Goal: Task Accomplishment & Management: Complete application form

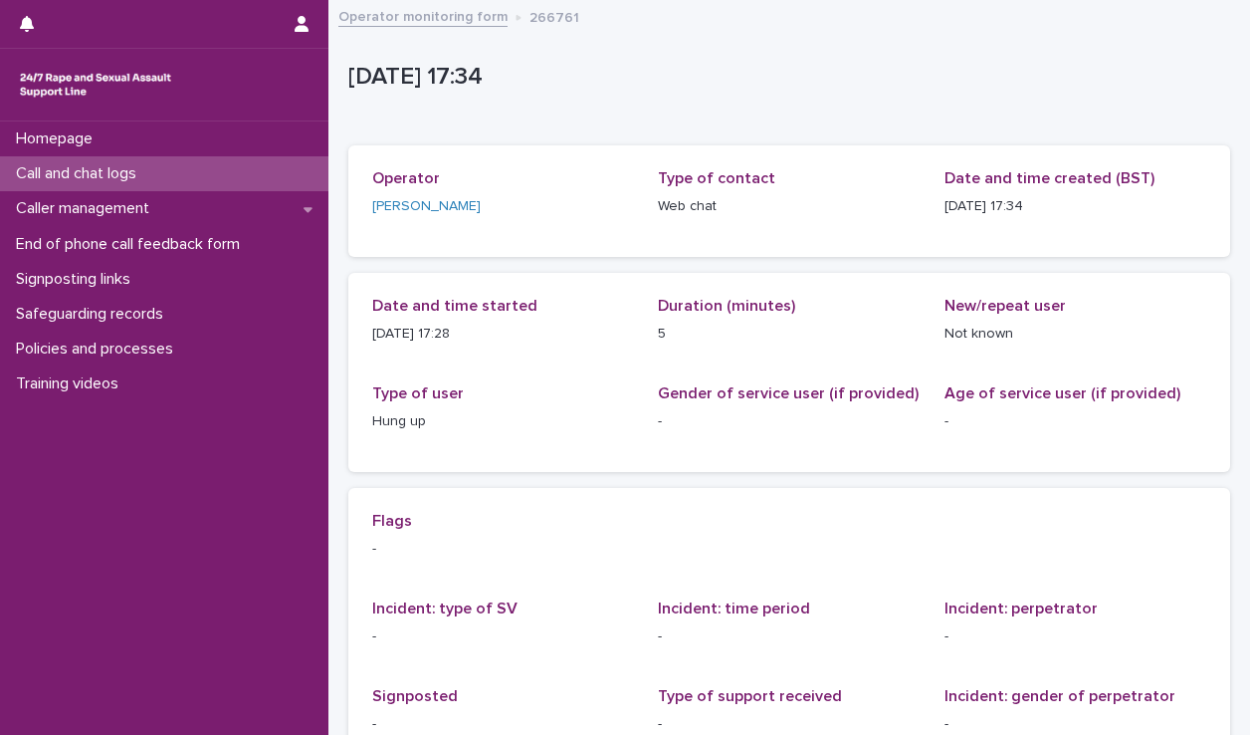
click at [176, 165] on div "Call and chat logs" at bounding box center [164, 173] width 328 height 35
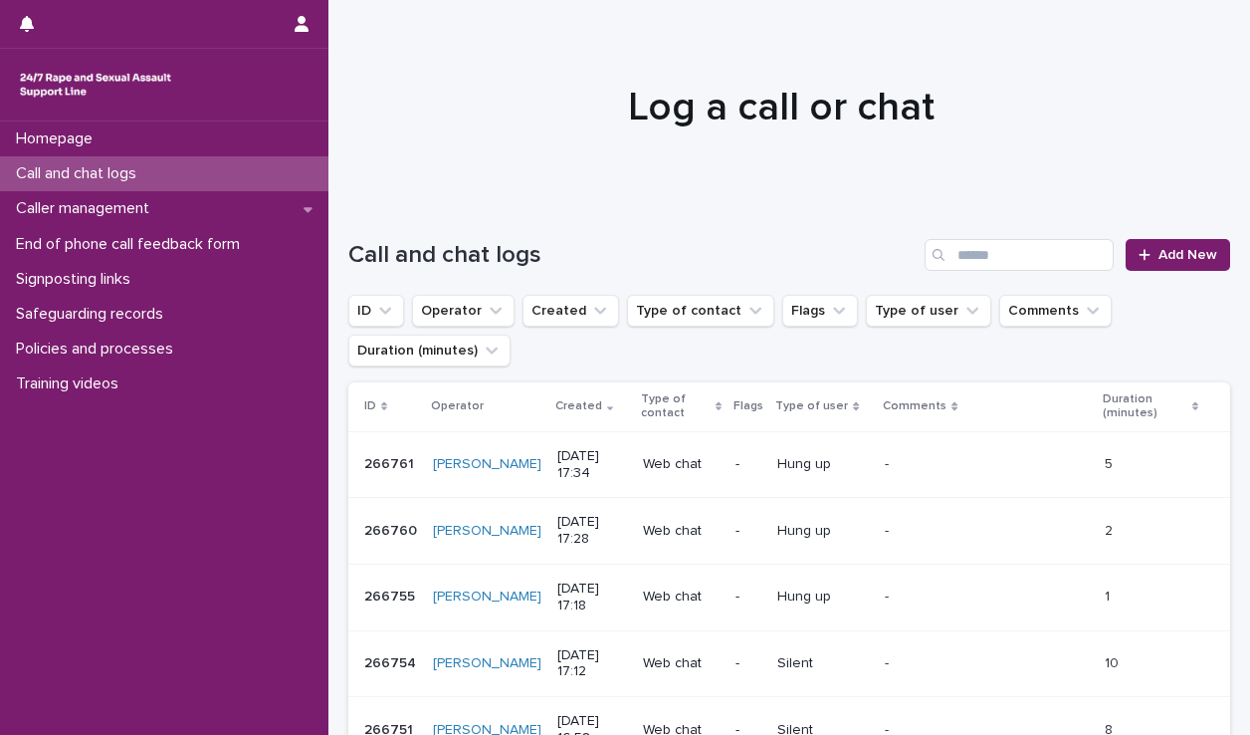
click at [1218, 244] on div "Loading... Saving… Loading... Saving… Call and chat logs Add New ID Operator Cr…" at bounding box center [789, 706] width 902 height 1015
click at [1165, 264] on link "Add New" at bounding box center [1178, 255] width 105 height 32
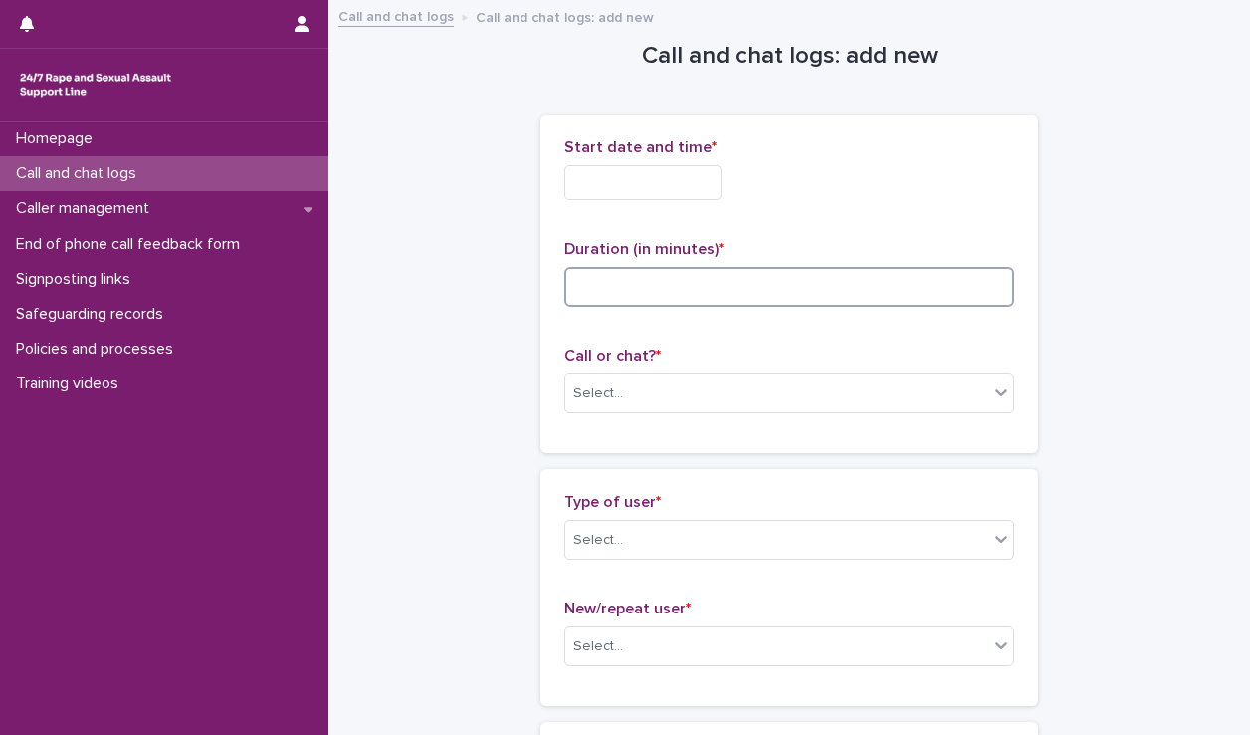
click at [673, 290] on input at bounding box center [789, 287] width 450 height 40
type input "**"
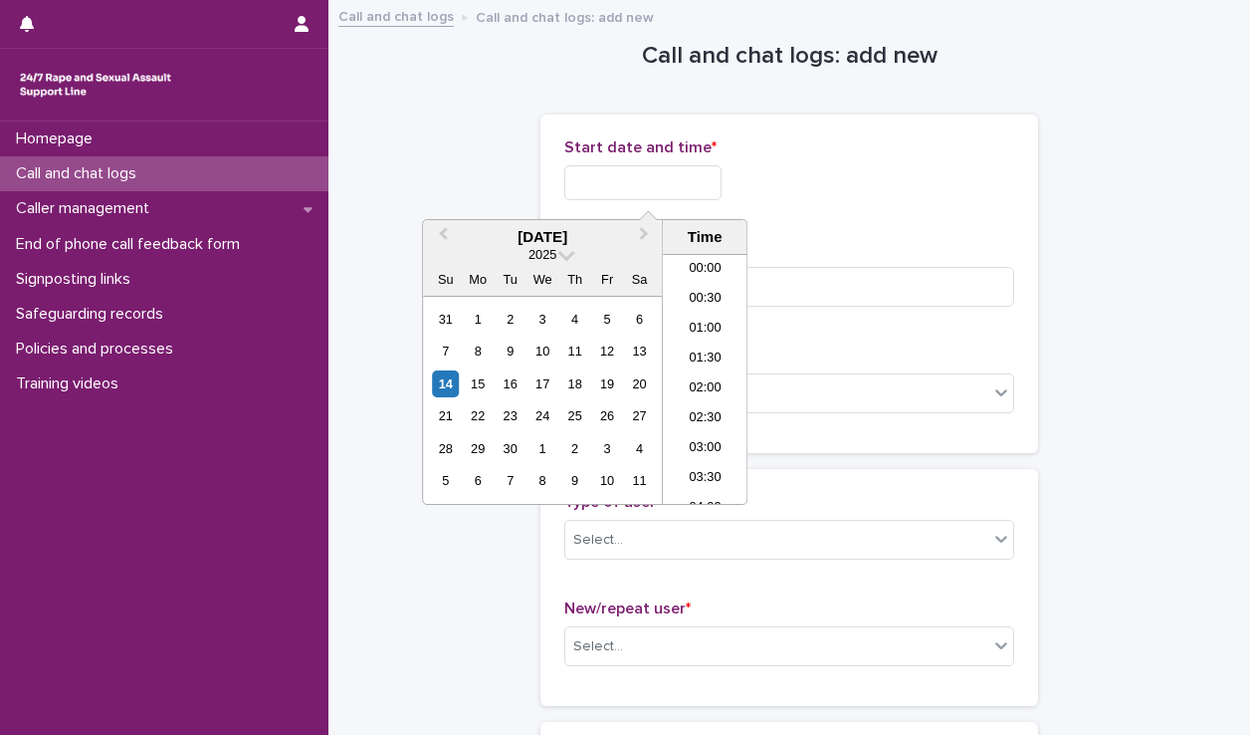
click at [668, 184] on input "text" at bounding box center [642, 182] width 157 height 35
click at [708, 289] on li "17:00" at bounding box center [705, 290] width 85 height 30
click at [687, 177] on input "**********" at bounding box center [642, 182] width 157 height 35
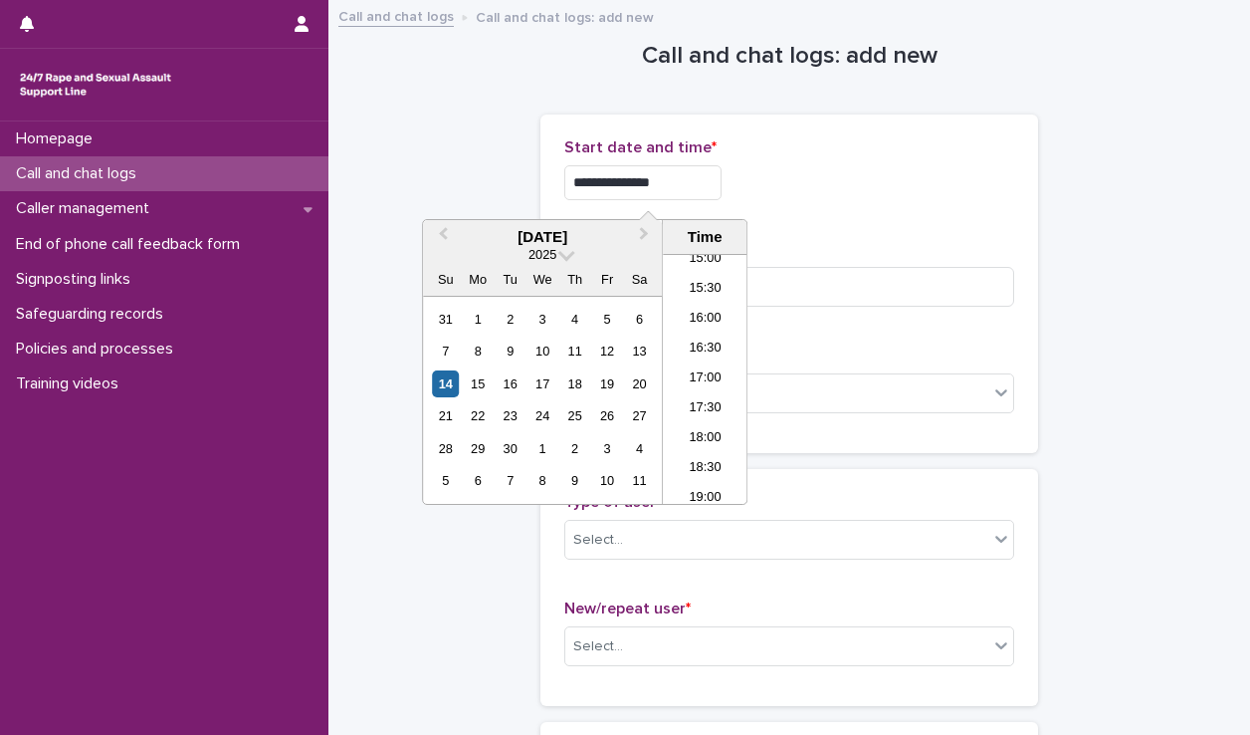
type input "**********"
click at [877, 220] on div "**********" at bounding box center [789, 283] width 450 height 291
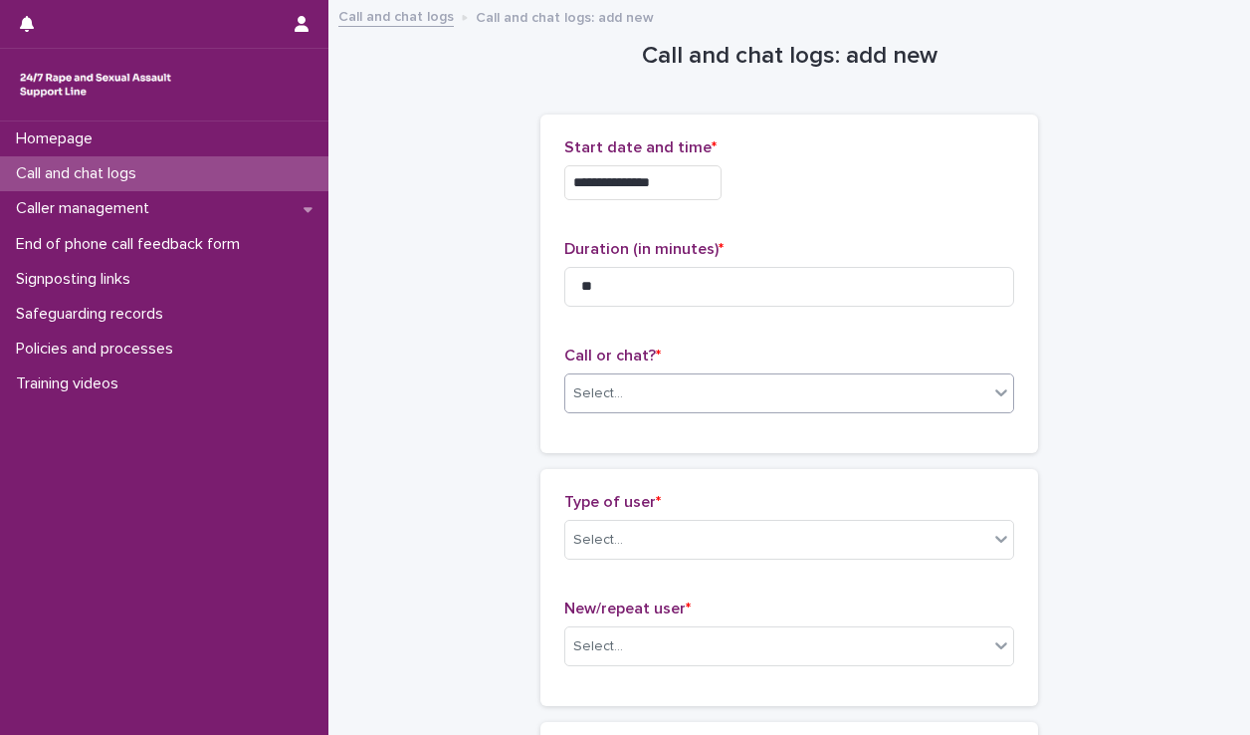
click at [808, 379] on div "Select..." at bounding box center [776, 393] width 423 height 33
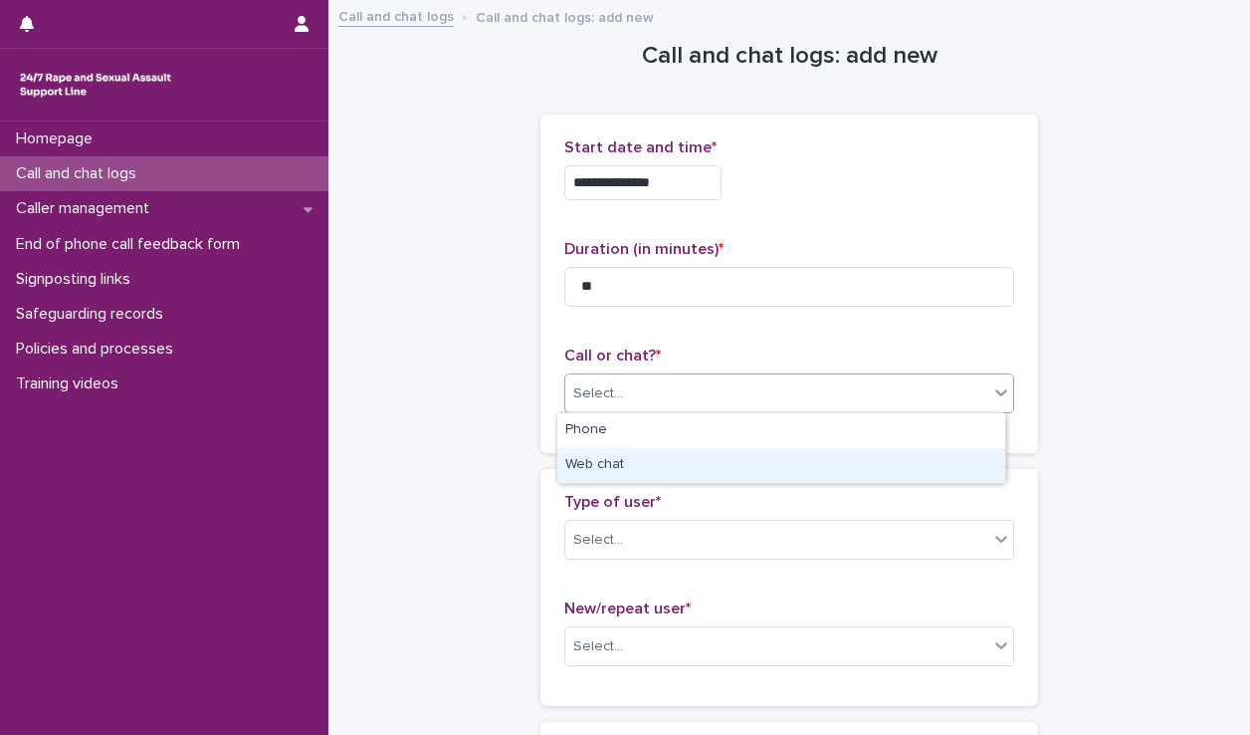
click at [758, 475] on div "Web chat" at bounding box center [781, 465] width 448 height 35
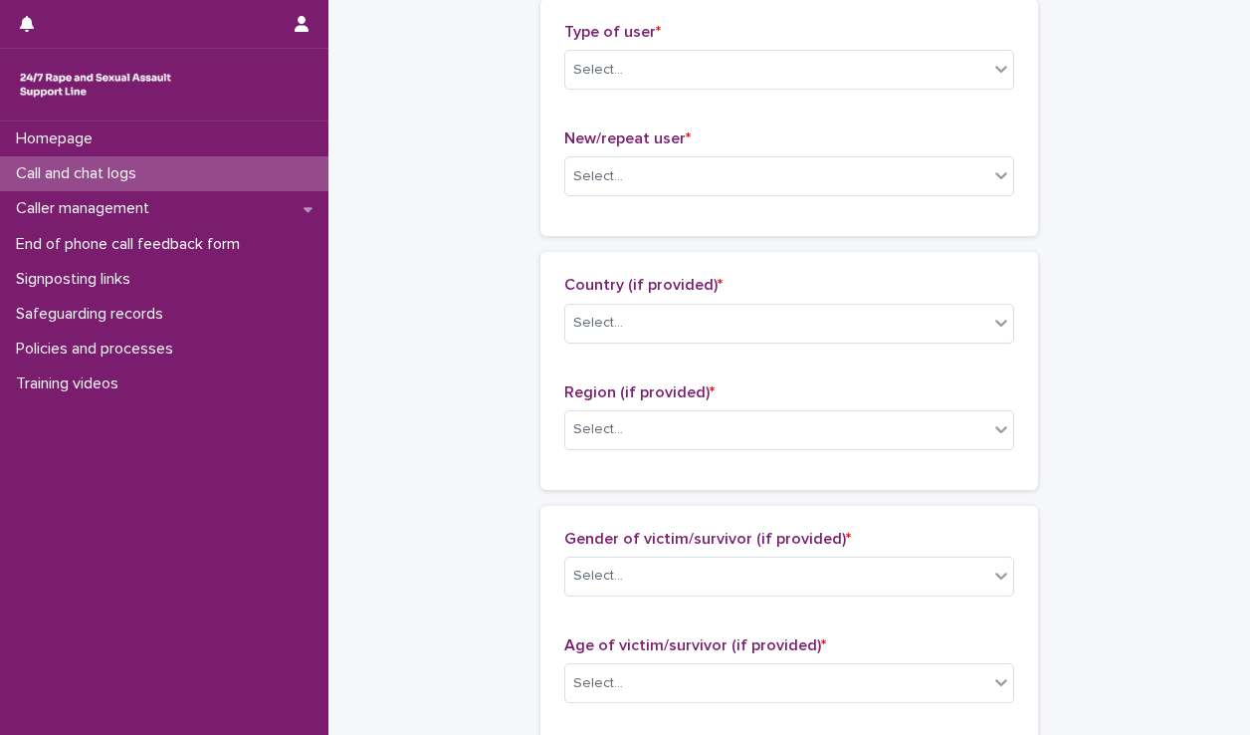
scroll to position [472, 0]
click at [730, 78] on div "Select..." at bounding box center [776, 68] width 423 height 33
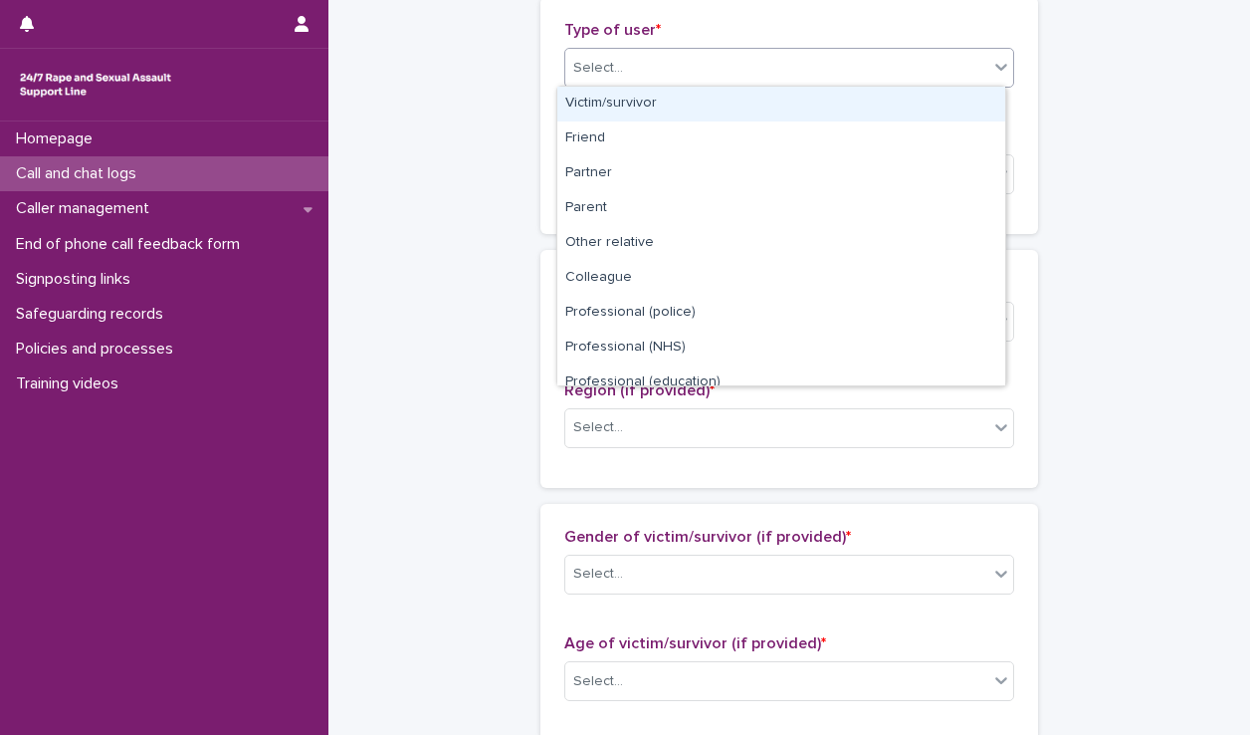
click at [716, 104] on div "Victim/survivor" at bounding box center [781, 104] width 448 height 35
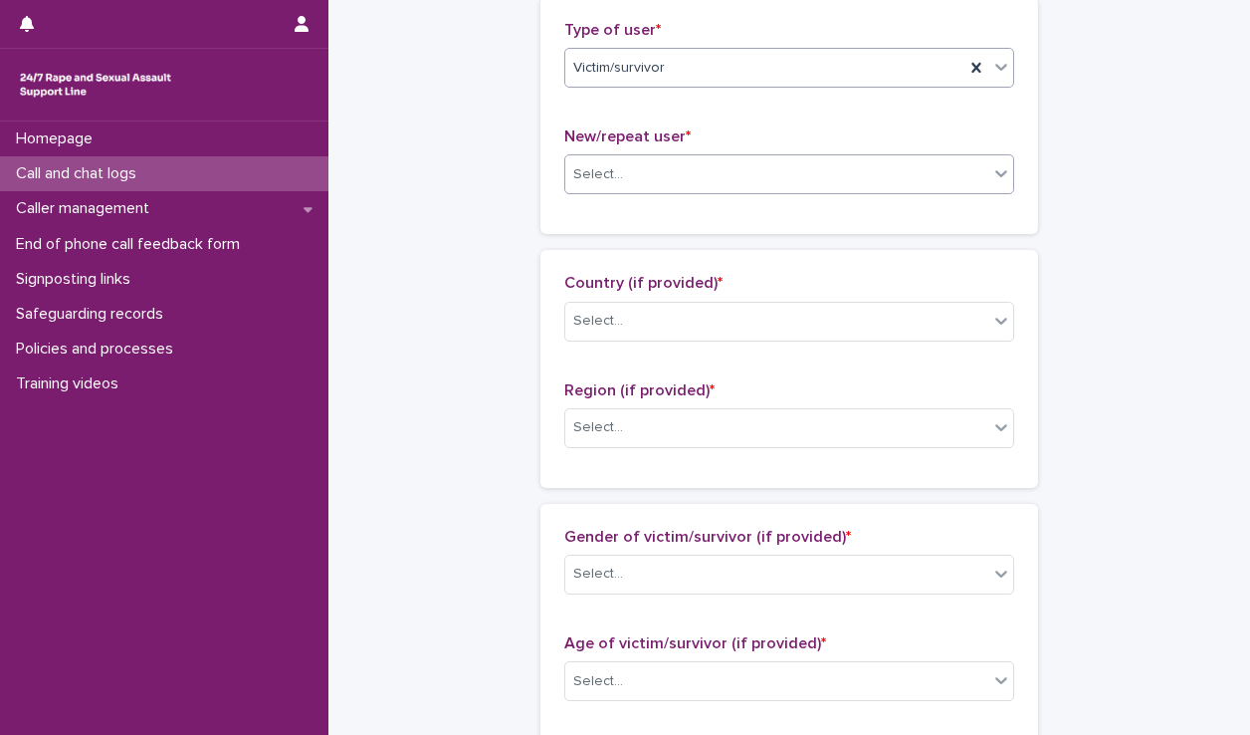
click at [697, 181] on div "Select..." at bounding box center [776, 174] width 423 height 33
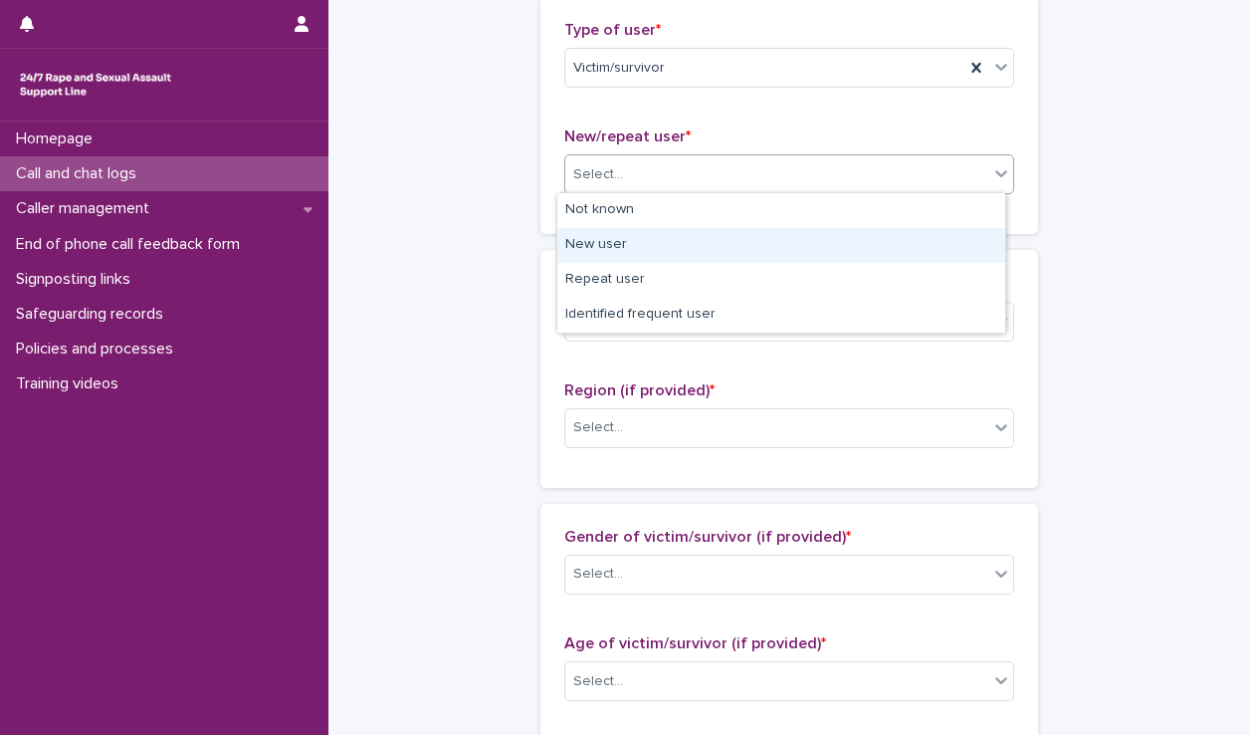
click at [679, 251] on div "New user" at bounding box center [781, 245] width 448 height 35
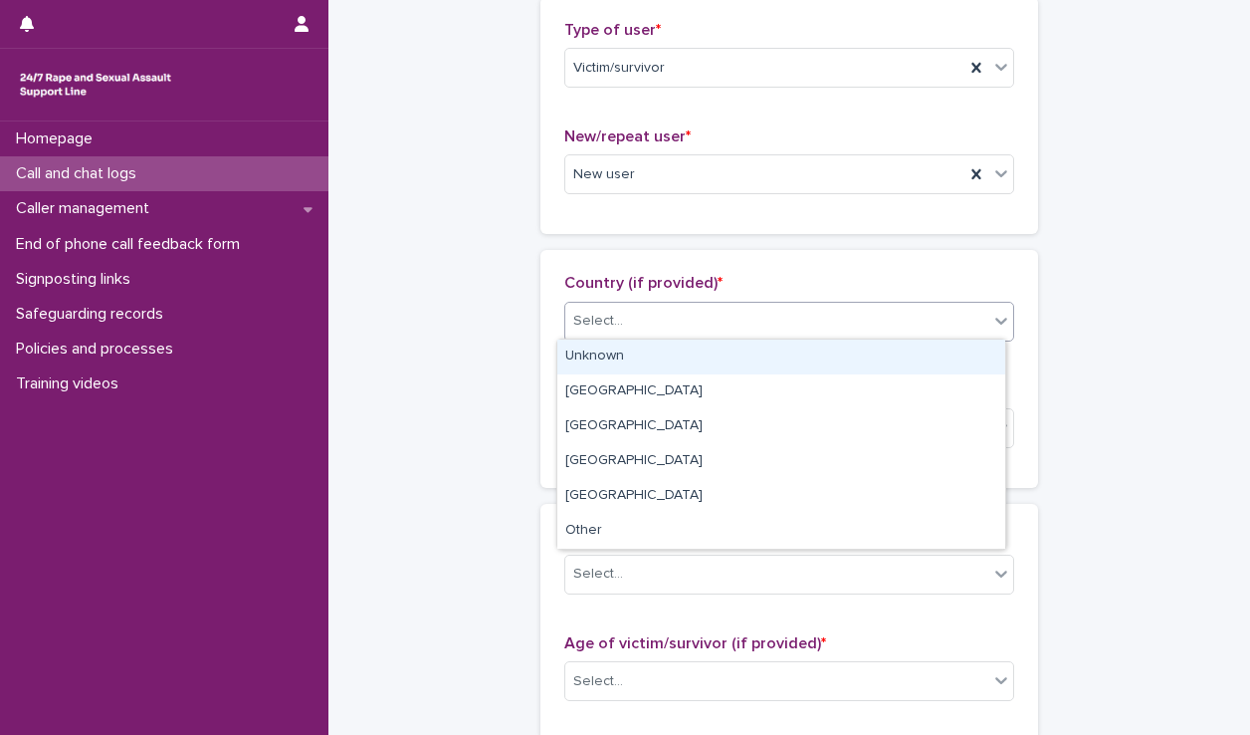
click at [674, 311] on div "Select..." at bounding box center [776, 321] width 423 height 33
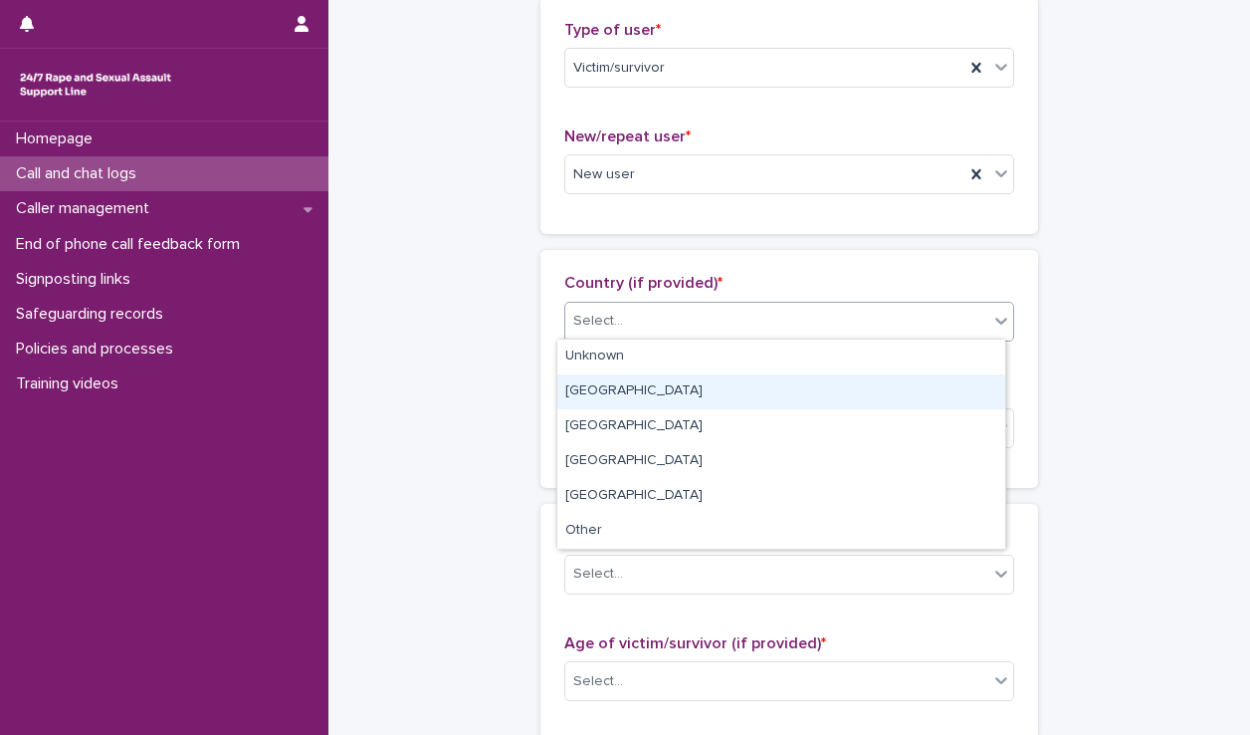
click at [641, 381] on div "[GEOGRAPHIC_DATA]" at bounding box center [781, 391] width 448 height 35
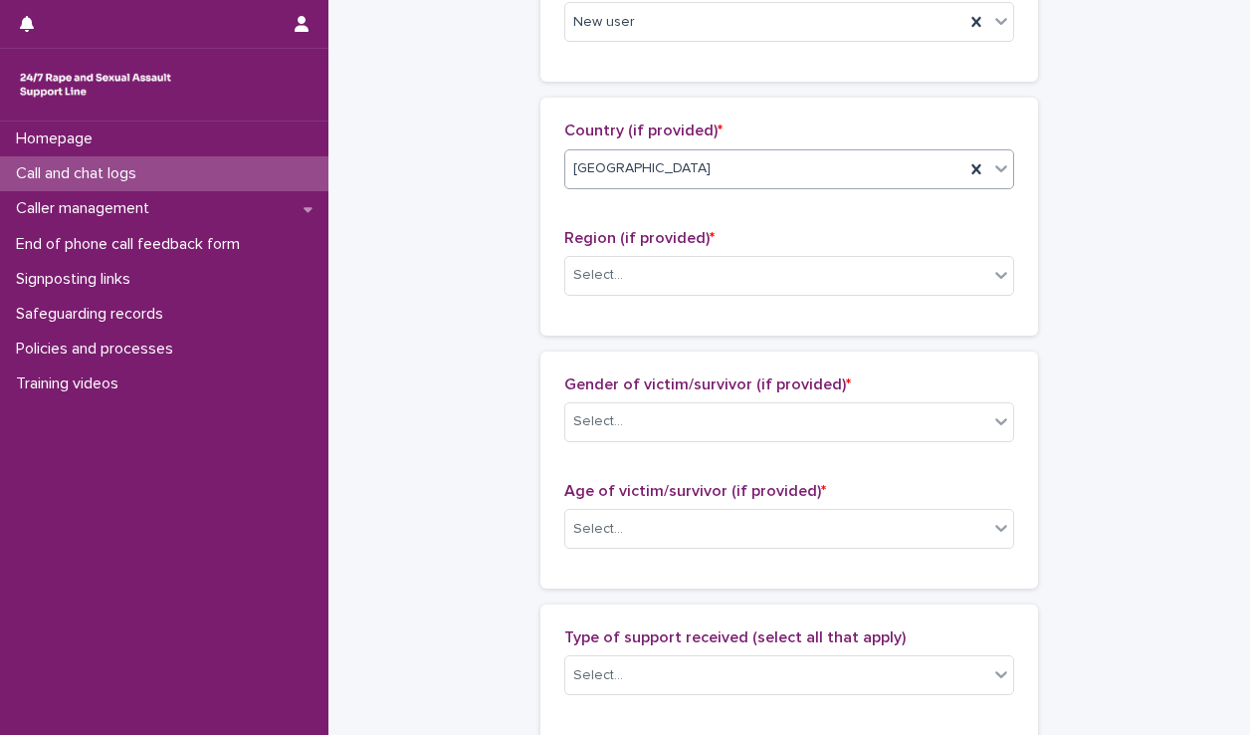
scroll to position [636, 0]
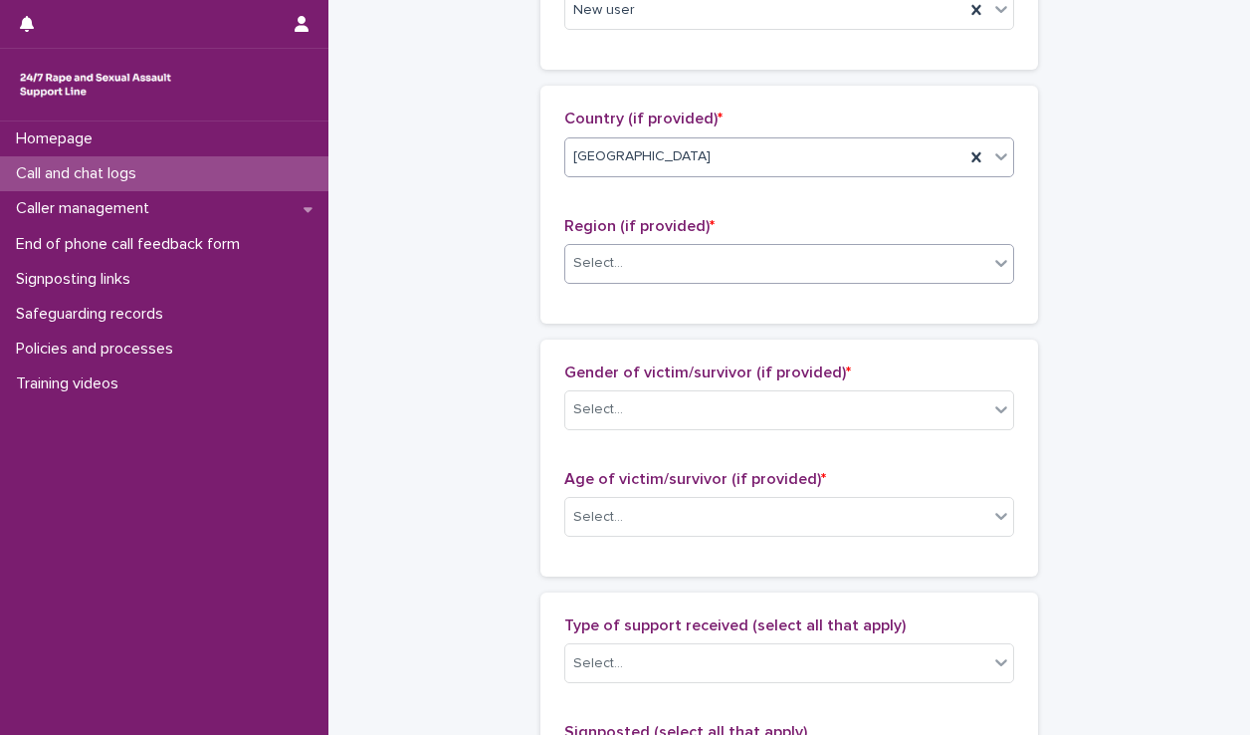
click at [643, 252] on div "Select..." at bounding box center [776, 263] width 423 height 33
click at [741, 267] on div "Select..." at bounding box center [776, 263] width 423 height 33
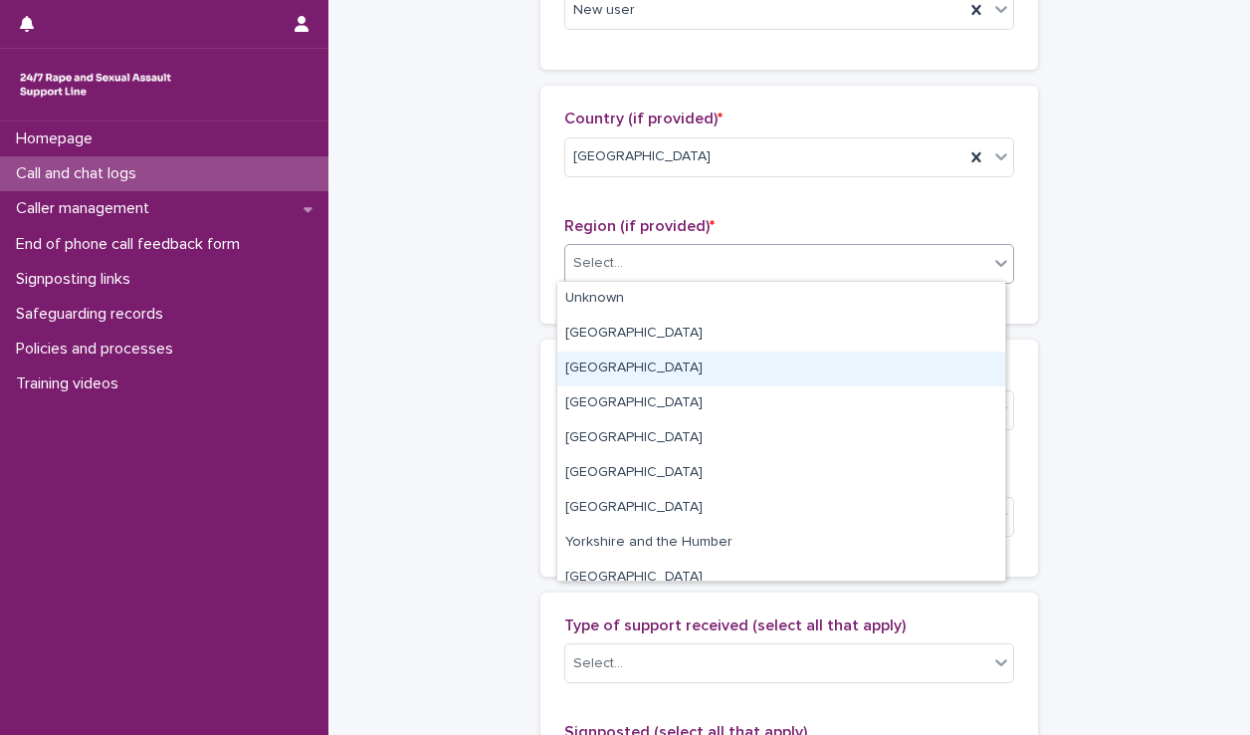
drag, startPoint x: 647, startPoint y: 392, endPoint x: 644, endPoint y: 373, distance: 19.1
click at [644, 373] on div "[GEOGRAPHIC_DATA]" at bounding box center [781, 368] width 448 height 35
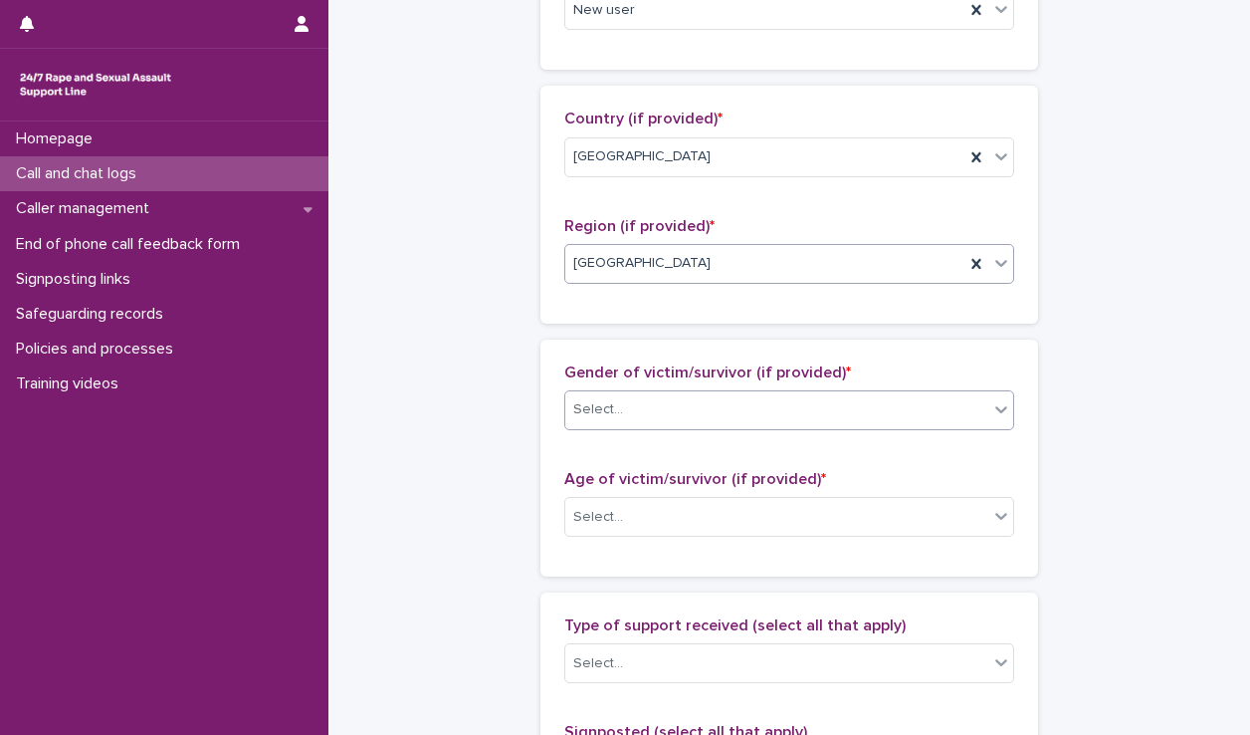
click at [657, 420] on div "Select..." at bounding box center [776, 409] width 423 height 33
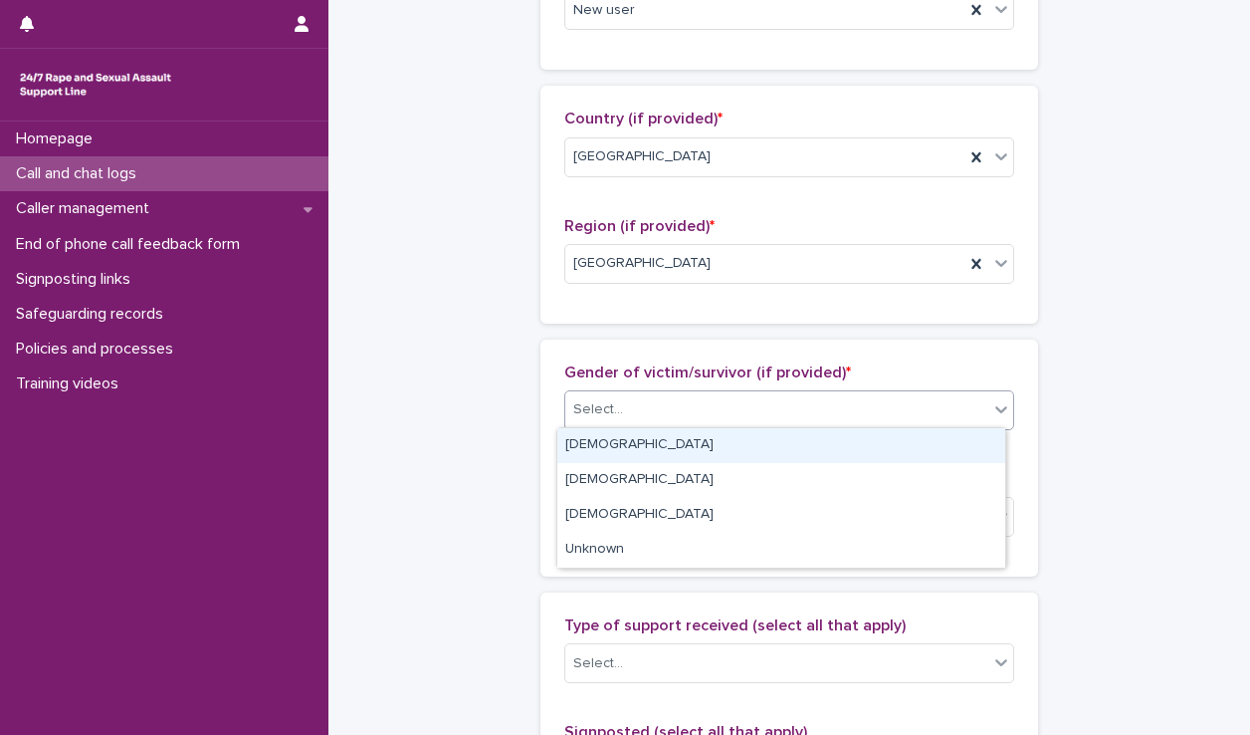
click at [652, 439] on div "[DEMOGRAPHIC_DATA]" at bounding box center [781, 445] width 448 height 35
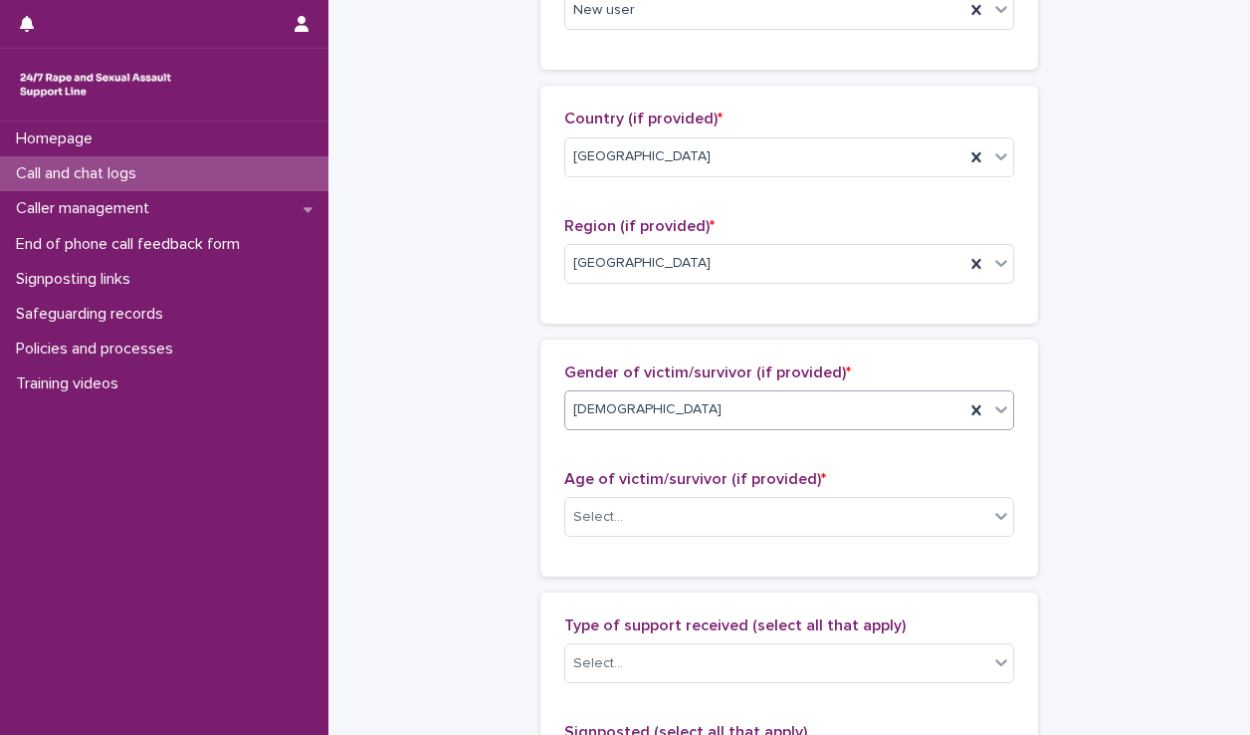
click at [653, 538] on div "Age of victim/survivor (if provided) * Select..." at bounding box center [789, 511] width 450 height 83
click at [655, 514] on div "Select..." at bounding box center [776, 517] width 423 height 33
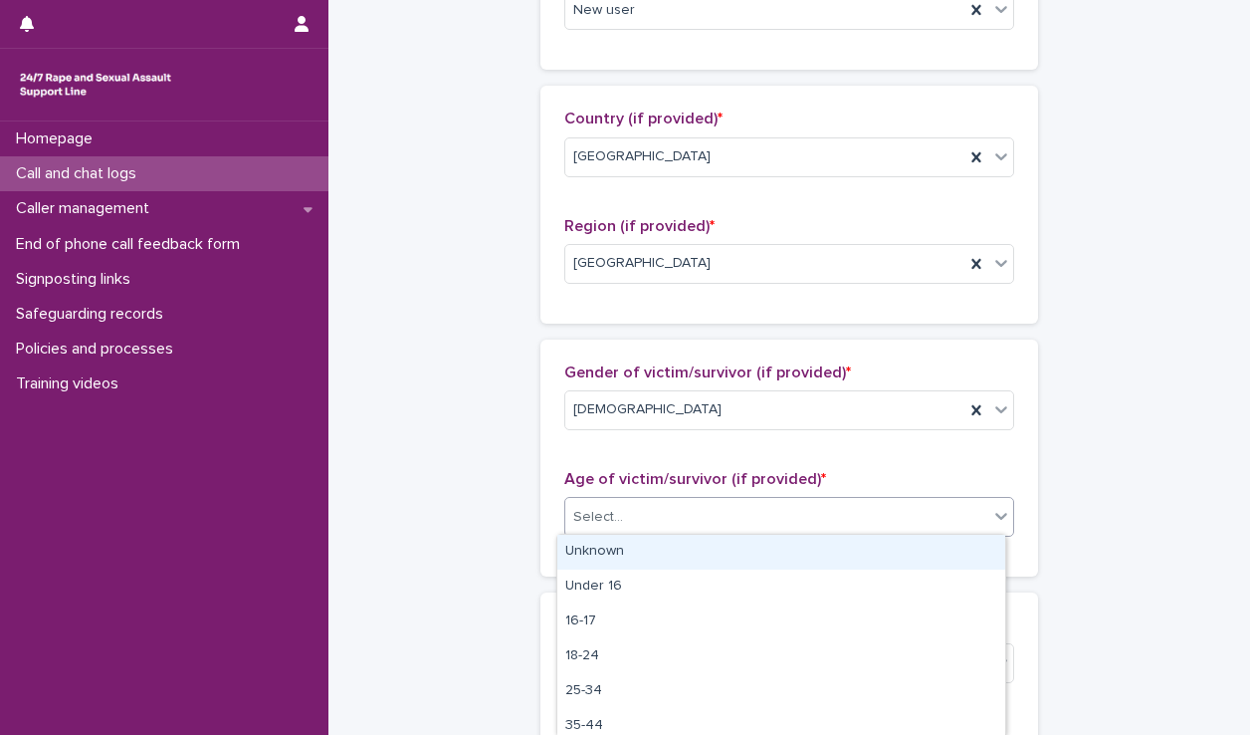
click at [662, 547] on div "Unknown" at bounding box center [781, 552] width 448 height 35
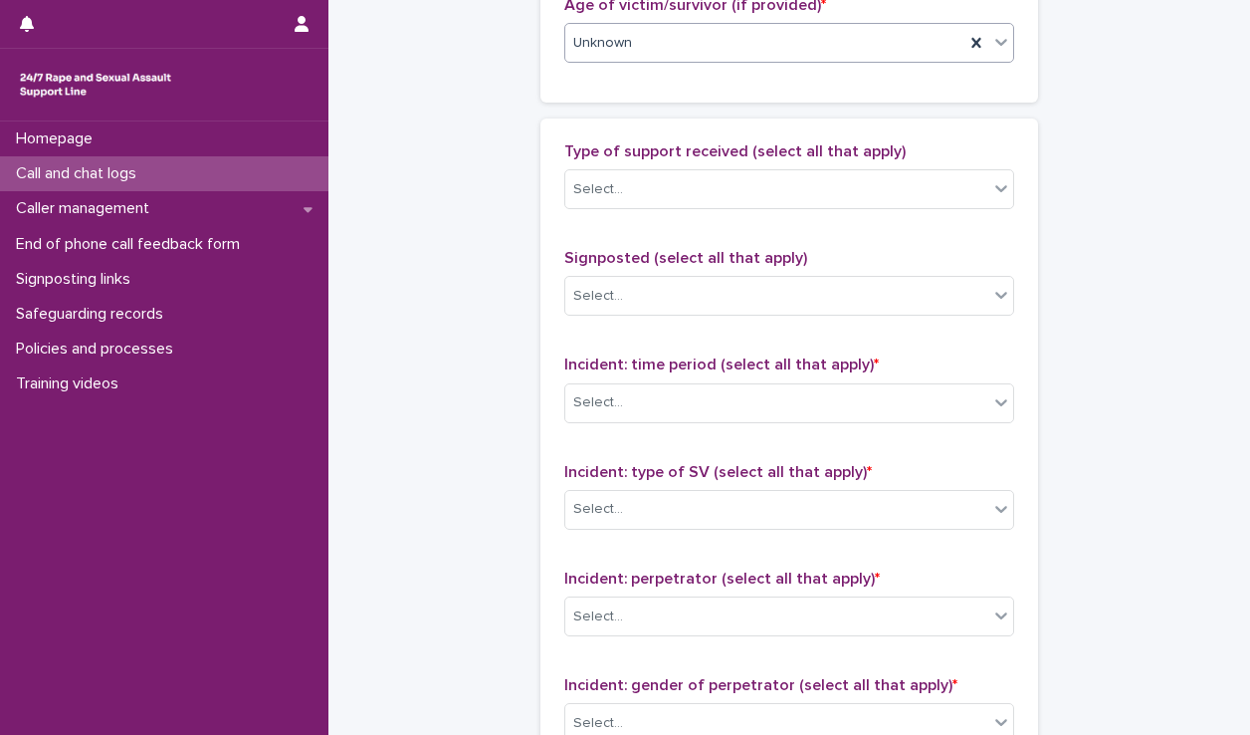
scroll to position [1110, 0]
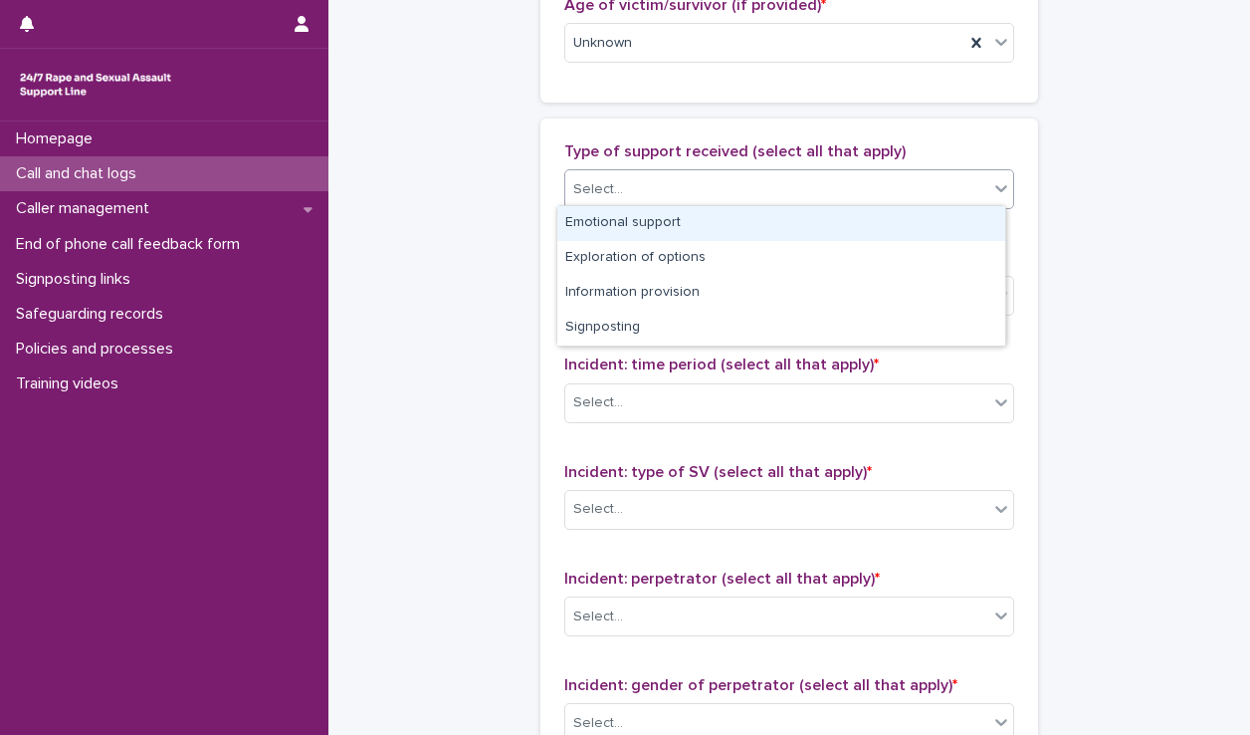
click at [705, 184] on div "Select..." at bounding box center [776, 189] width 423 height 33
click at [692, 210] on div "Emotional support" at bounding box center [781, 223] width 448 height 35
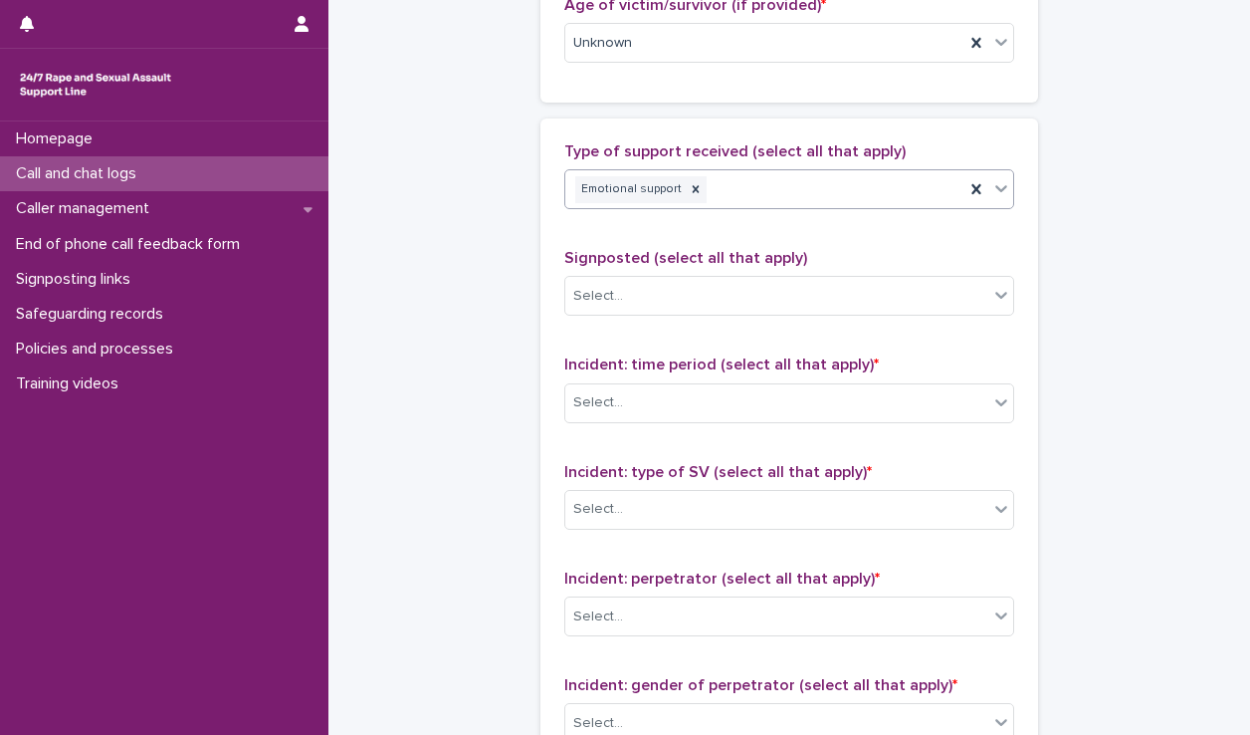
click at [769, 176] on div "Emotional support" at bounding box center [764, 189] width 399 height 35
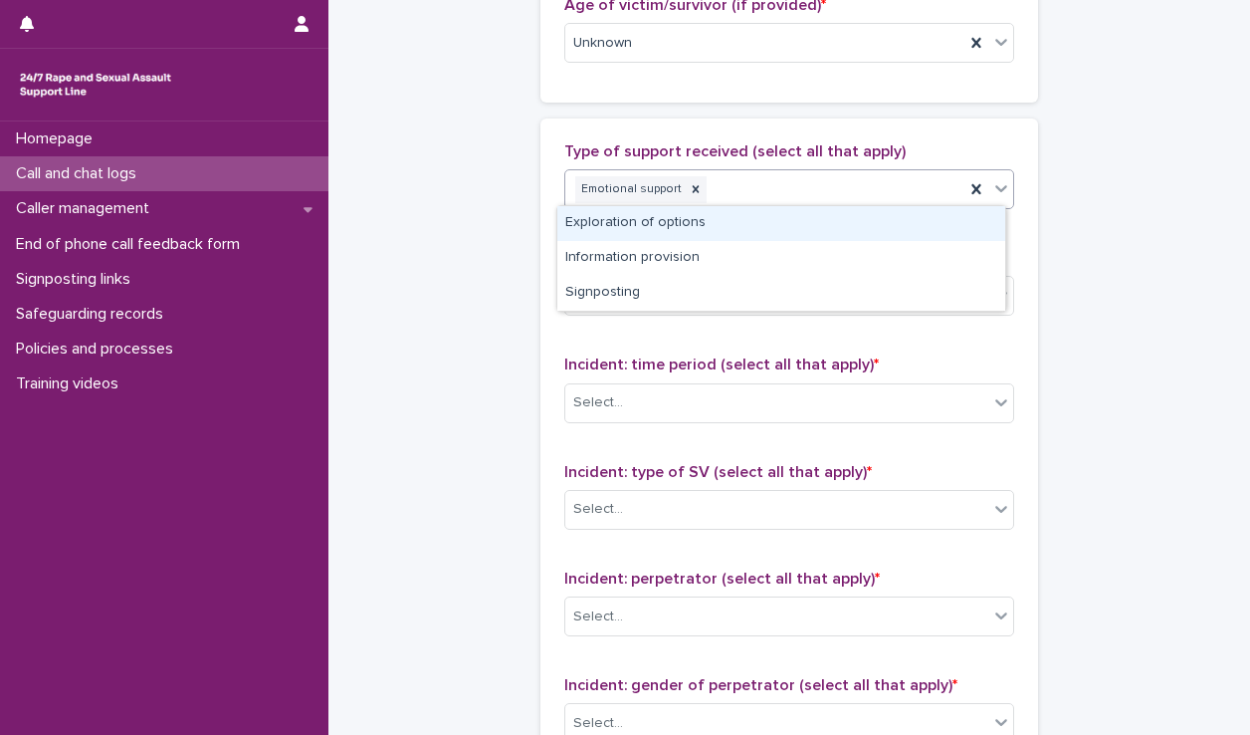
click at [752, 228] on div "Exploration of options" at bounding box center [781, 223] width 448 height 35
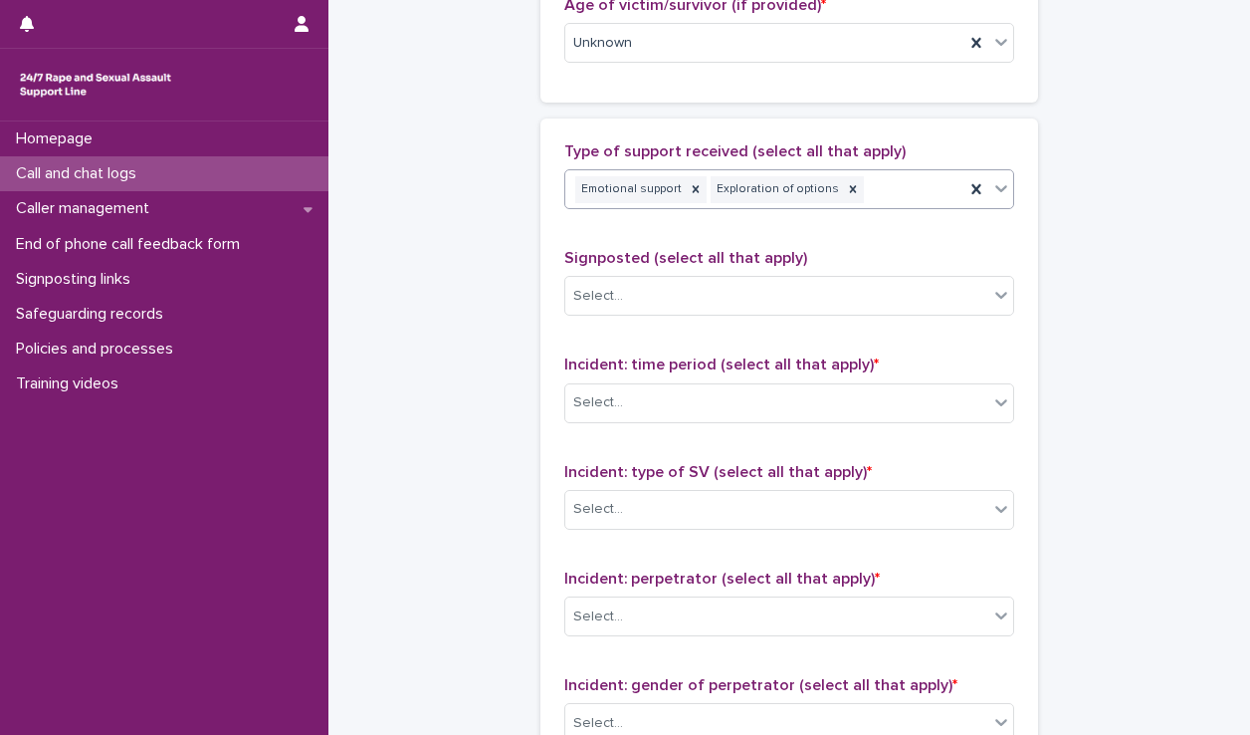
click at [843, 181] on div "Emotional support Exploration of options" at bounding box center [764, 189] width 399 height 35
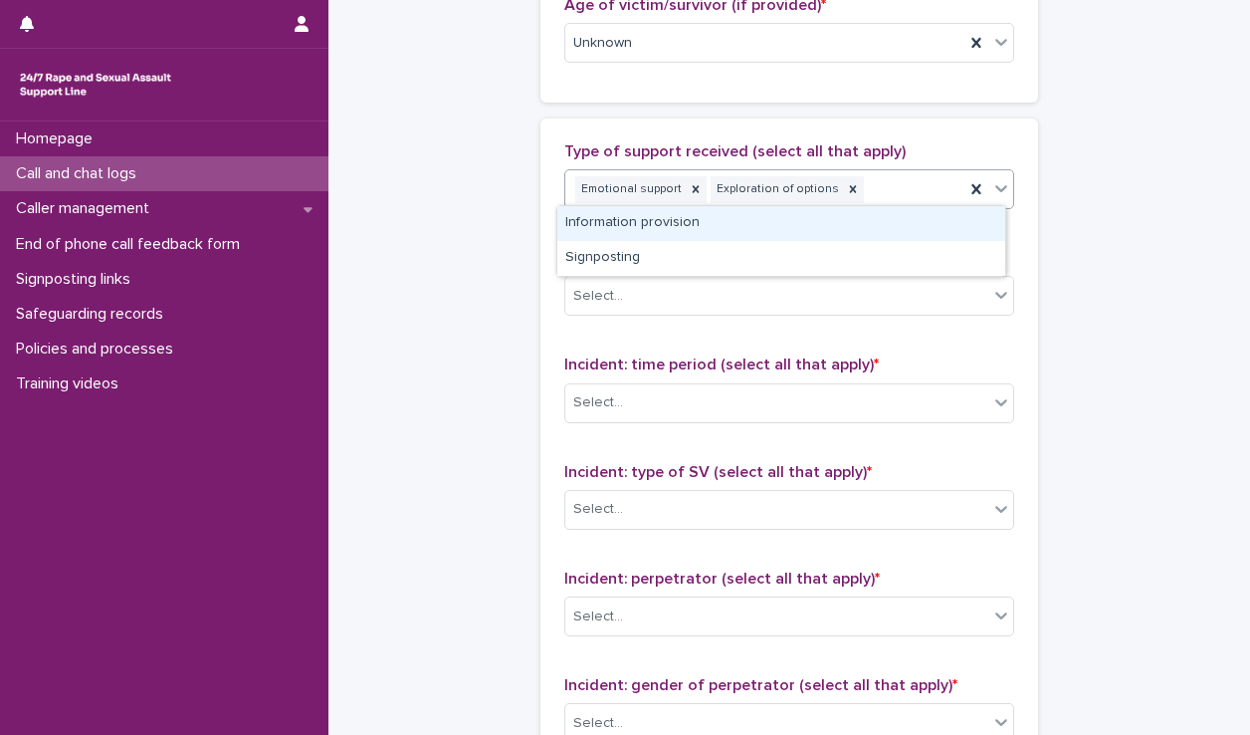
click at [836, 232] on div "Information provision" at bounding box center [781, 223] width 448 height 35
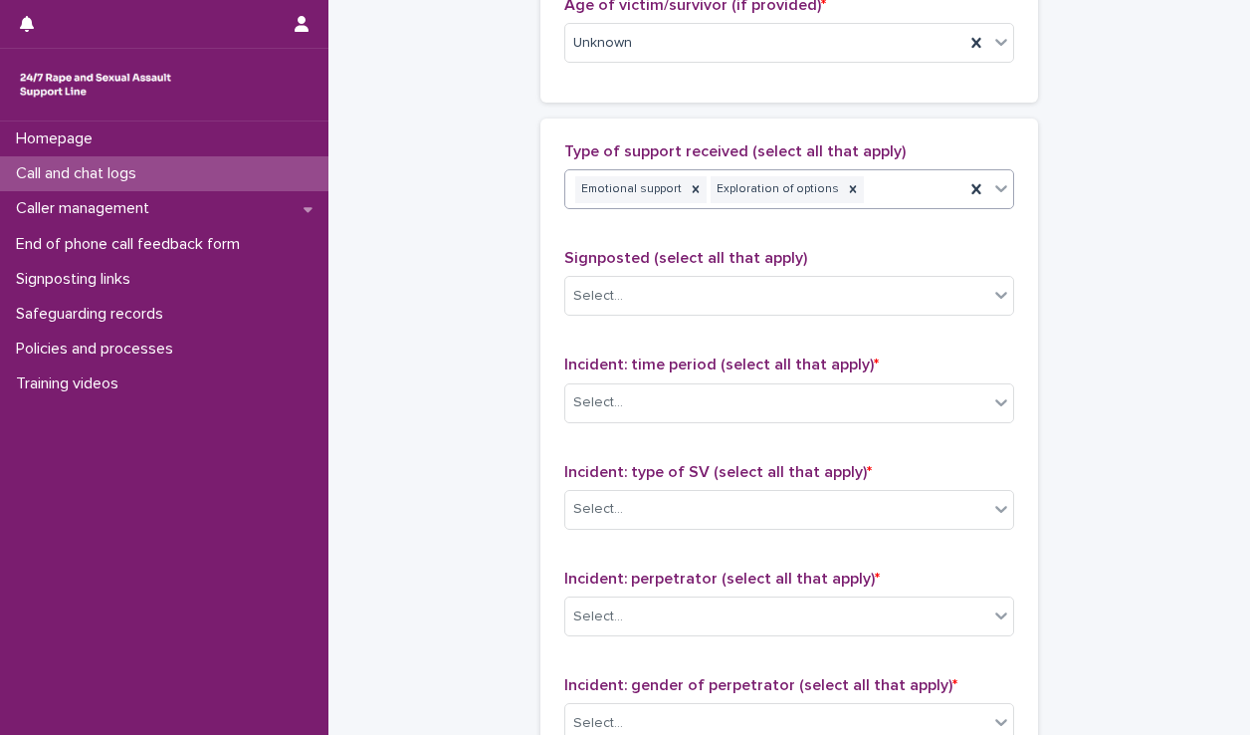
scroll to position [1123, 0]
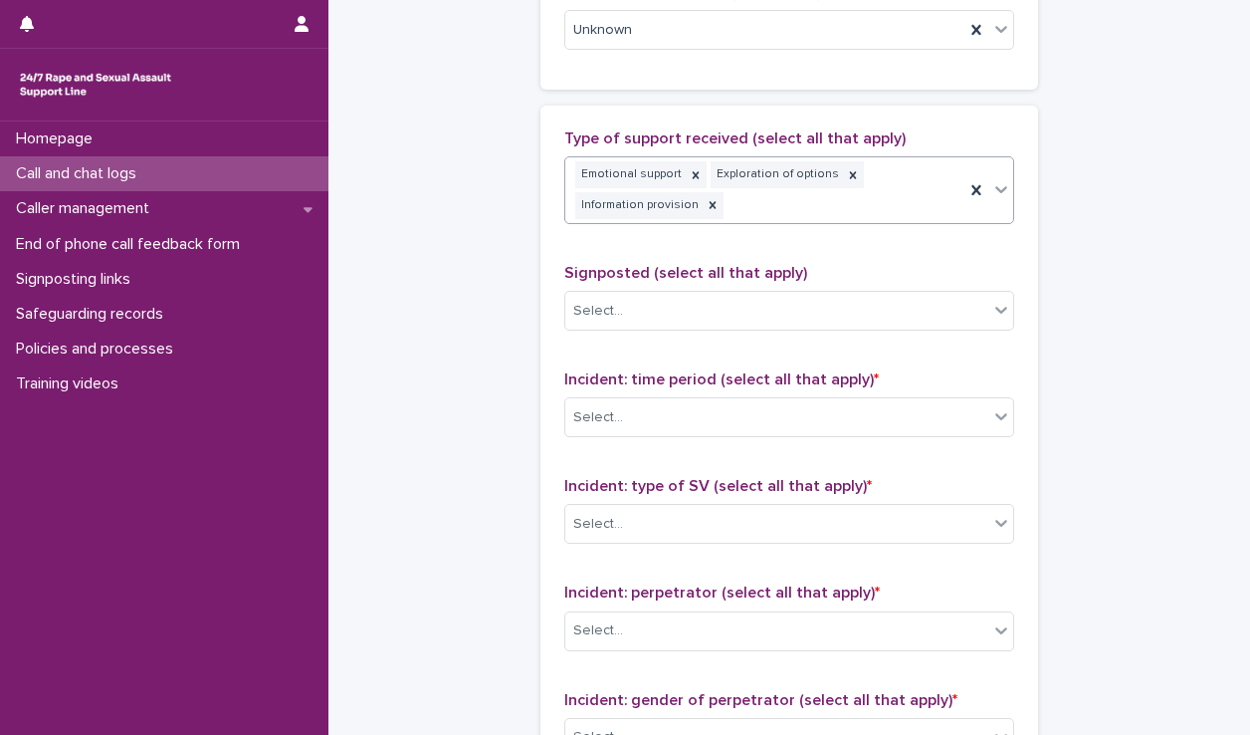
click at [896, 184] on div "Emotional support Exploration of options Information provision" at bounding box center [764, 190] width 399 height 66
click at [855, 256] on div "Type of support received (select all that apply) Emotional support Exploration …" at bounding box center [789, 559] width 450 height 860
click at [705, 206] on div at bounding box center [713, 205] width 22 height 27
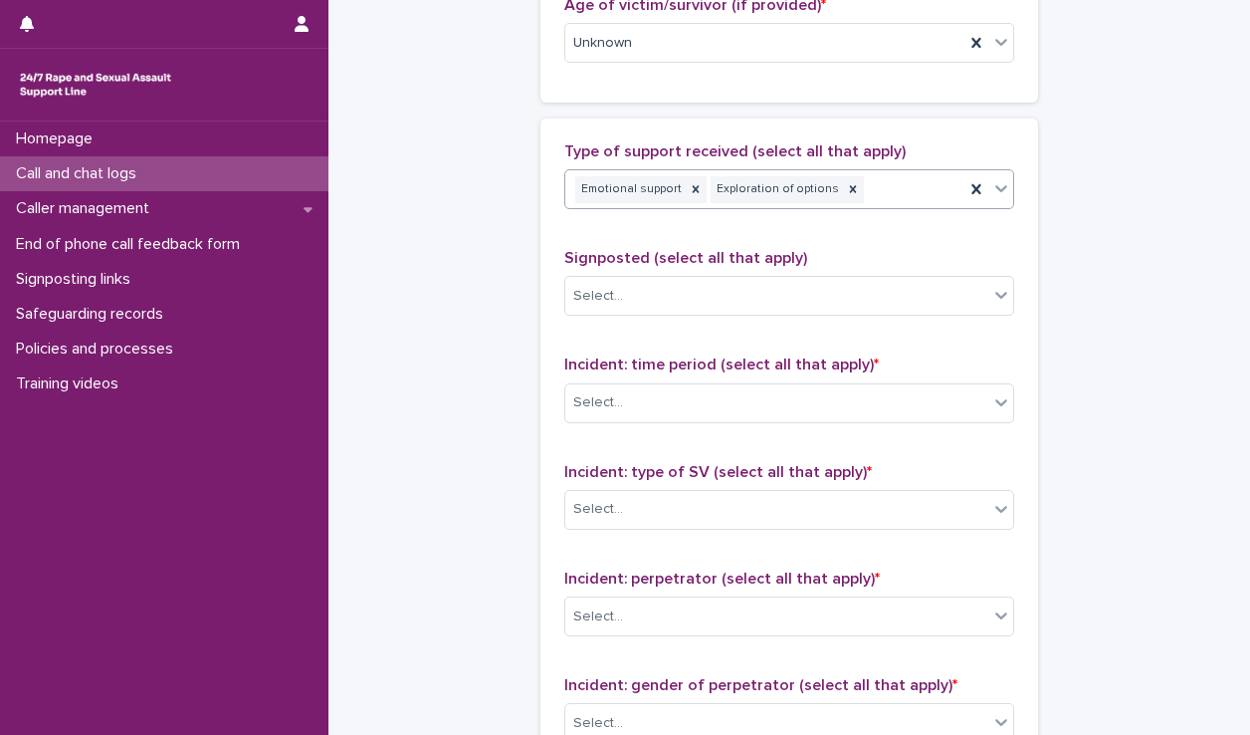
click at [898, 188] on div "Emotional support Exploration of options" at bounding box center [764, 189] width 399 height 35
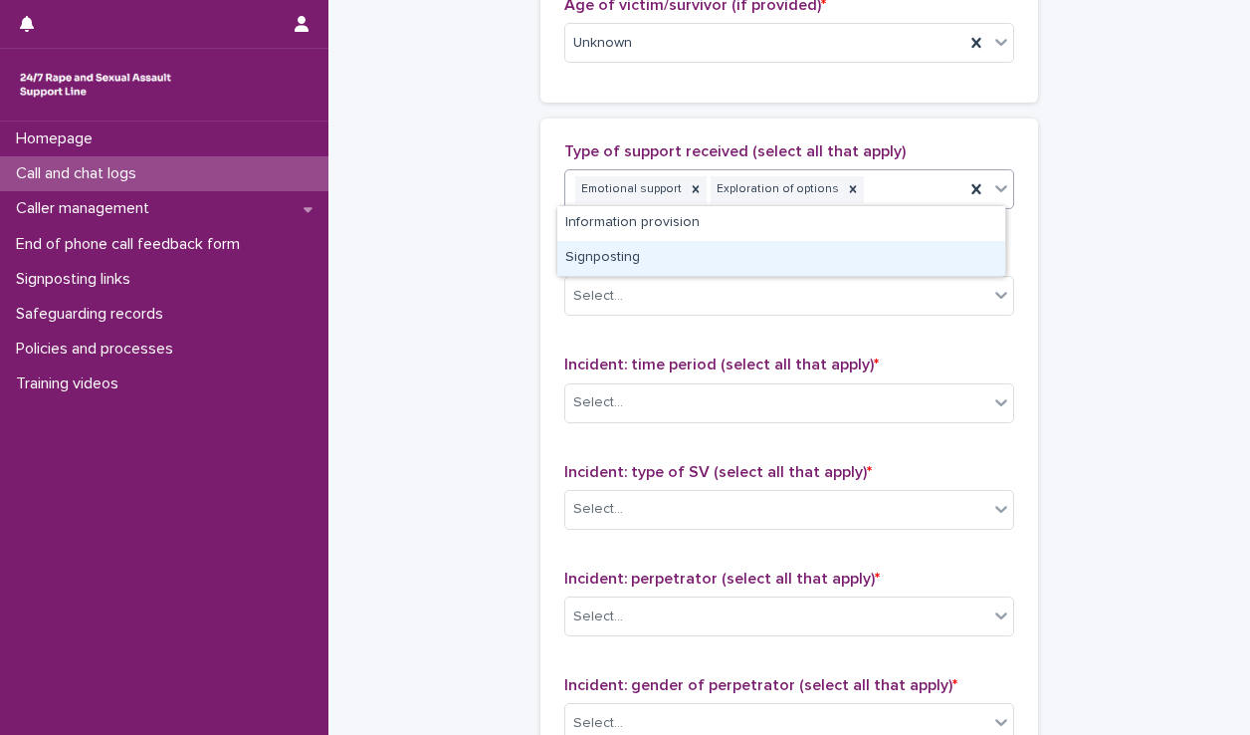
click at [865, 259] on div "Signposting" at bounding box center [781, 258] width 448 height 35
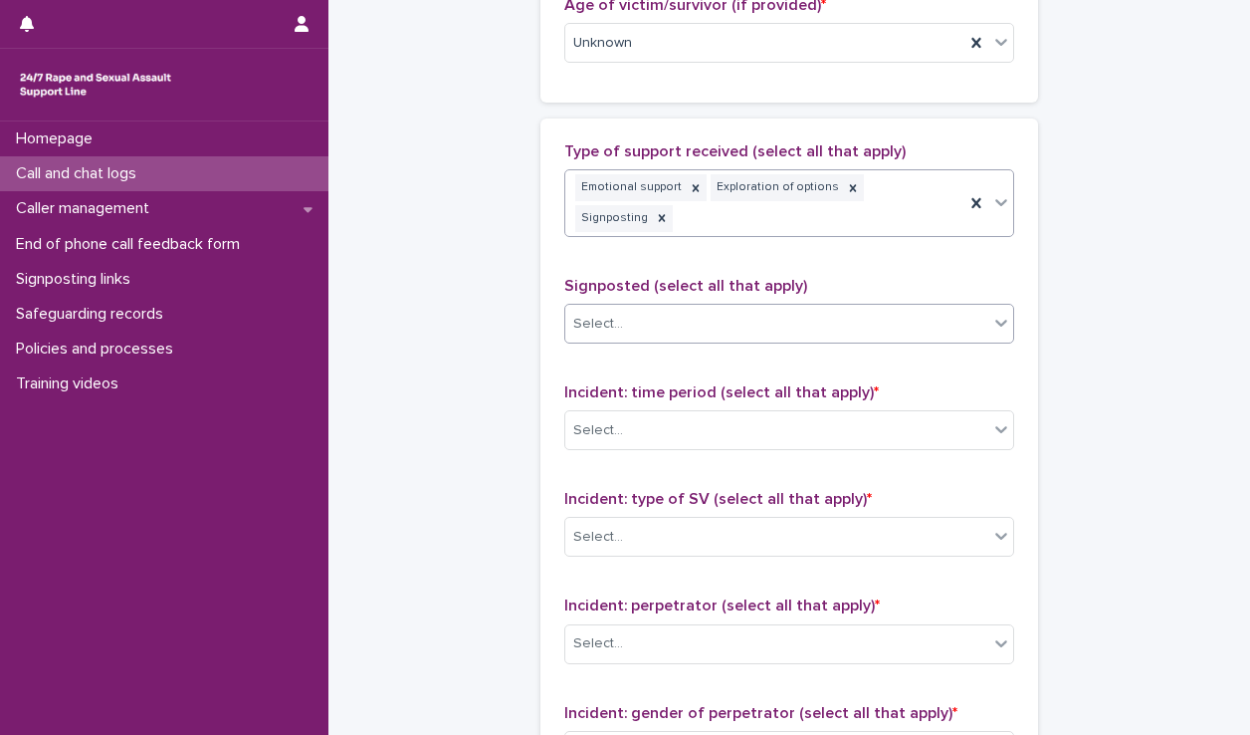
click at [776, 308] on div "Select..." at bounding box center [776, 324] width 423 height 33
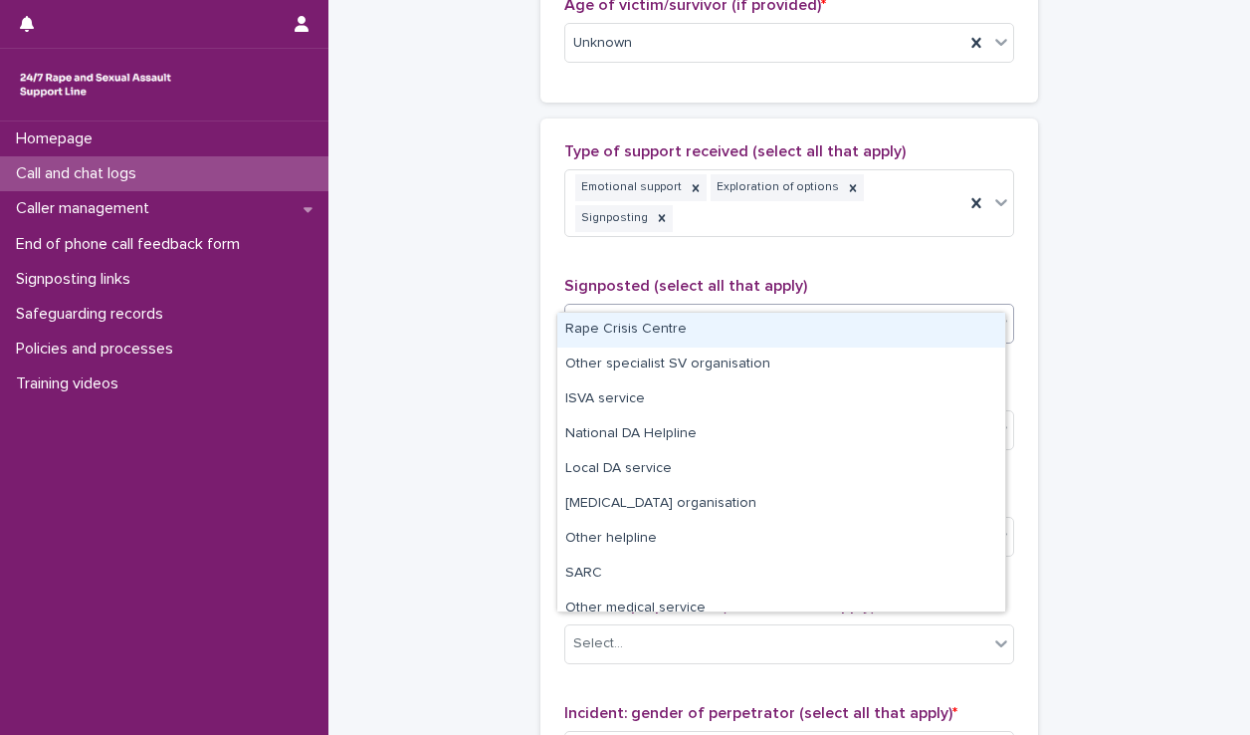
click at [650, 337] on div "Rape Crisis Centre" at bounding box center [781, 330] width 448 height 35
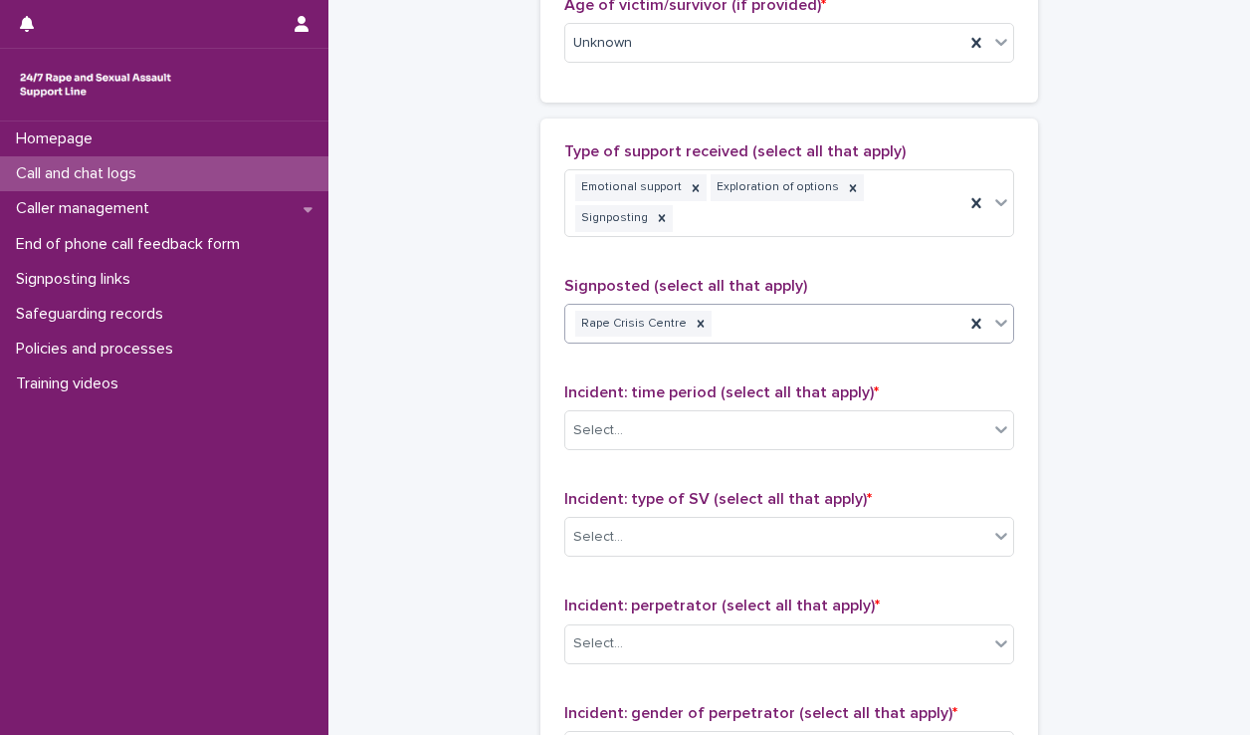
click at [820, 307] on div "Rape Crisis Centre" at bounding box center [764, 324] width 399 height 35
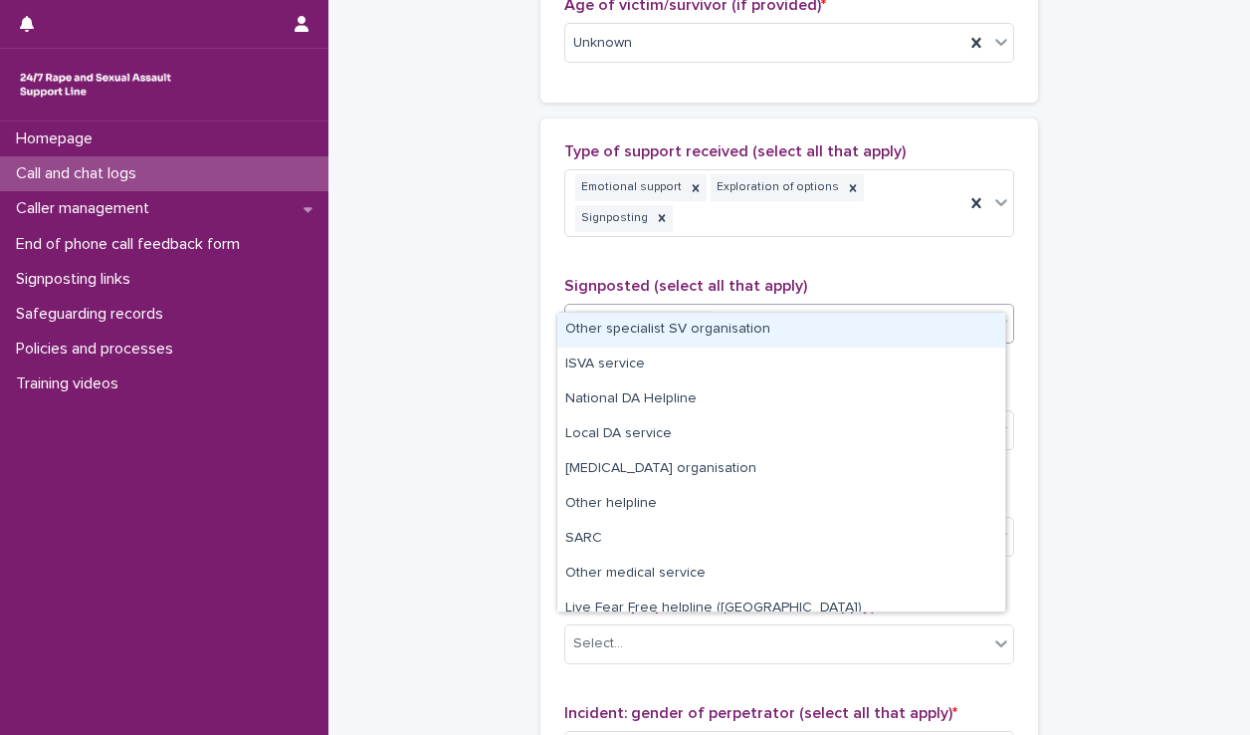
click at [791, 324] on div "Other specialist SV organisation" at bounding box center [781, 330] width 448 height 35
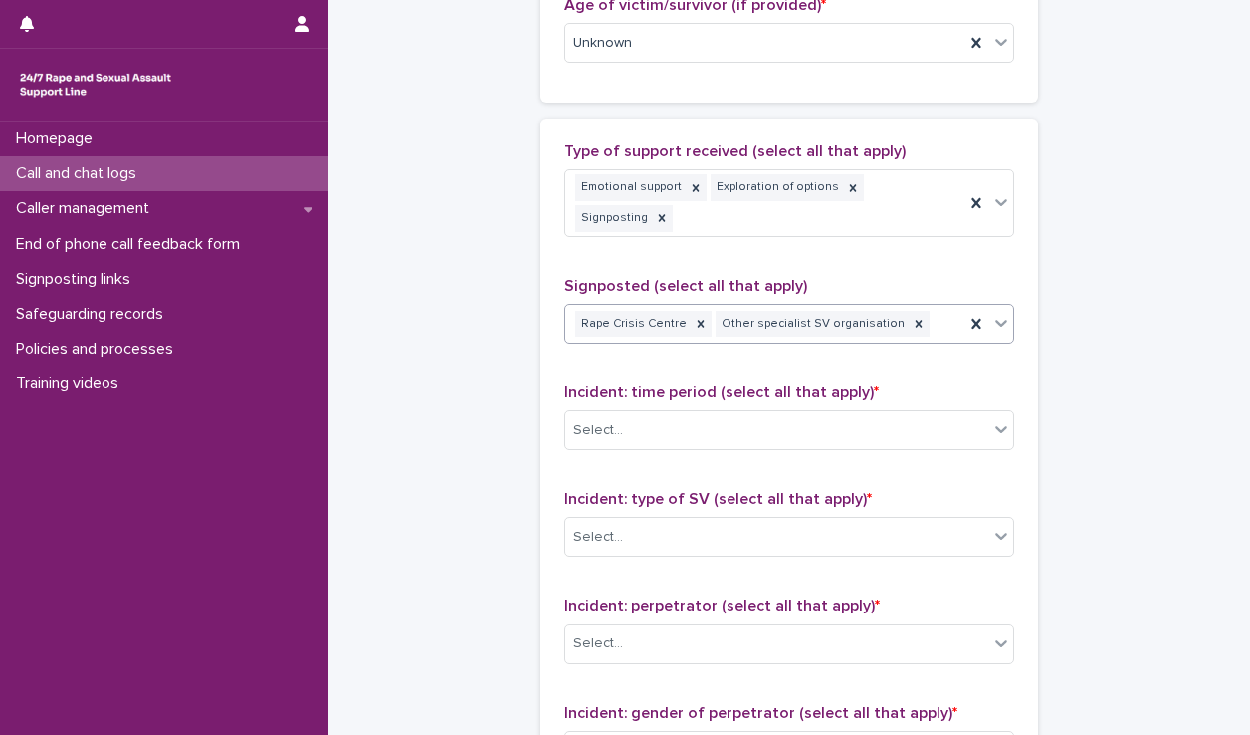
click at [908, 307] on div "Rape Crisis Centre Other specialist SV organisation" at bounding box center [764, 324] width 399 height 35
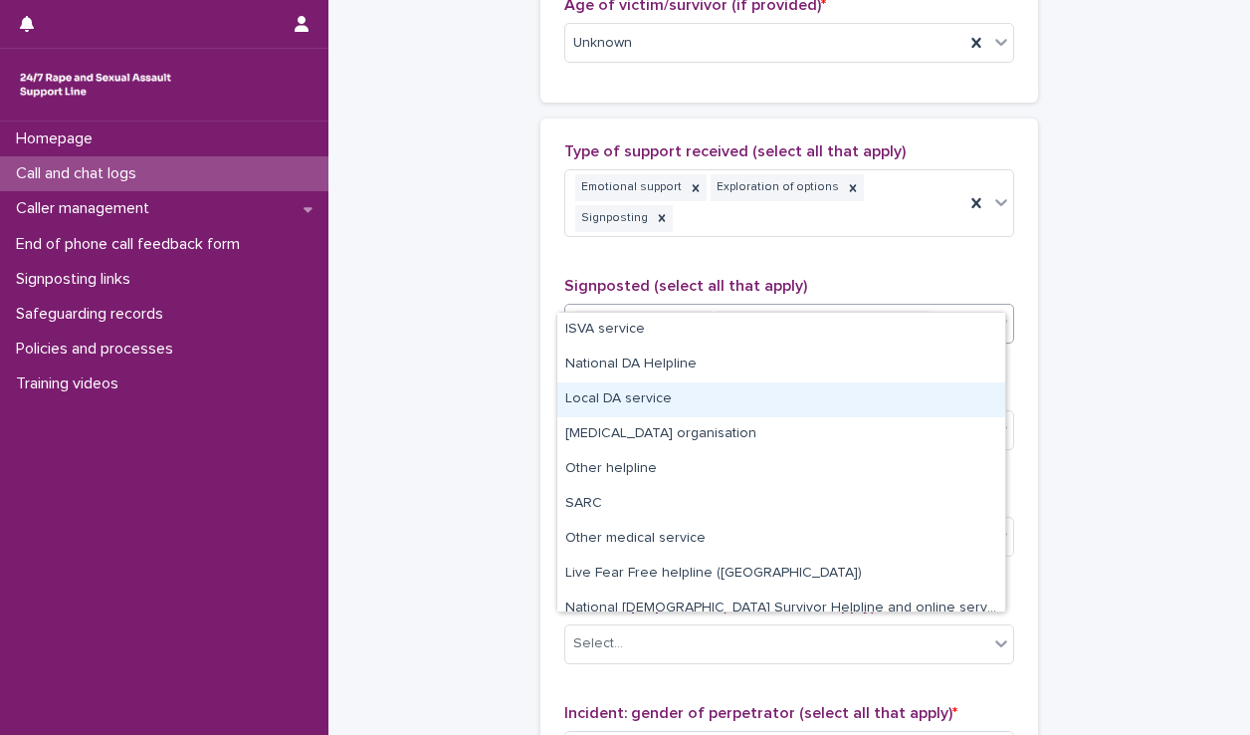
click at [693, 406] on div "Local DA service" at bounding box center [781, 399] width 448 height 35
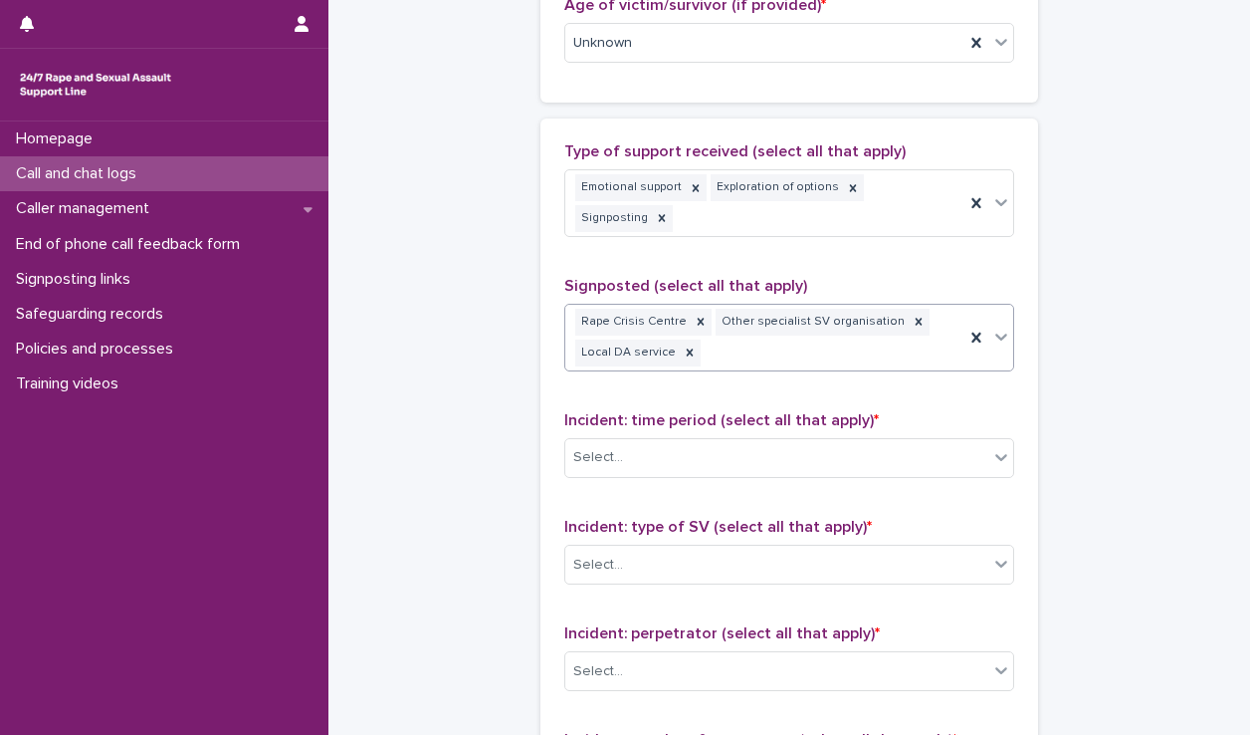
scroll to position [1123, 0]
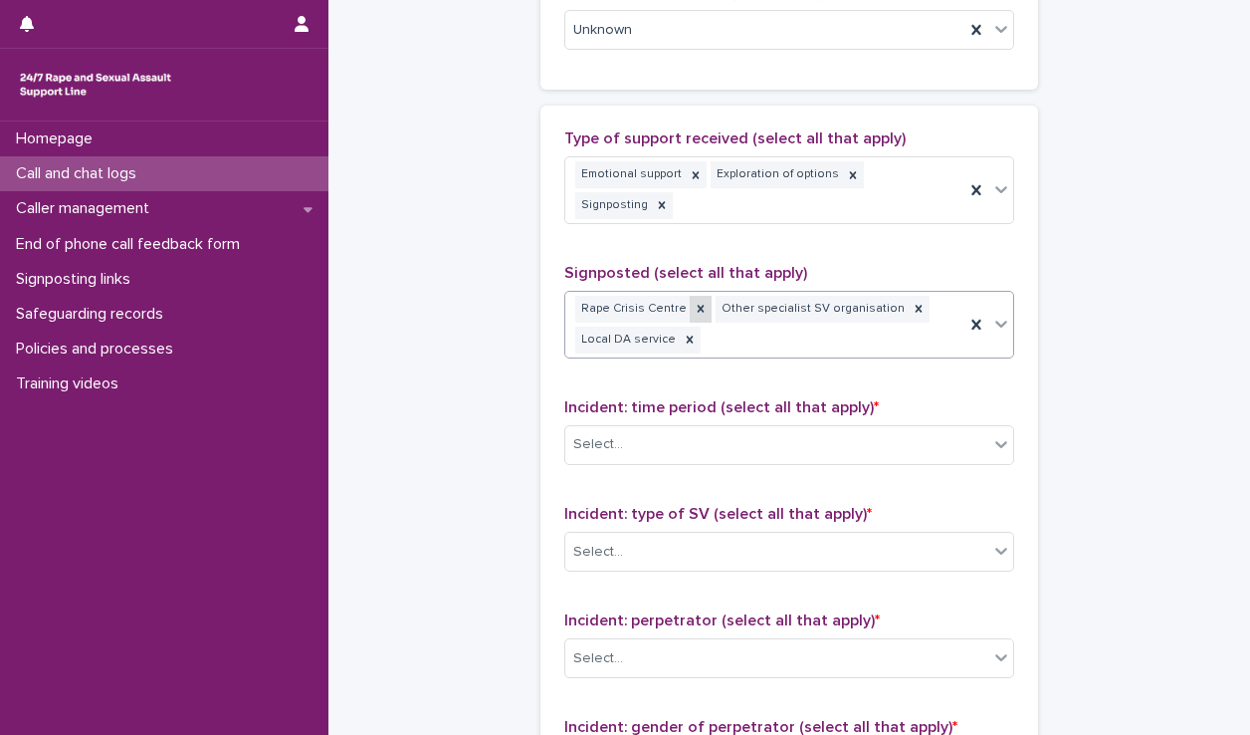
click at [694, 302] on icon at bounding box center [701, 309] width 14 height 14
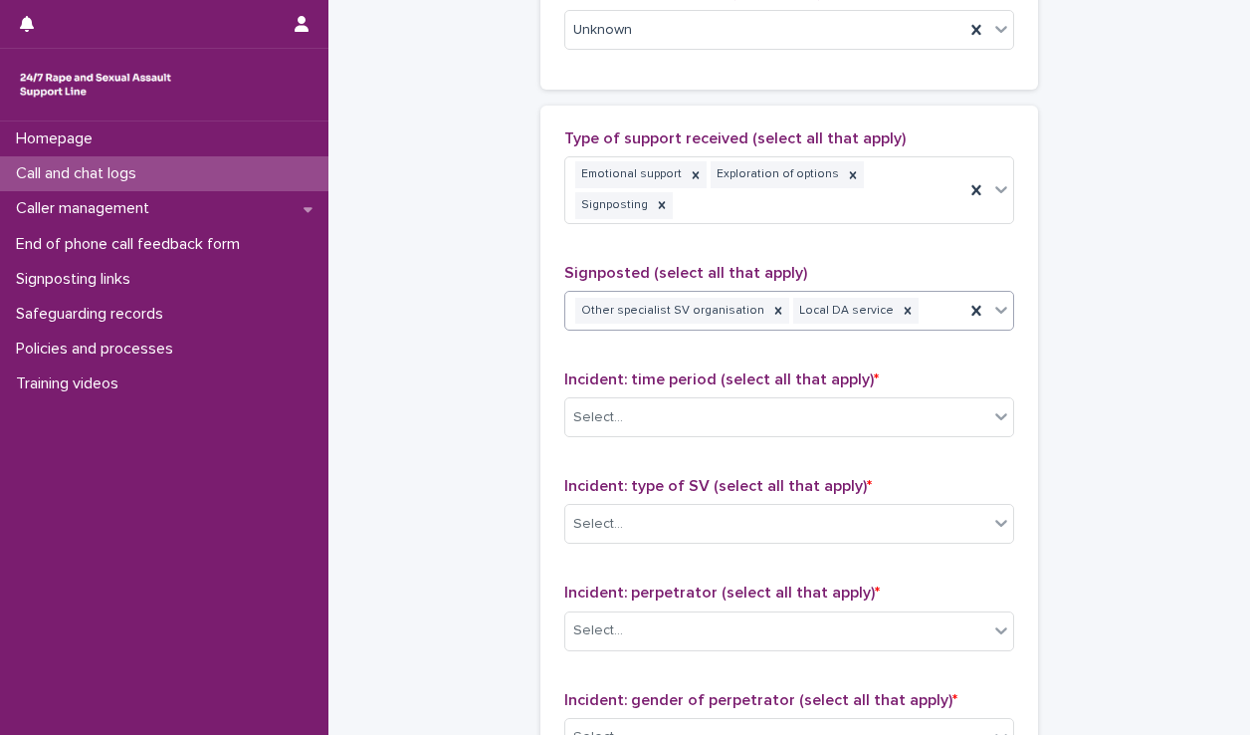
scroll to position [1110, 0]
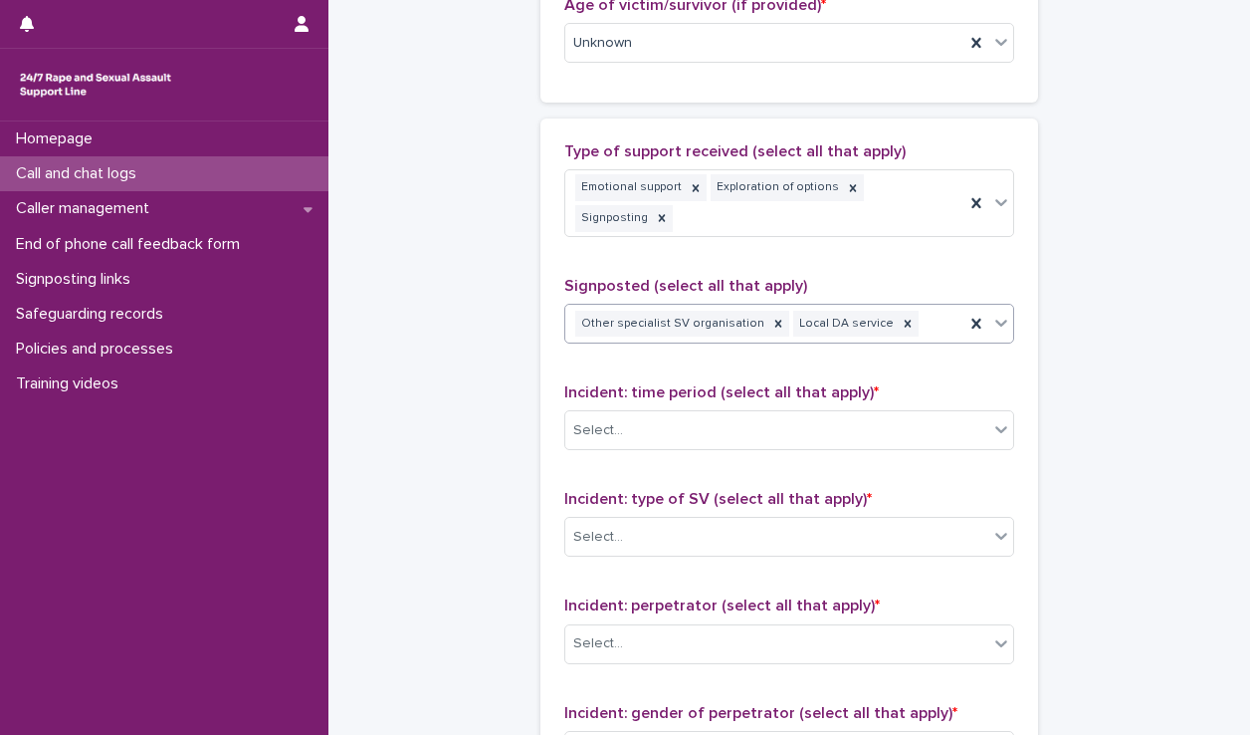
click at [912, 307] on div "Other specialist SV organisation Local DA service" at bounding box center [764, 324] width 399 height 35
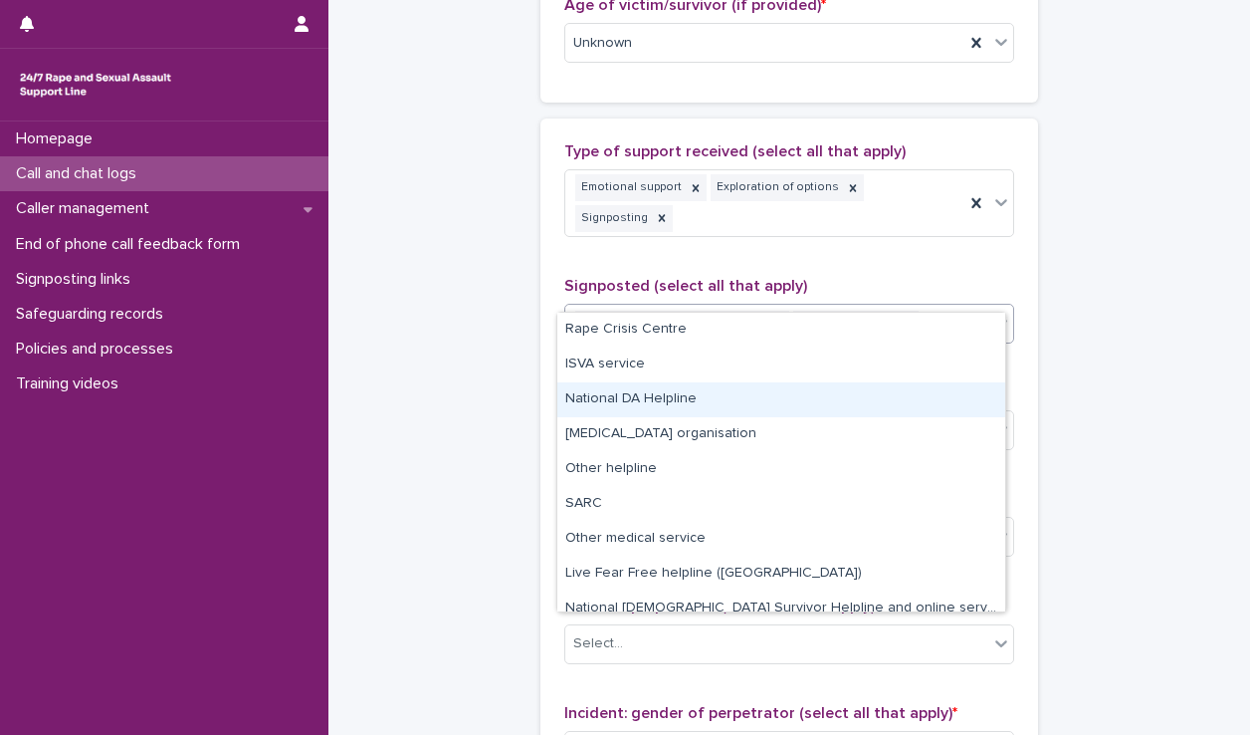
scroll to position [50, 0]
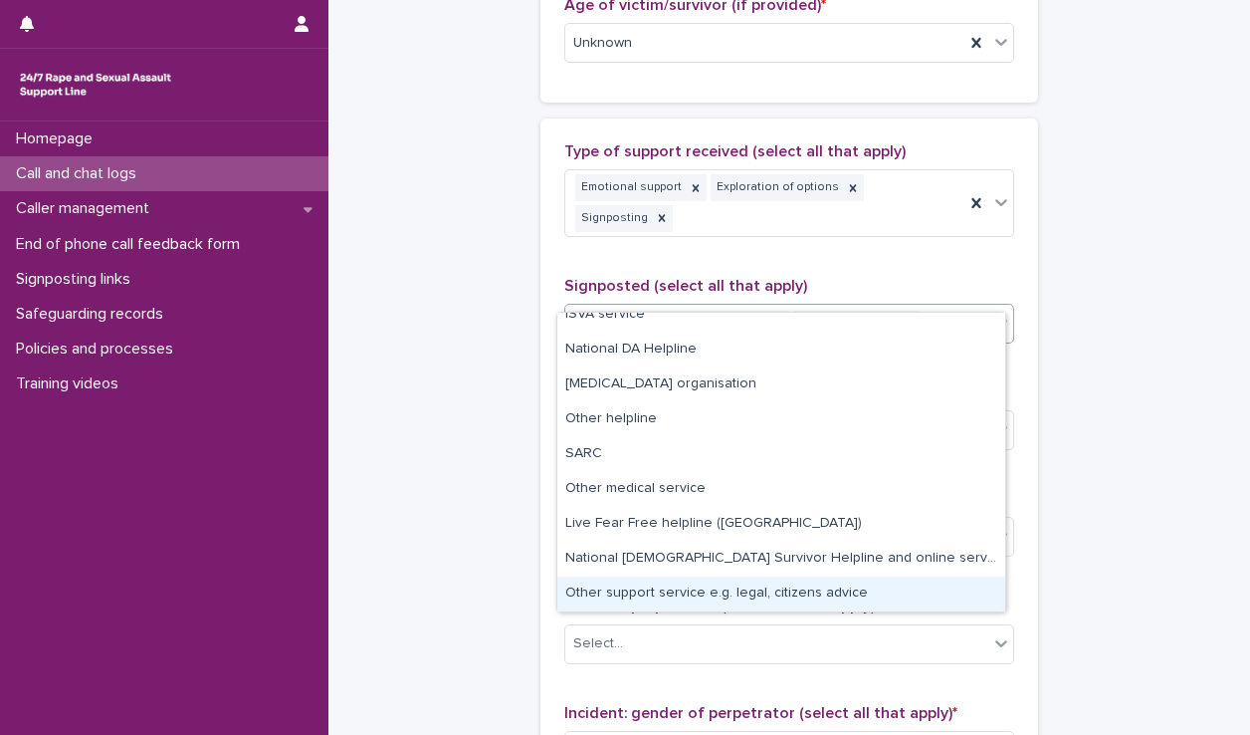
click at [661, 588] on div "Other support service e.g. legal, citizens advice" at bounding box center [781, 593] width 448 height 35
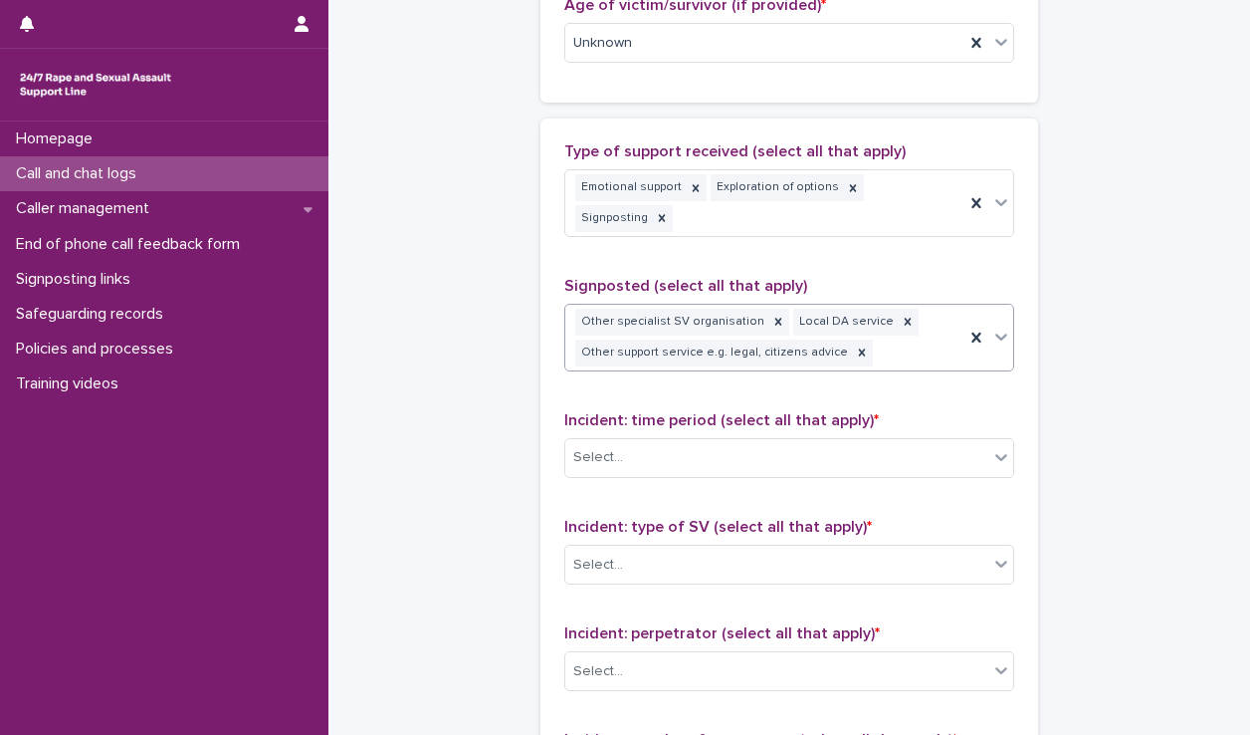
scroll to position [1123, 0]
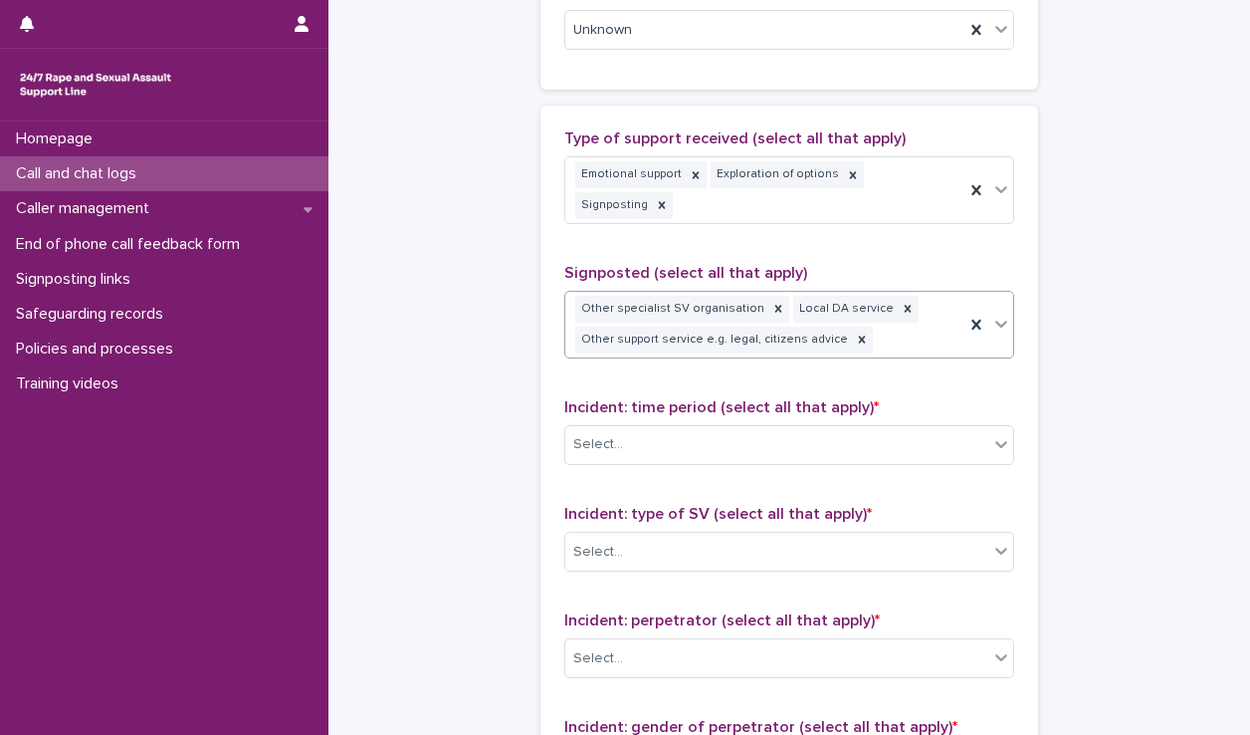
click at [888, 312] on div "Other specialist SV organisation Local DA service Other support service e.g. le…" at bounding box center [764, 325] width 399 height 66
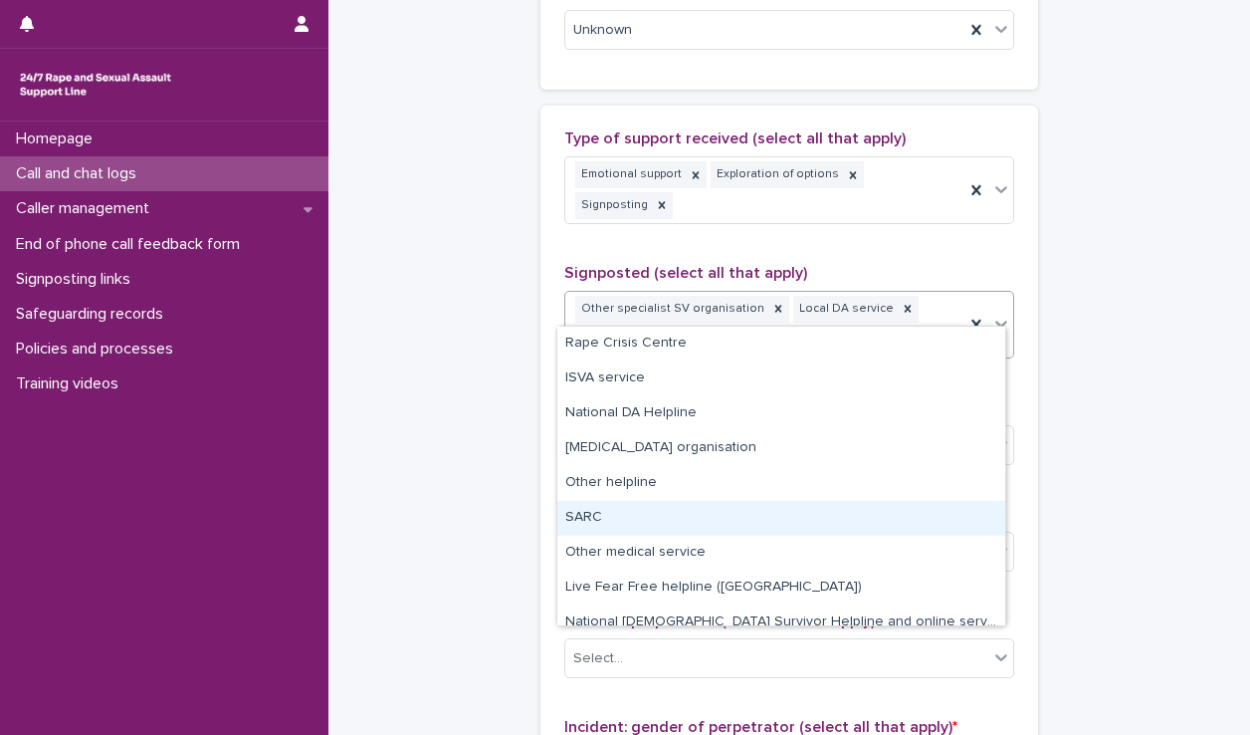
click at [636, 517] on div "SARC" at bounding box center [781, 518] width 448 height 35
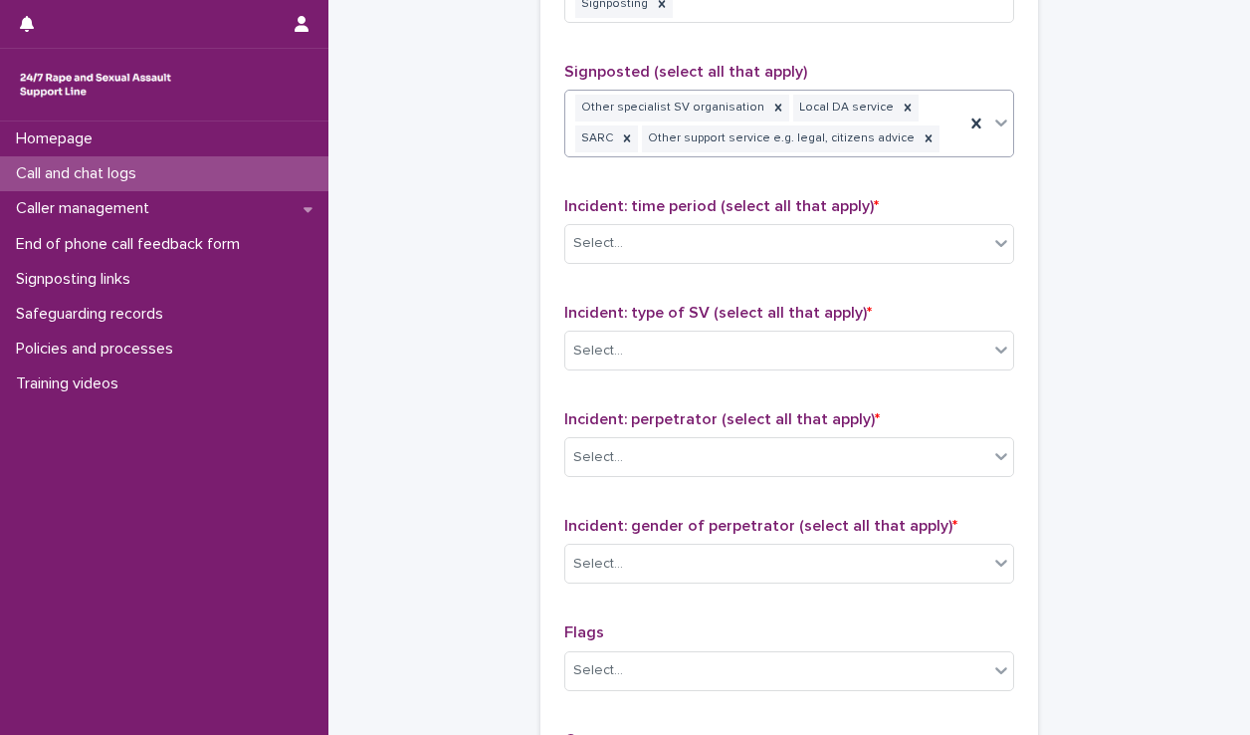
scroll to position [1326, 0]
click at [723, 225] on div "Select..." at bounding box center [776, 241] width 423 height 33
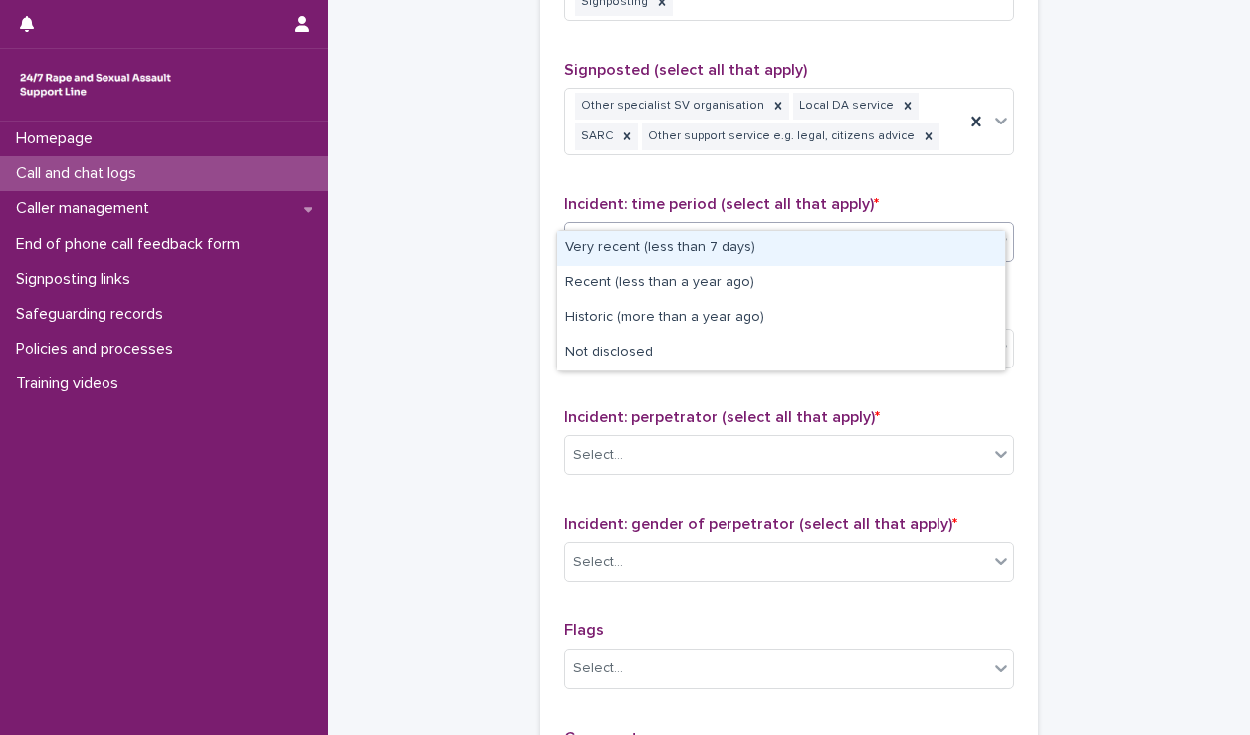
click at [685, 252] on div "Very recent (less than 7 days)" at bounding box center [781, 248] width 448 height 35
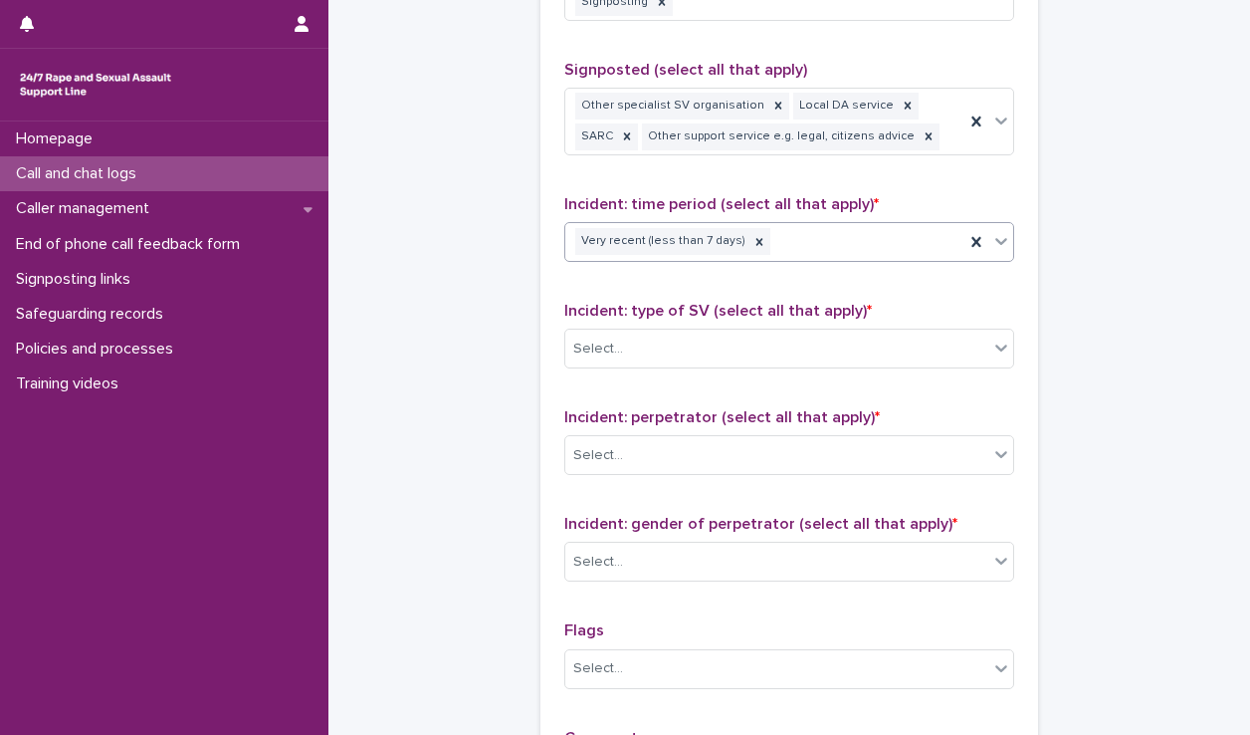
click at [805, 224] on div "Very recent (less than 7 days)" at bounding box center [764, 241] width 399 height 35
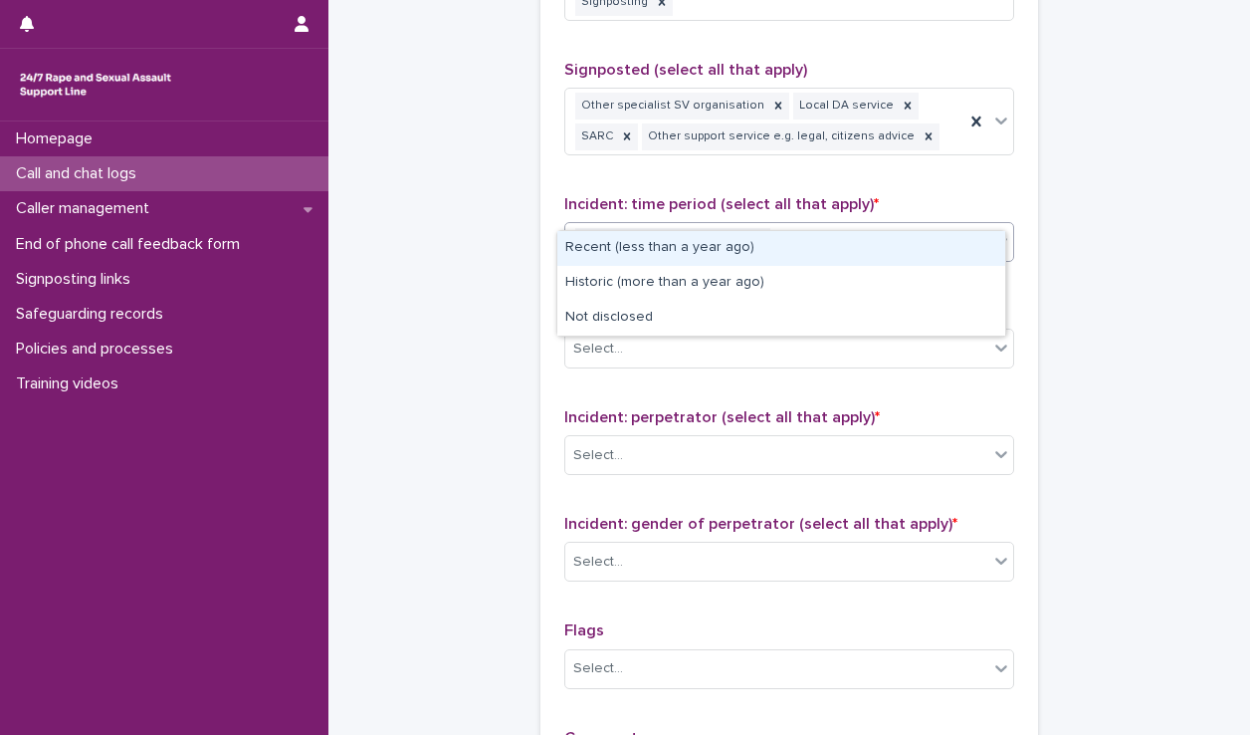
click at [766, 249] on div "Recent (less than a year ago)" at bounding box center [781, 248] width 448 height 35
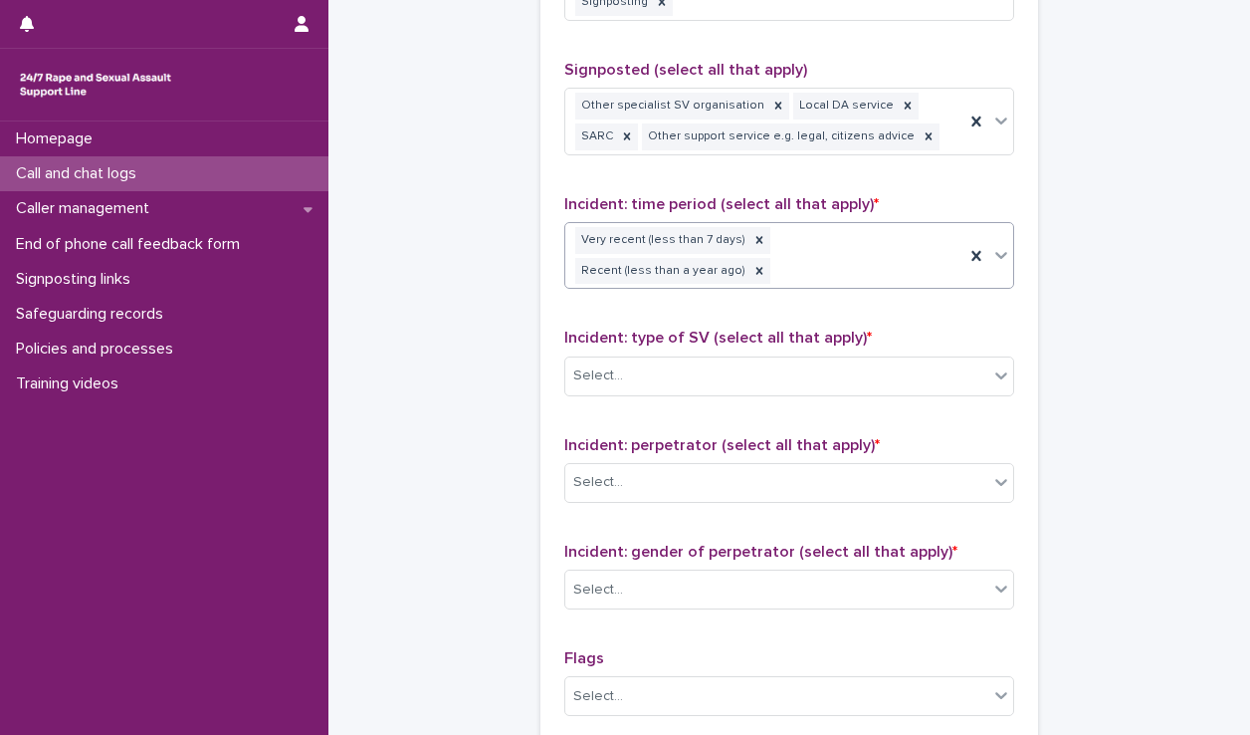
click at [717, 343] on div "Incident: type of SV (select all that apply) * Select..." at bounding box center [789, 369] width 450 height 83
click at [718, 359] on div "Select..." at bounding box center [776, 375] width 423 height 33
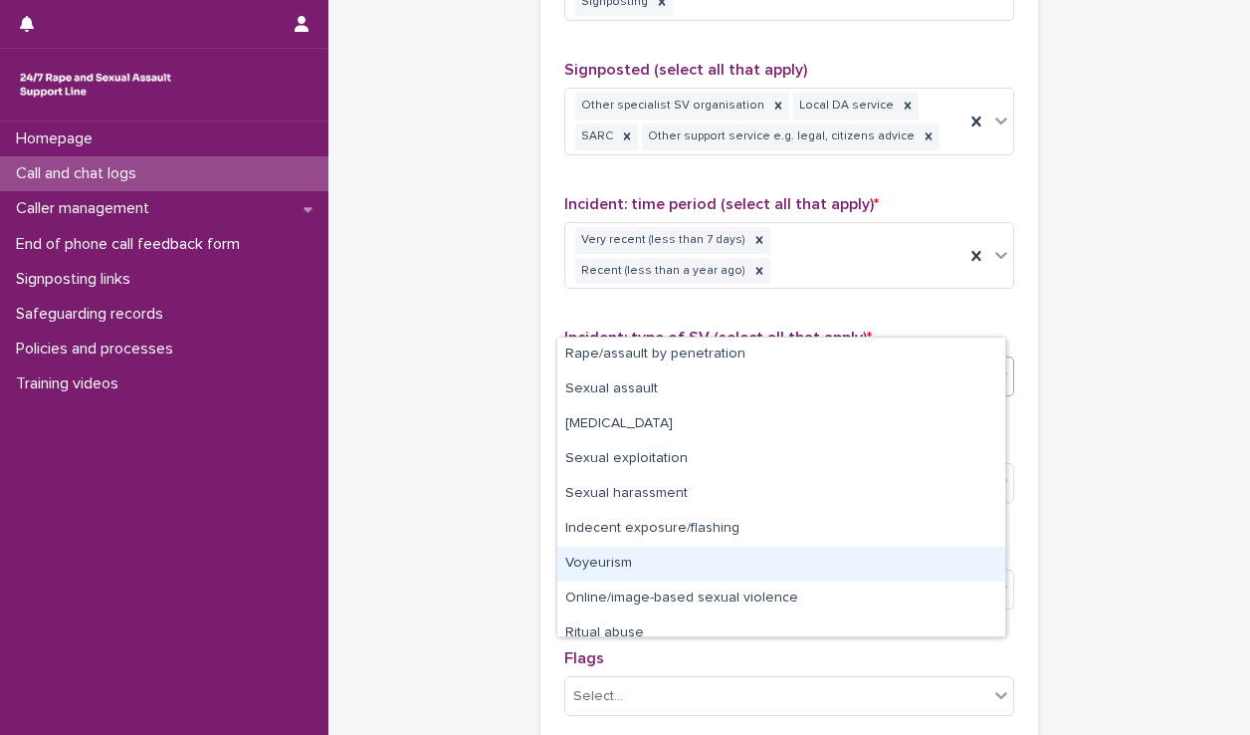
scroll to position [50, 0]
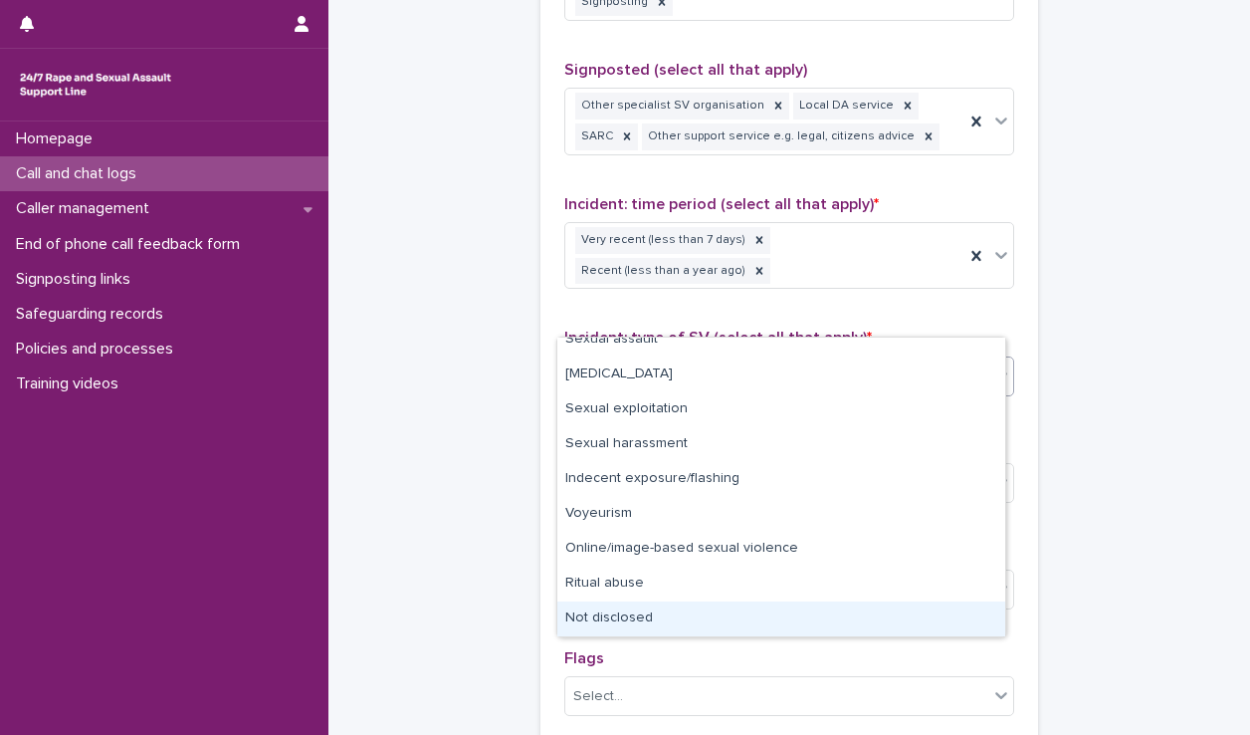
click at [634, 622] on div "Not disclosed" at bounding box center [781, 618] width 448 height 35
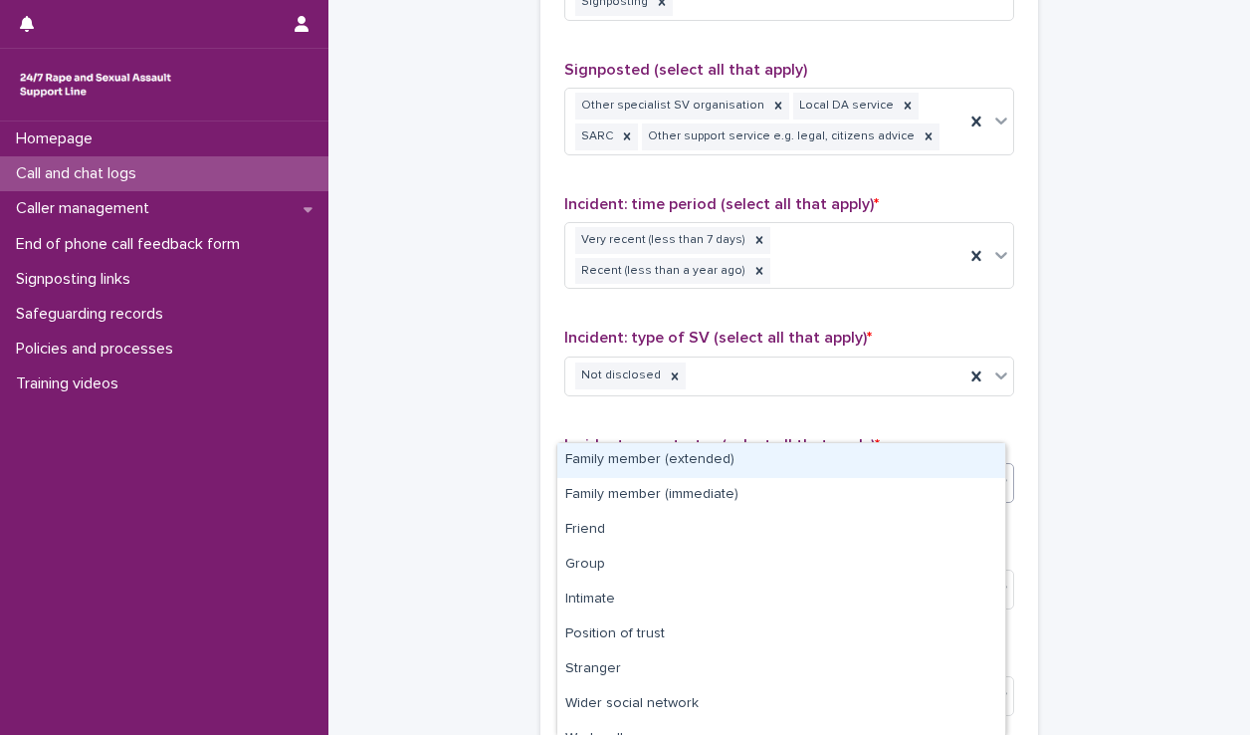
click at [684, 466] on div "Select..." at bounding box center [776, 482] width 423 height 33
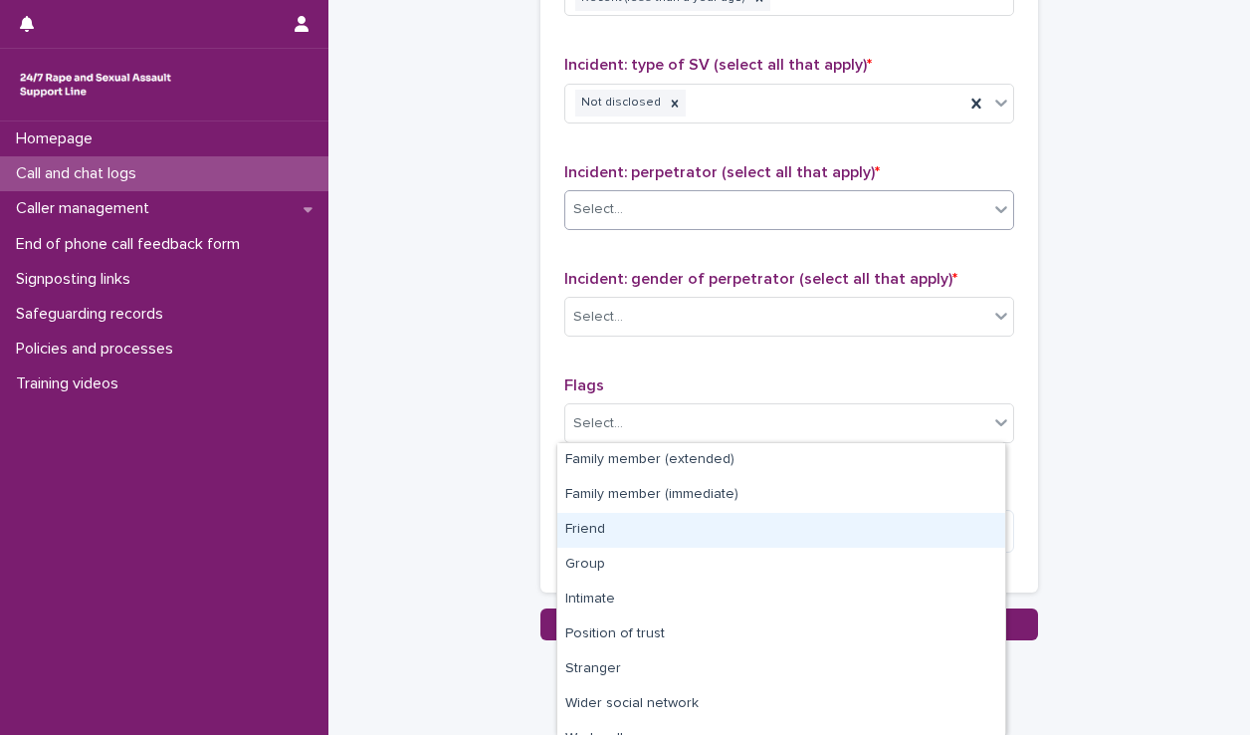
scroll to position [1598, 0]
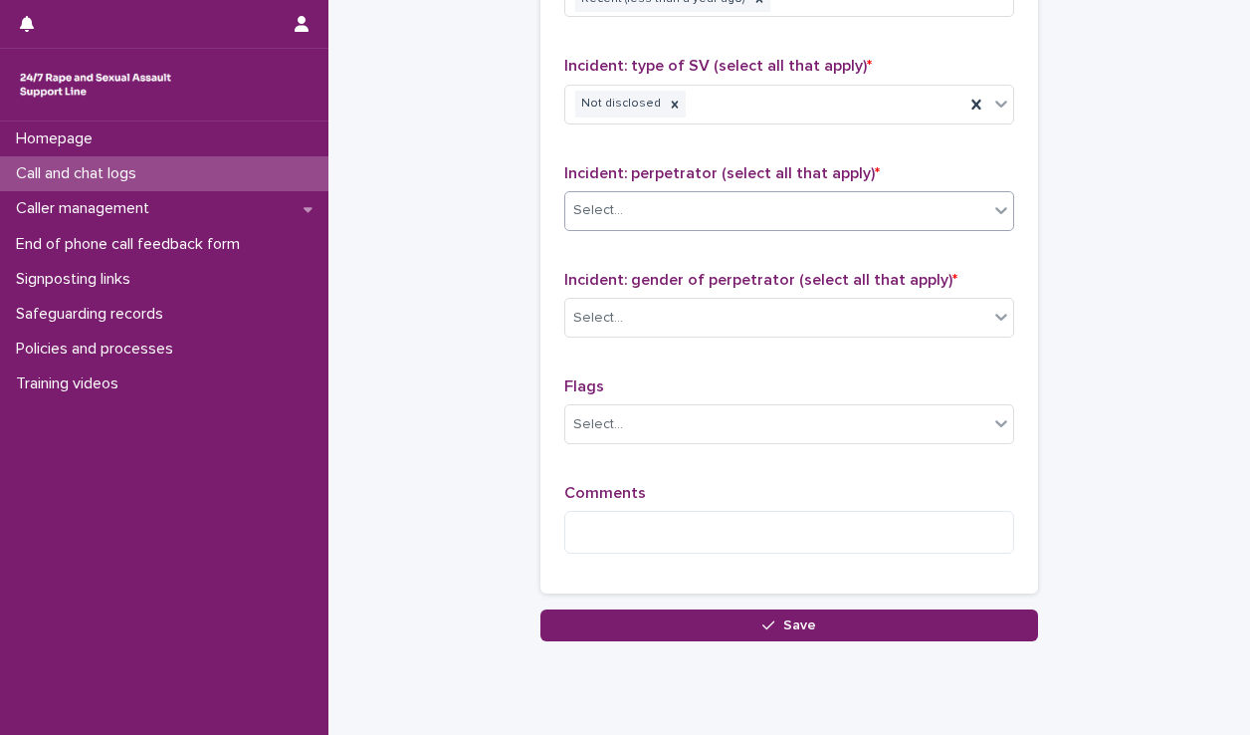
click at [676, 194] on div "Select..." at bounding box center [776, 210] width 423 height 33
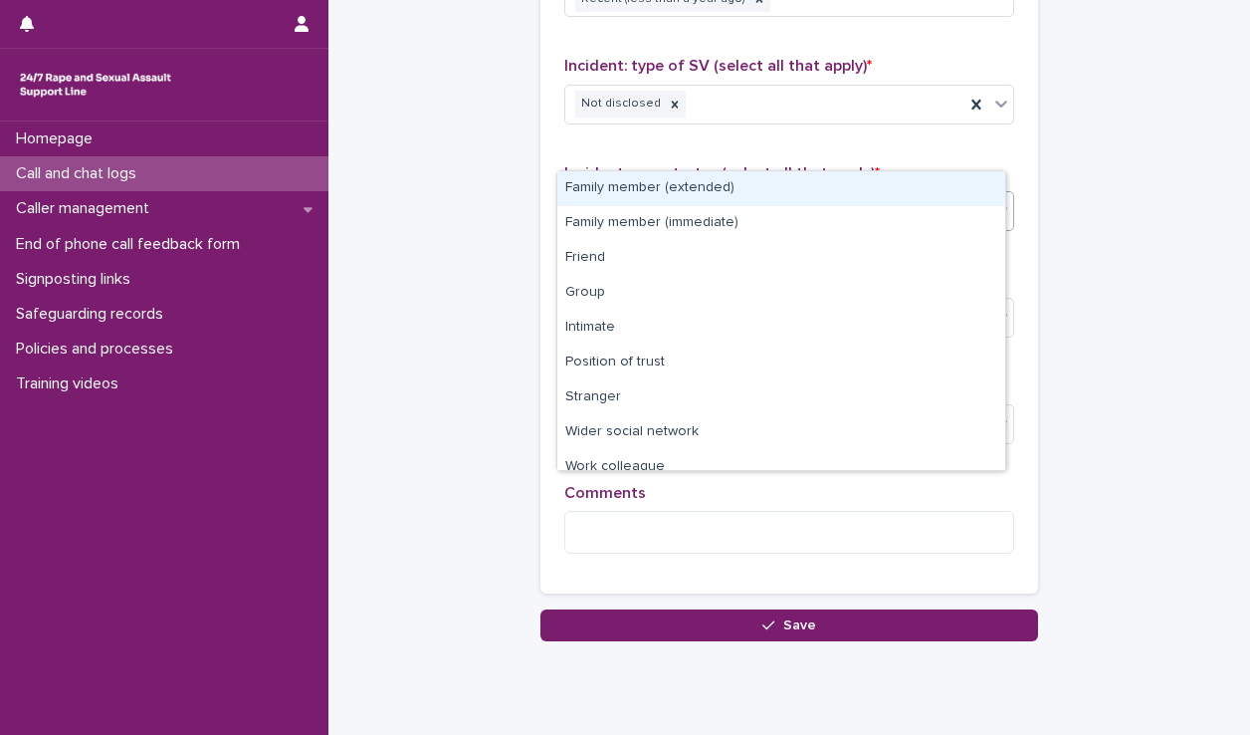
click at [676, 194] on div "Select..." at bounding box center [776, 210] width 423 height 33
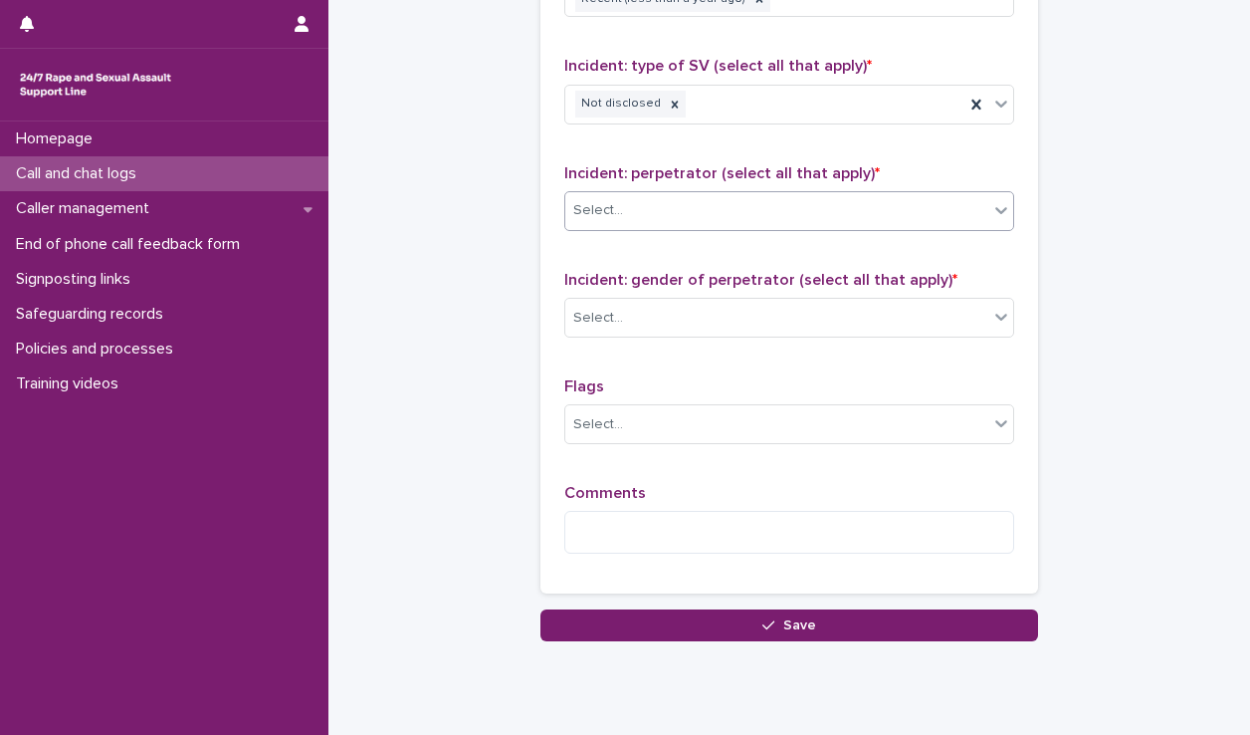
click at [676, 194] on div "Select..." at bounding box center [776, 210] width 423 height 33
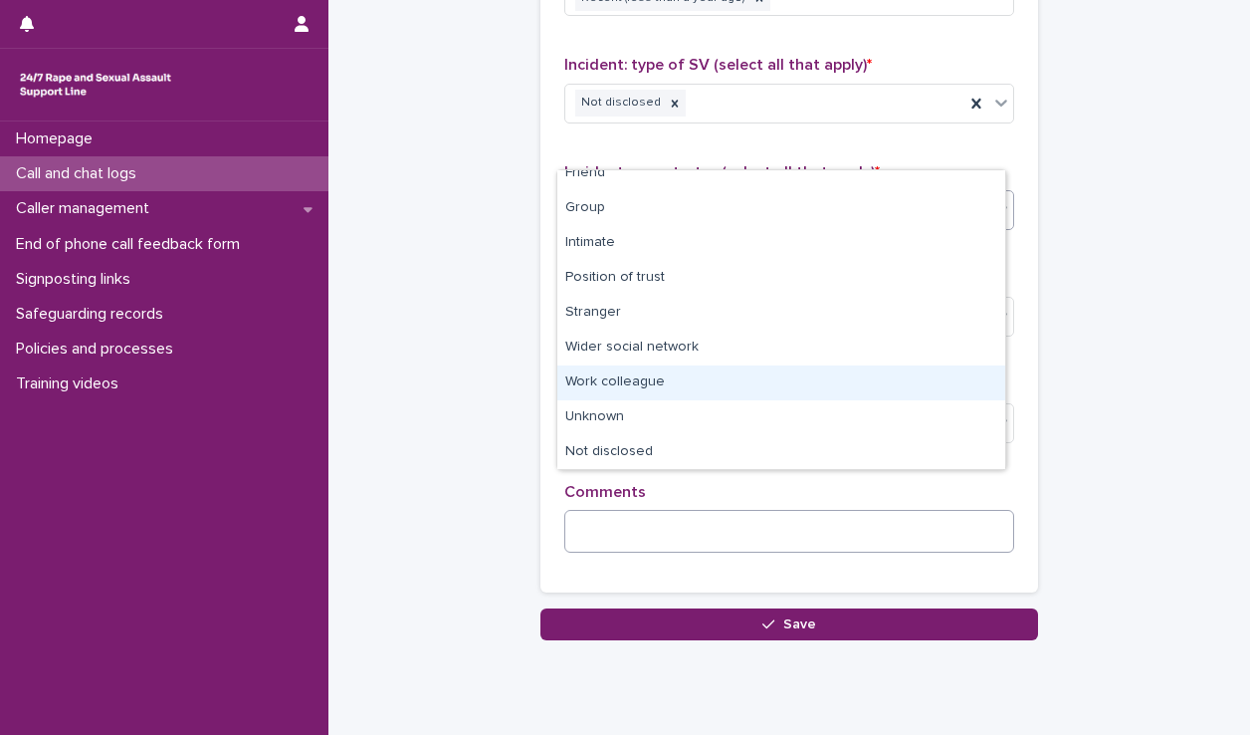
scroll to position [84, 0]
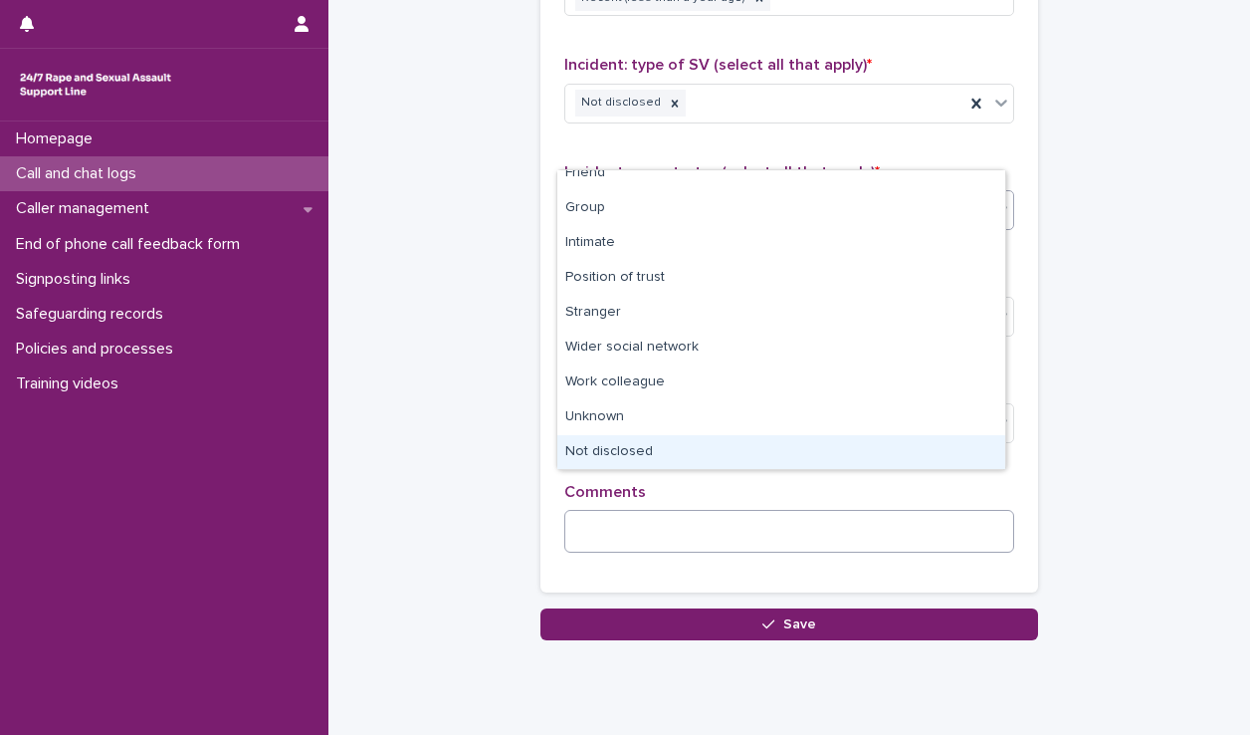
click at [641, 459] on div "Not disclosed" at bounding box center [781, 452] width 448 height 35
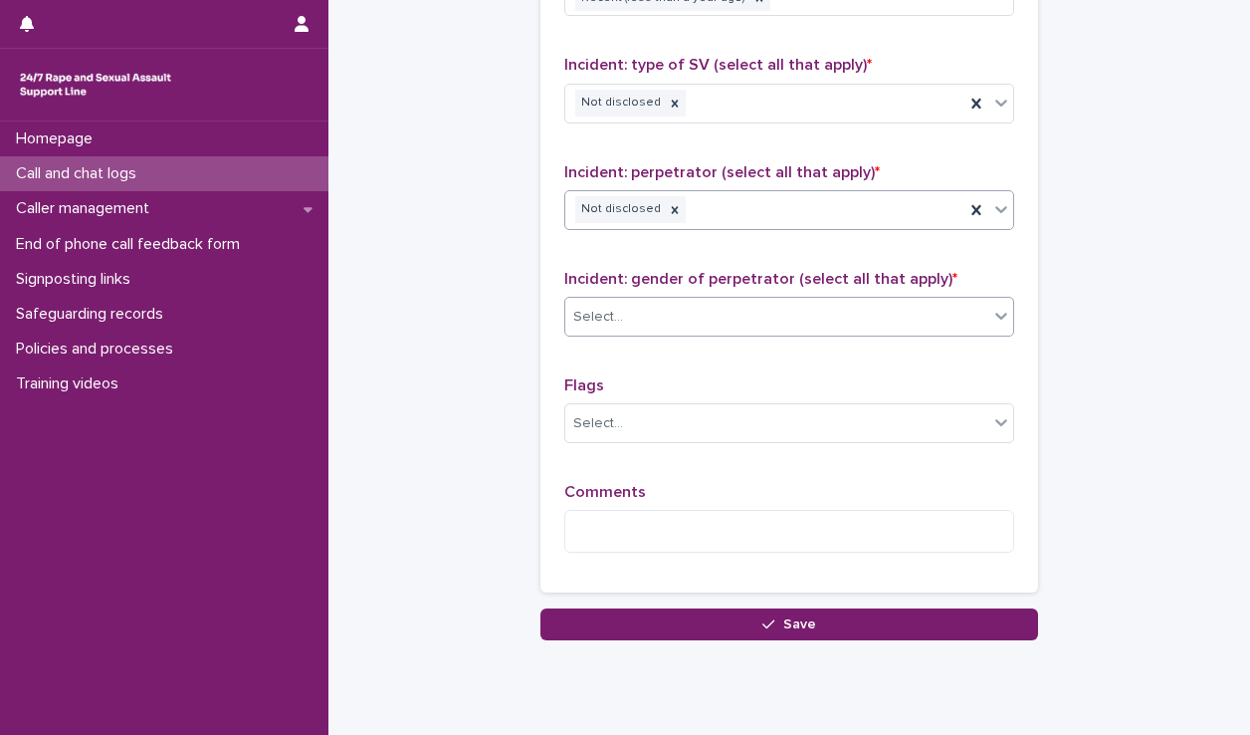
click at [700, 301] on div "Select..." at bounding box center [776, 317] width 423 height 33
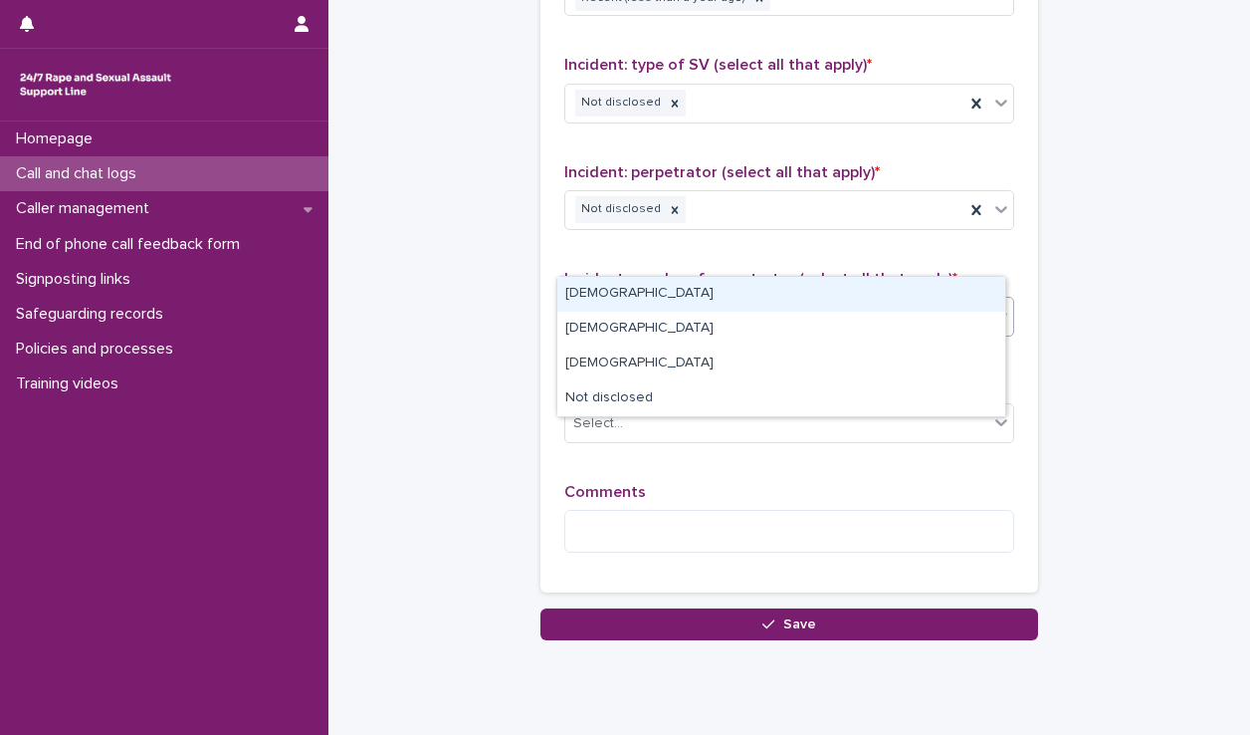
click at [677, 292] on div "[DEMOGRAPHIC_DATA]" at bounding box center [781, 294] width 448 height 35
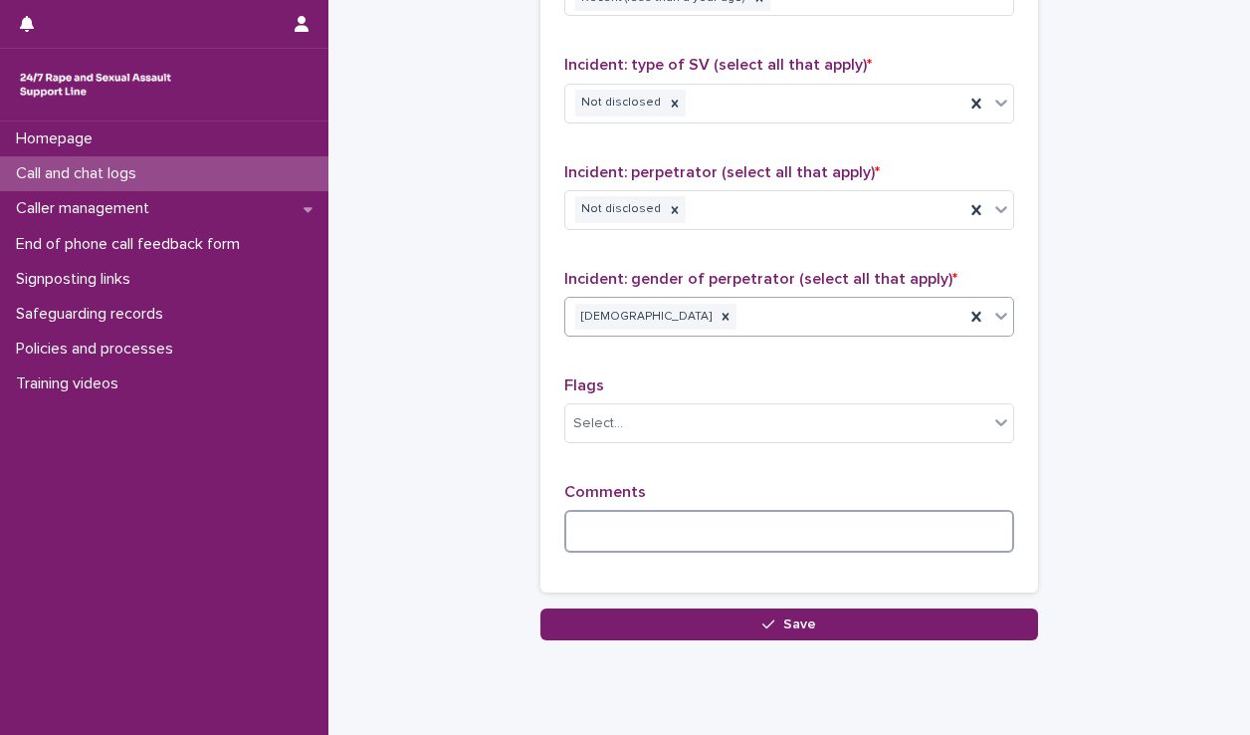
click at [649, 510] on textarea at bounding box center [789, 531] width 450 height 43
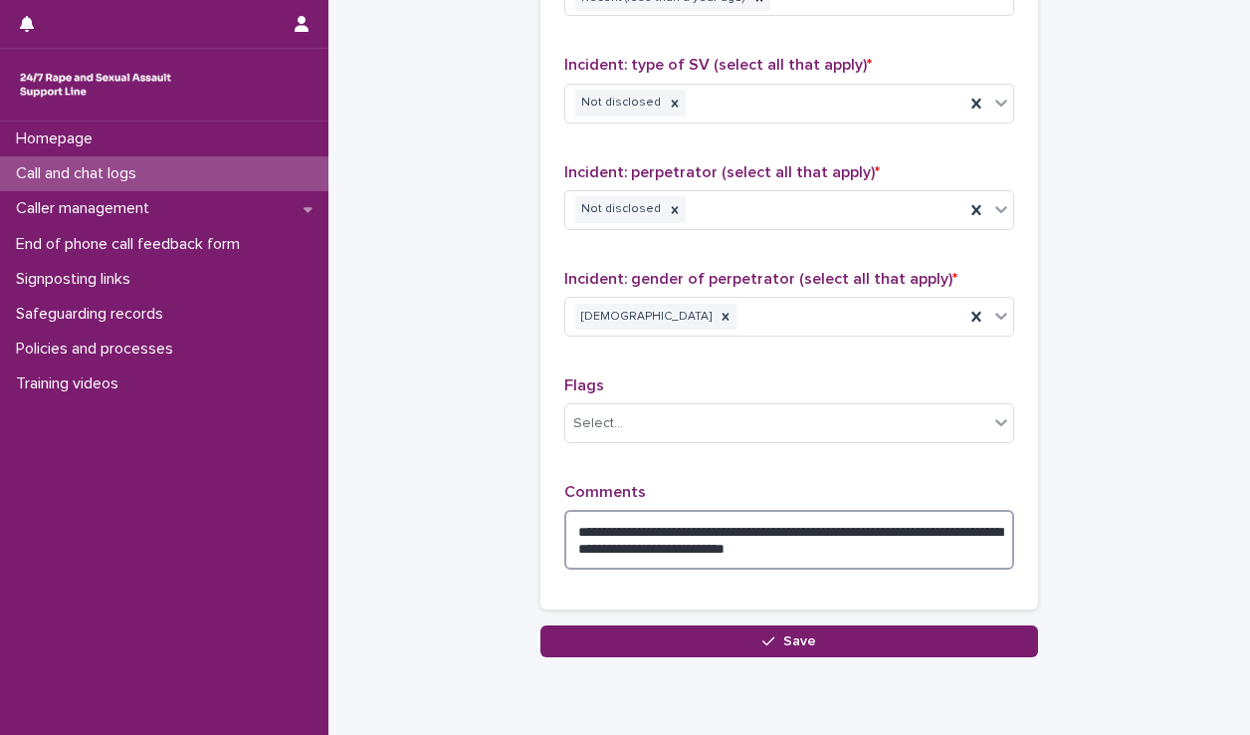
click at [880, 510] on textarea "**********" at bounding box center [789, 540] width 450 height 60
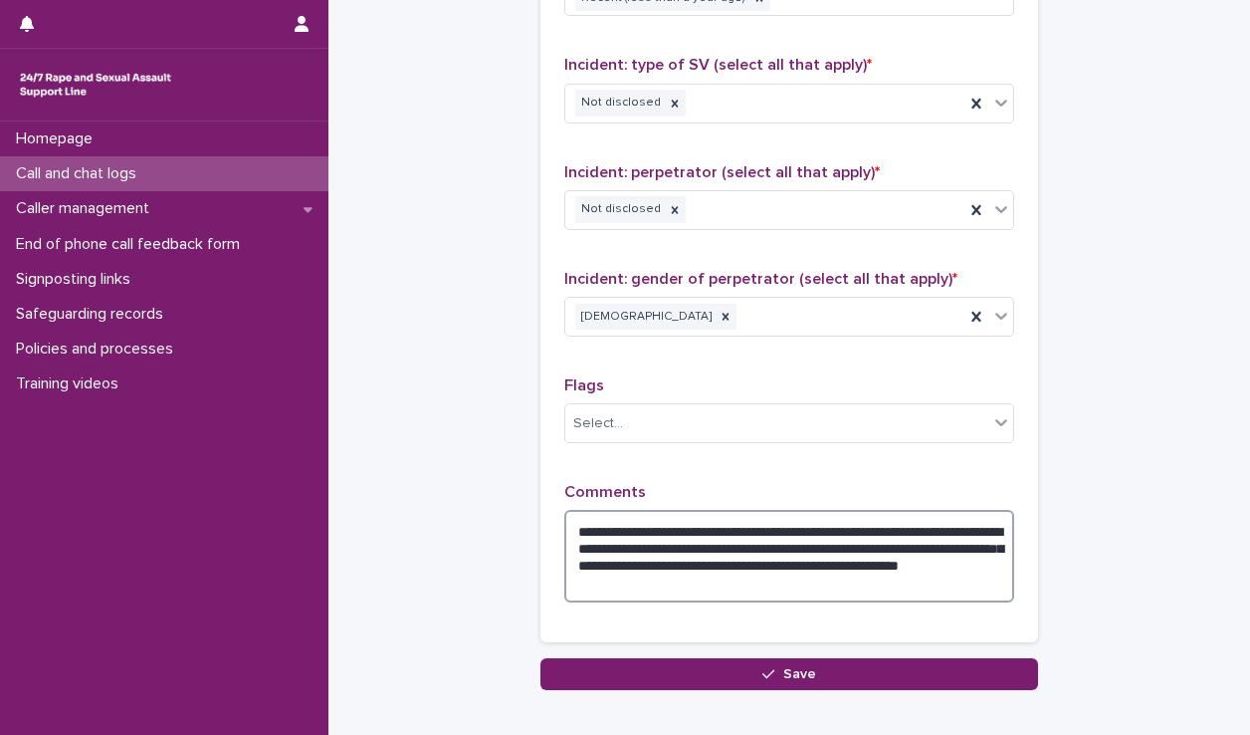
click at [885, 510] on textarea "**********" at bounding box center [789, 556] width 450 height 93
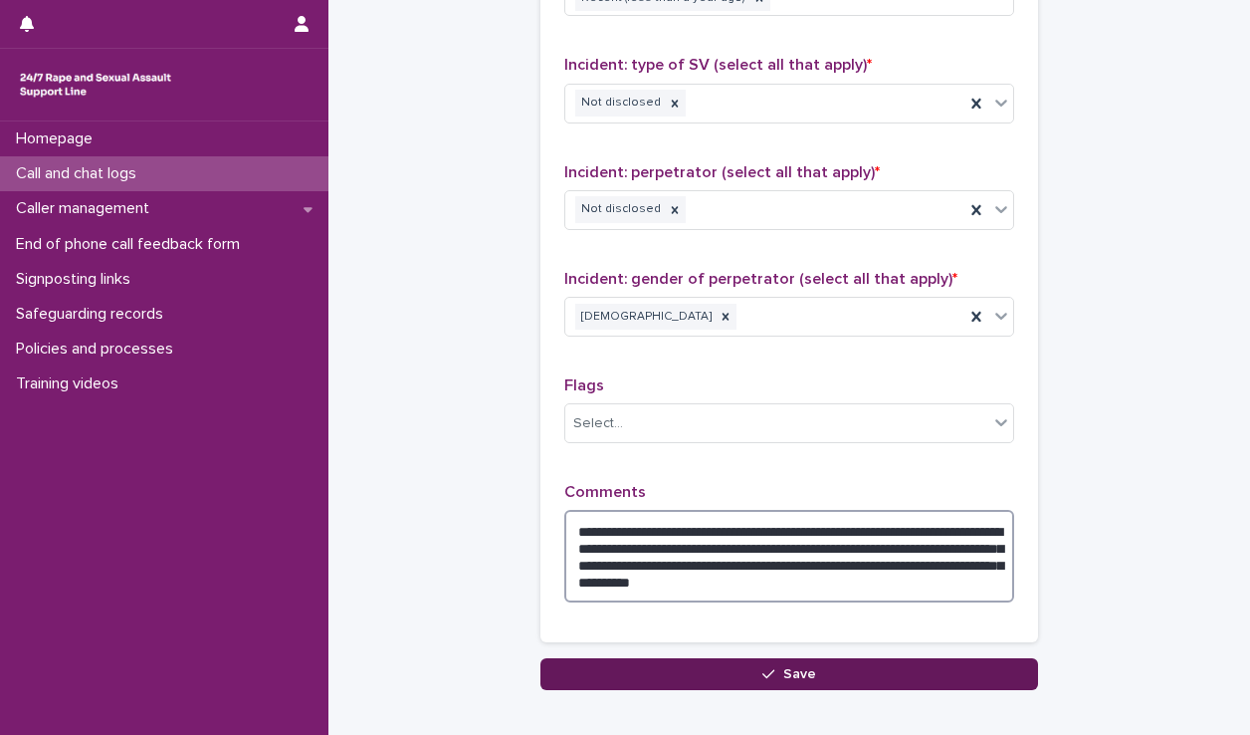
type textarea "**********"
click at [826, 658] on button "Save" at bounding box center [789, 674] width 498 height 32
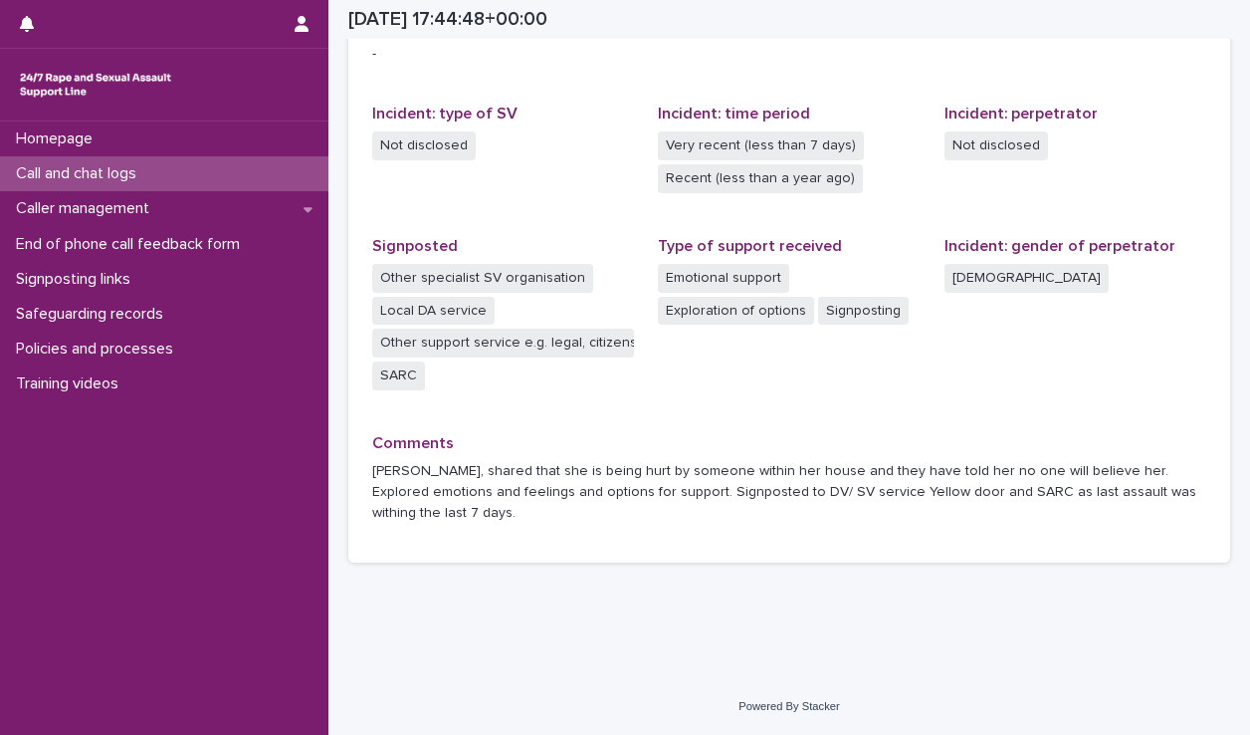
scroll to position [474, 0]
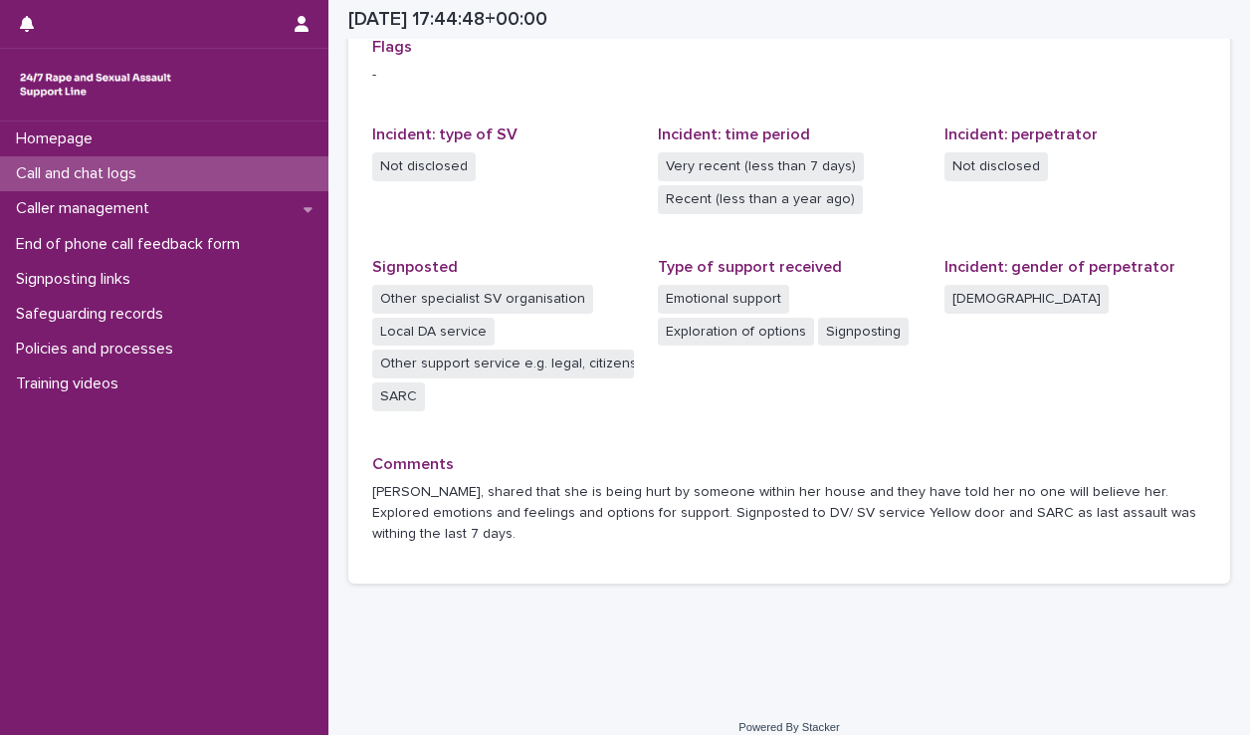
click at [174, 176] on div "Call and chat logs" at bounding box center [164, 173] width 328 height 35
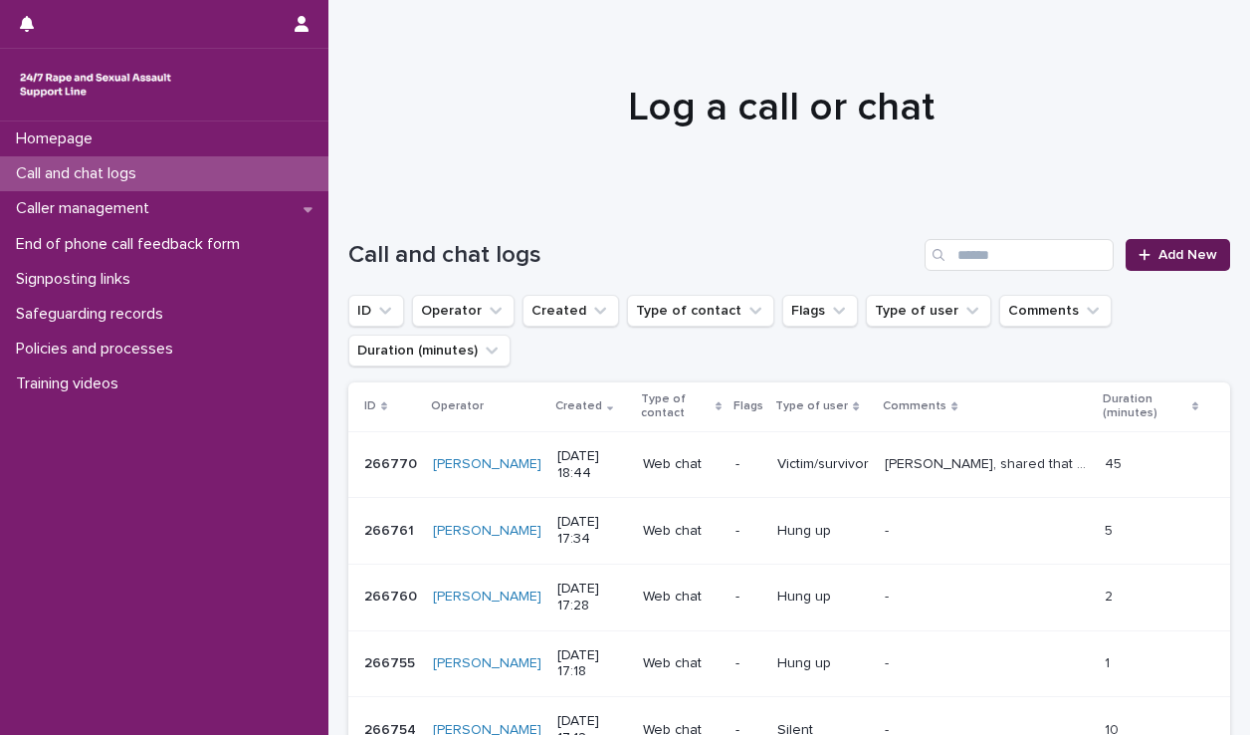
click at [1171, 256] on span "Add New" at bounding box center [1188, 255] width 59 height 14
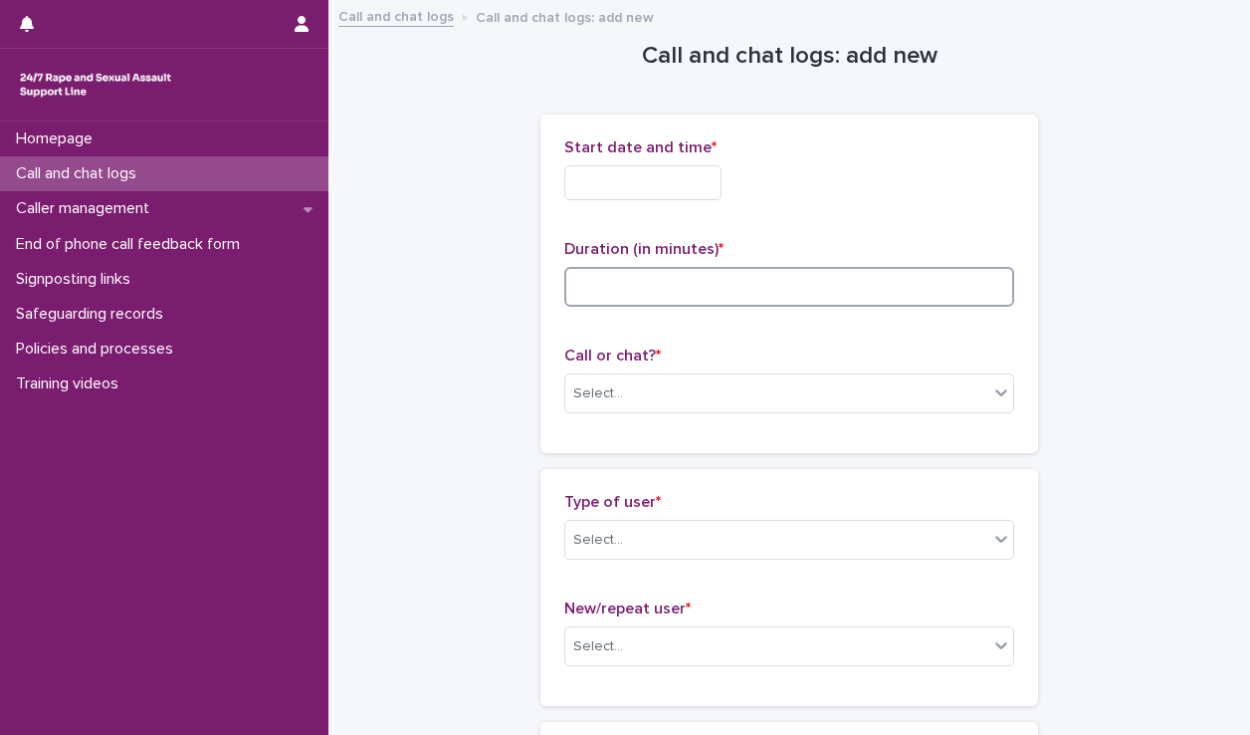
click at [776, 281] on input at bounding box center [789, 287] width 450 height 40
type input "*"
click at [660, 180] on input "text" at bounding box center [642, 182] width 157 height 35
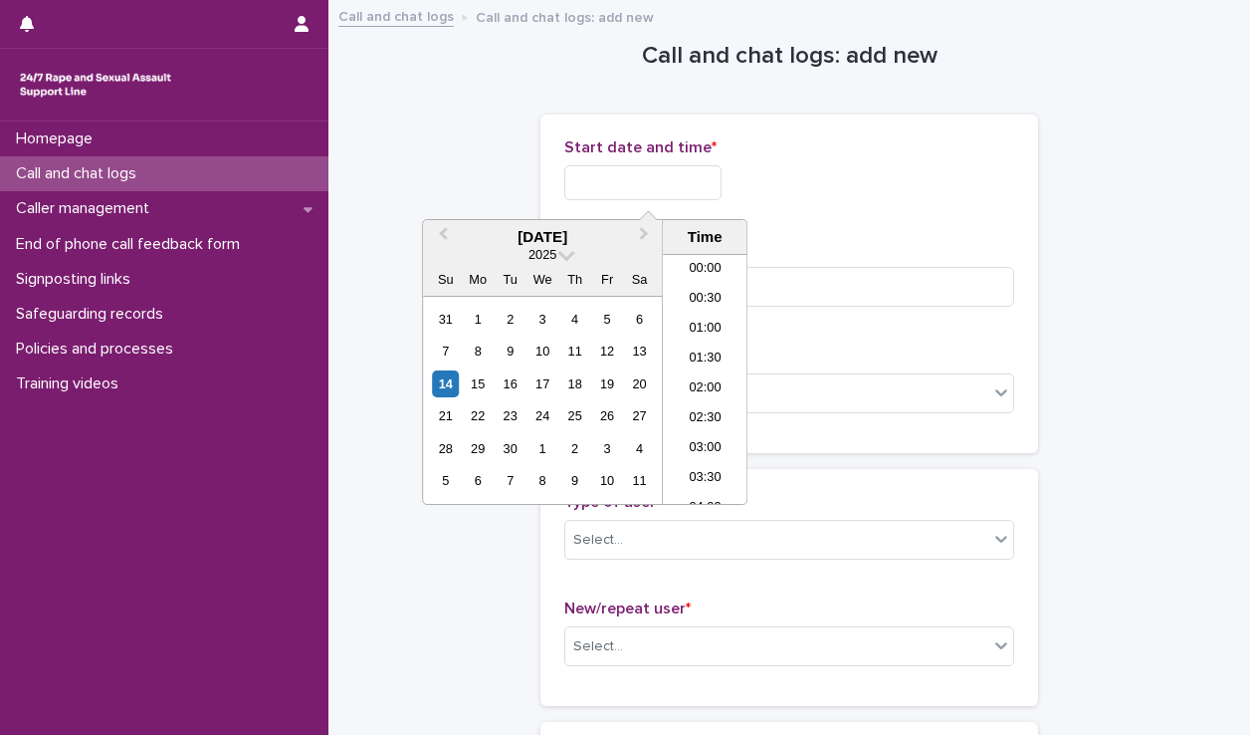
scroll to position [1025, 0]
click at [707, 346] on li "18:30" at bounding box center [705, 349] width 85 height 30
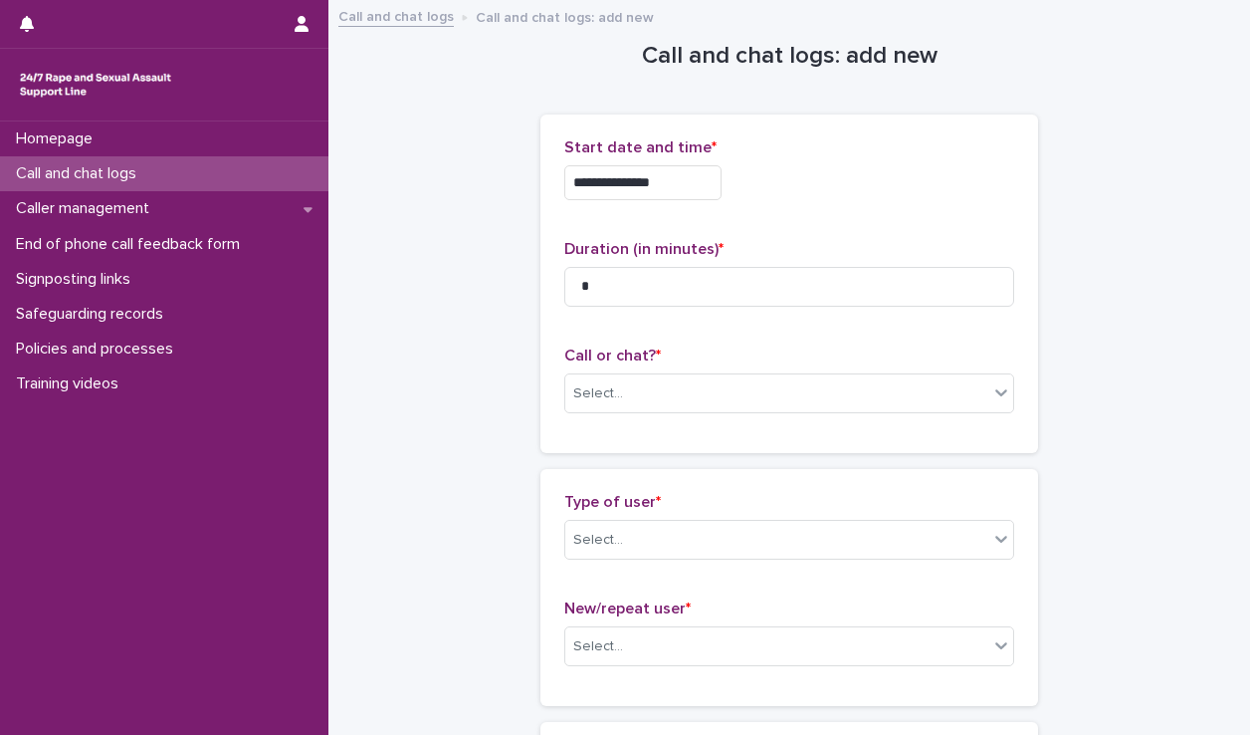
click at [681, 181] on input "**********" at bounding box center [642, 182] width 157 height 35
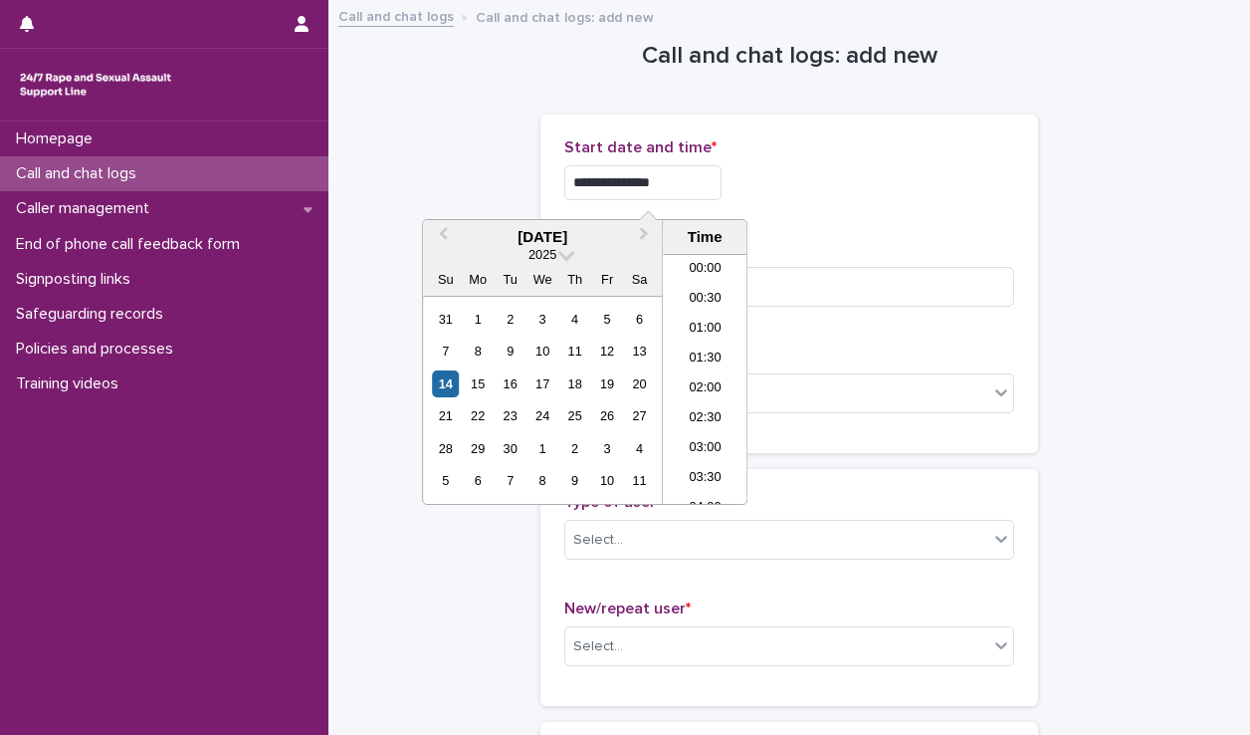
scroll to position [995, 0]
type input "**********"
click at [855, 335] on div "**********" at bounding box center [789, 283] width 450 height 291
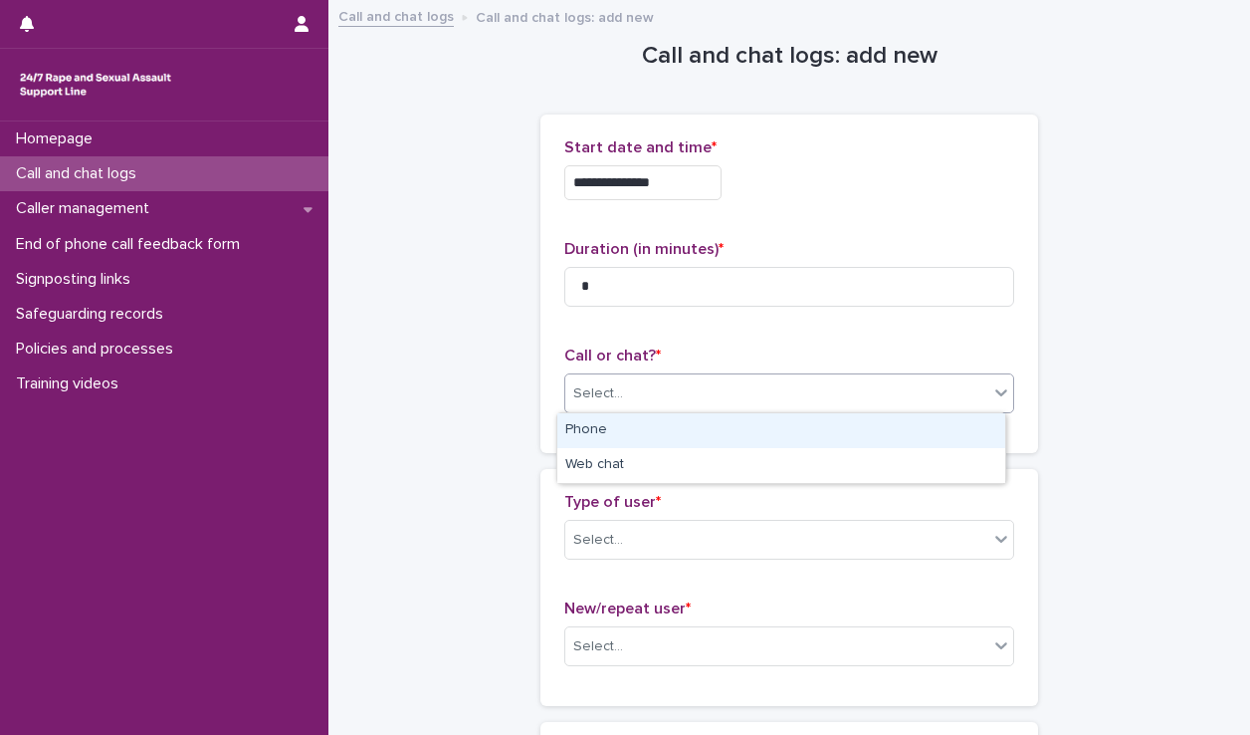
click at [787, 373] on div "Select..." at bounding box center [789, 393] width 450 height 40
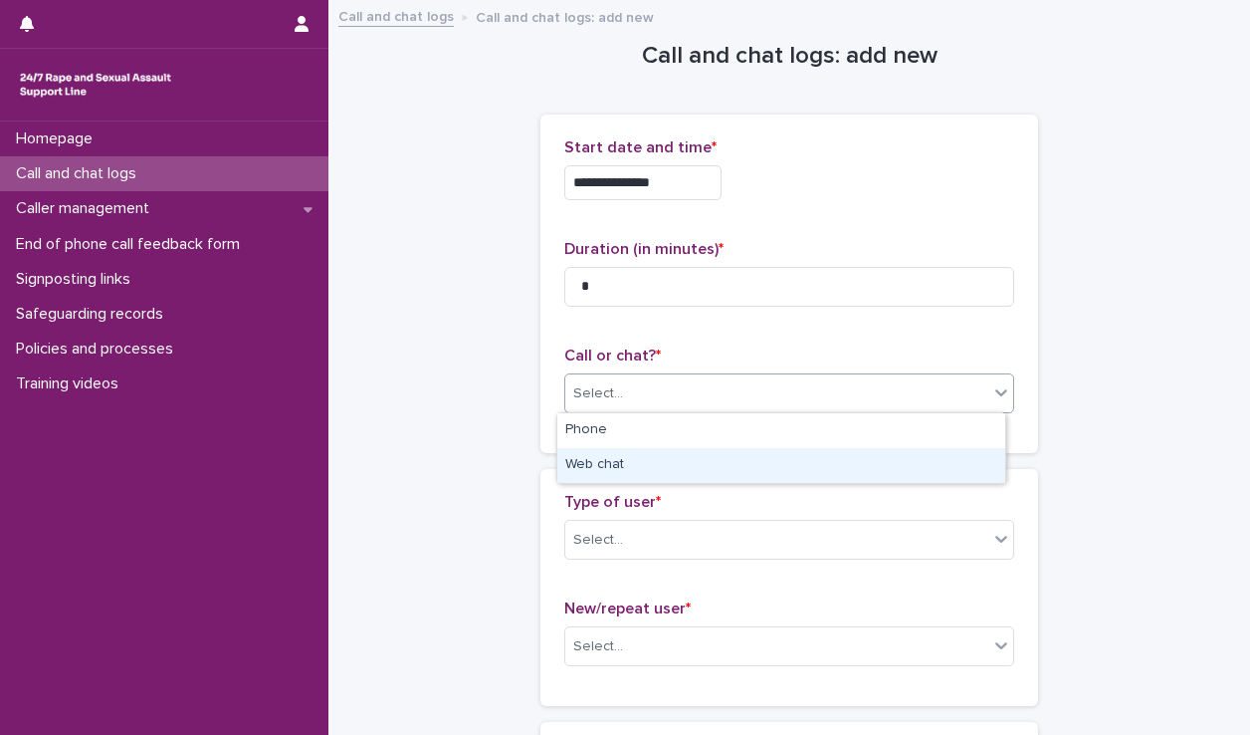
click at [669, 466] on div "Web chat" at bounding box center [781, 465] width 448 height 35
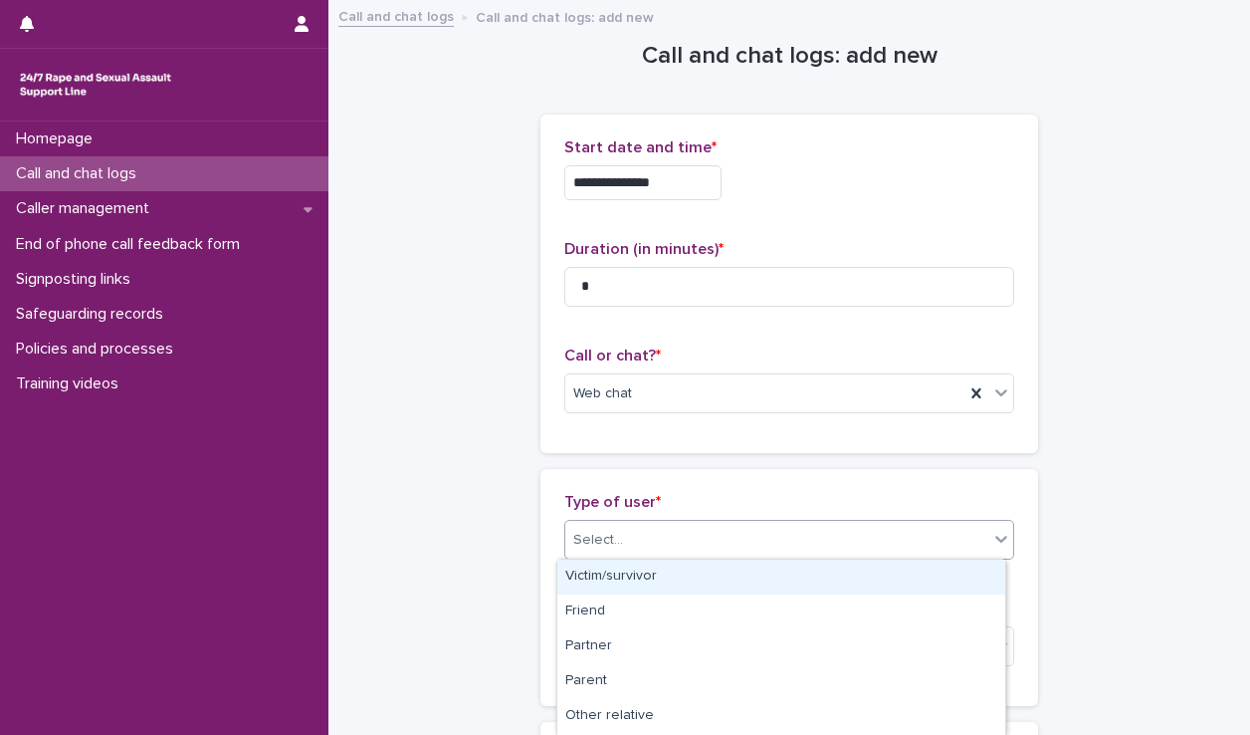
click at [676, 546] on div "Select..." at bounding box center [776, 540] width 423 height 33
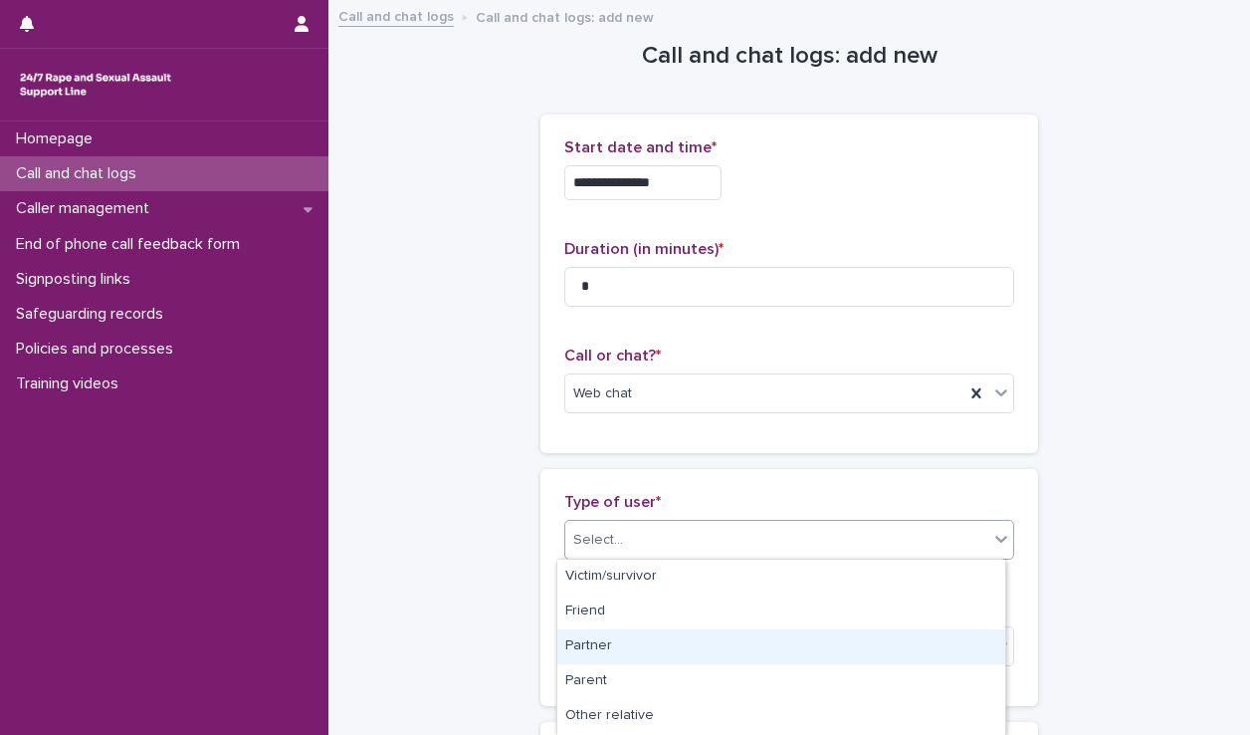
scroll to position [345, 0]
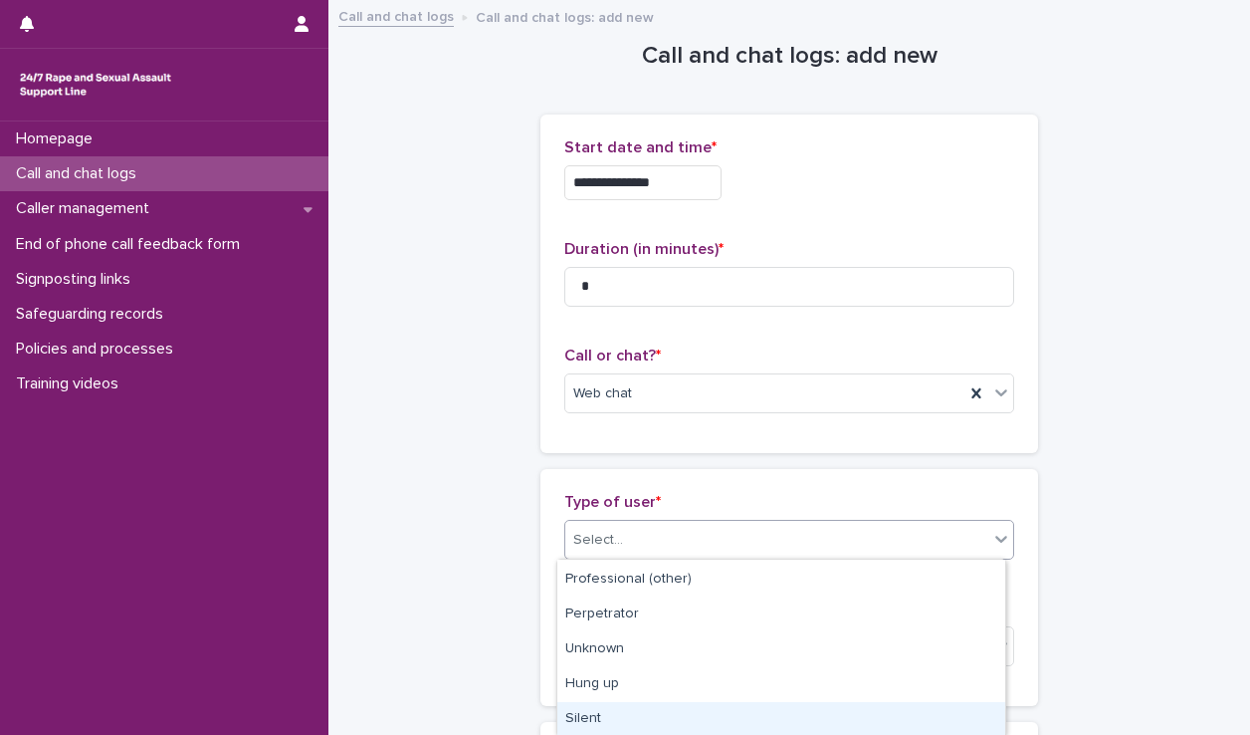
click at [649, 706] on div "Silent" at bounding box center [781, 719] width 448 height 35
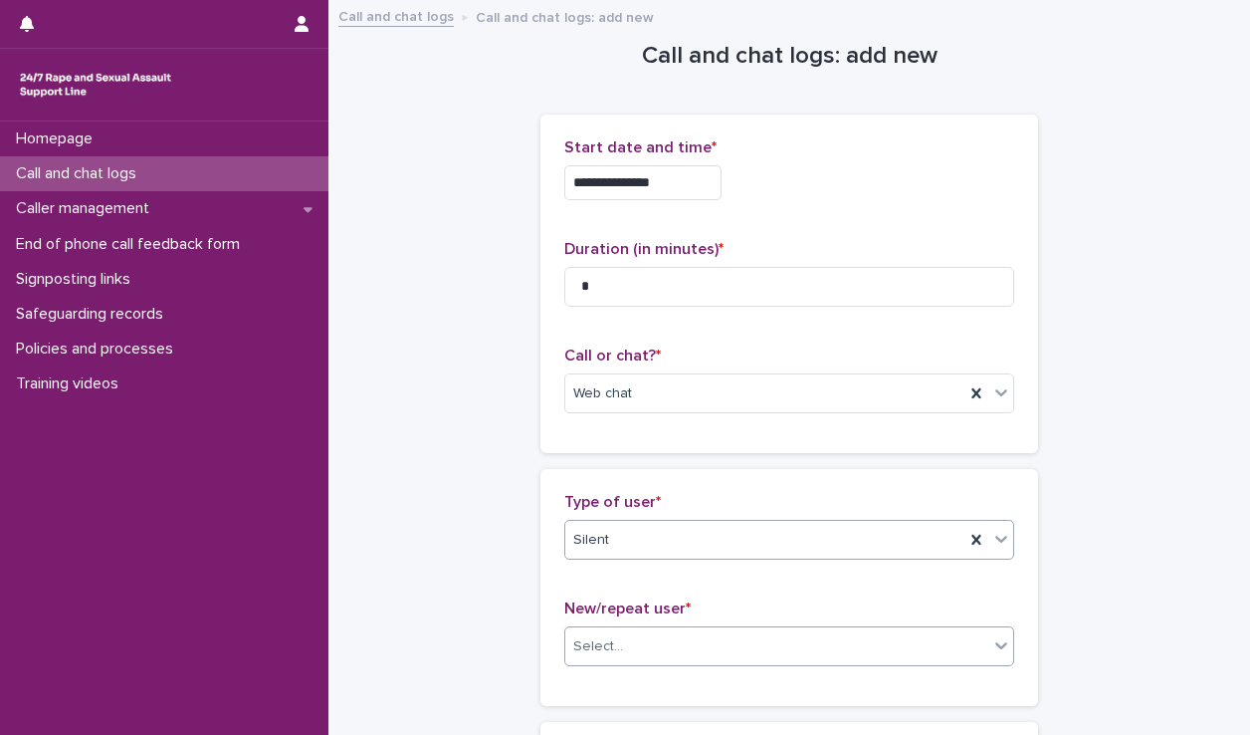
click at [654, 654] on div "Select..." at bounding box center [776, 646] width 423 height 33
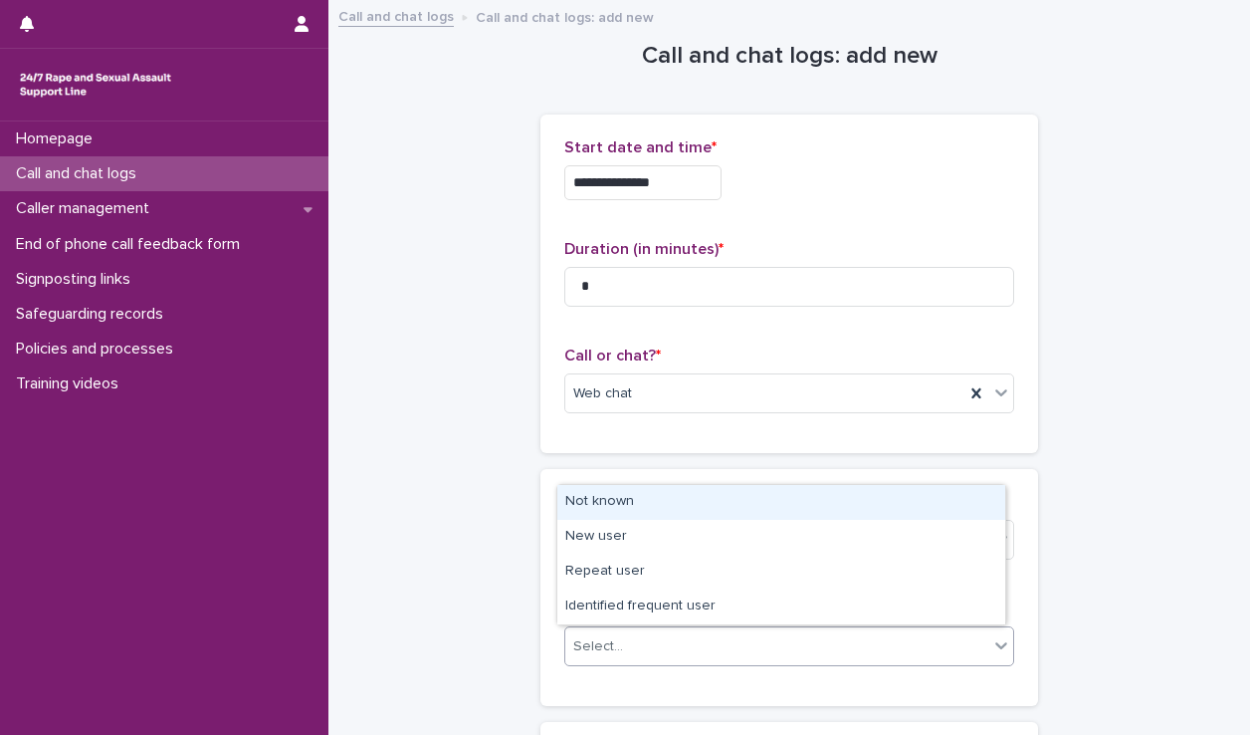
click at [650, 499] on div "Not known" at bounding box center [781, 502] width 448 height 35
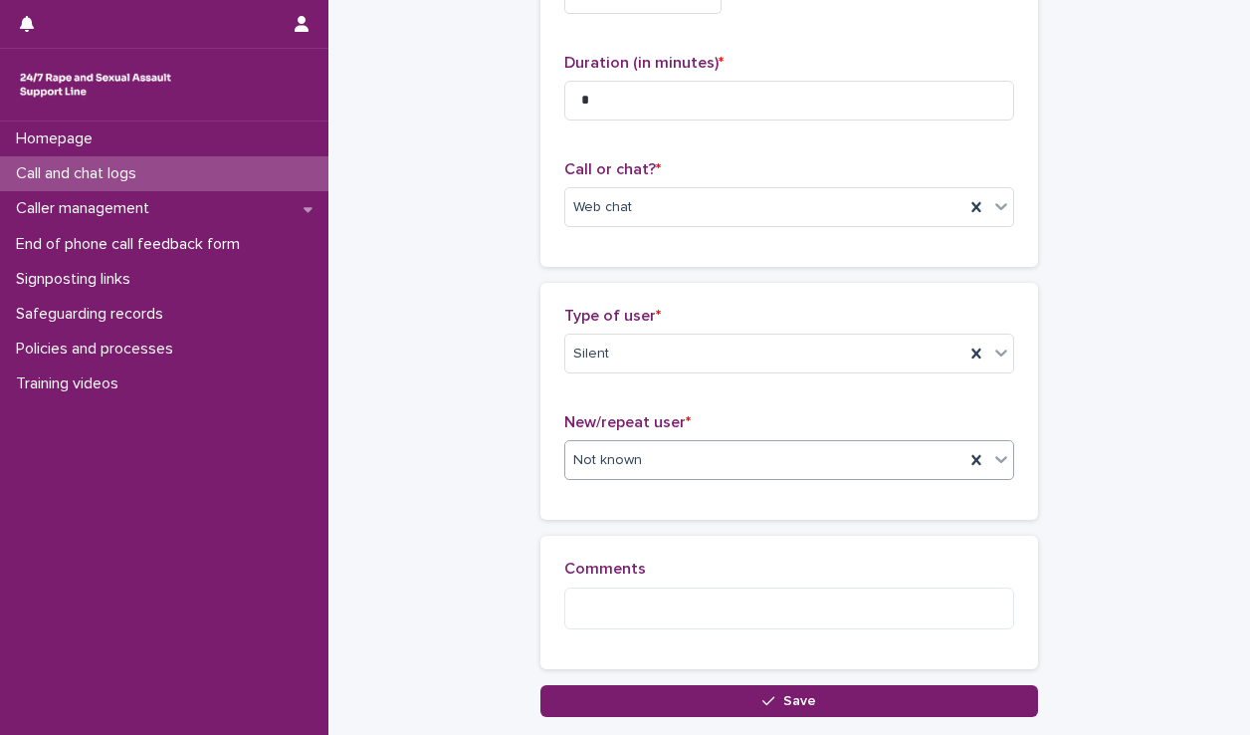
scroll to position [187, 0]
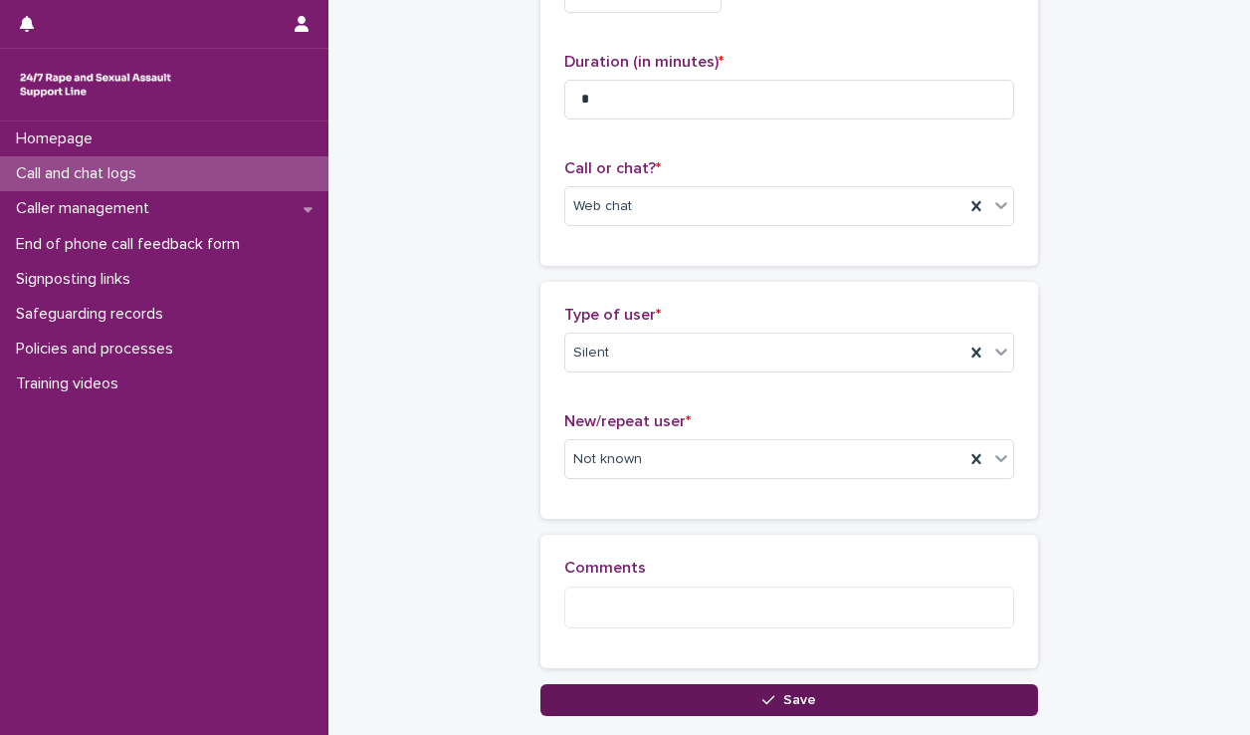
click at [756, 707] on button "Save" at bounding box center [789, 700] width 498 height 32
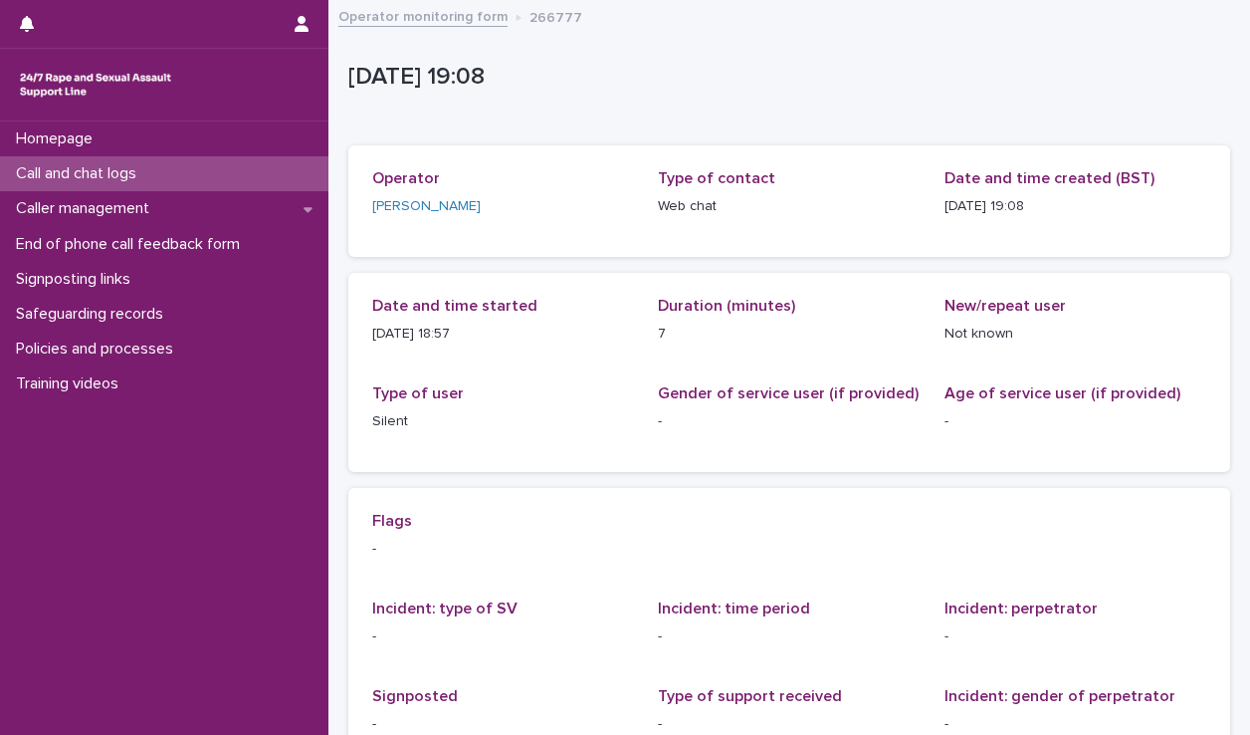
click at [278, 165] on div "Call and chat logs" at bounding box center [164, 173] width 328 height 35
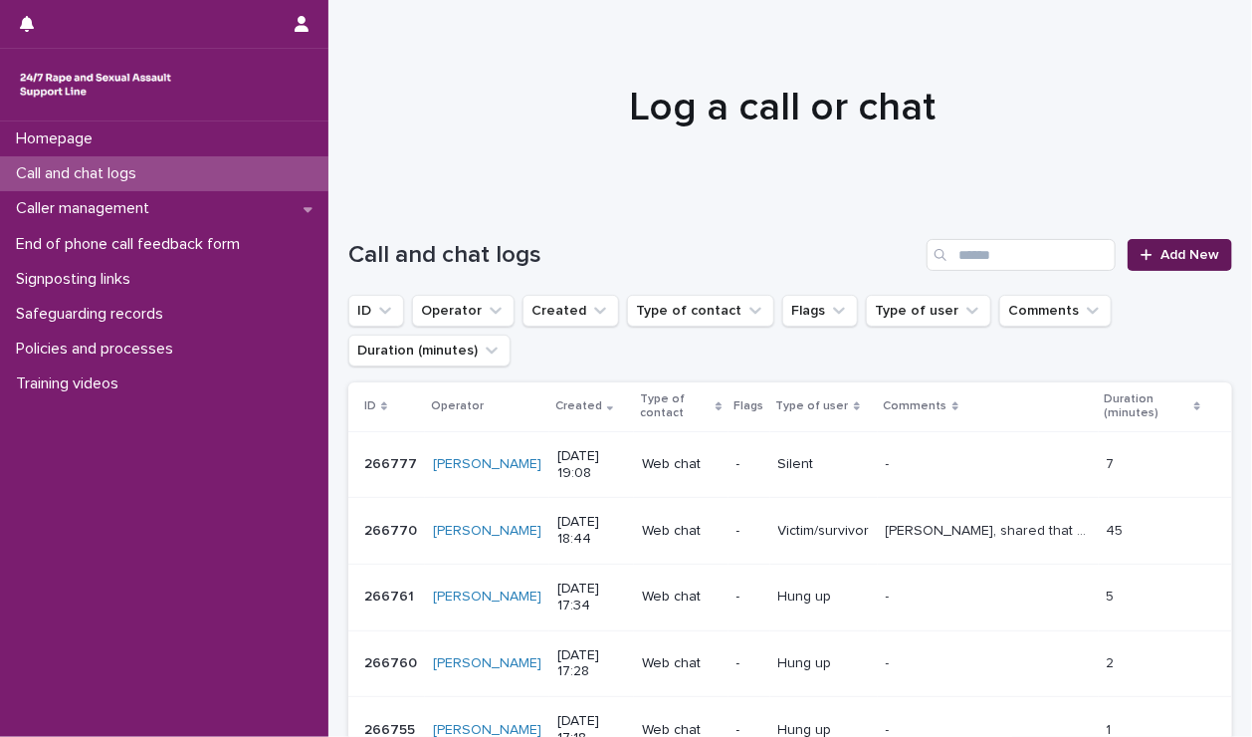
click at [1161, 260] on span "Add New" at bounding box center [1190, 255] width 59 height 14
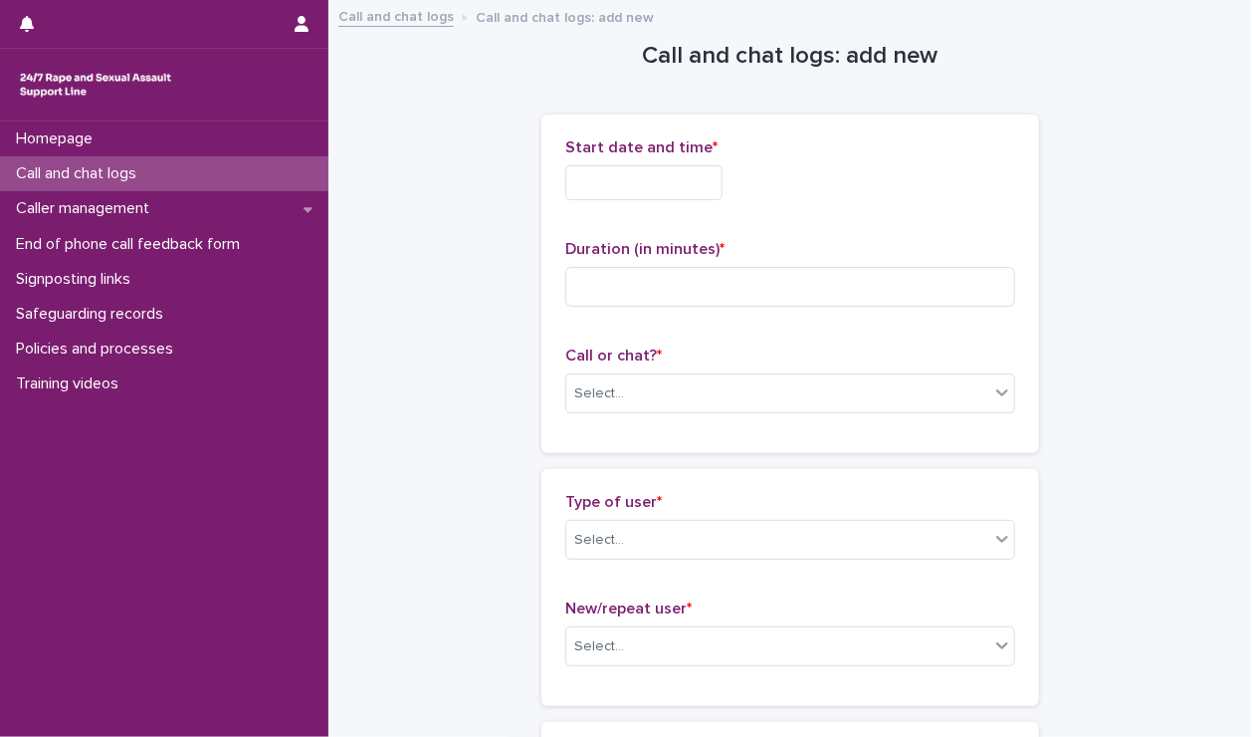
click at [637, 176] on input "text" at bounding box center [643, 182] width 157 height 35
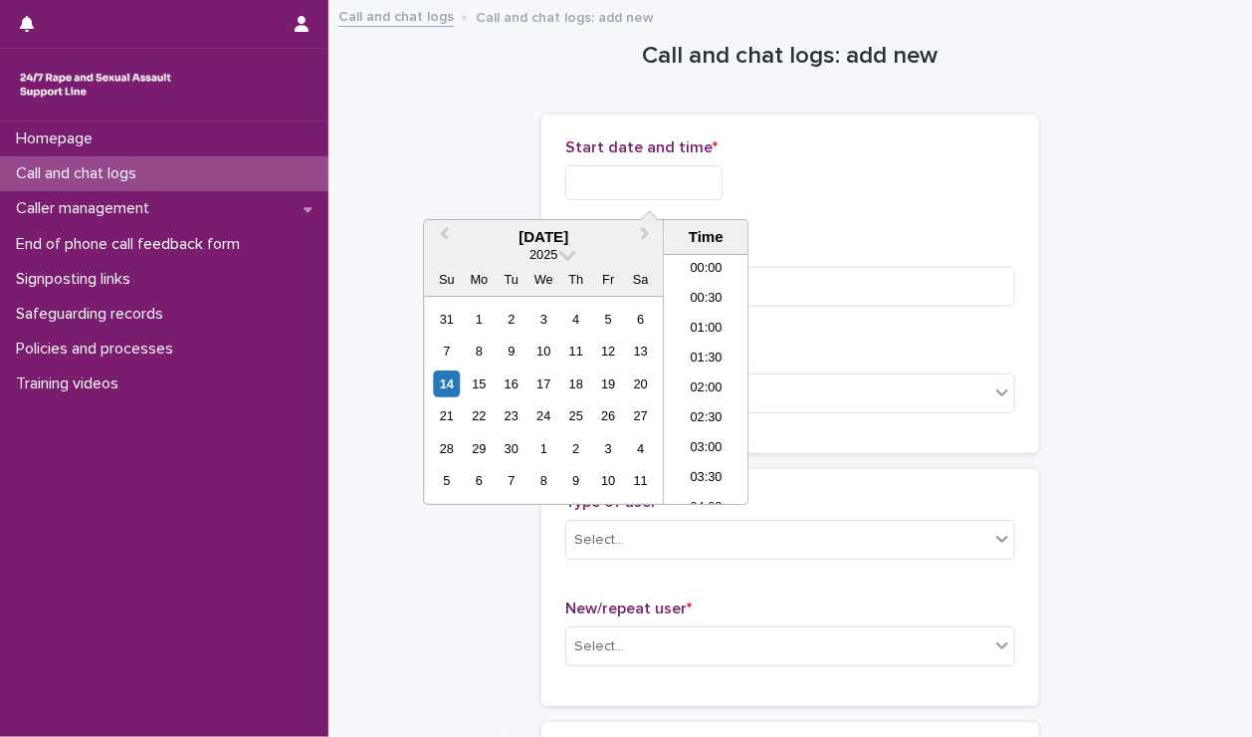
scroll to position [1025, 0]
click at [705, 375] on li "19:00" at bounding box center [706, 379] width 85 height 30
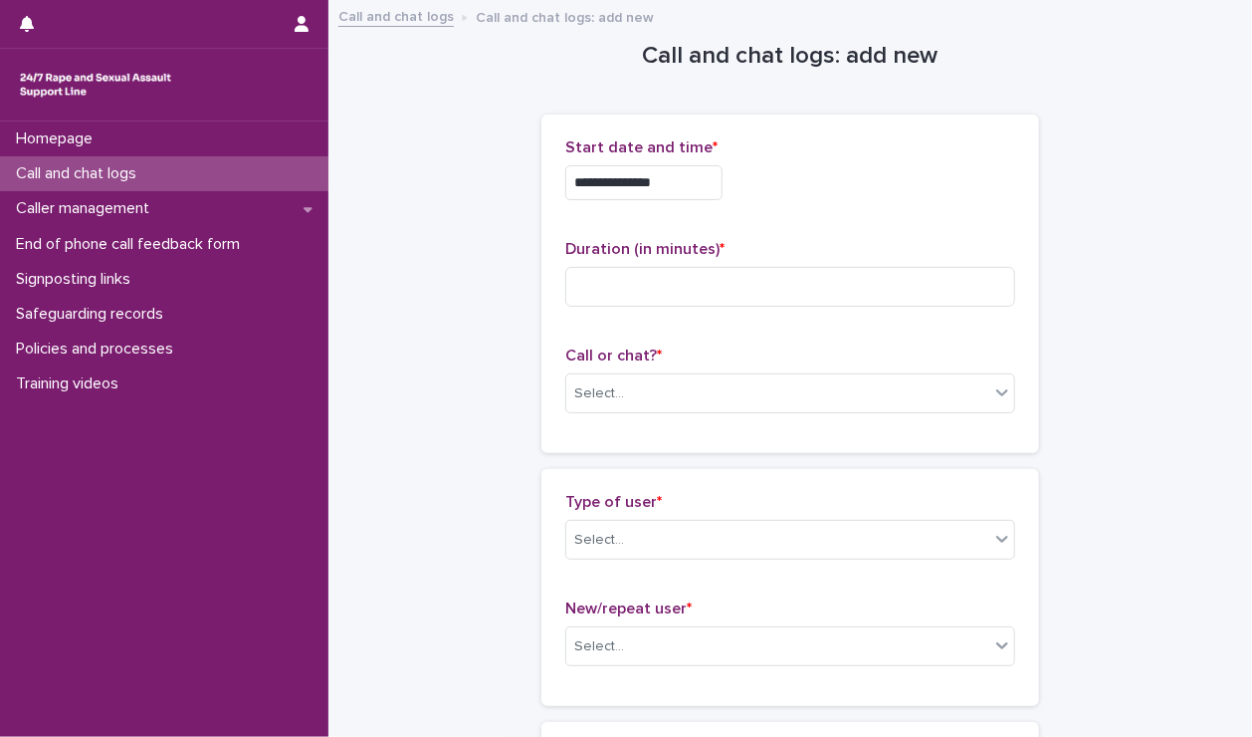
click at [682, 180] on input "**********" at bounding box center [643, 182] width 157 height 35
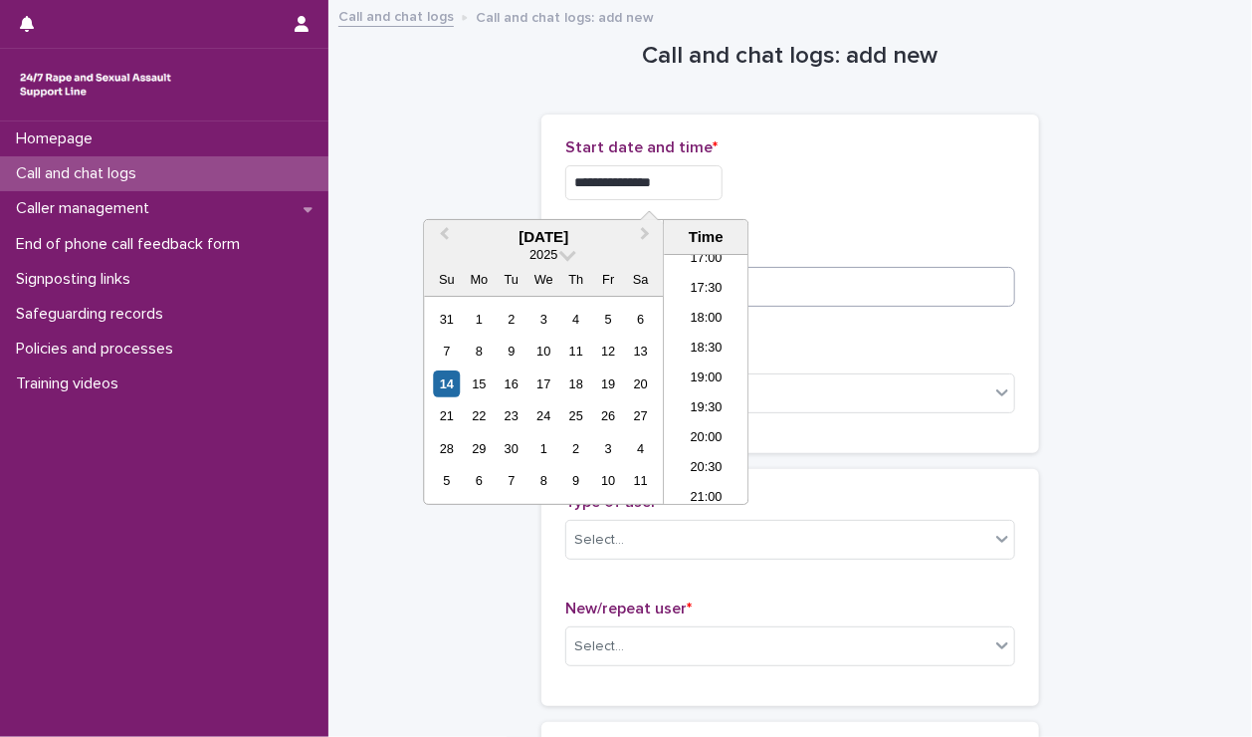
type input "**********"
click at [807, 300] on input at bounding box center [790, 287] width 450 height 40
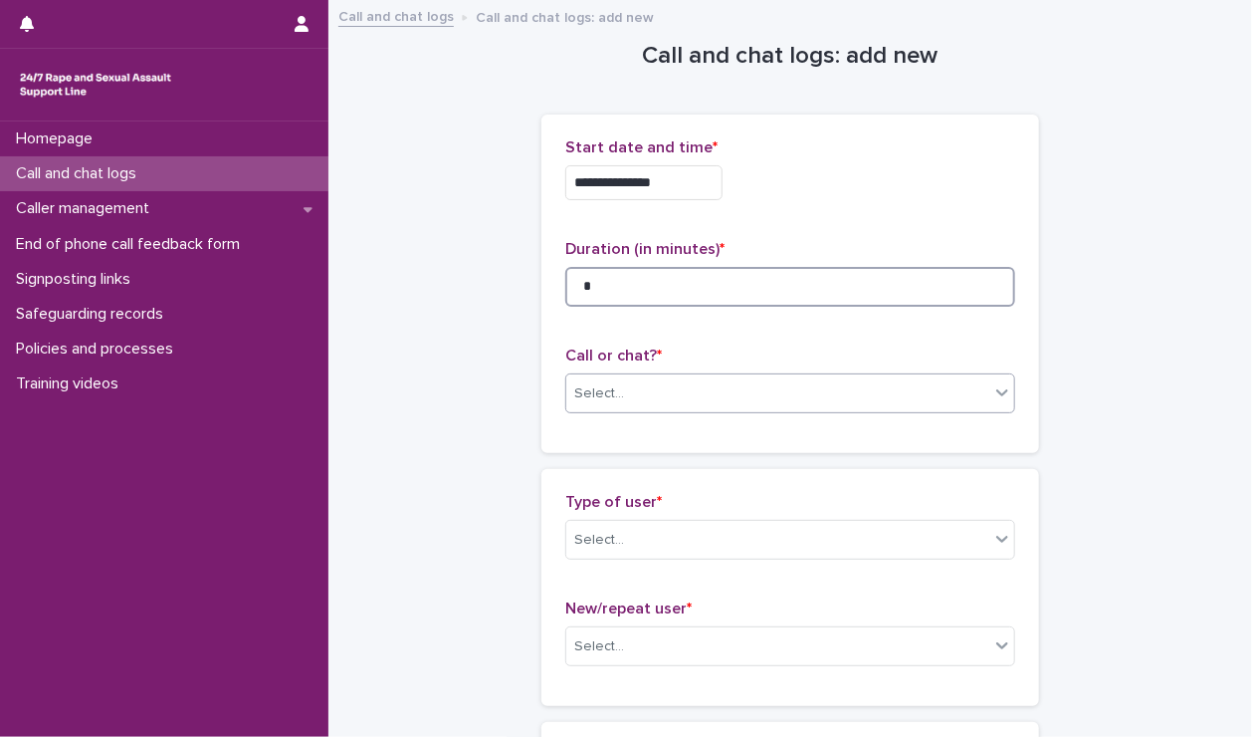
type input "*"
click at [654, 387] on div "Select..." at bounding box center [777, 393] width 423 height 33
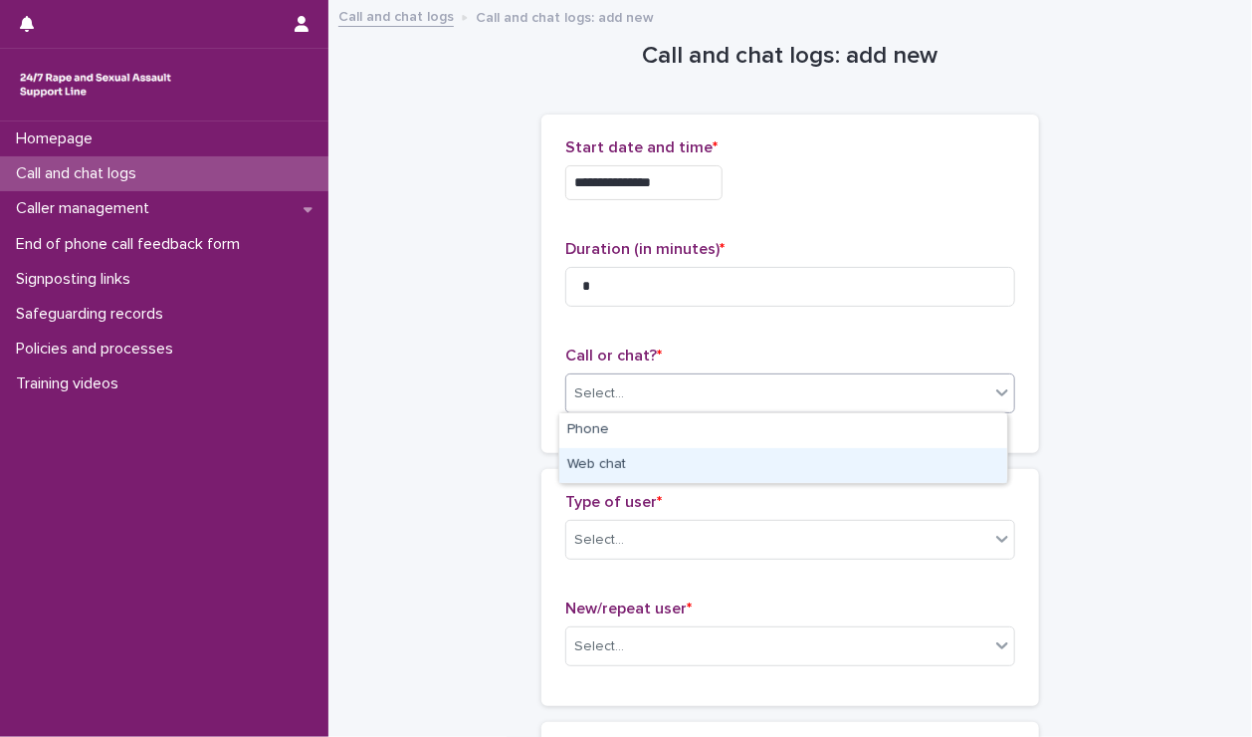
click at [615, 459] on div "Web chat" at bounding box center [783, 465] width 448 height 35
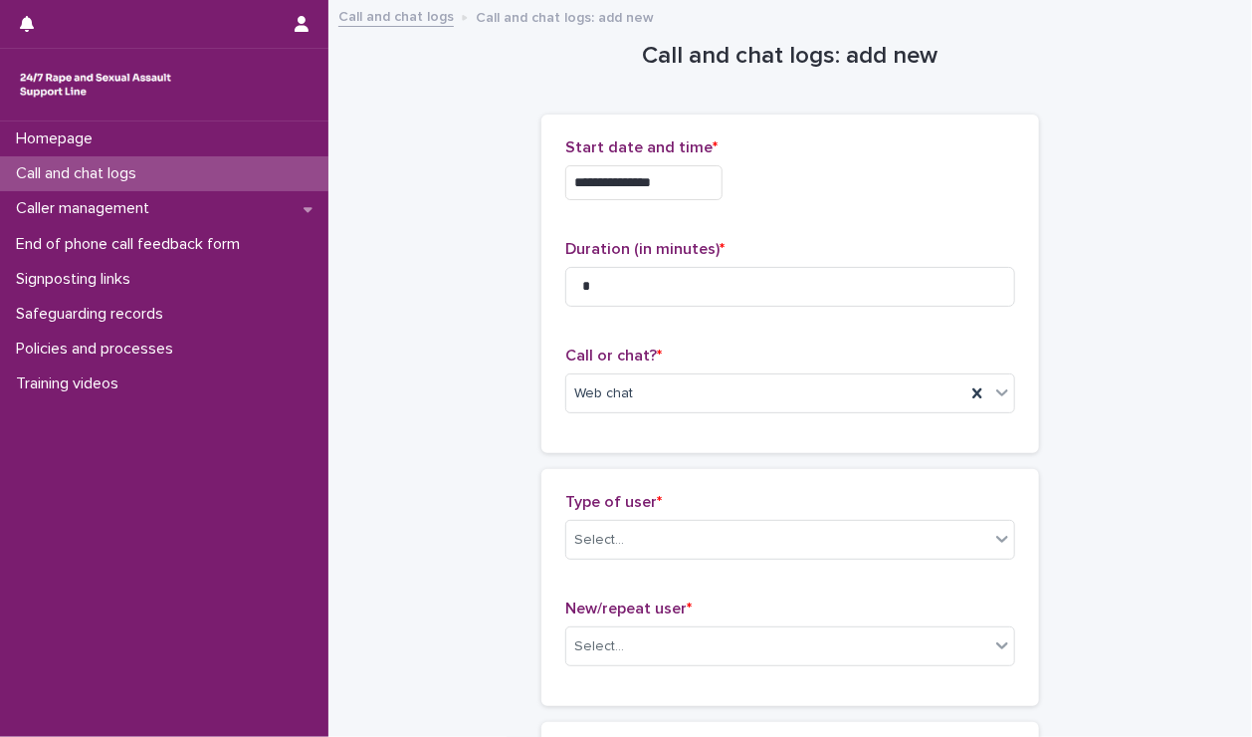
click at [621, 518] on div "Type of user * Select..." at bounding box center [790, 534] width 450 height 83
click at [628, 541] on div "Select..." at bounding box center [777, 540] width 423 height 33
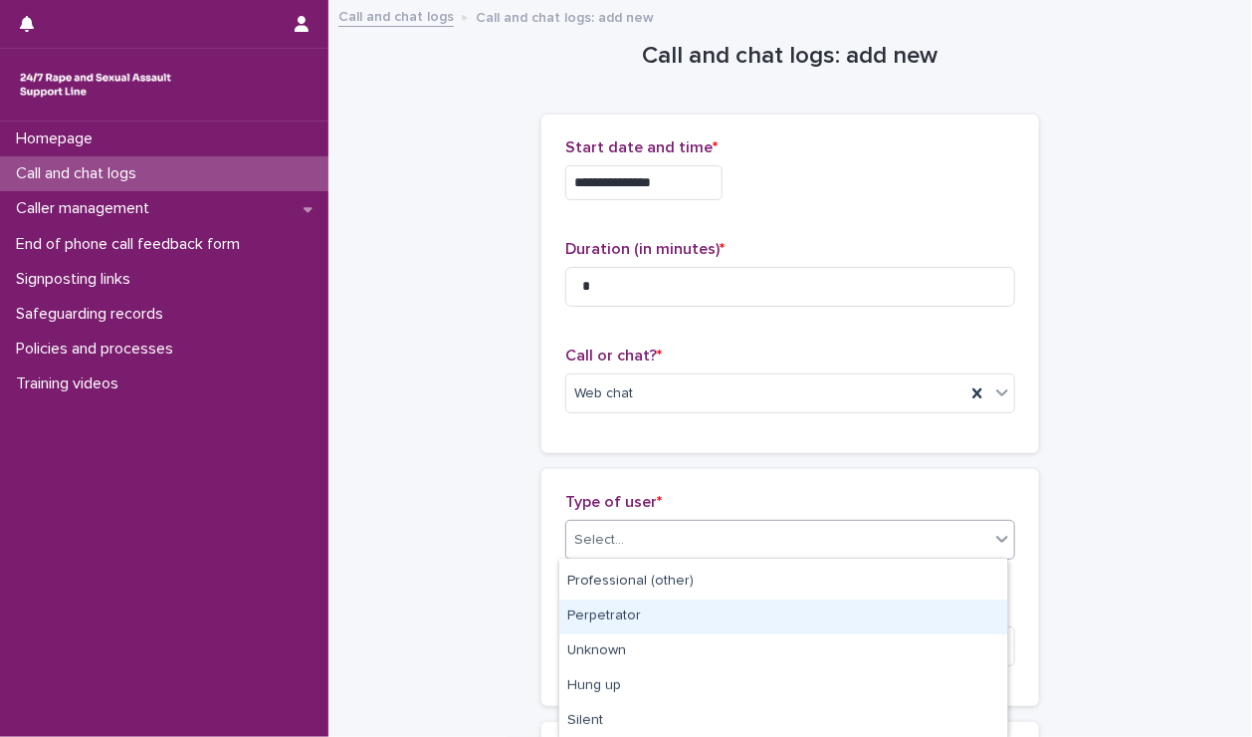
scroll to position [337, 0]
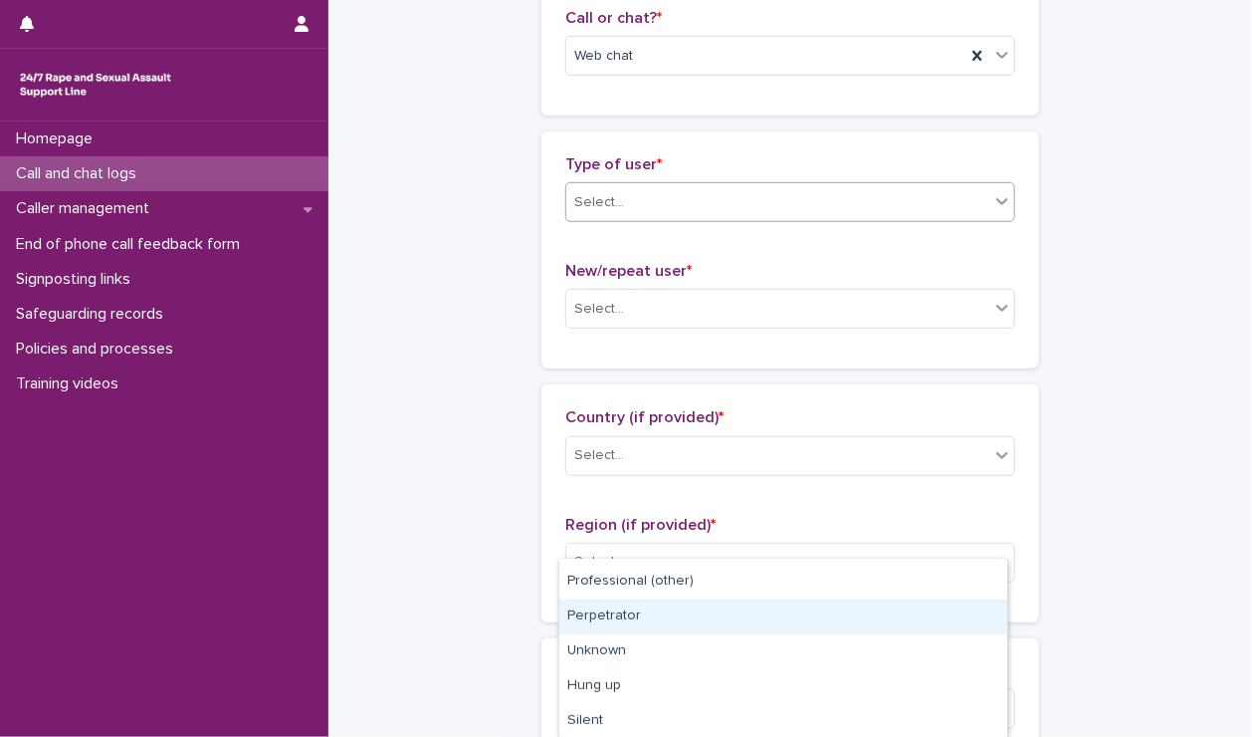
click at [687, 213] on div "Select..." at bounding box center [777, 202] width 423 height 33
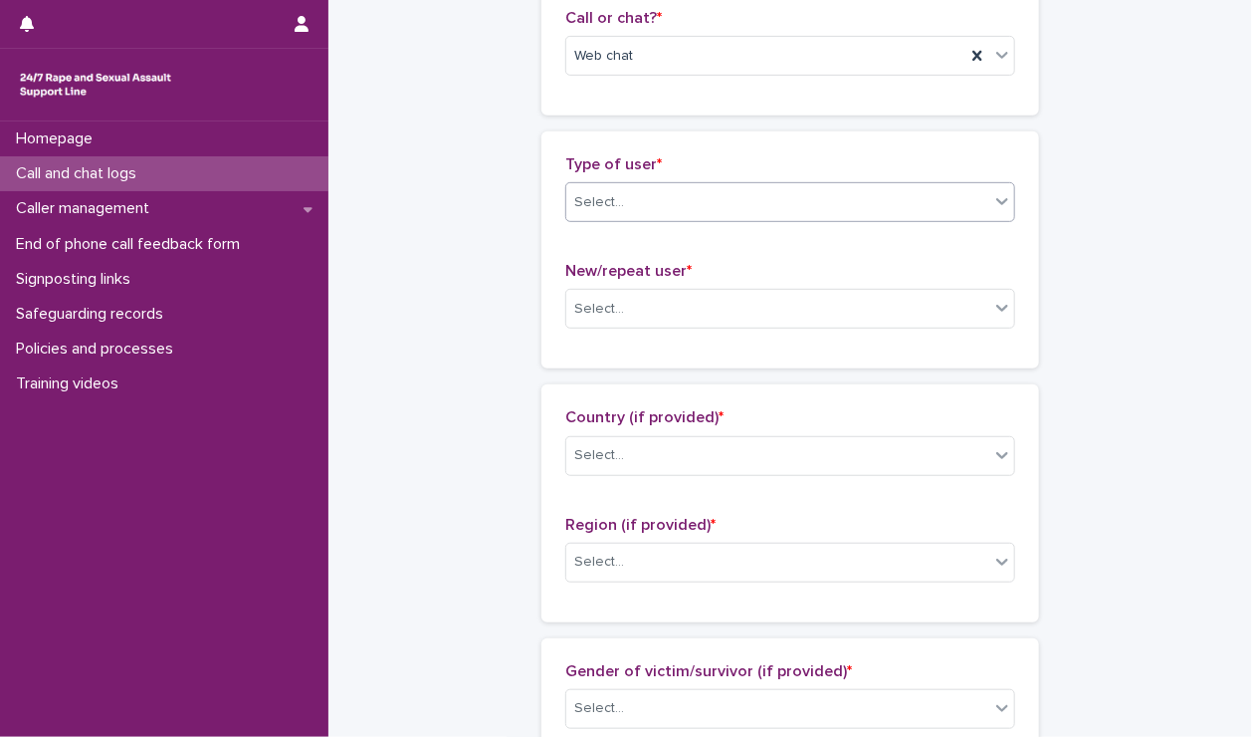
click at [687, 213] on div "Select..." at bounding box center [777, 202] width 423 height 33
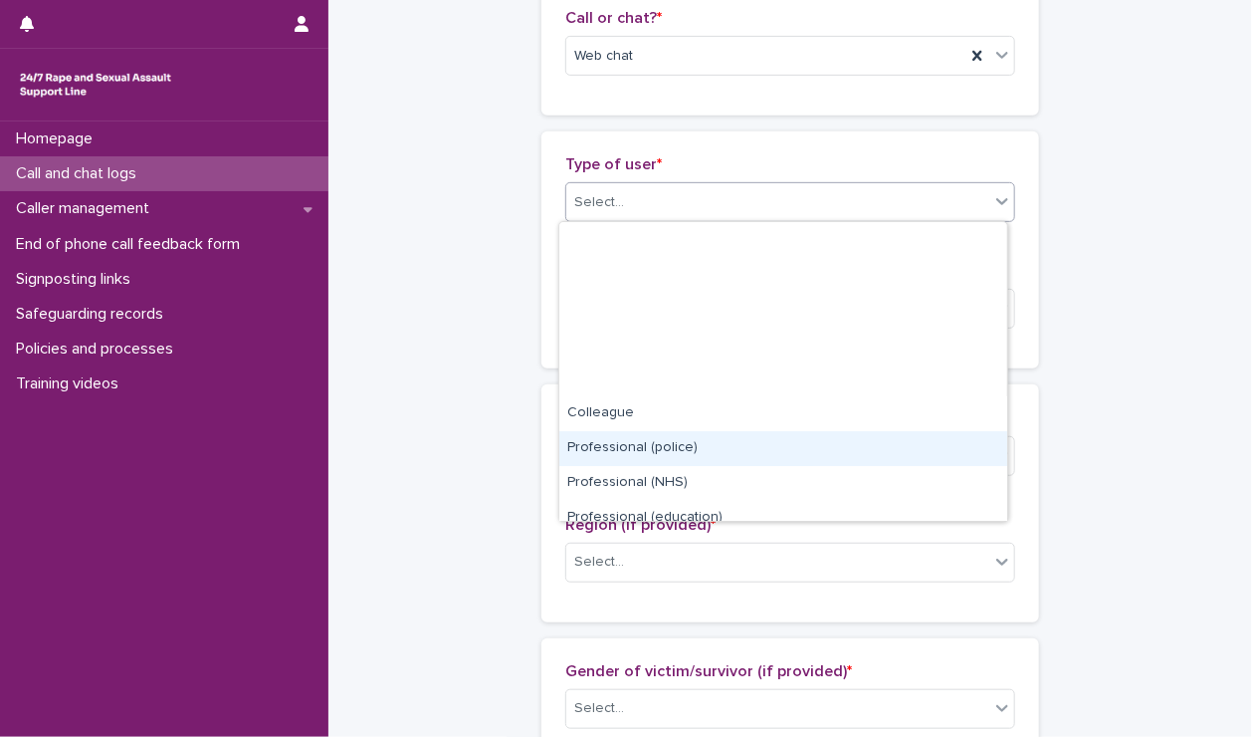
scroll to position [223, 0]
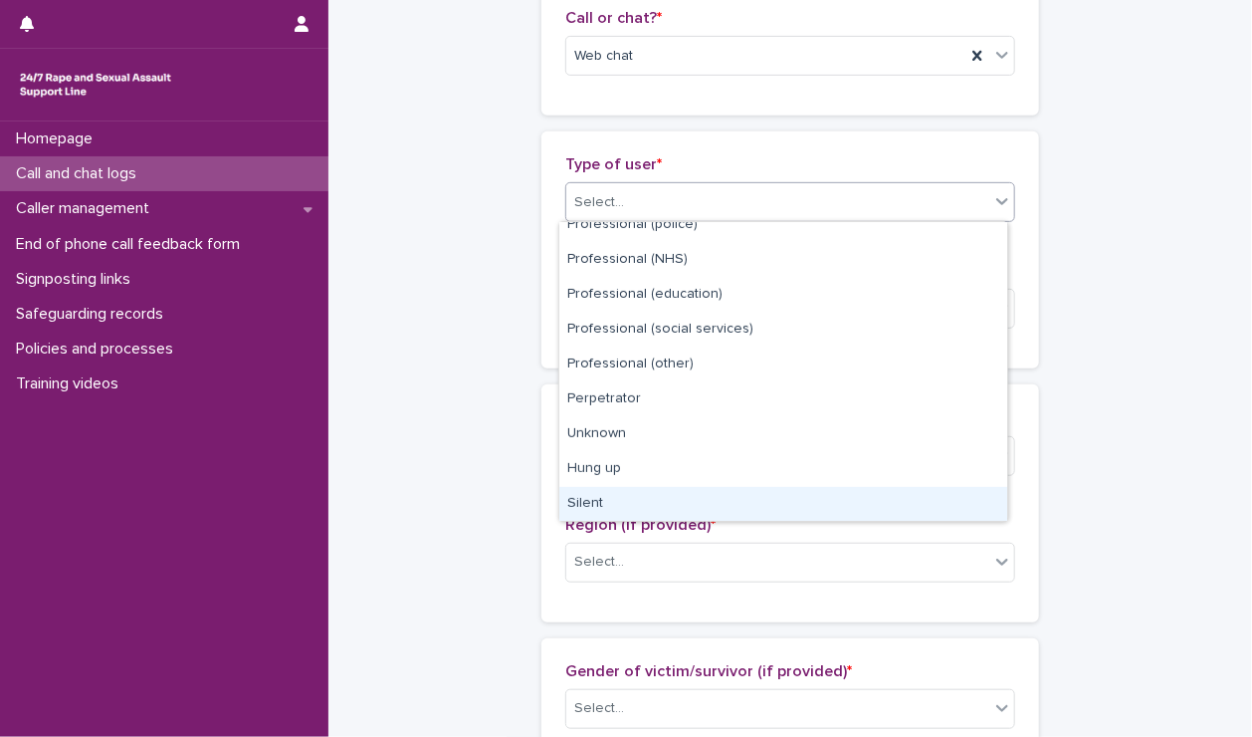
click at [646, 499] on div "Silent" at bounding box center [783, 504] width 448 height 35
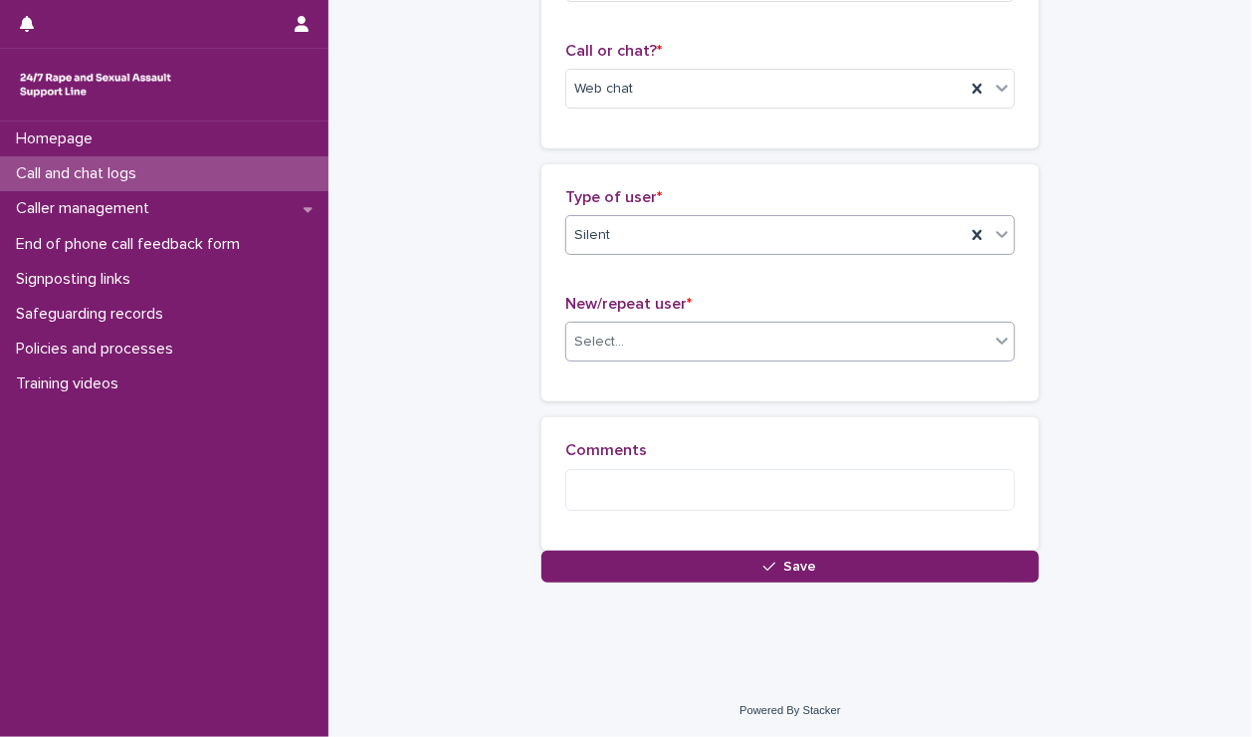
scroll to position [321, 0]
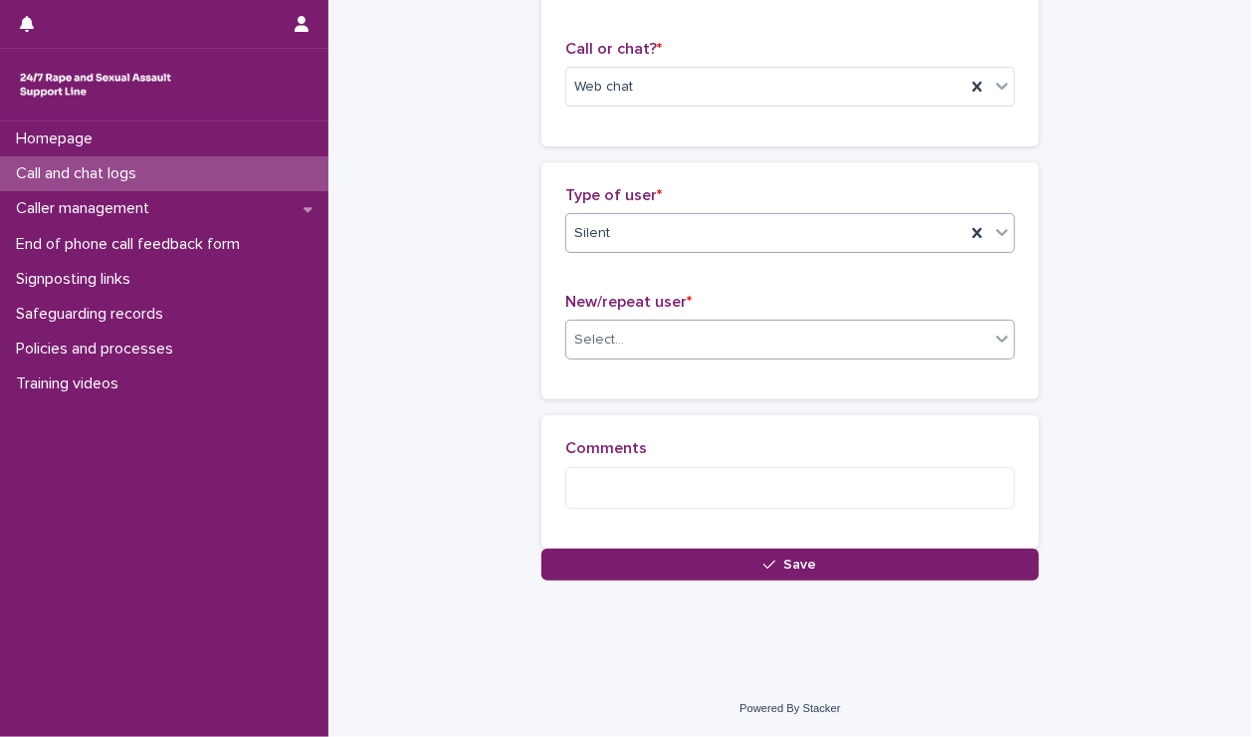
click at [642, 328] on div "Select..." at bounding box center [777, 339] width 423 height 33
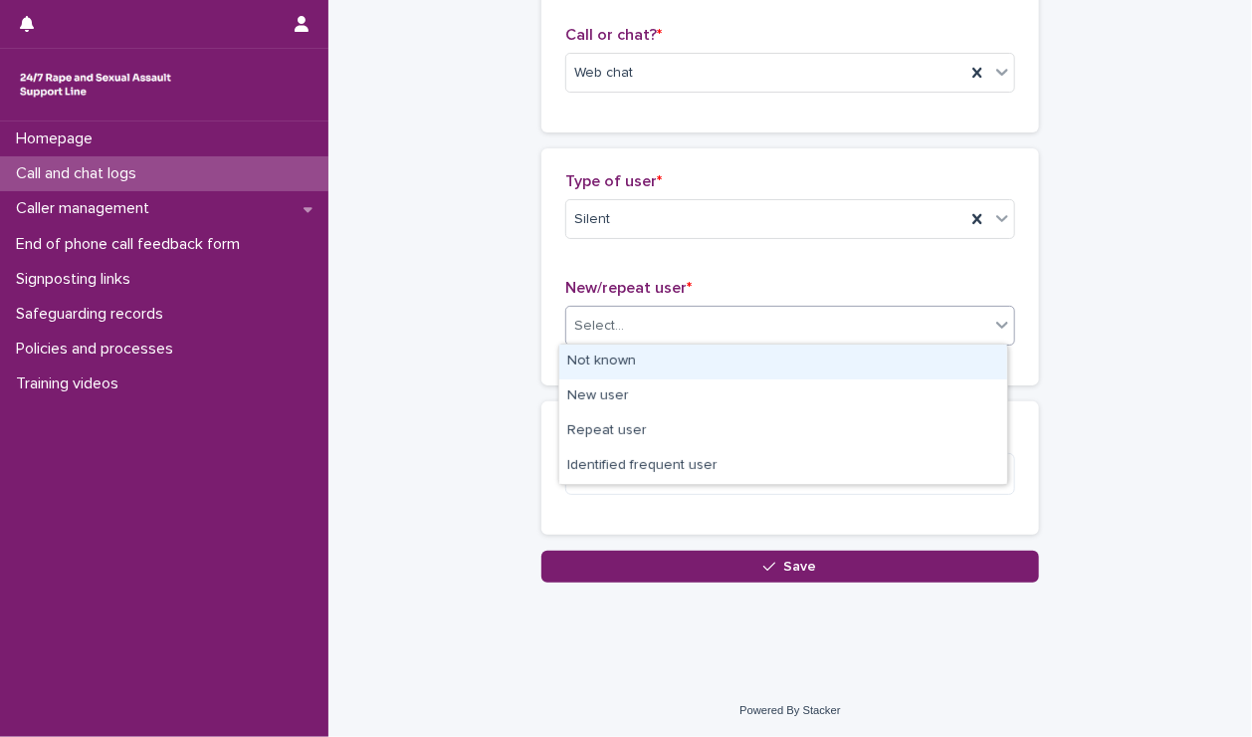
click at [629, 363] on div "Not known" at bounding box center [783, 361] width 448 height 35
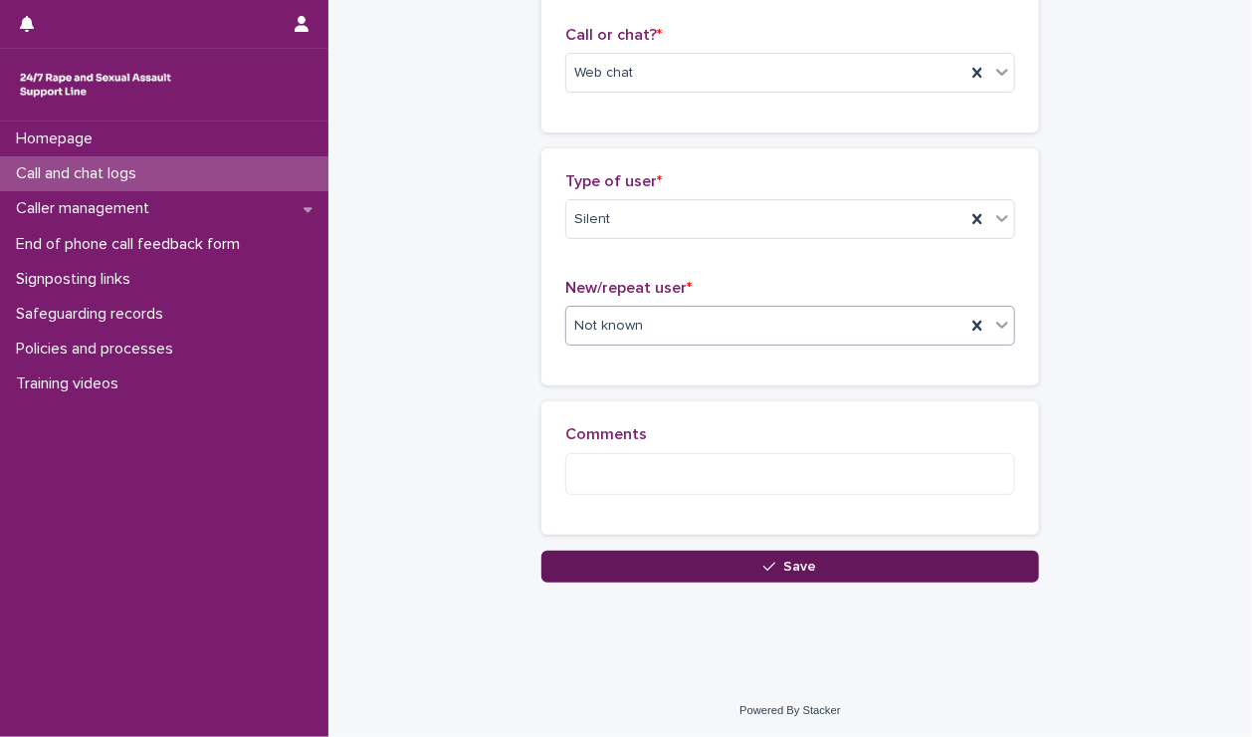
click at [677, 554] on button "Save" at bounding box center [790, 566] width 498 height 32
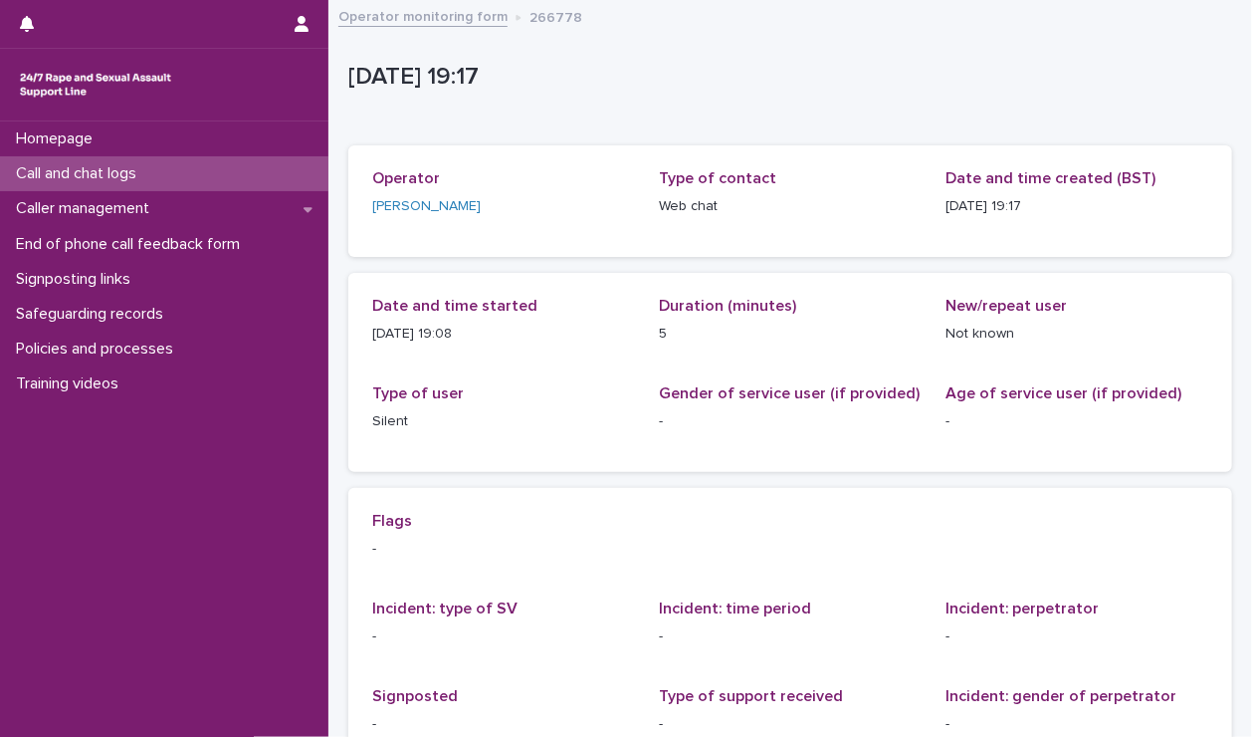
click at [259, 168] on div "Call and chat logs" at bounding box center [164, 173] width 328 height 35
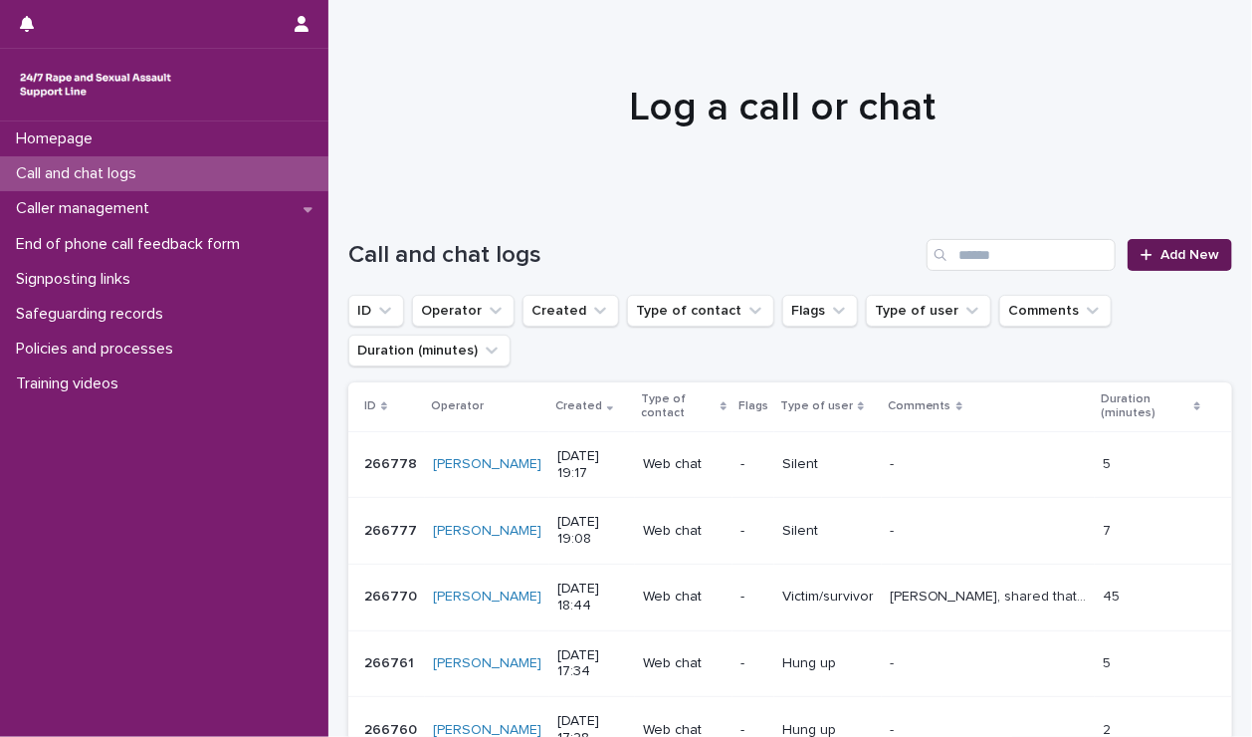
click at [1187, 258] on span "Add New" at bounding box center [1190, 255] width 59 height 14
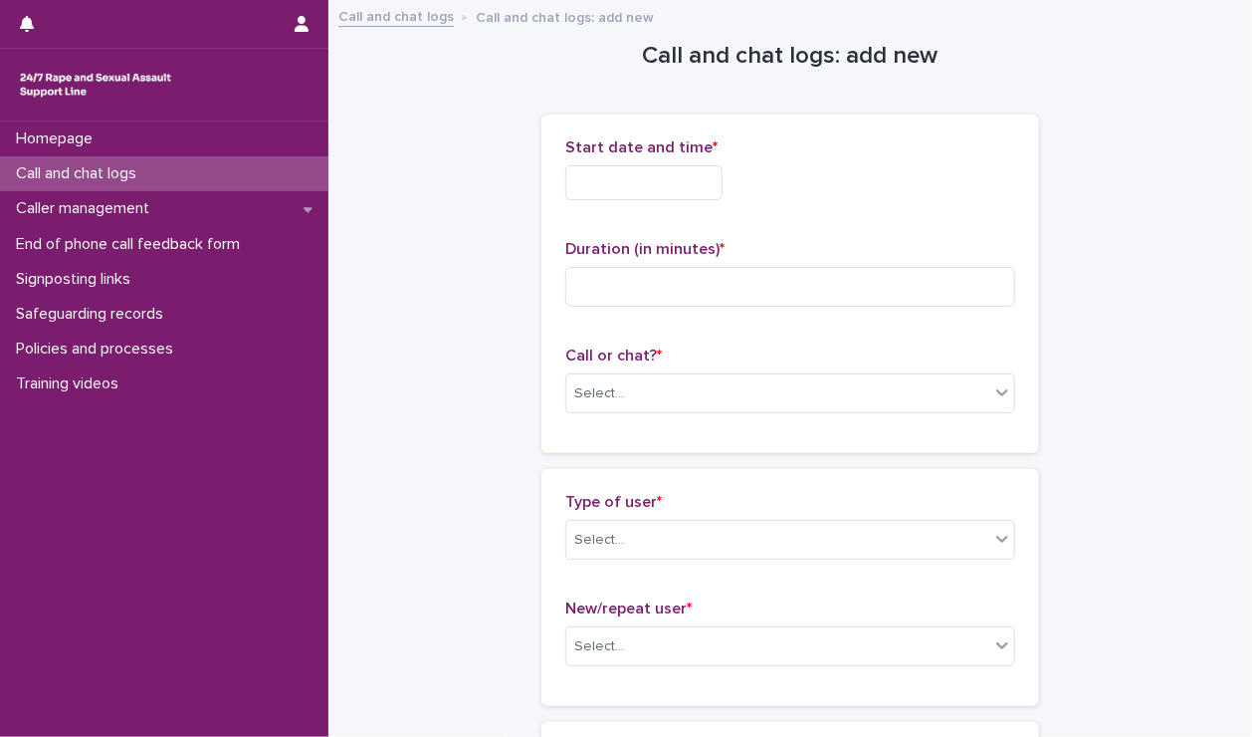
click at [627, 191] on input "text" at bounding box center [643, 182] width 157 height 35
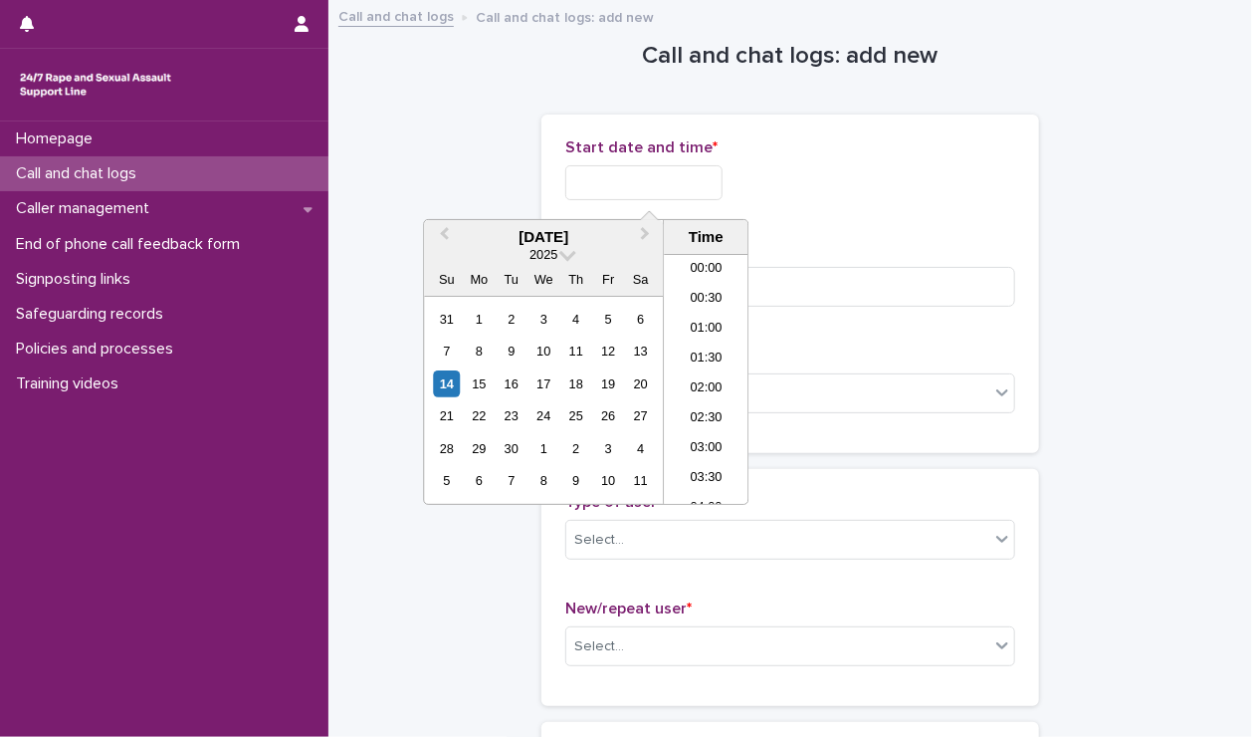
scroll to position [1025, 0]
click at [714, 371] on li "19:00" at bounding box center [706, 379] width 85 height 30
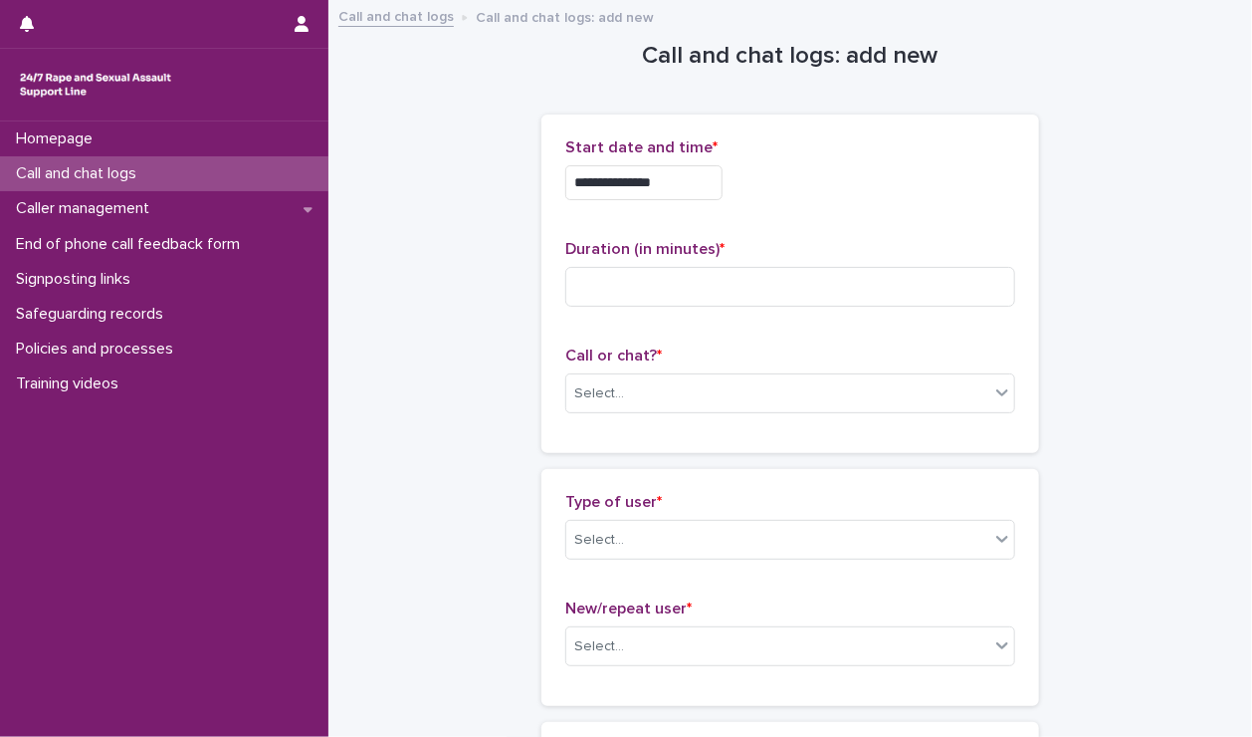
click at [685, 176] on input "**********" at bounding box center [643, 182] width 157 height 35
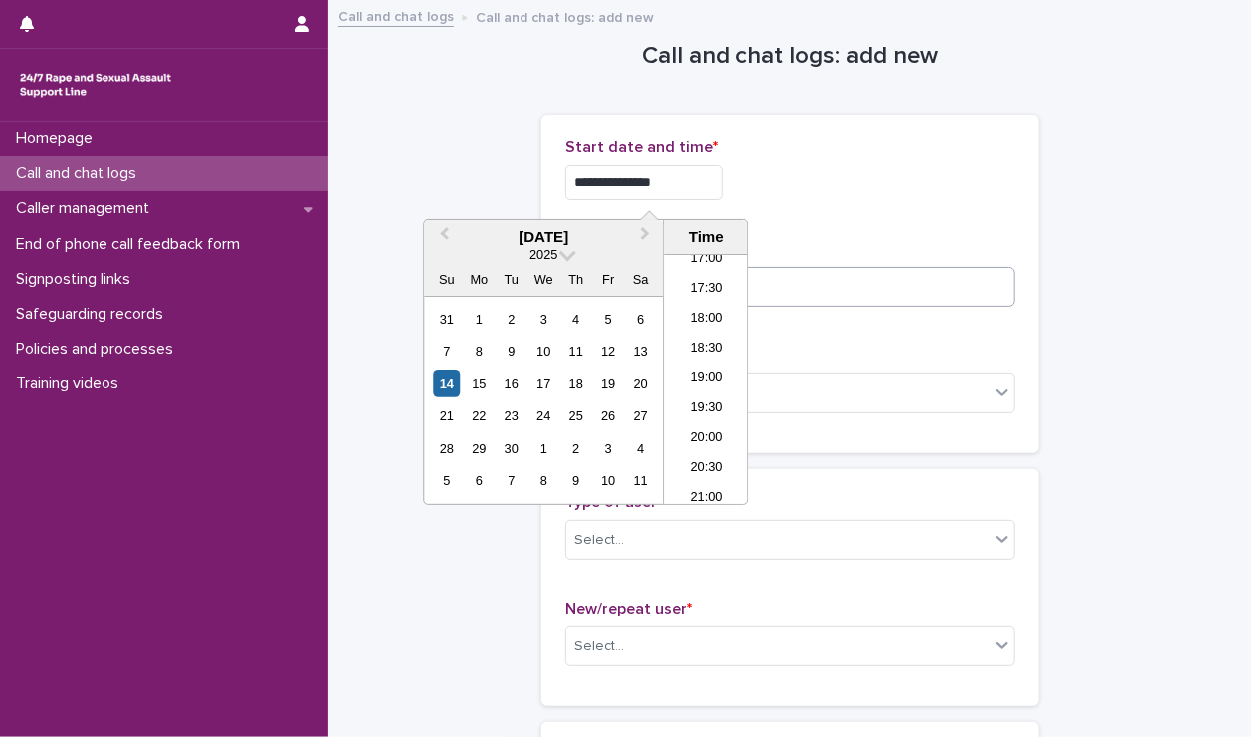
type input "**********"
click at [806, 283] on input at bounding box center [790, 287] width 450 height 40
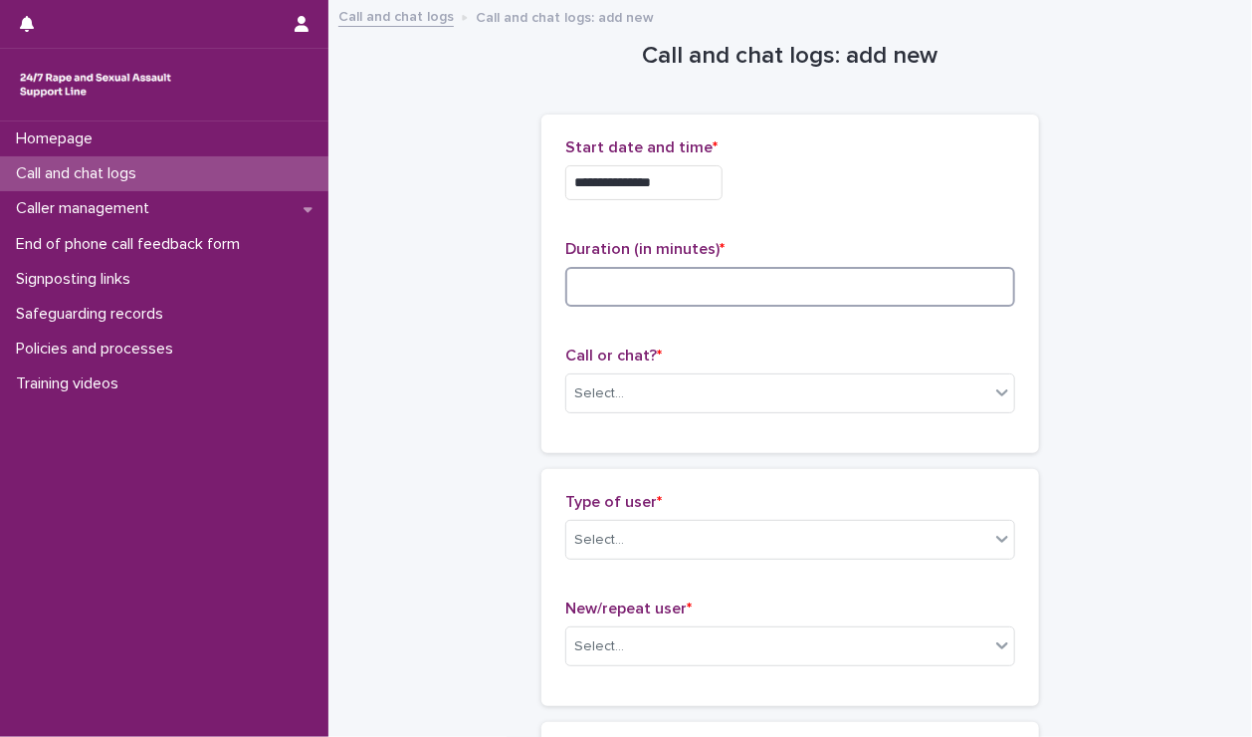
type input "*"
click at [733, 382] on div "Select..." at bounding box center [777, 393] width 423 height 33
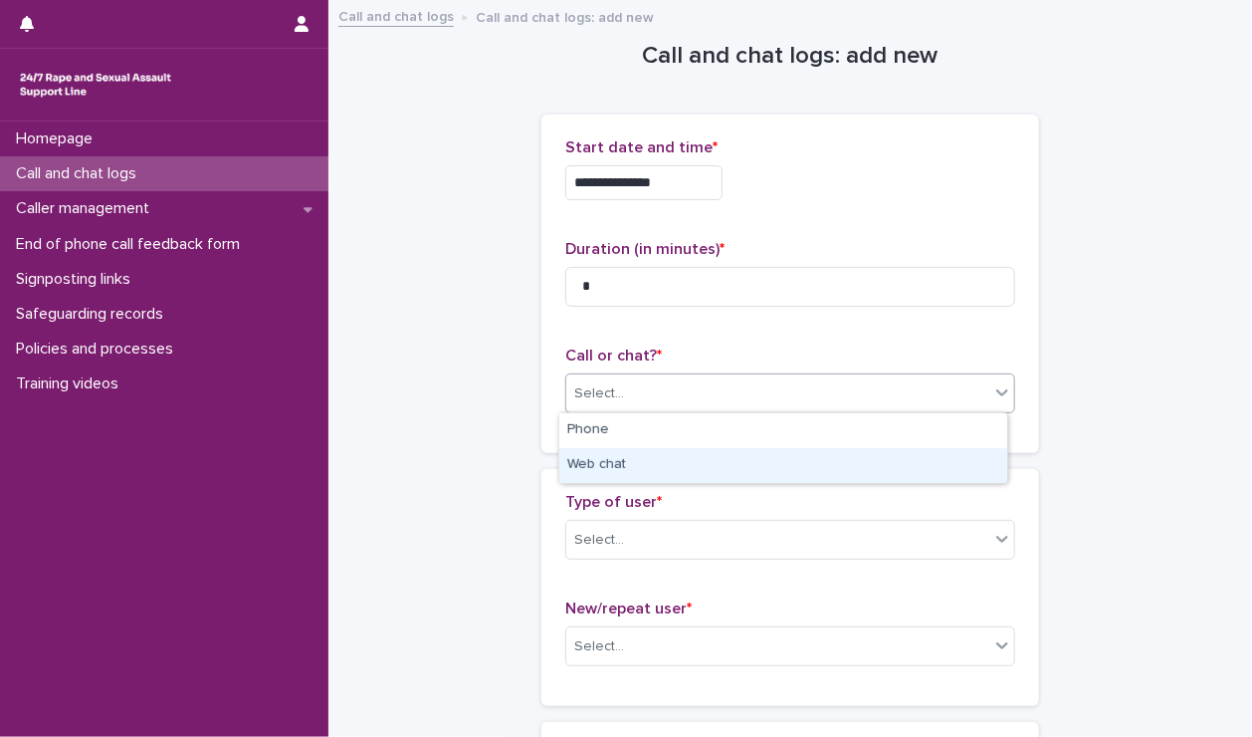
click at [661, 463] on div "Web chat" at bounding box center [783, 465] width 448 height 35
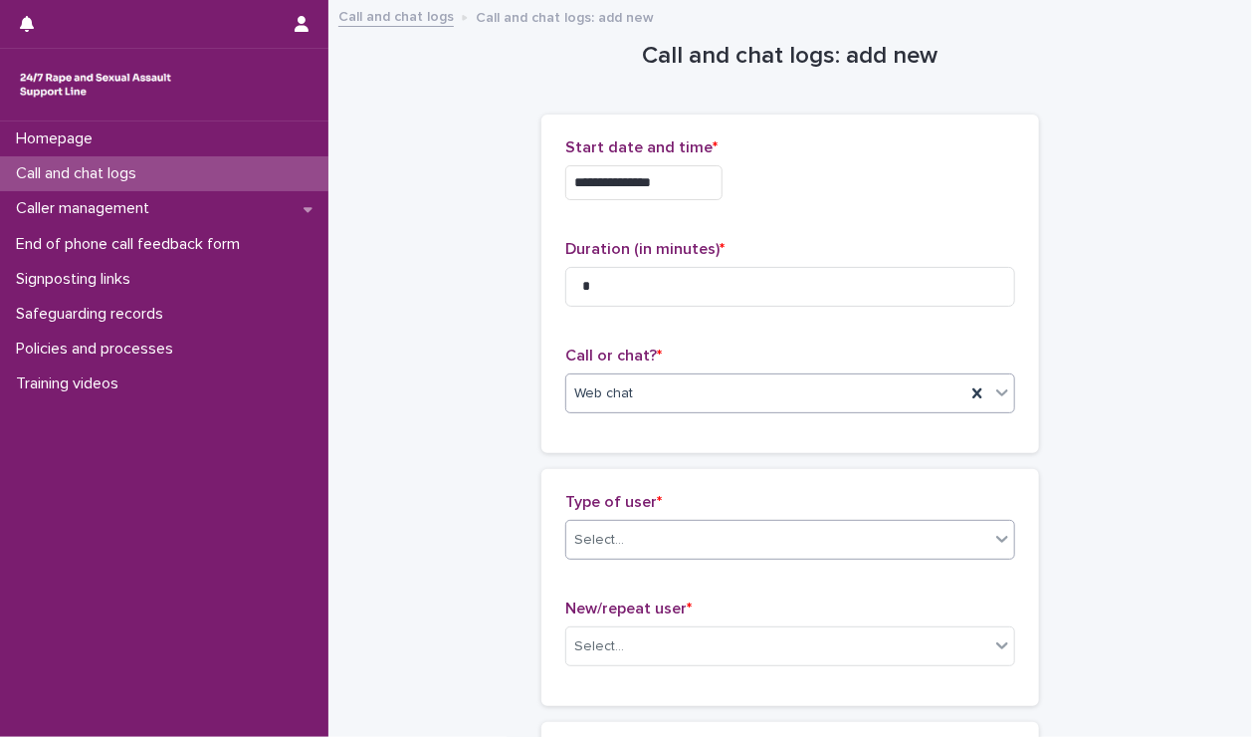
click at [645, 549] on div "Select..." at bounding box center [777, 540] width 423 height 33
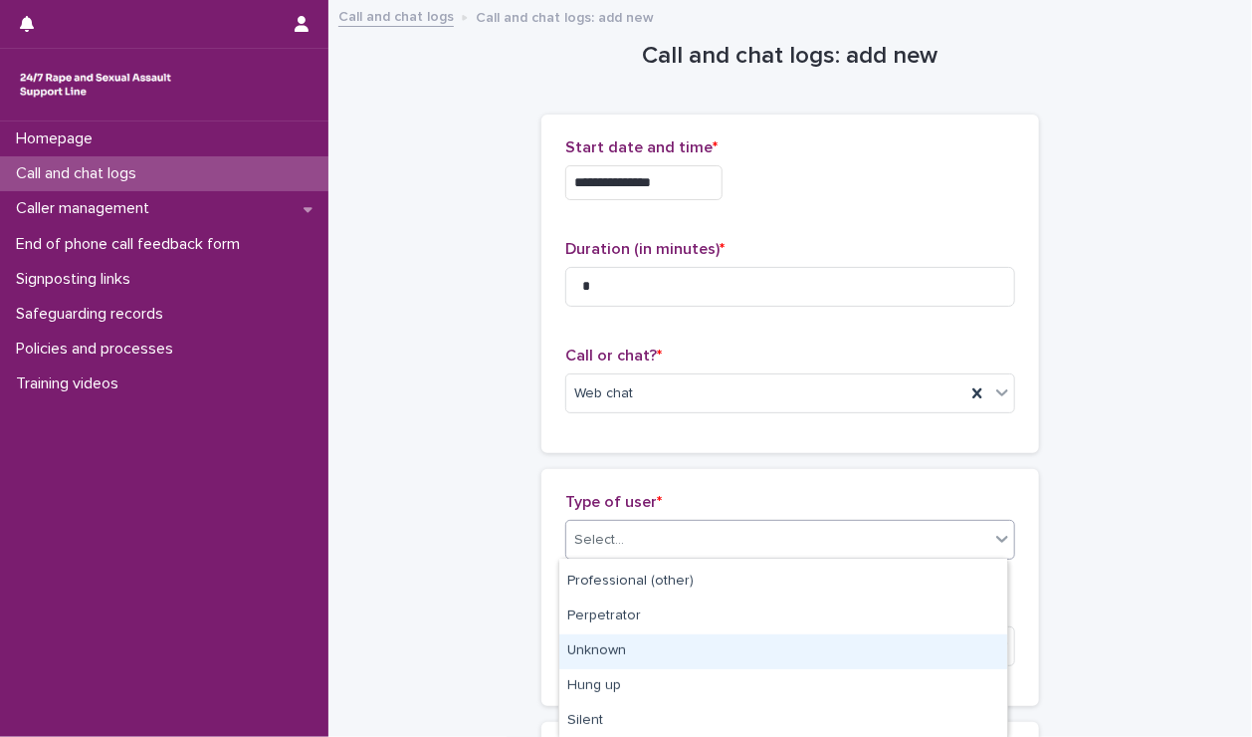
scroll to position [342, 0]
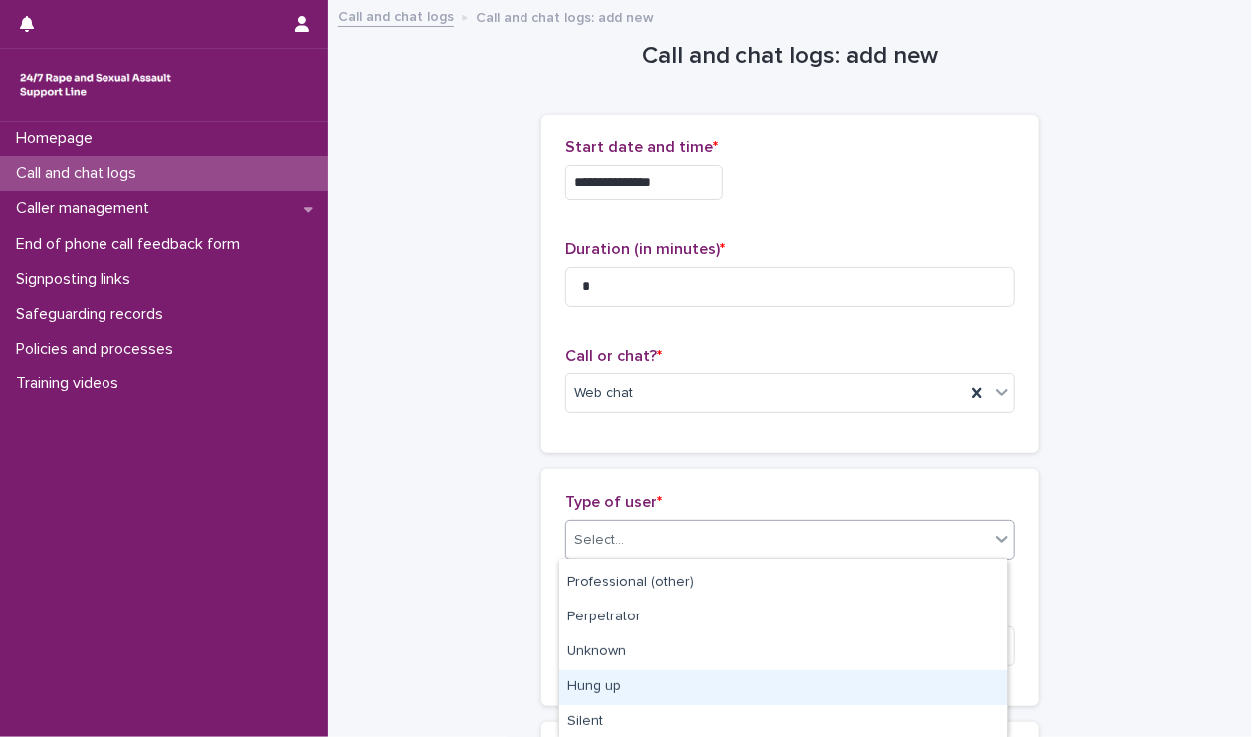
click at [605, 689] on div "Hung up" at bounding box center [783, 687] width 448 height 35
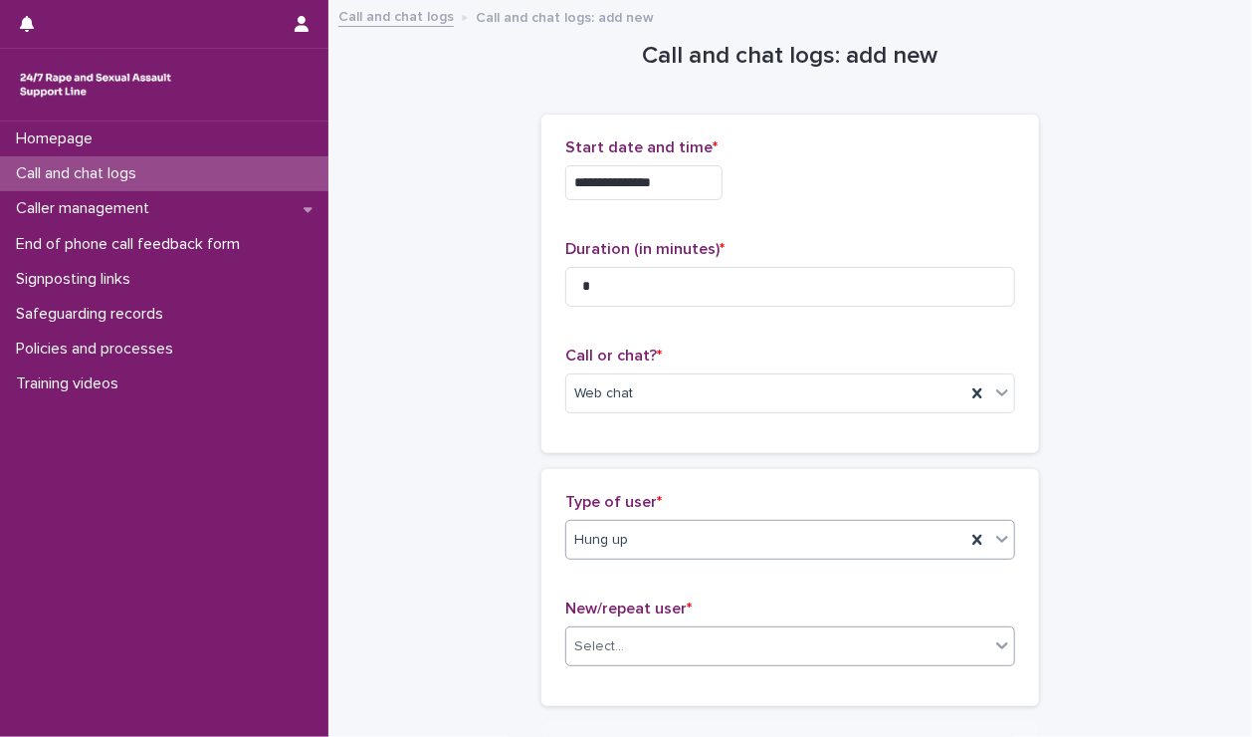
click at [625, 637] on div "Select..." at bounding box center [777, 646] width 423 height 33
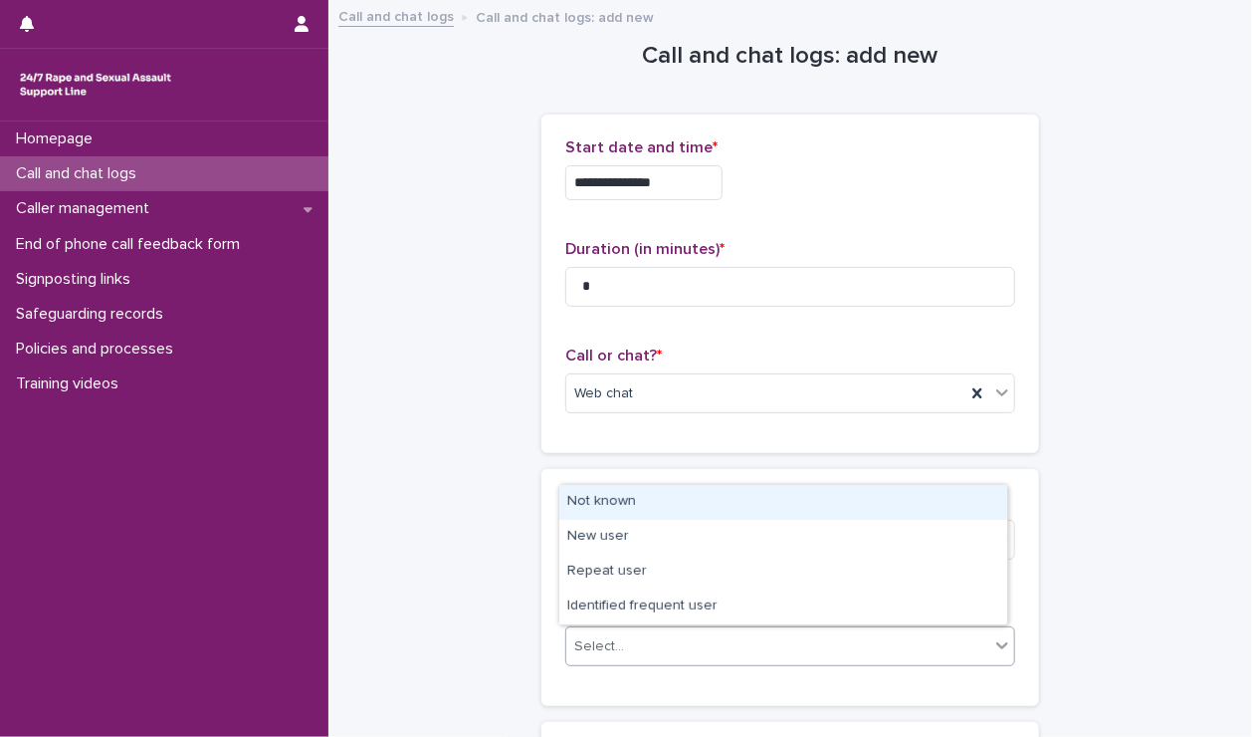
click at [617, 503] on div "Not known" at bounding box center [783, 502] width 448 height 35
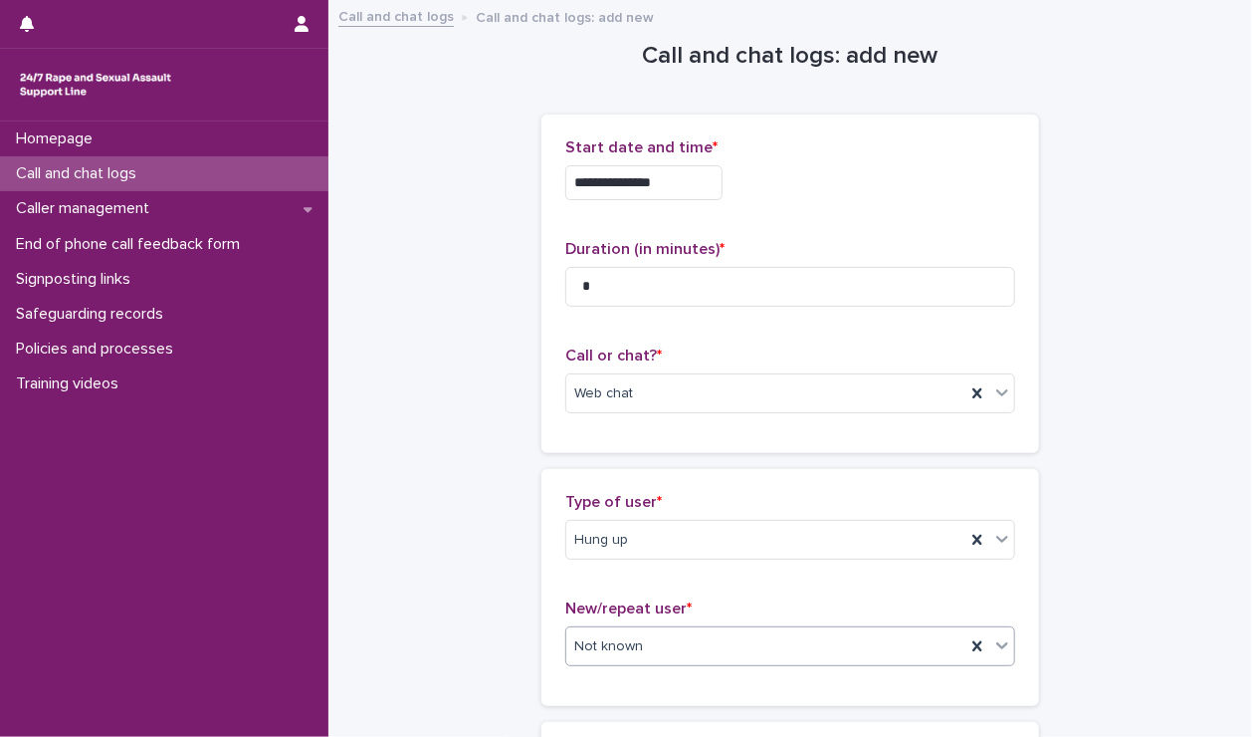
scroll to position [321, 0]
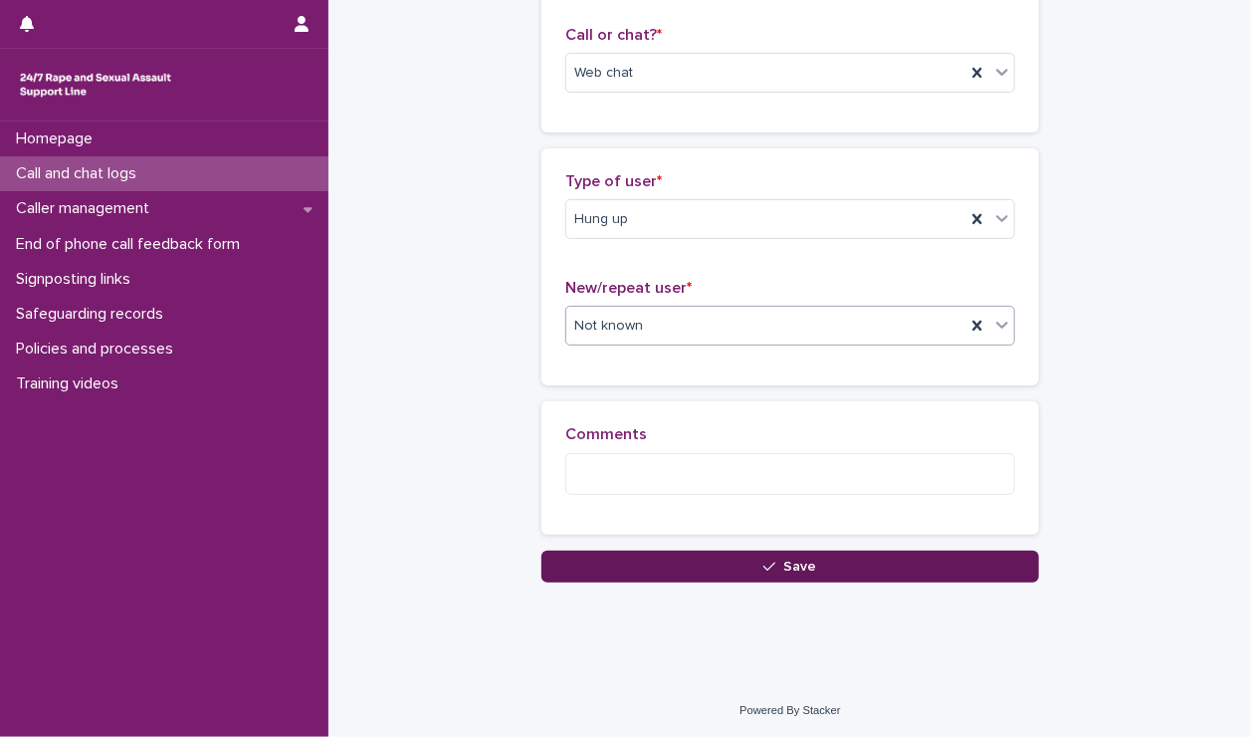
click at [797, 570] on span "Save" at bounding box center [800, 566] width 33 height 14
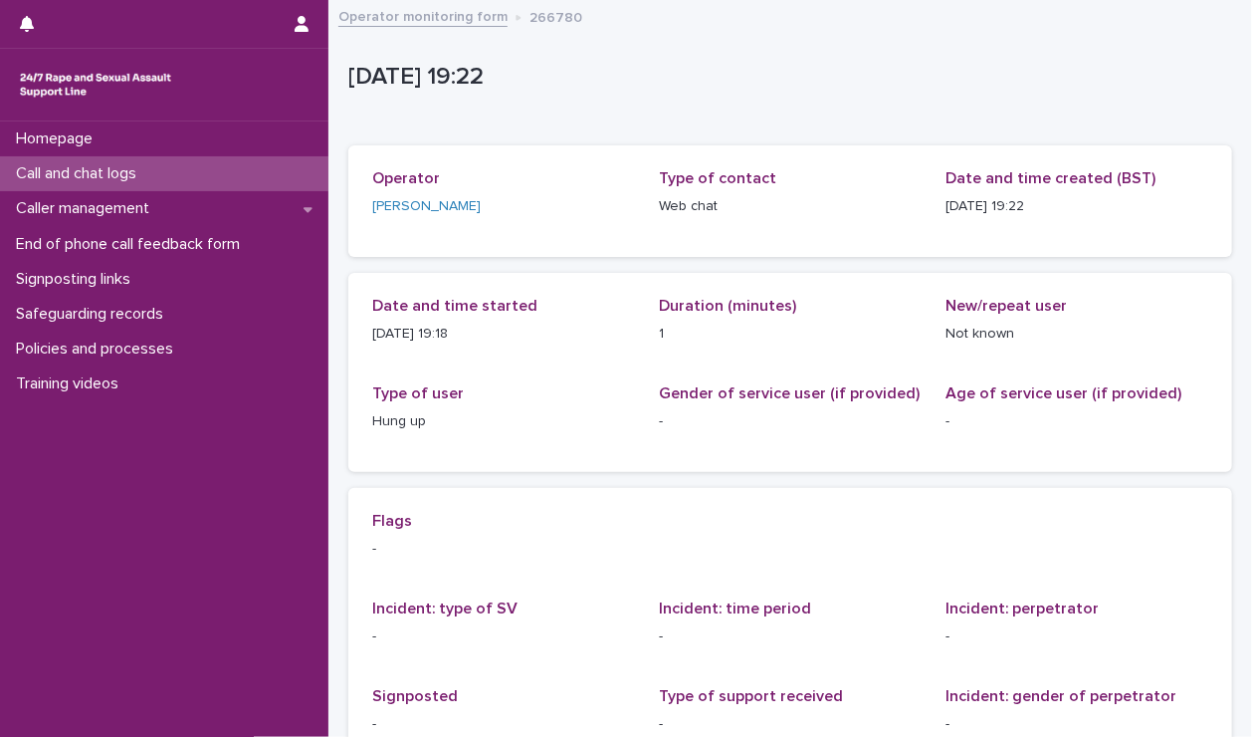
click at [217, 172] on div "Call and chat logs" at bounding box center [164, 173] width 328 height 35
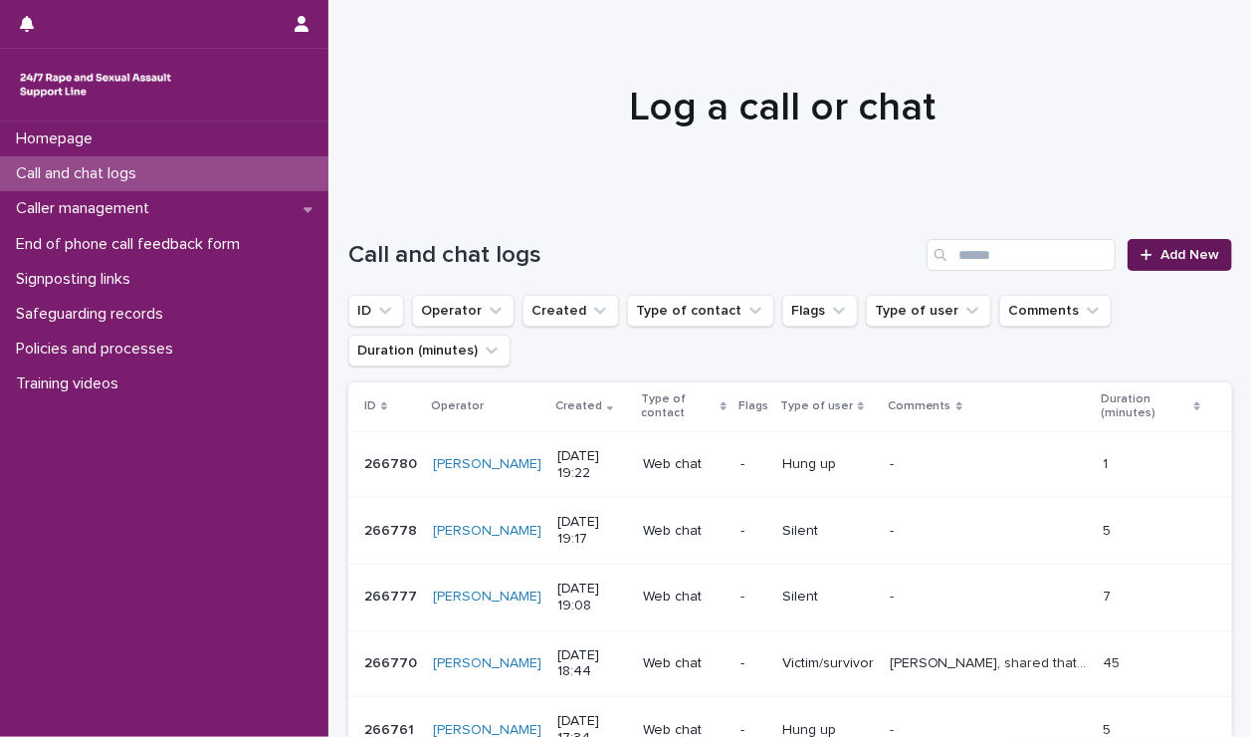
click at [1153, 263] on link "Add New" at bounding box center [1180, 255] width 105 height 32
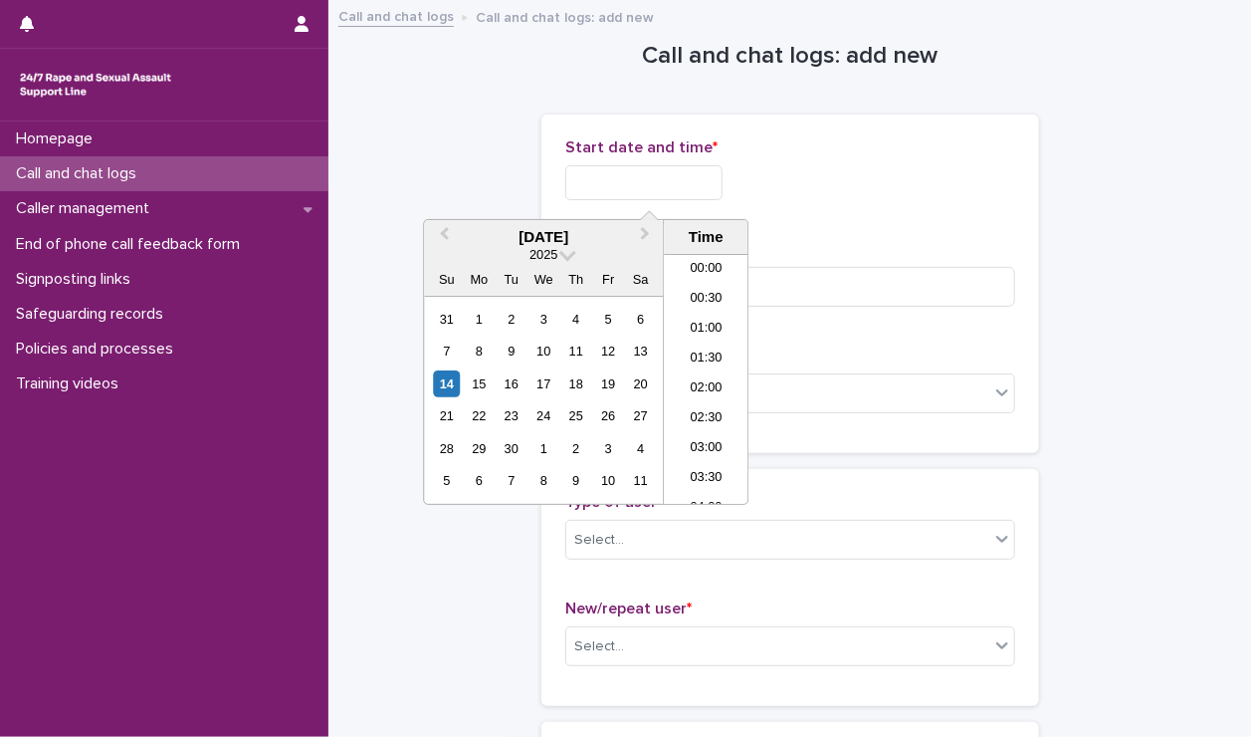
click at [723, 172] on input "text" at bounding box center [643, 182] width 157 height 35
click at [705, 376] on li "19:00" at bounding box center [706, 379] width 85 height 30
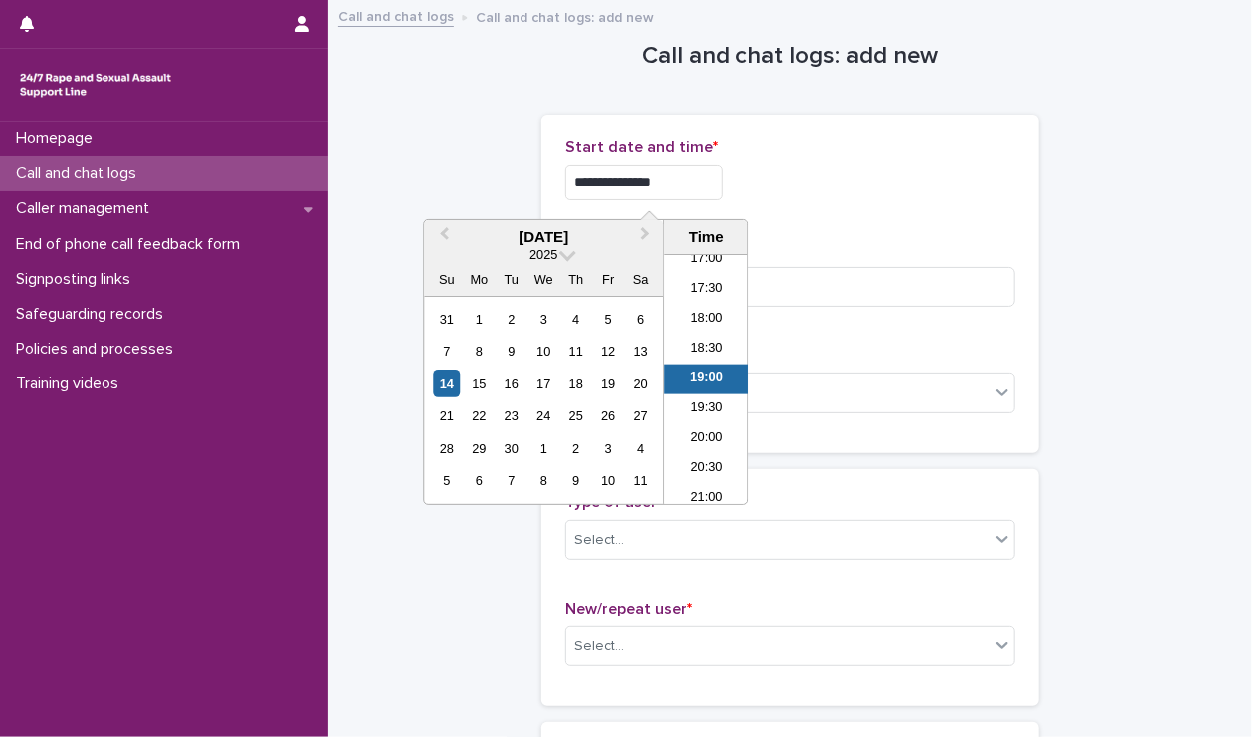
click at [672, 184] on input "**********" at bounding box center [643, 182] width 157 height 35
type input "**********"
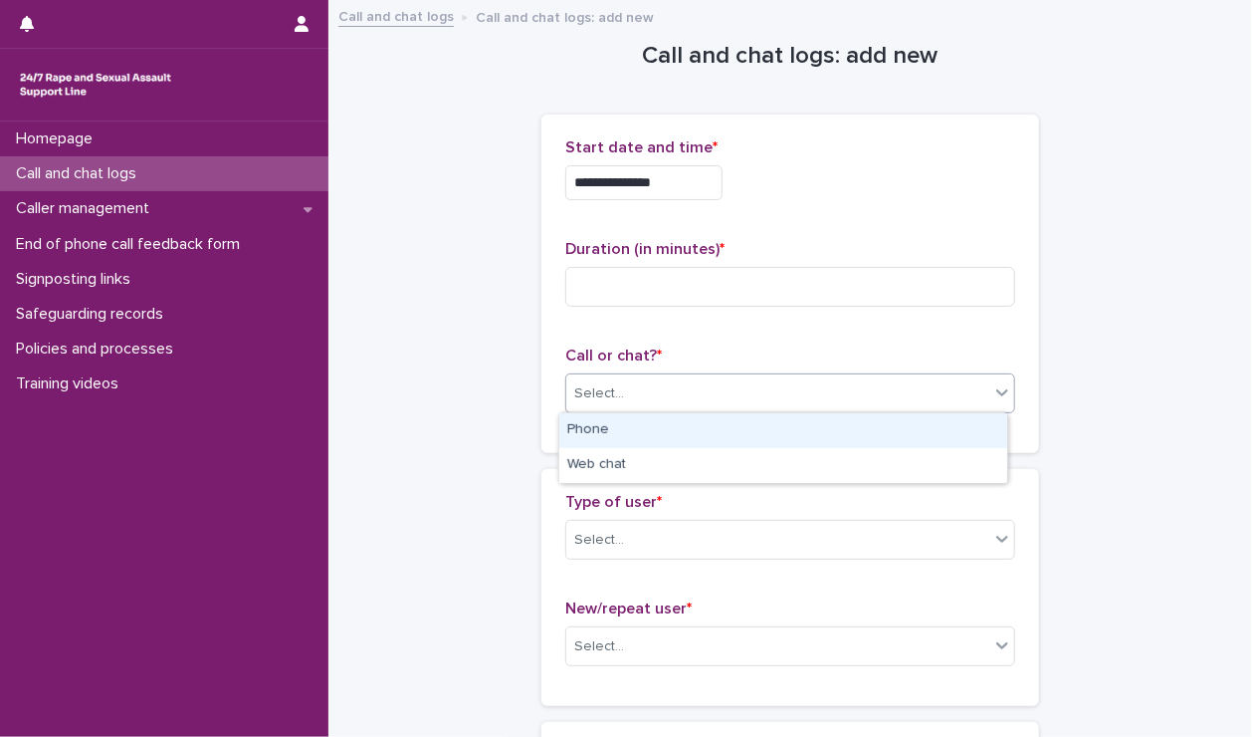
click at [807, 390] on div "Select..." at bounding box center [777, 393] width 423 height 33
click at [681, 280] on input at bounding box center [790, 287] width 450 height 40
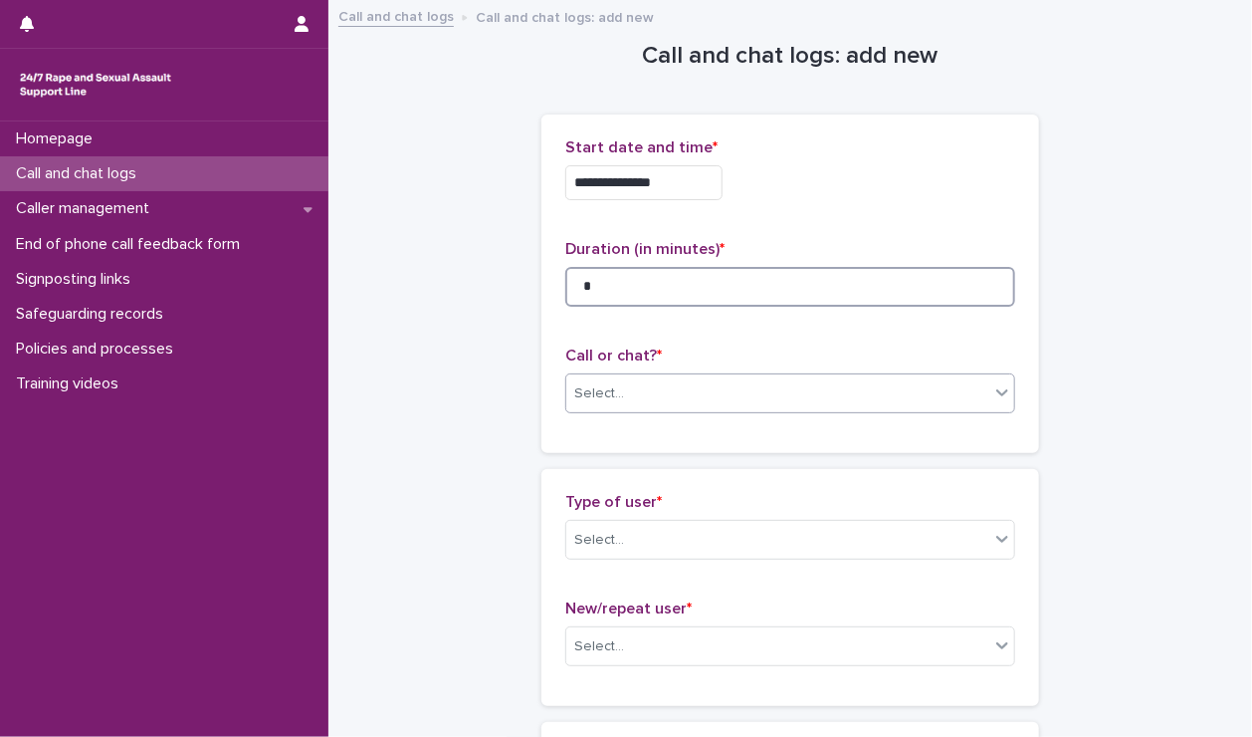
type input "*"
click at [673, 391] on div "Select..." at bounding box center [777, 393] width 423 height 33
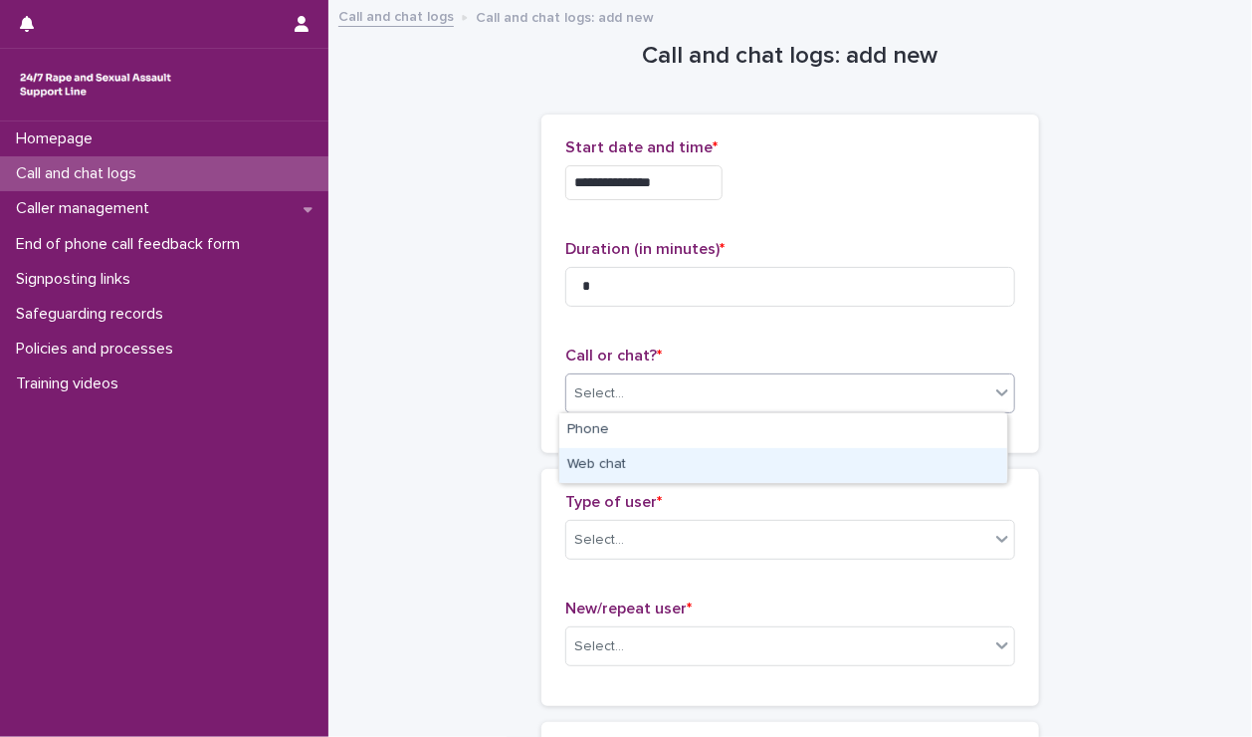
click at [638, 456] on div "Web chat" at bounding box center [783, 465] width 448 height 35
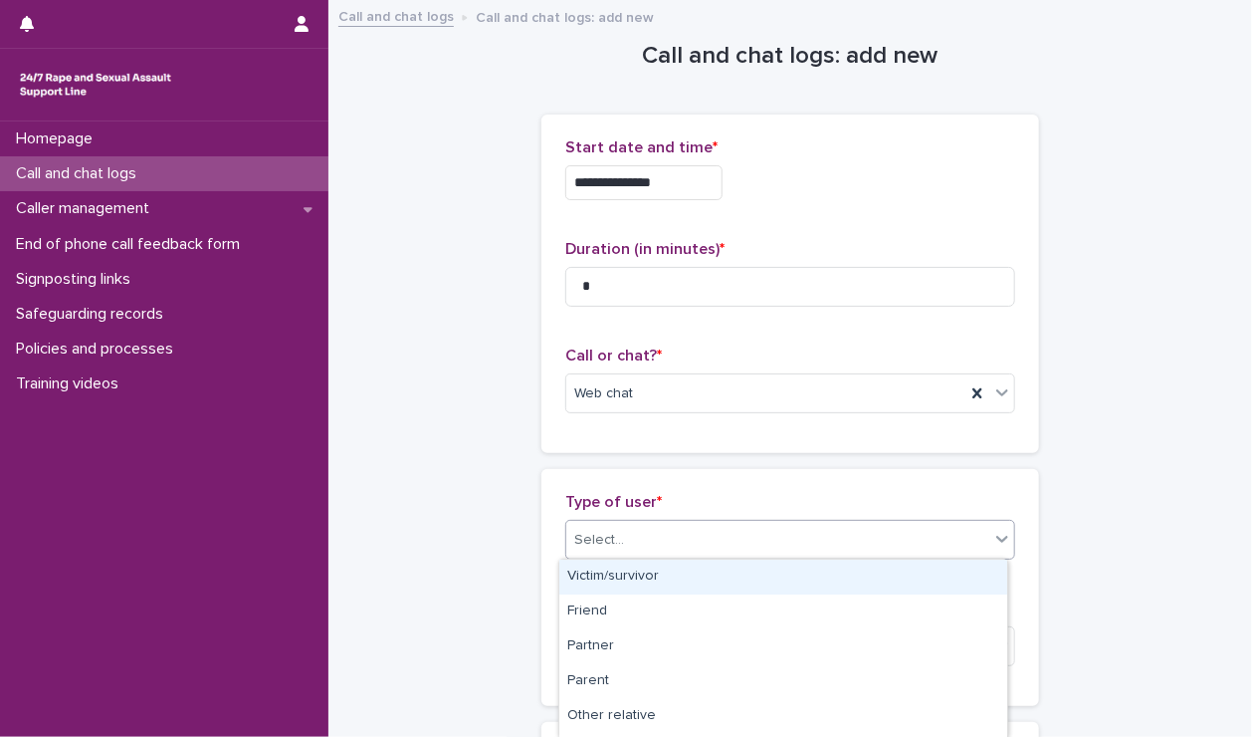
click at [625, 534] on div "Select..." at bounding box center [777, 540] width 423 height 33
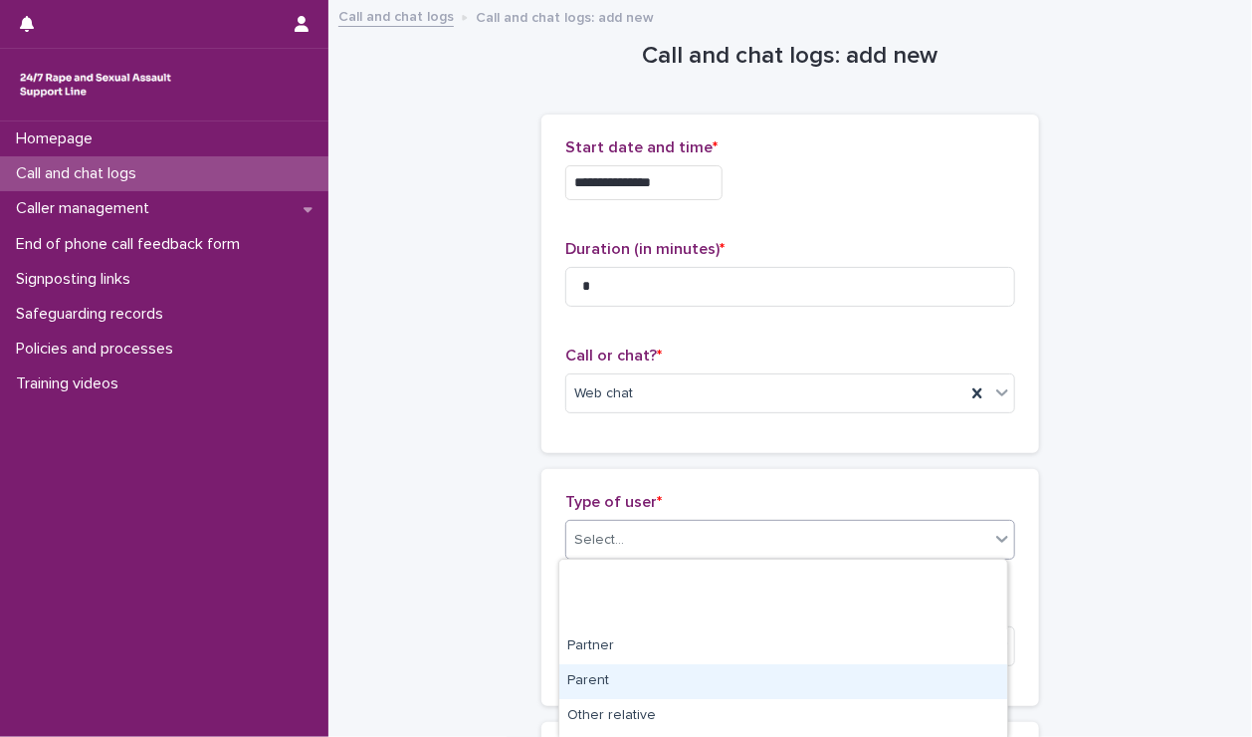
scroll to position [343, 0]
click at [625, 682] on div "Hung up" at bounding box center [783, 686] width 448 height 35
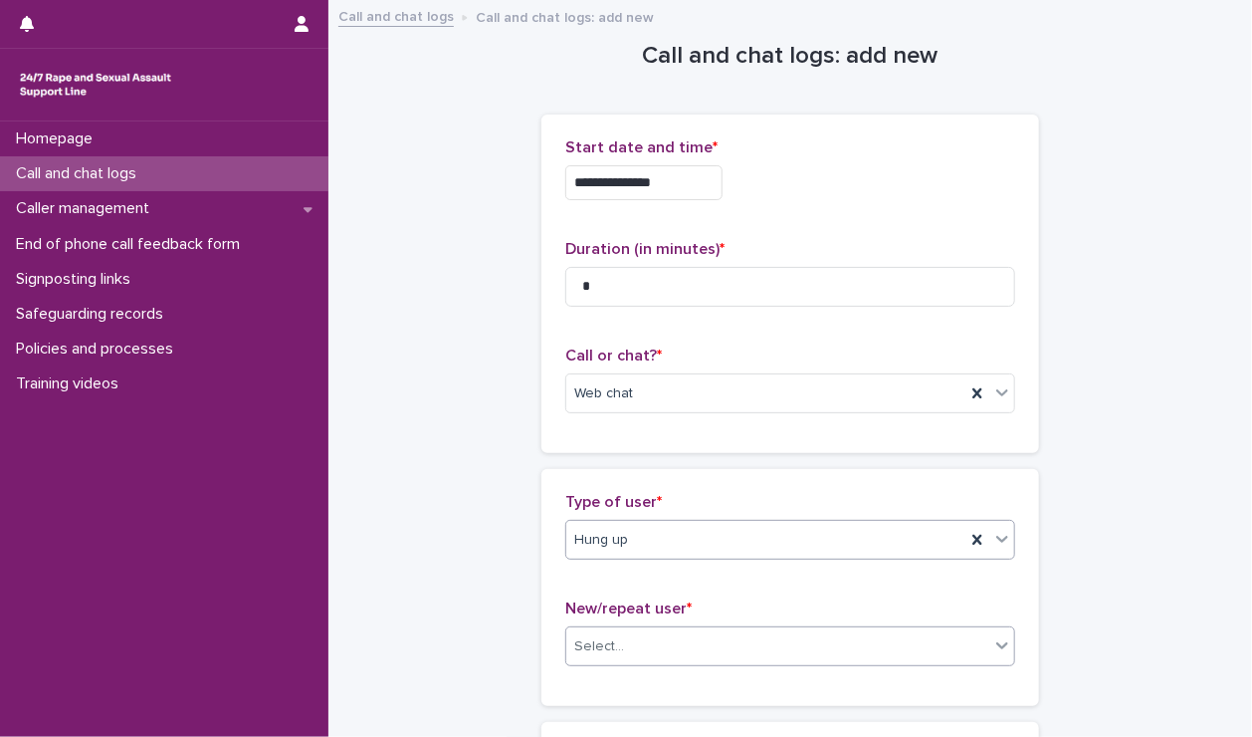
click at [681, 654] on div "Select..." at bounding box center [777, 646] width 423 height 33
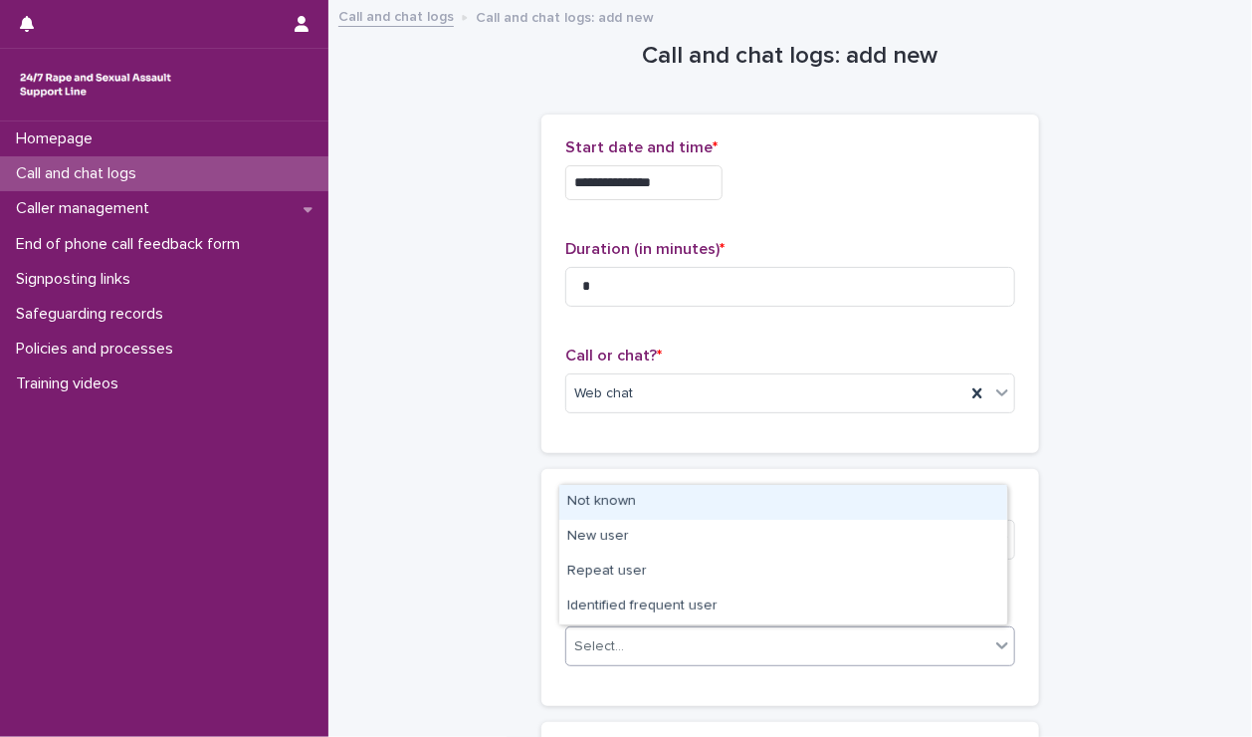
click at [689, 503] on div "Not known" at bounding box center [783, 502] width 448 height 35
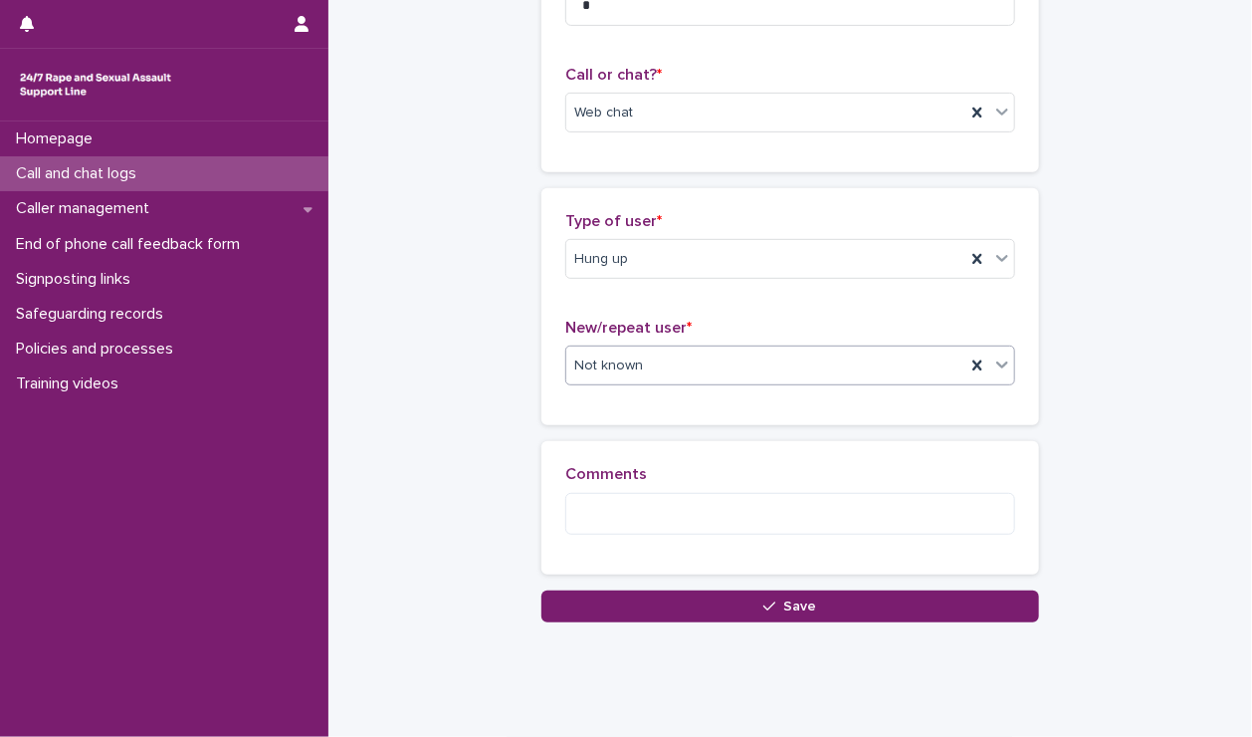
scroll to position [282, 0]
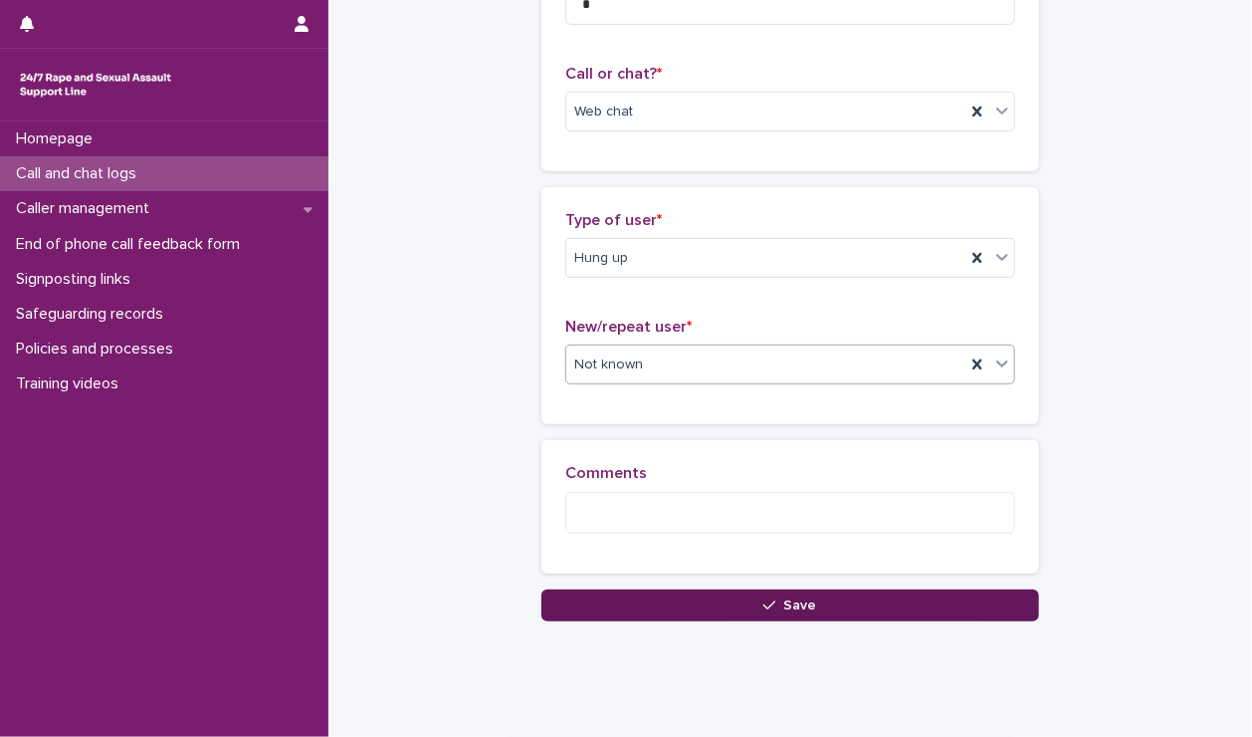
click at [743, 601] on button "Save" at bounding box center [790, 605] width 498 height 32
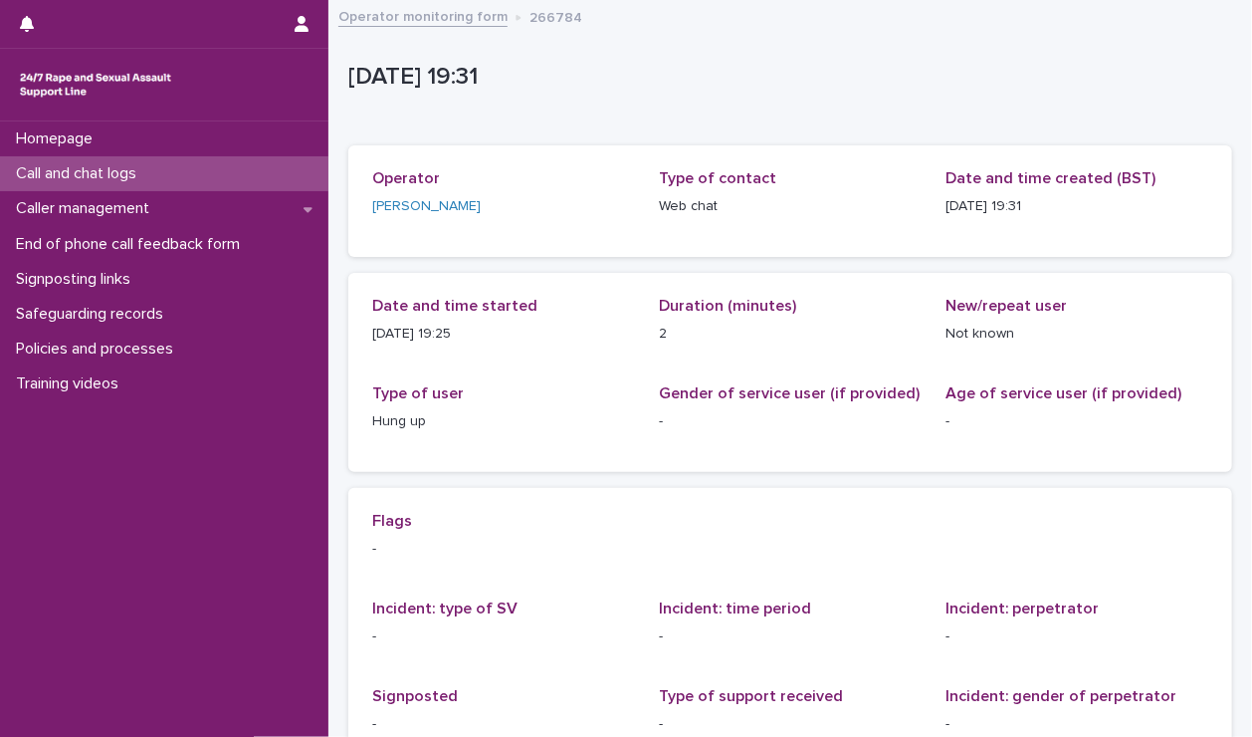
click at [235, 164] on div "Call and chat logs" at bounding box center [164, 173] width 328 height 35
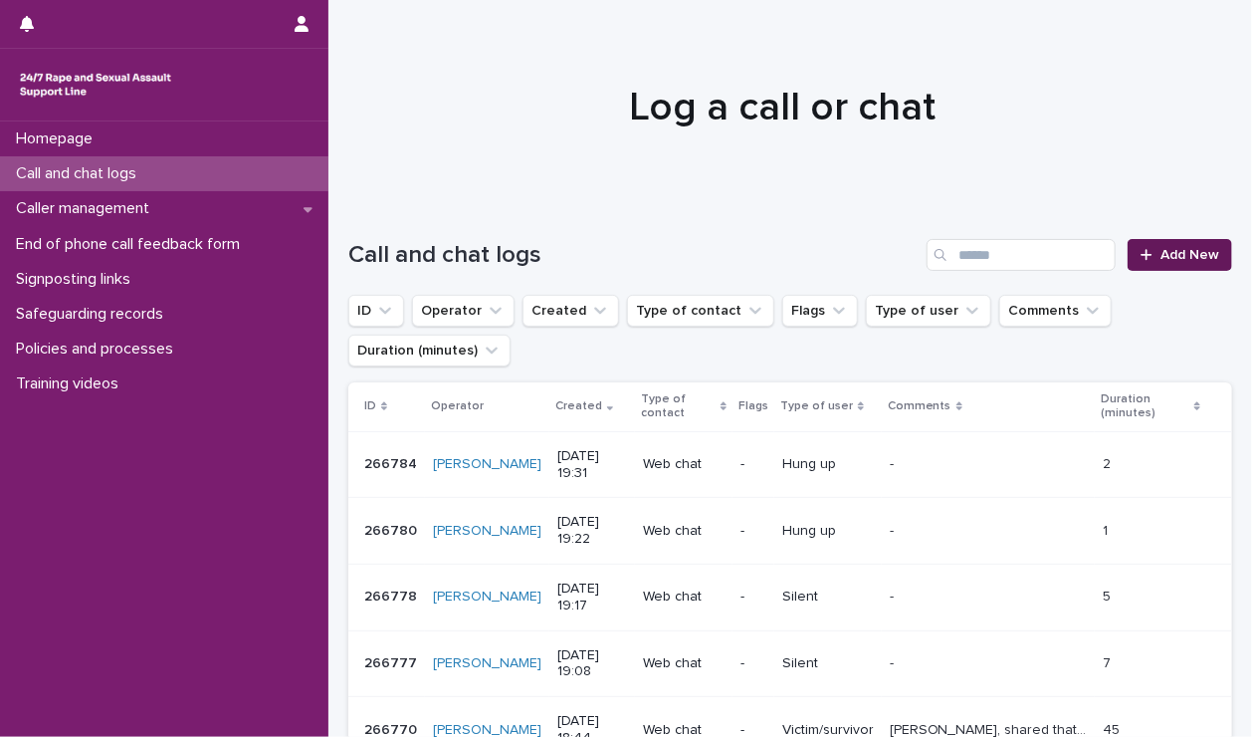
click at [1175, 254] on span "Add New" at bounding box center [1190, 255] width 59 height 14
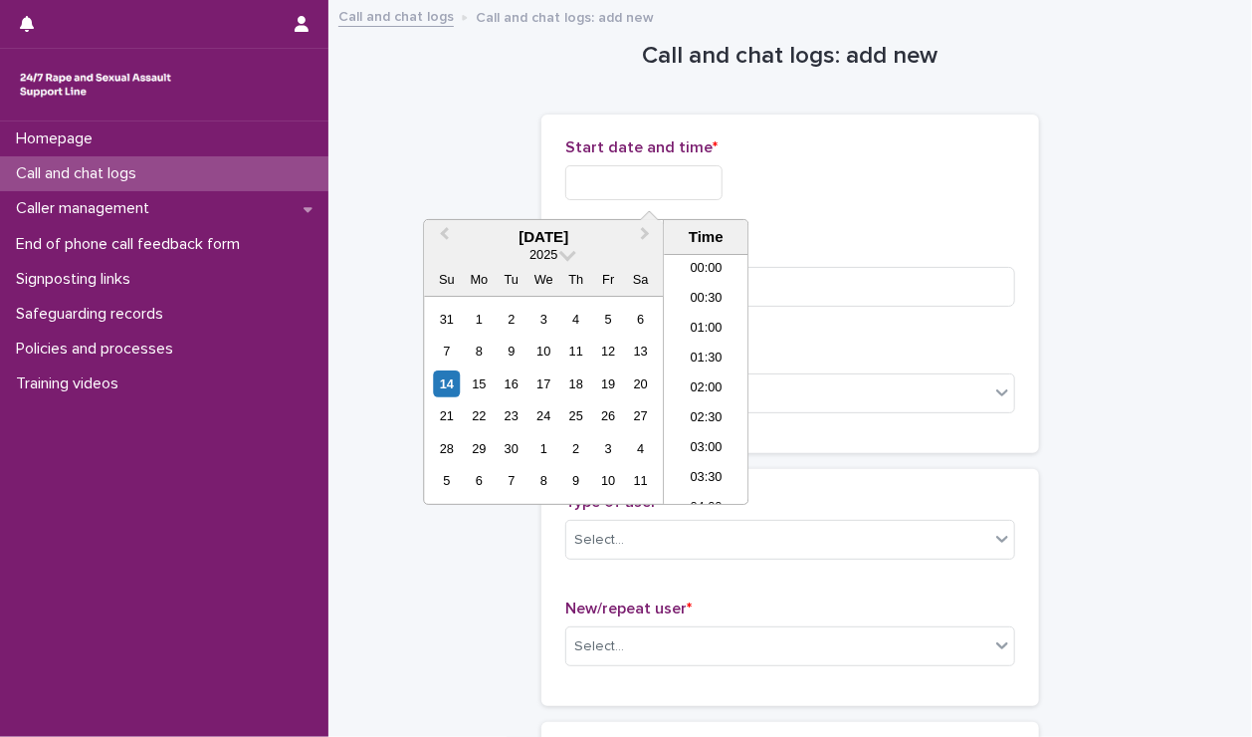
scroll to position [1055, 0]
click at [681, 187] on input "text" at bounding box center [643, 182] width 157 height 35
click at [697, 379] on li "19:30" at bounding box center [706, 379] width 85 height 30
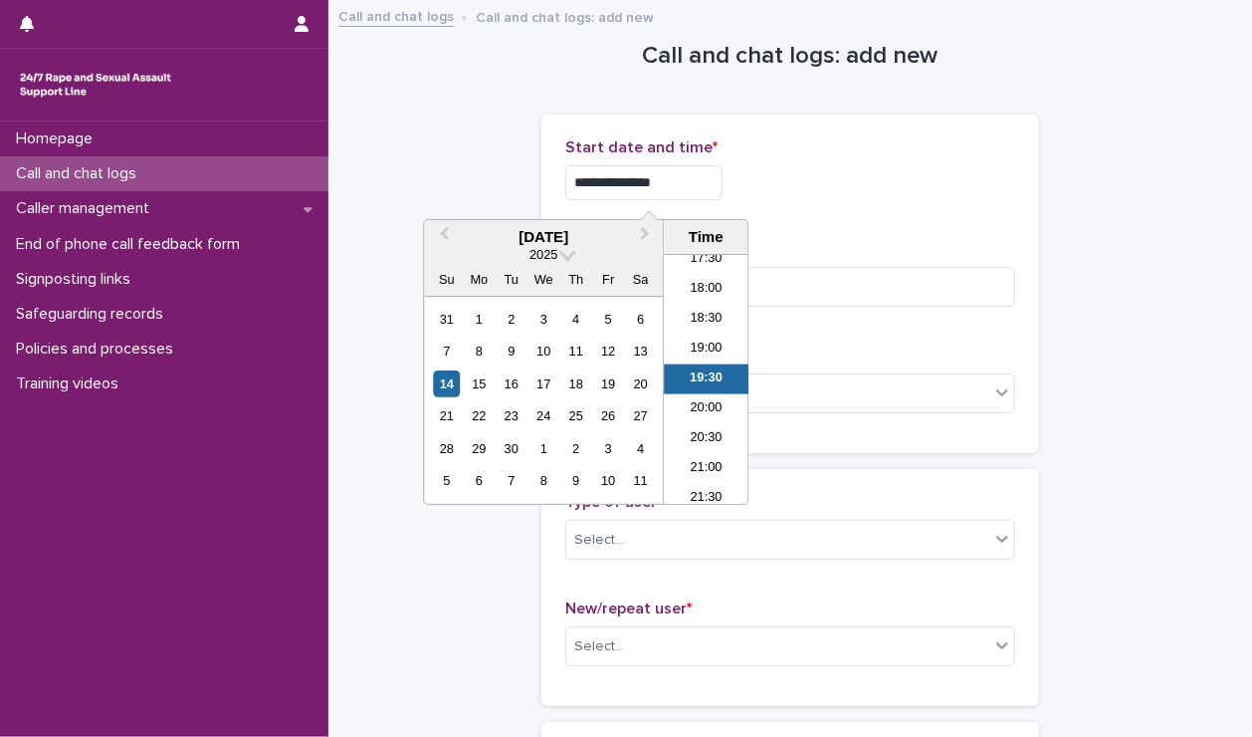
click at [706, 189] on input "**********" at bounding box center [643, 182] width 157 height 35
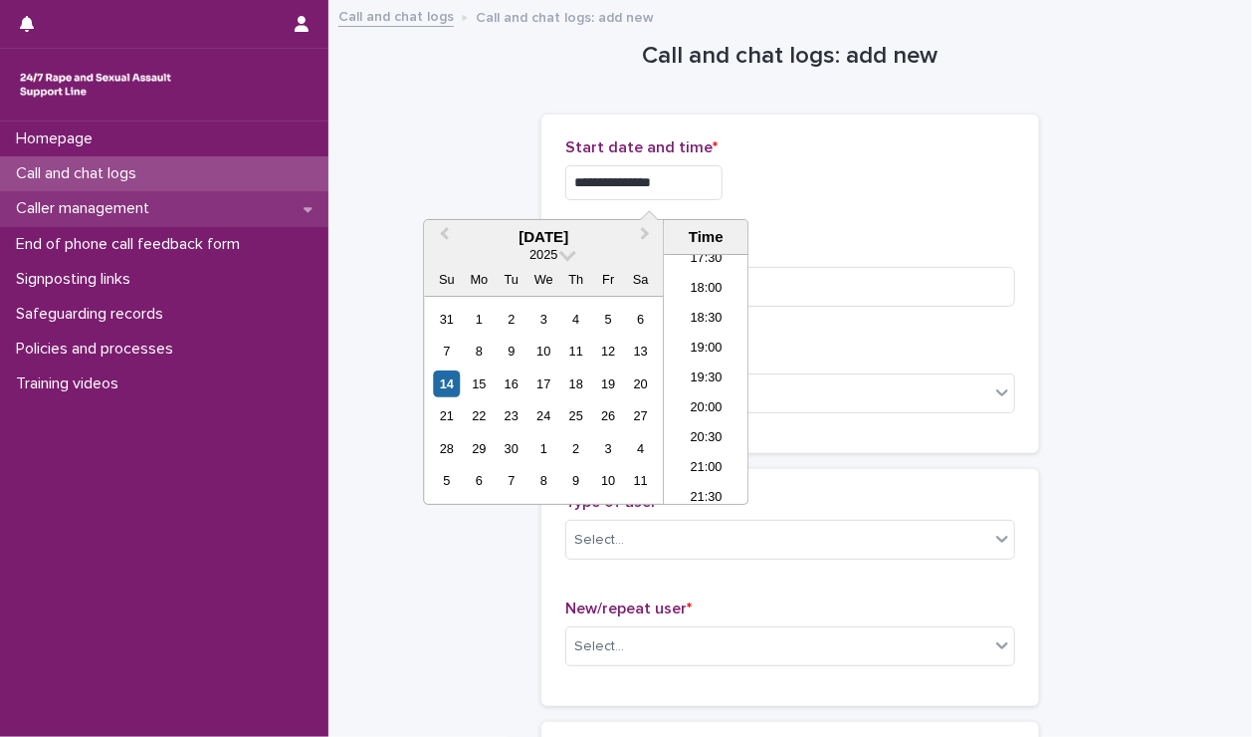
type input "**********"
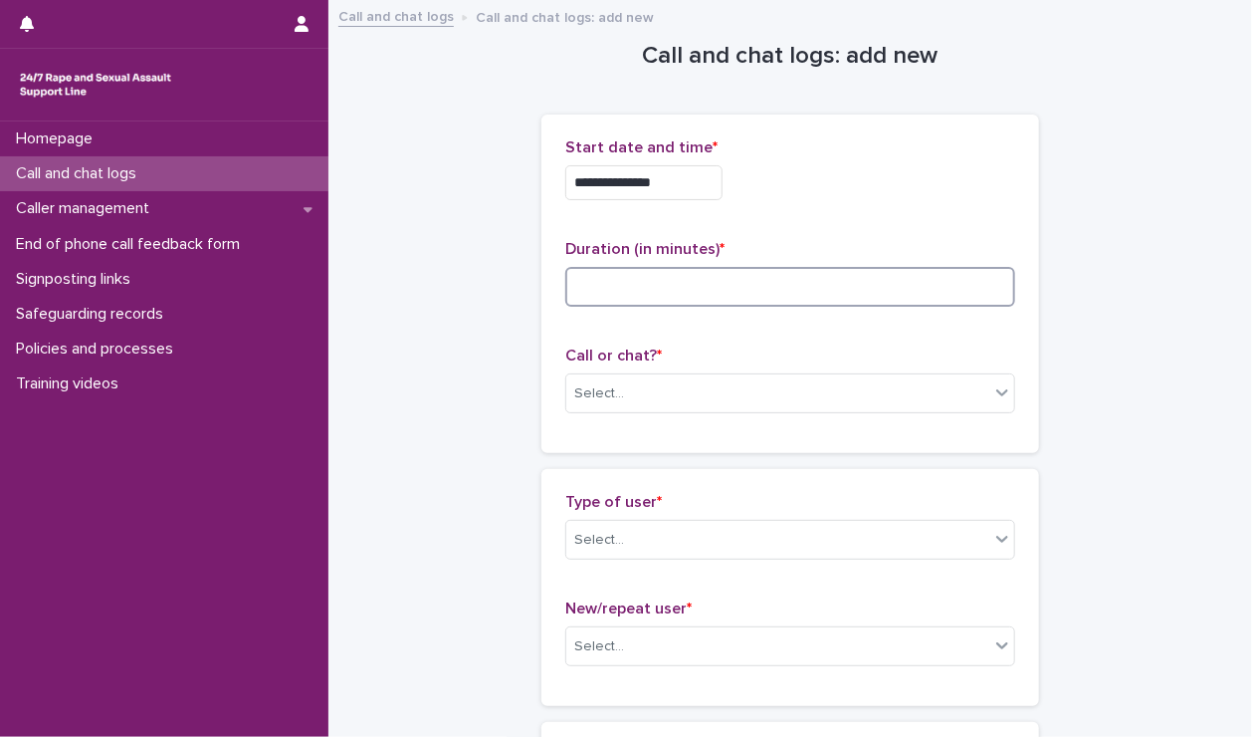
click at [772, 282] on input at bounding box center [790, 287] width 450 height 40
type input "*"
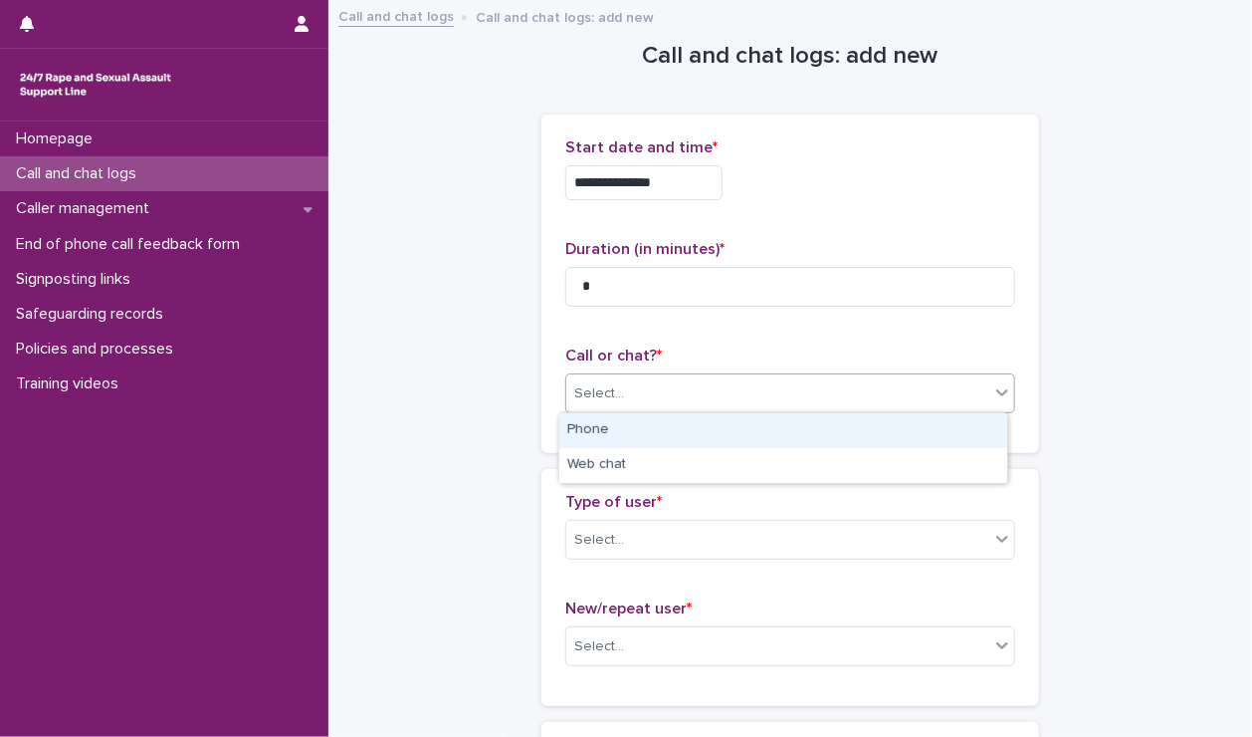
click at [759, 401] on div "Select..." at bounding box center [777, 393] width 423 height 33
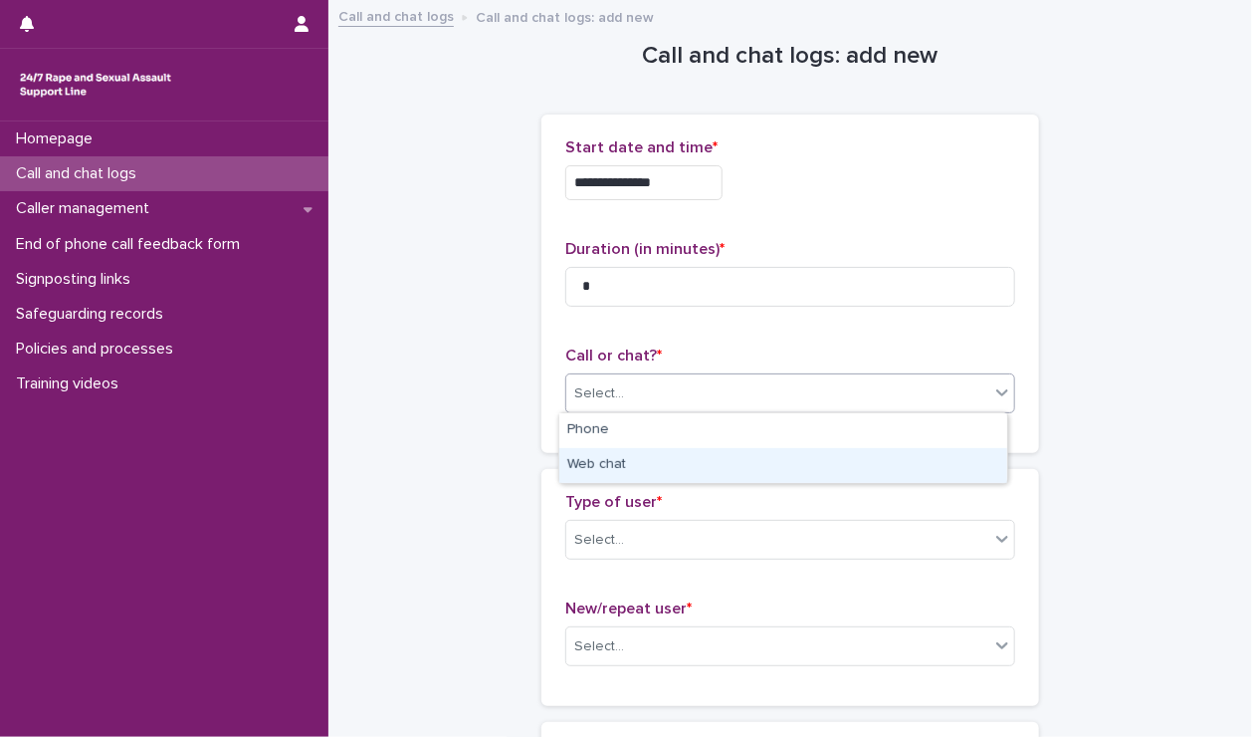
click at [736, 456] on div "Web chat" at bounding box center [783, 465] width 448 height 35
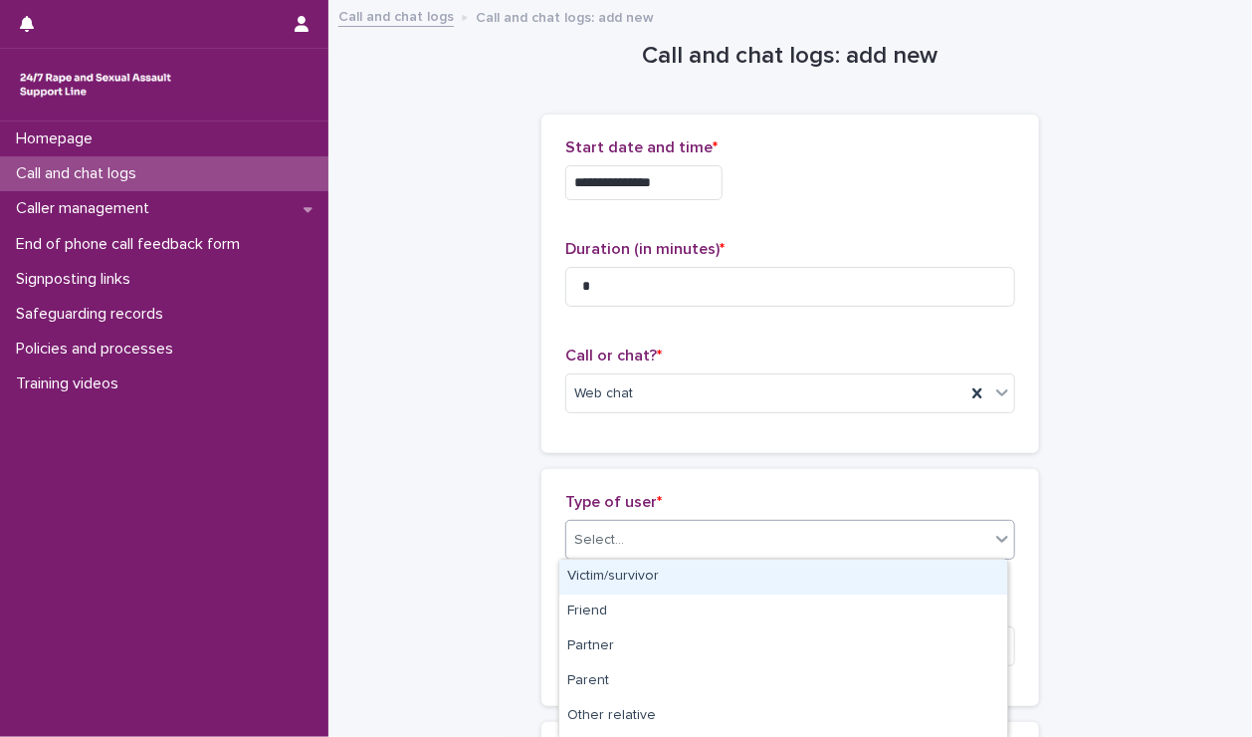
click at [685, 546] on div "Select..." at bounding box center [777, 540] width 423 height 33
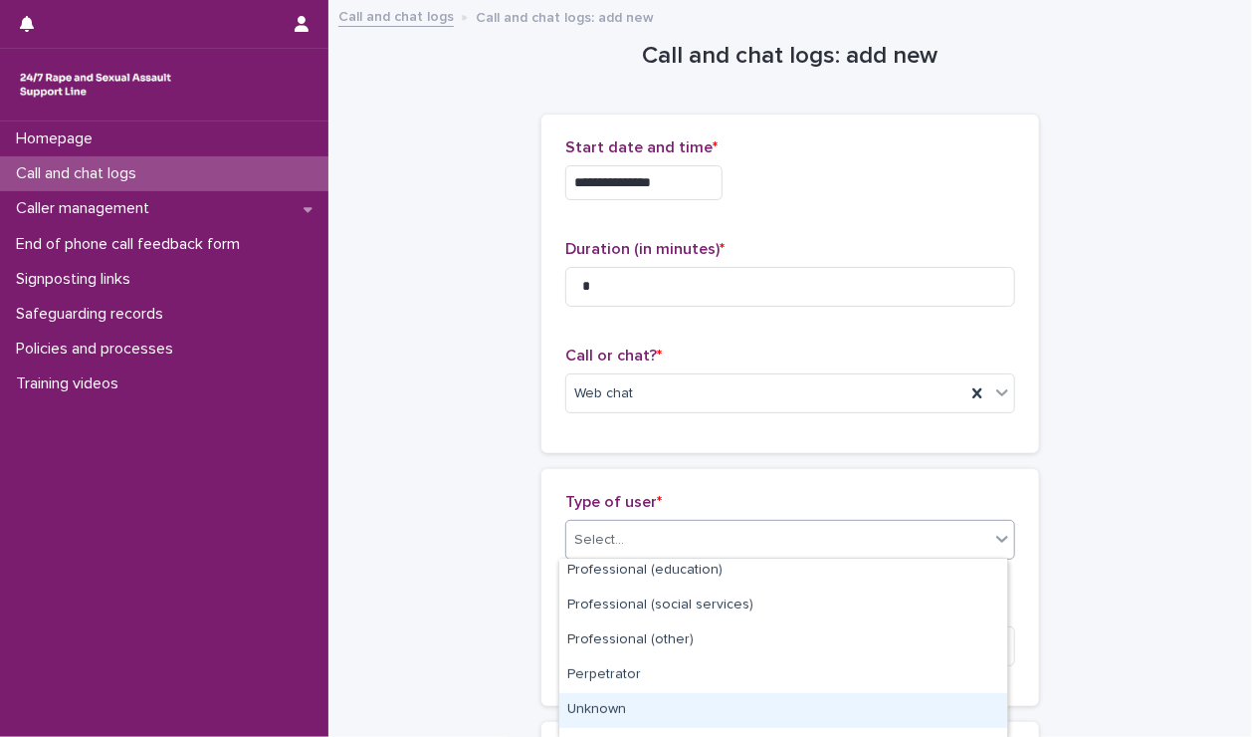
scroll to position [343, 0]
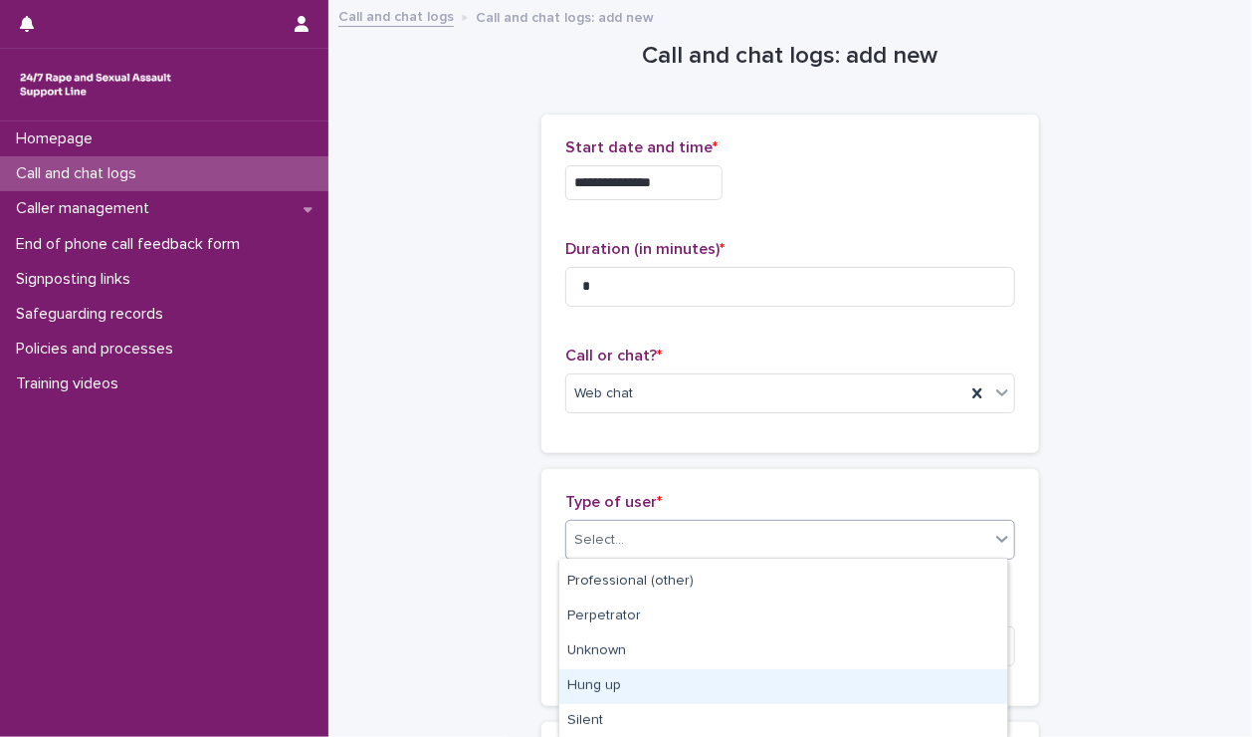
click at [658, 689] on div "Hung up" at bounding box center [783, 686] width 448 height 35
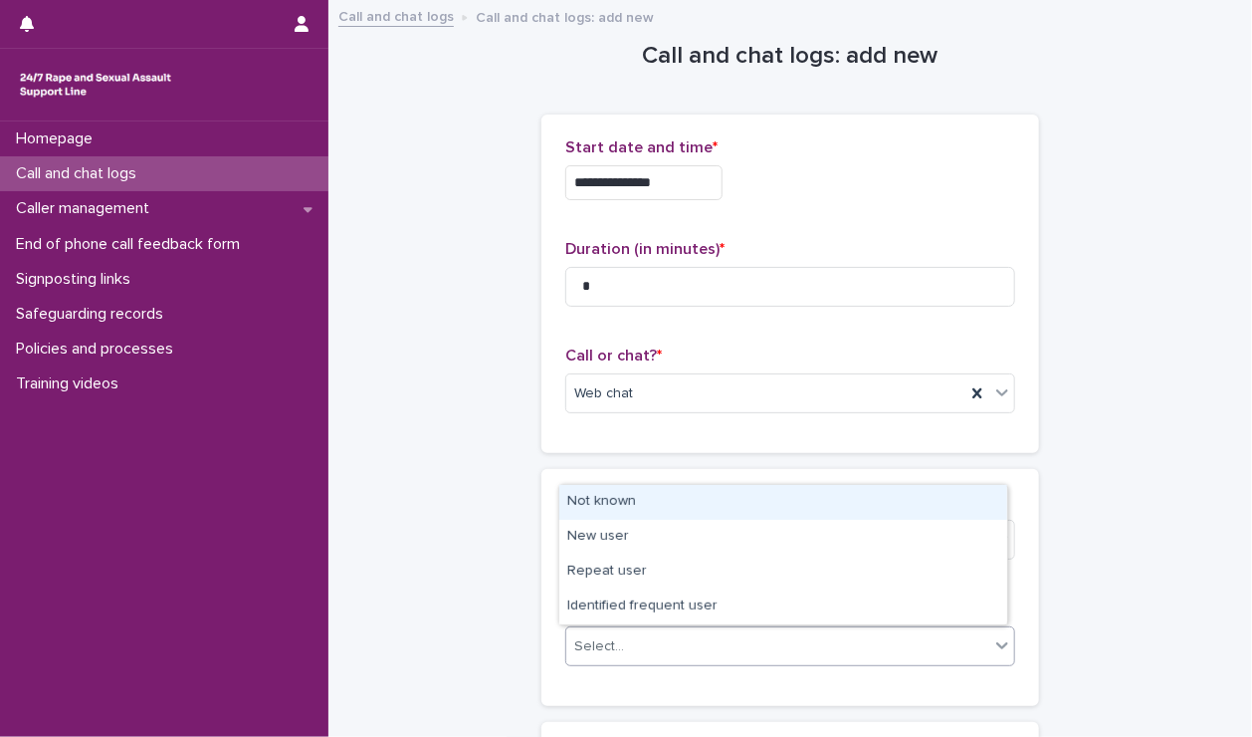
click at [623, 638] on div "Select..." at bounding box center [777, 646] width 423 height 33
click at [625, 507] on div "Not known" at bounding box center [783, 502] width 448 height 35
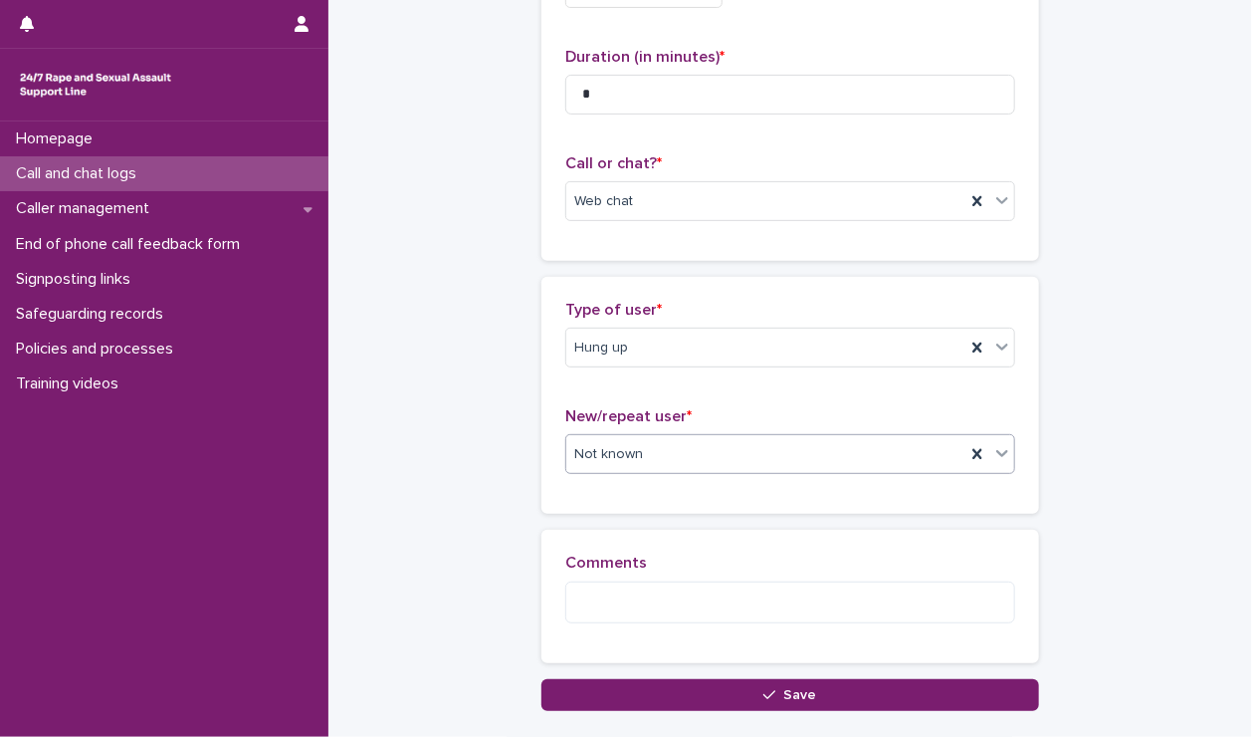
scroll to position [256, 0]
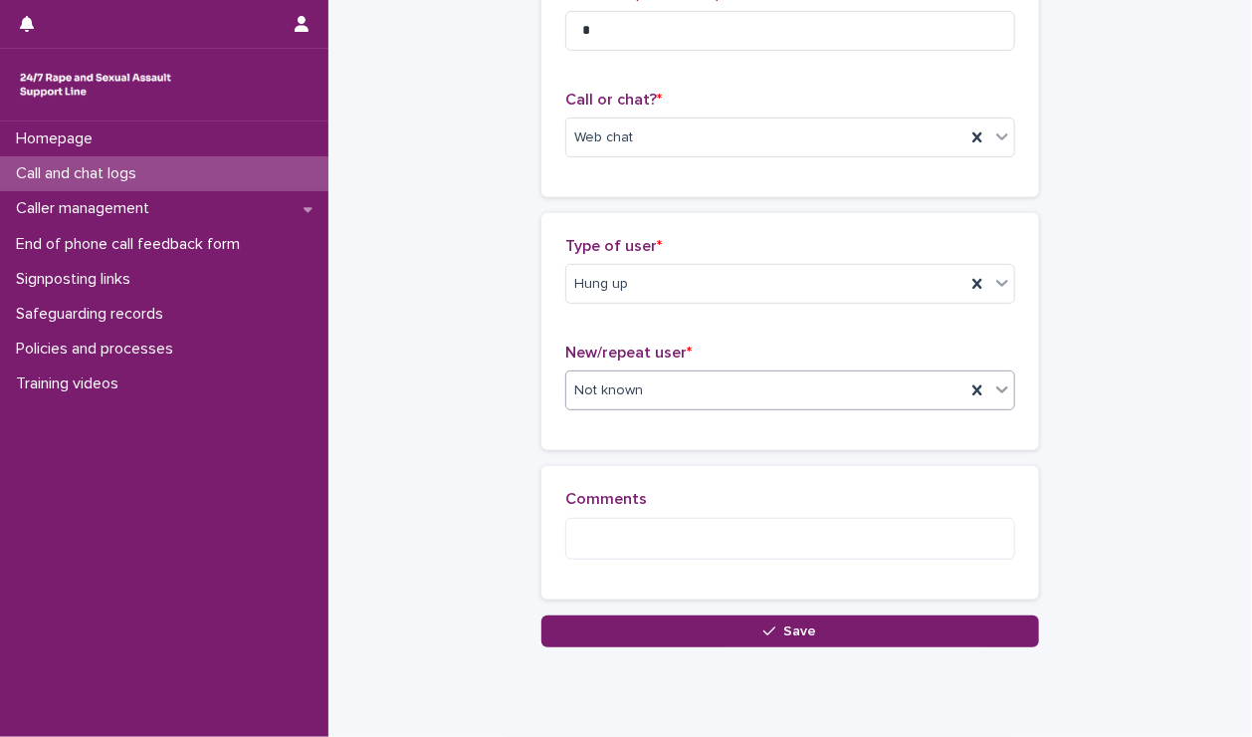
click at [627, 638] on button "Save" at bounding box center [790, 631] width 498 height 32
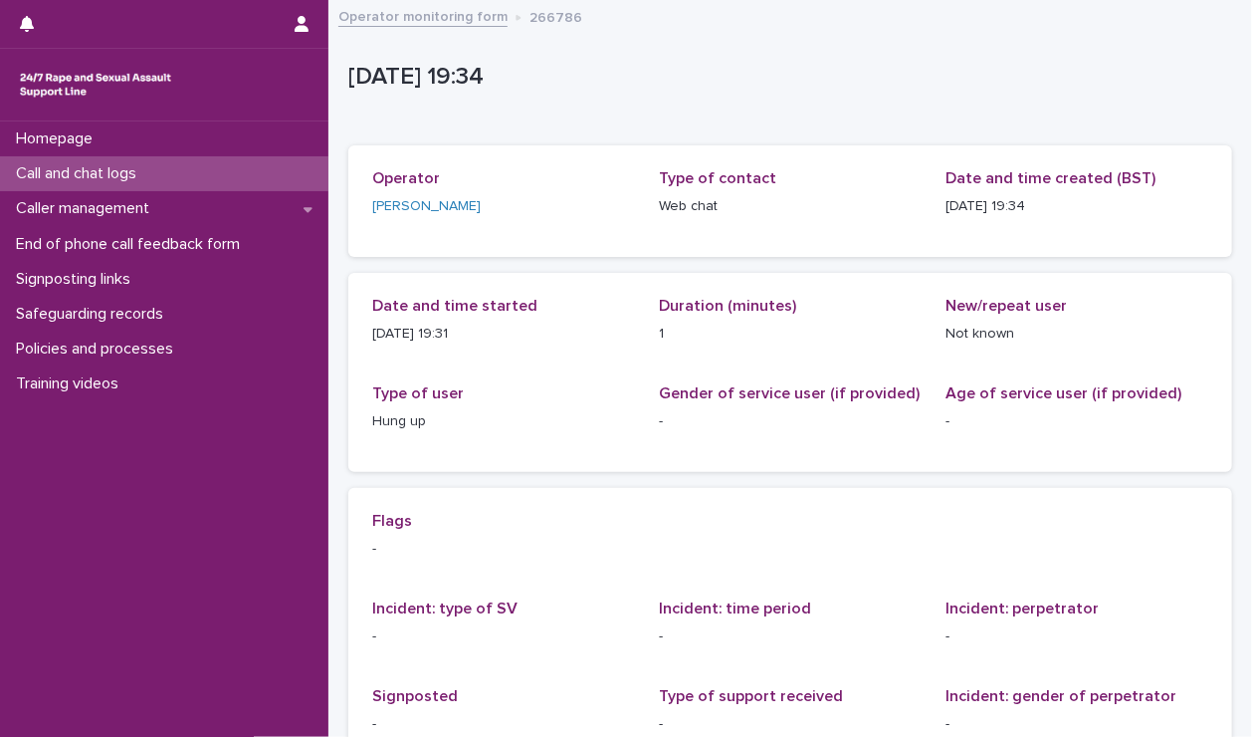
click at [141, 189] on div "Call and chat logs" at bounding box center [164, 173] width 328 height 35
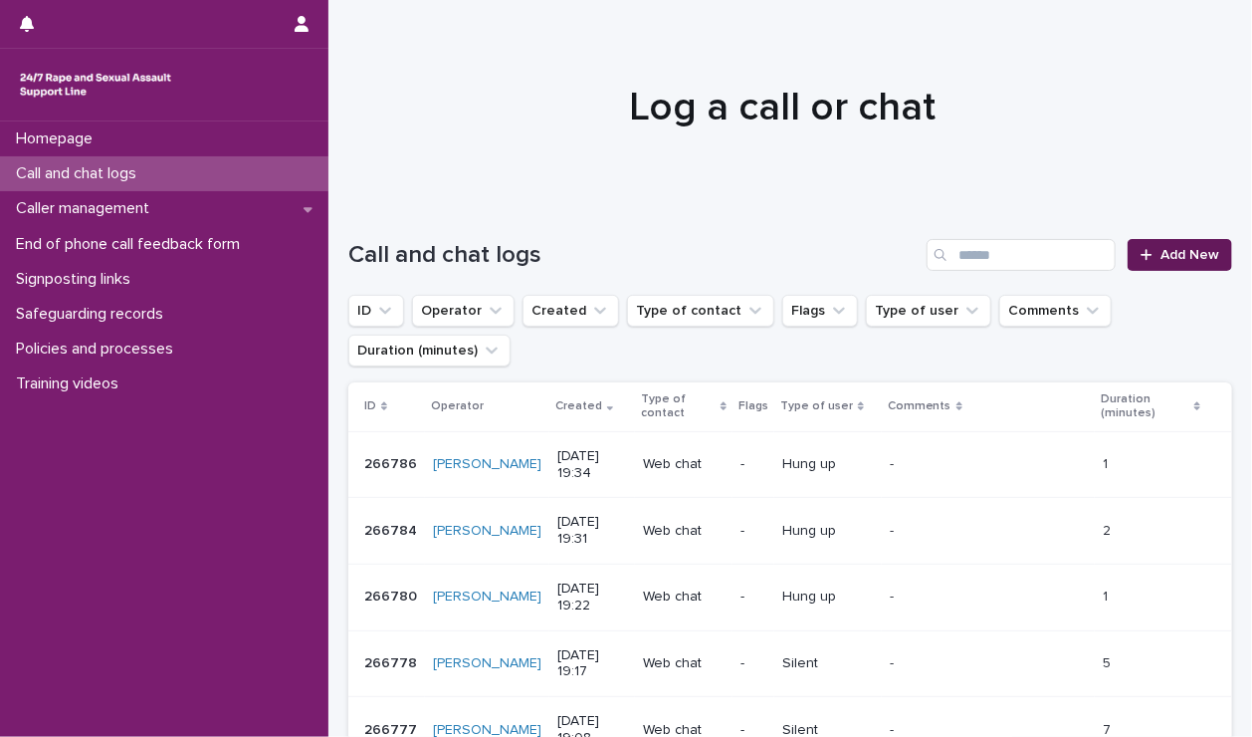
click at [1180, 264] on link "Add New" at bounding box center [1180, 255] width 105 height 32
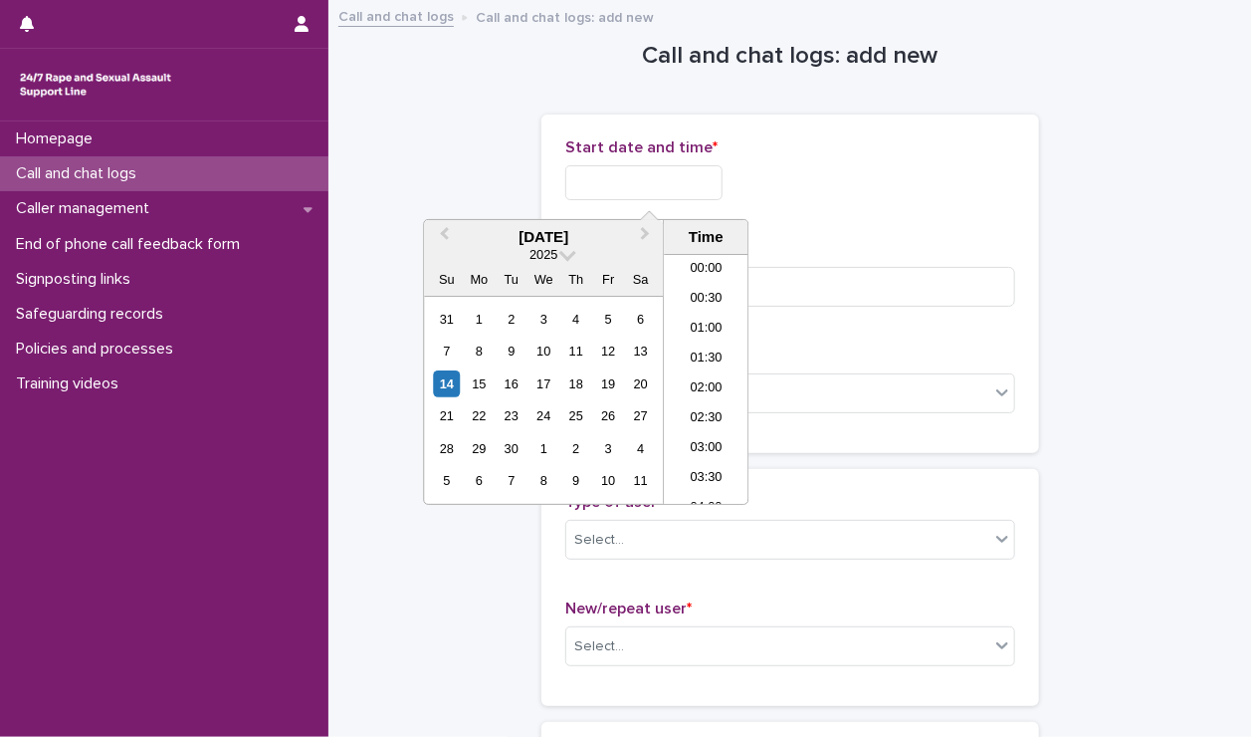
click at [608, 185] on input "text" at bounding box center [643, 182] width 157 height 35
click at [709, 381] on li "19:30" at bounding box center [706, 379] width 85 height 30
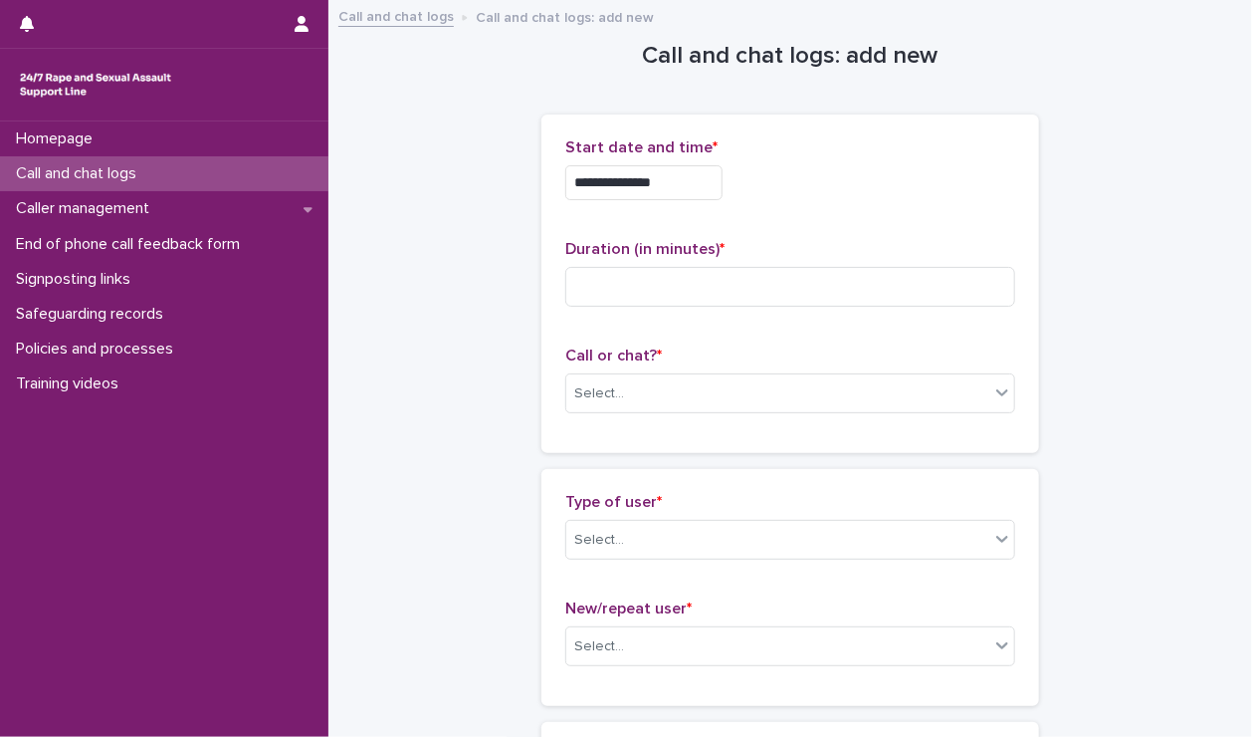
click at [709, 188] on input "**********" at bounding box center [643, 182] width 157 height 35
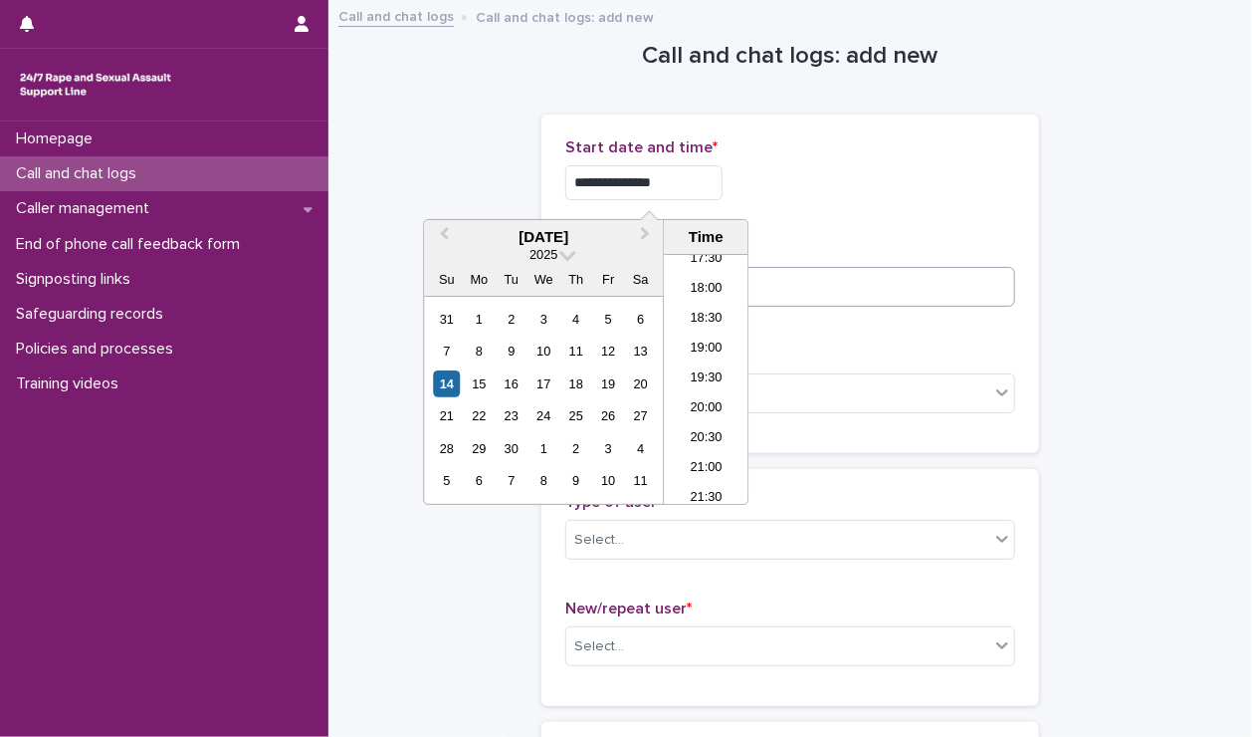
type input "**********"
click at [815, 288] on input at bounding box center [790, 287] width 450 height 40
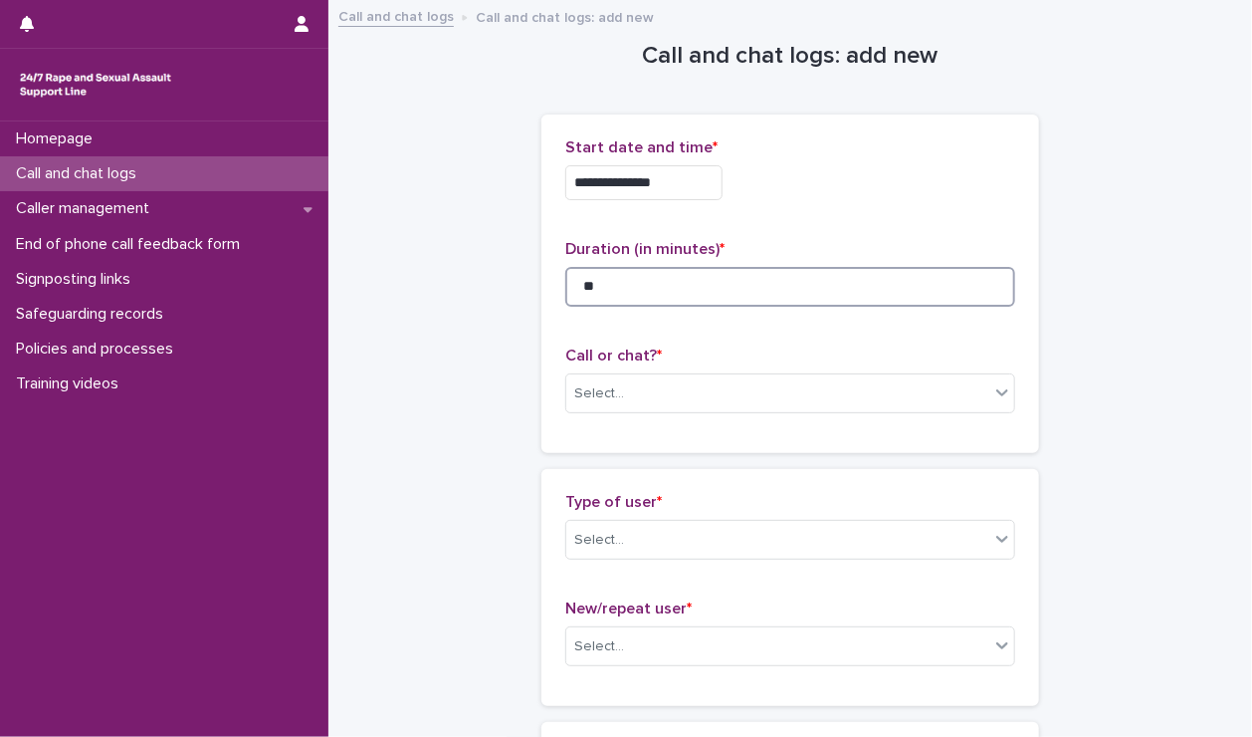
click at [815, 288] on input "**" at bounding box center [790, 287] width 450 height 40
type input "**"
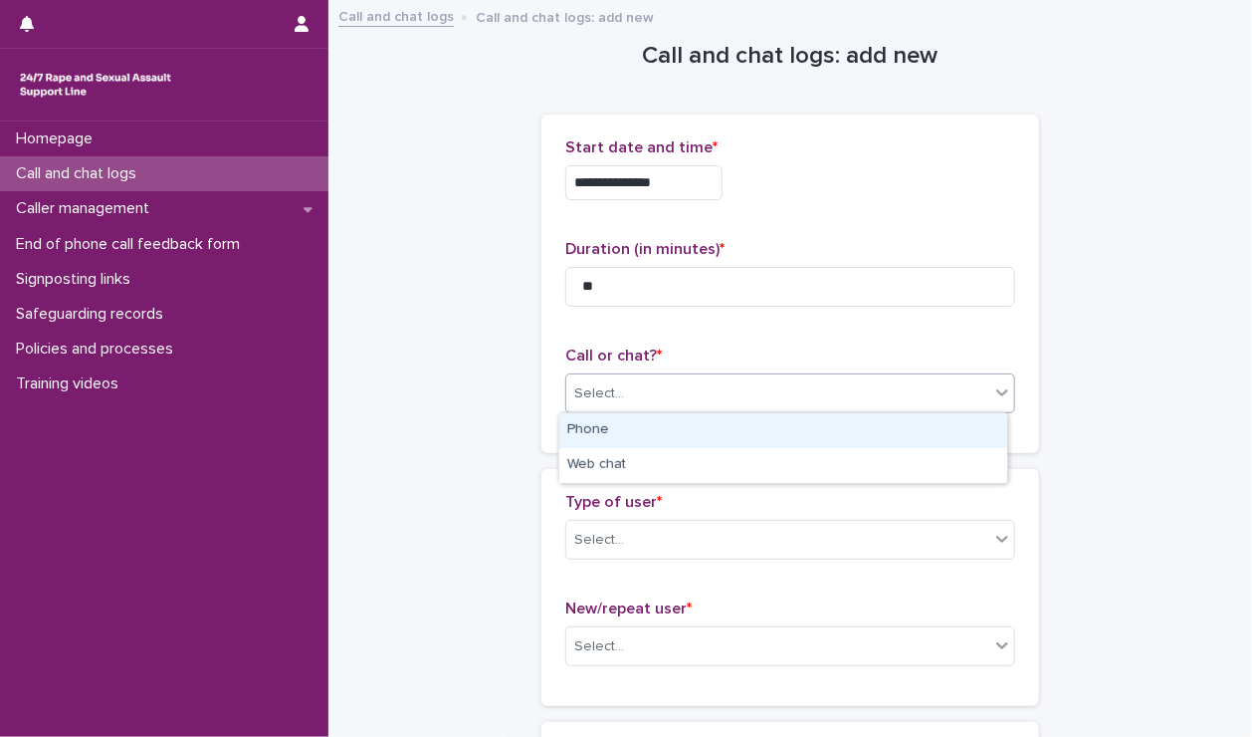
click at [772, 378] on div "Select..." at bounding box center [777, 393] width 423 height 33
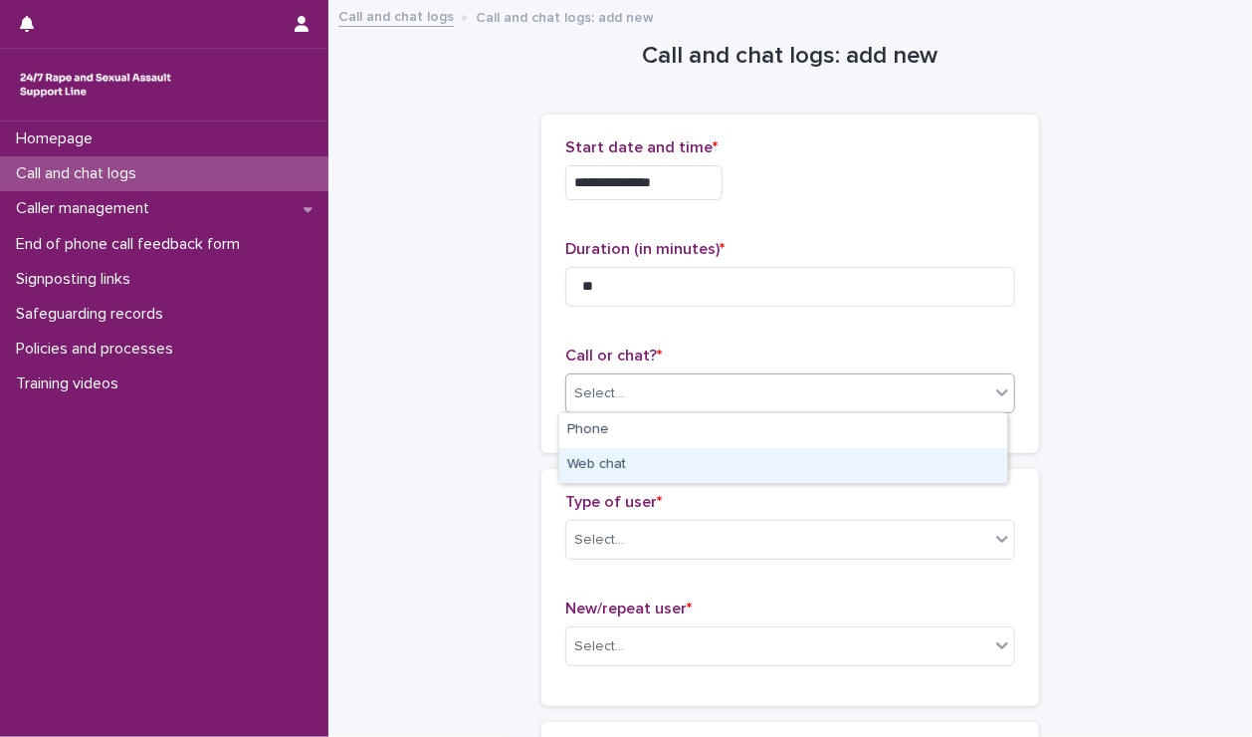
click at [690, 465] on div "Web chat" at bounding box center [783, 465] width 448 height 35
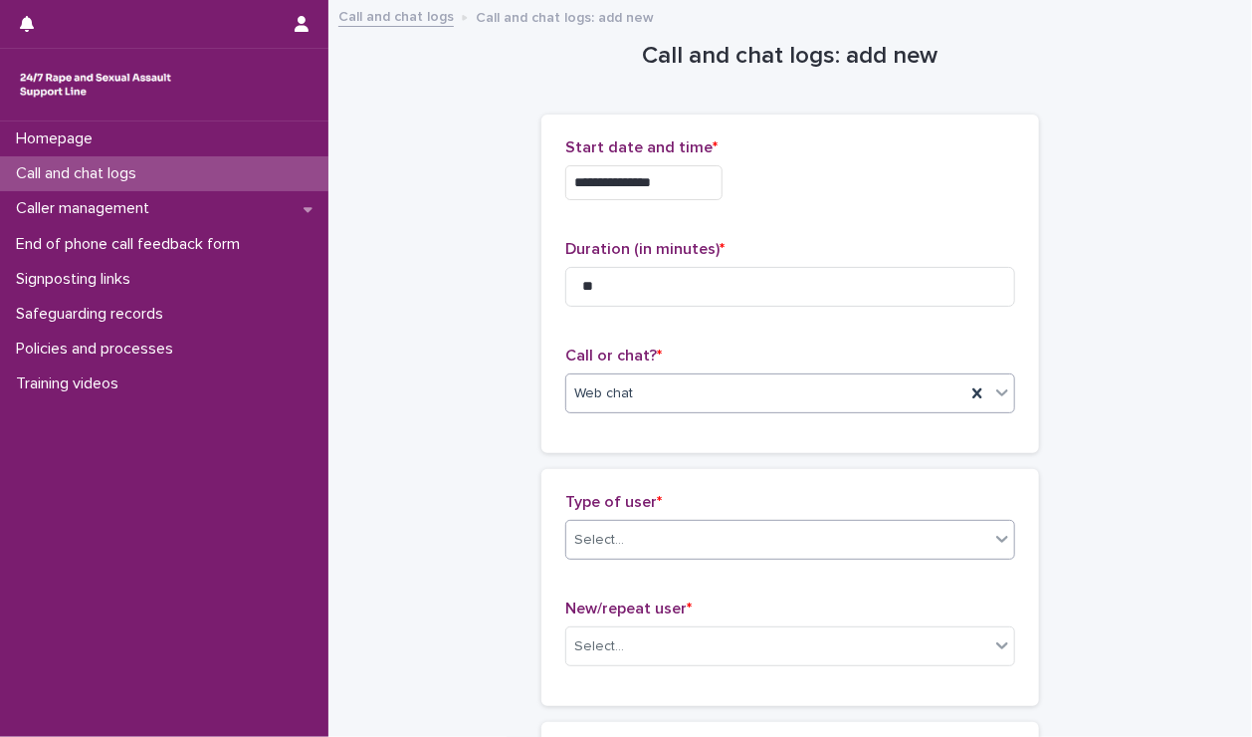
click at [657, 537] on div "Select..." at bounding box center [777, 540] width 423 height 33
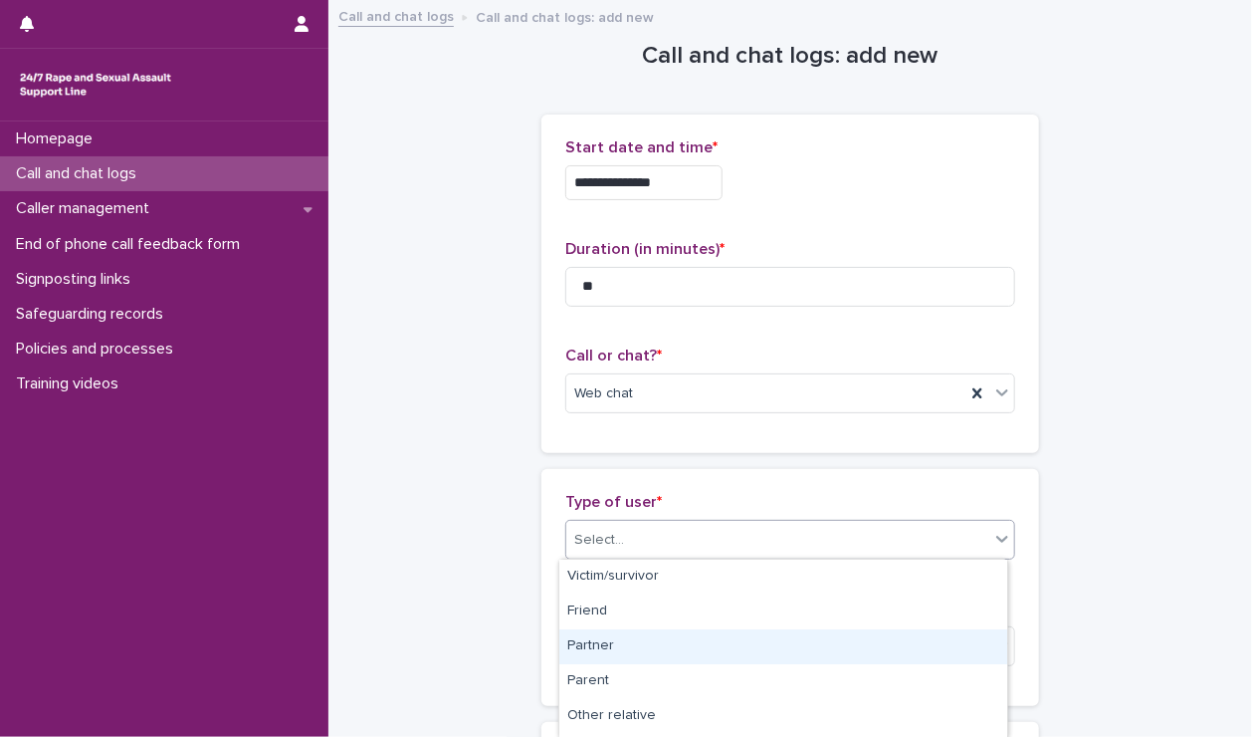
scroll to position [343, 0]
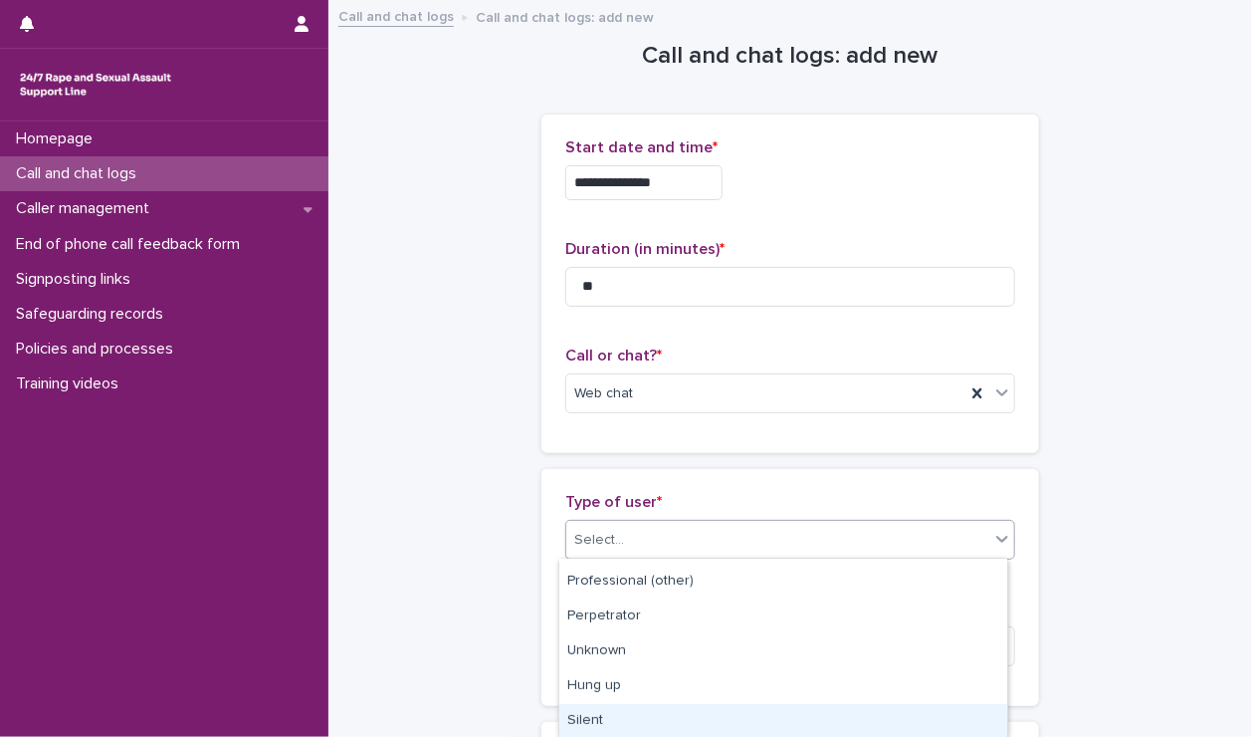
click at [619, 714] on div "Silent" at bounding box center [783, 721] width 448 height 35
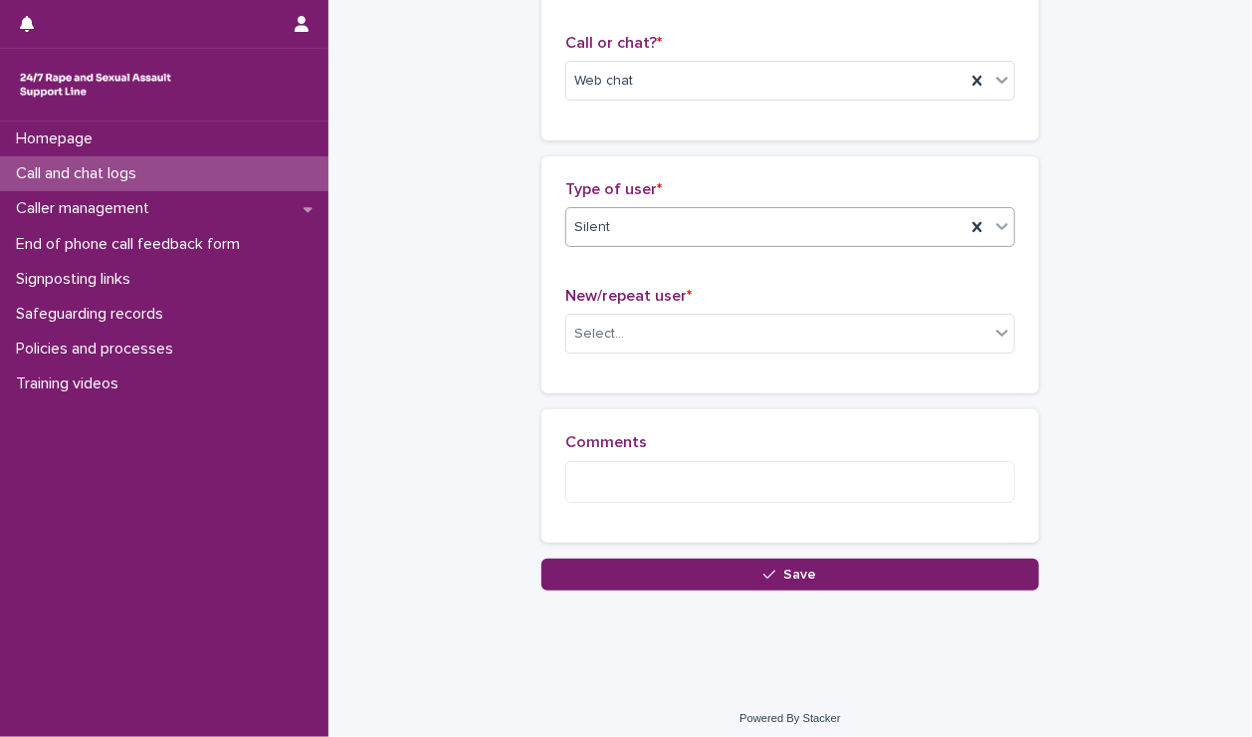
scroll to position [321, 0]
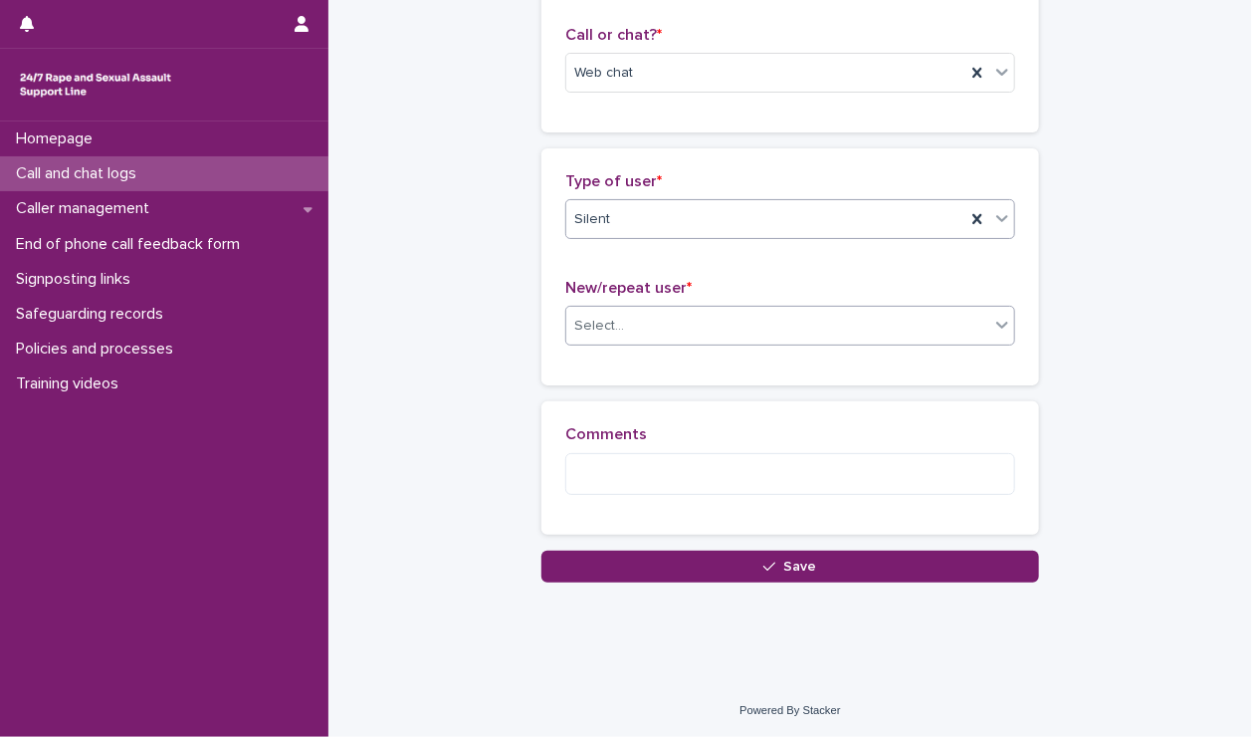
click at [673, 327] on div "Select..." at bounding box center [777, 326] width 423 height 33
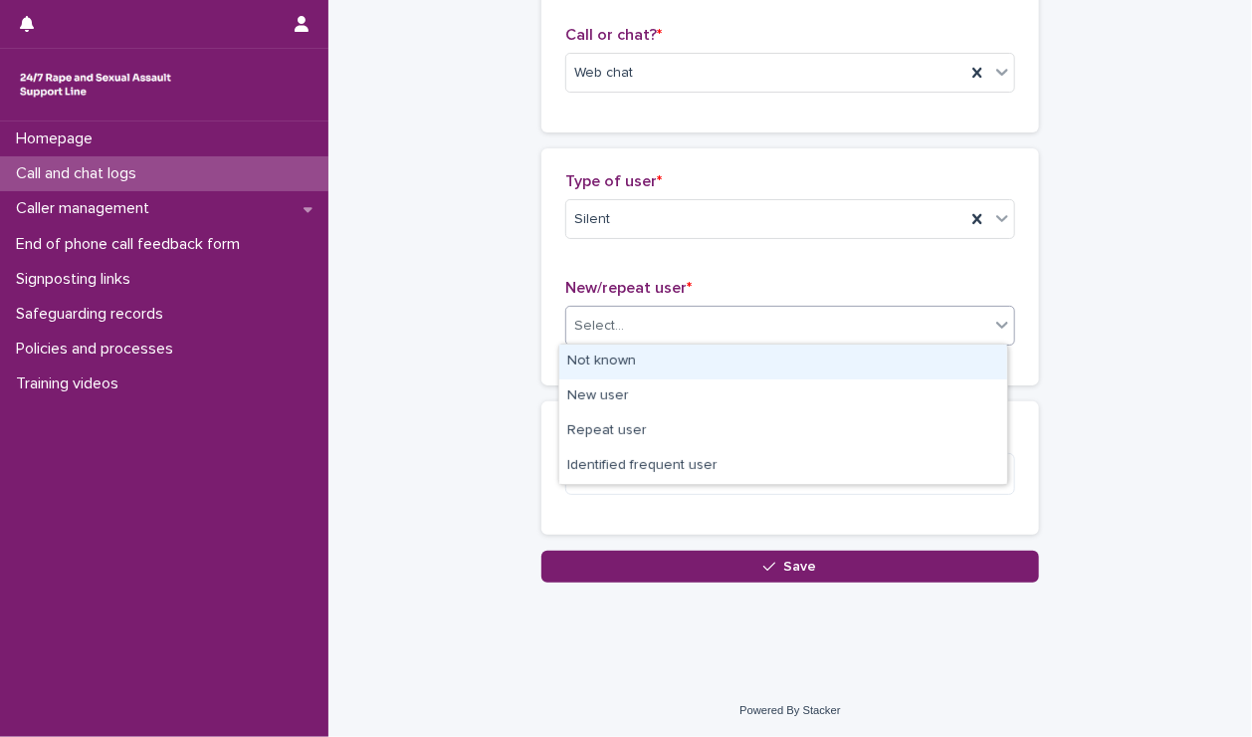
click at [659, 370] on div "Not known" at bounding box center [783, 361] width 448 height 35
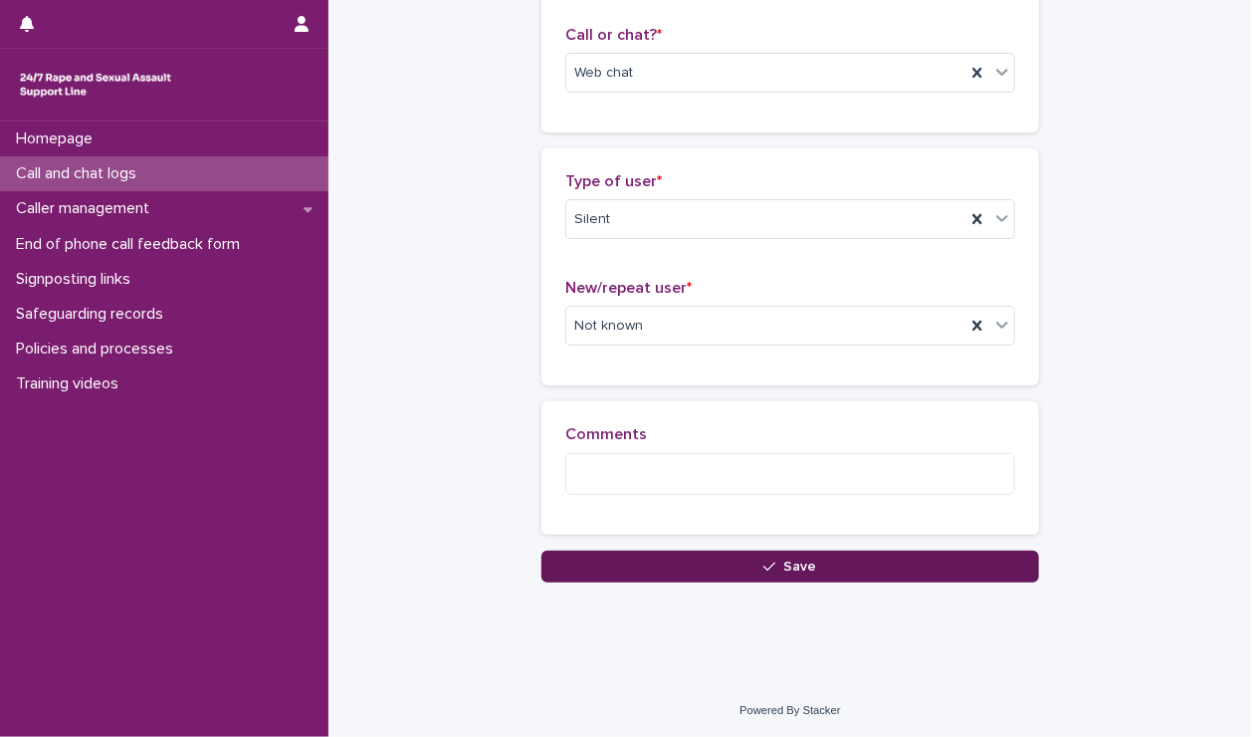
click at [706, 574] on button "Save" at bounding box center [790, 566] width 498 height 32
